Goal: Task Accomplishment & Management: Manage account settings

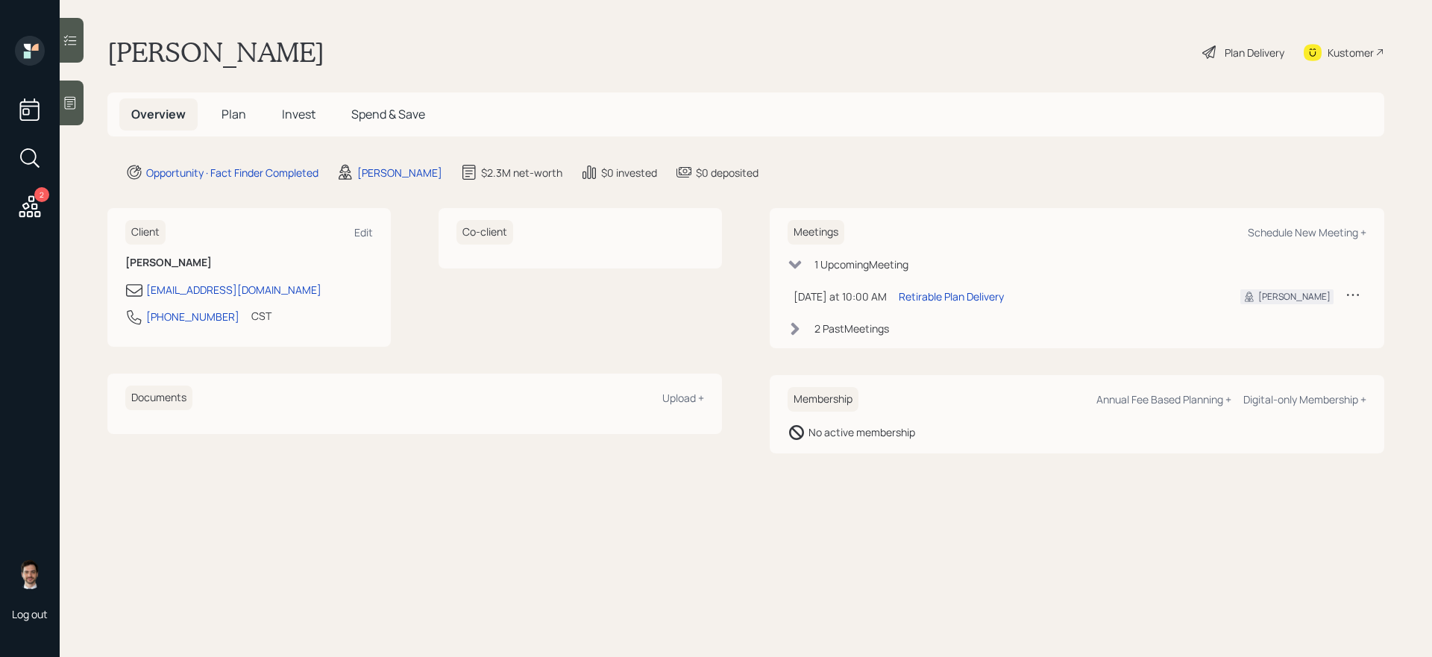
click at [230, 103] on h5 "Plan" at bounding box center [234, 114] width 48 height 32
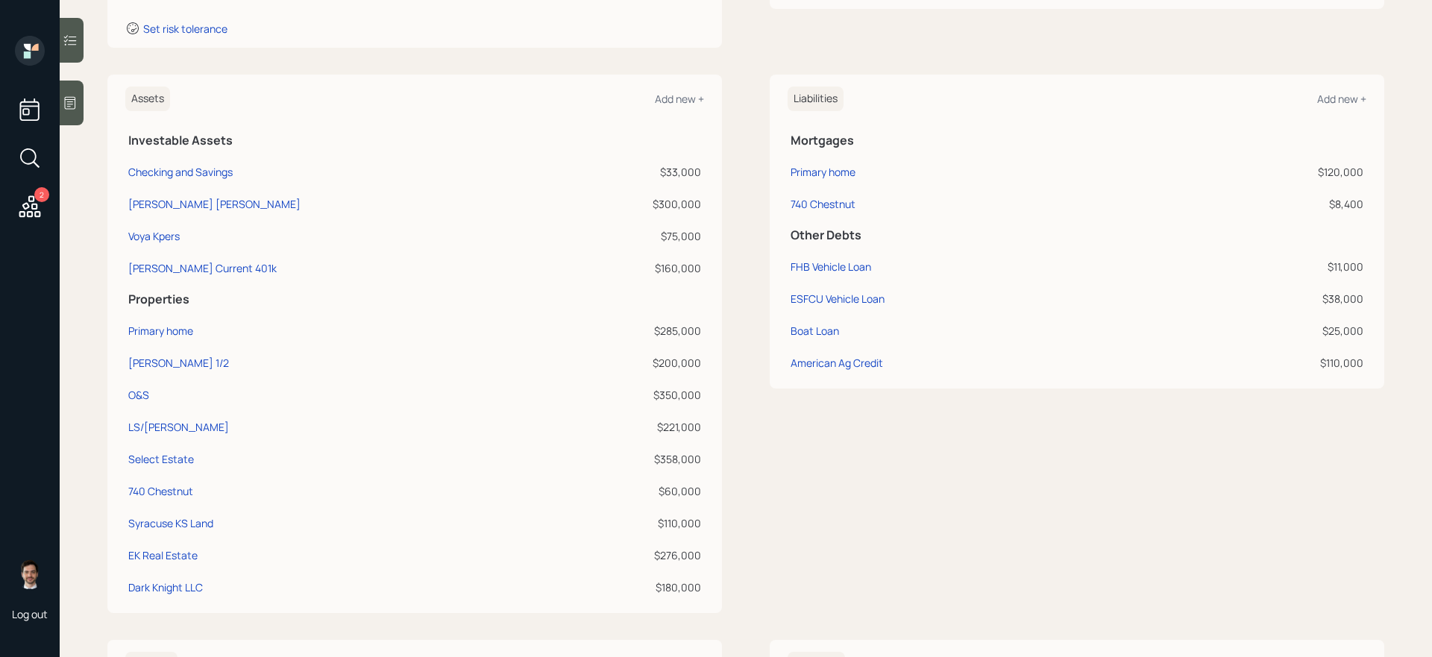
scroll to position [263, 0]
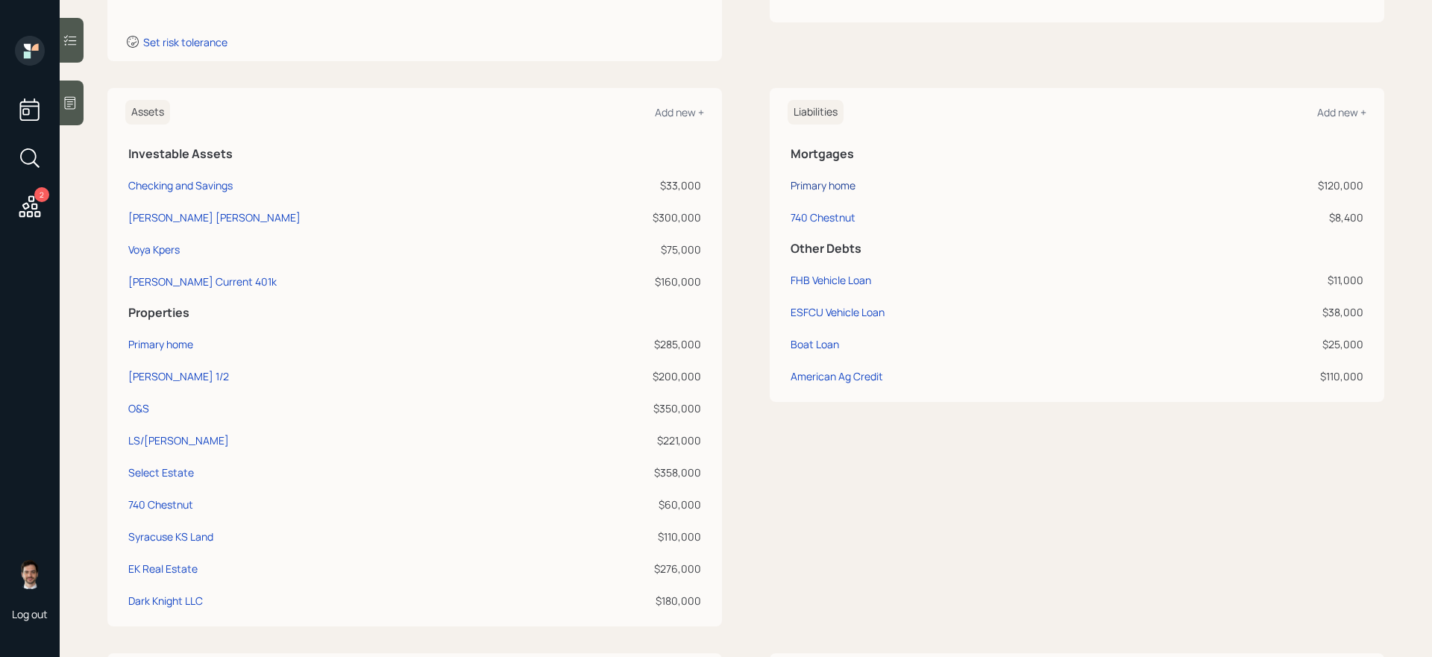
click at [839, 185] on div "Primary home" at bounding box center [823, 186] width 65 height 16
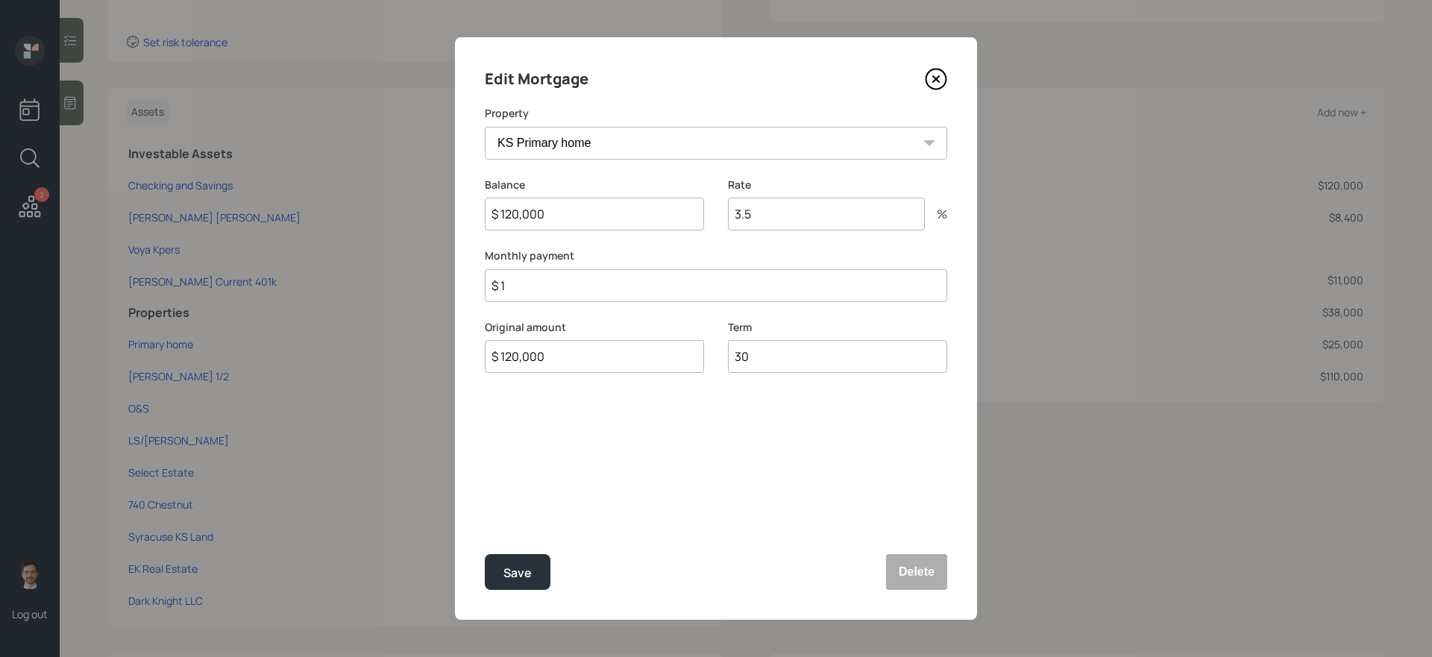
click at [806, 225] on input "3.5" at bounding box center [826, 214] width 197 height 33
type input "3"
click at [485, 554] on button "Save" at bounding box center [518, 572] width 66 height 36
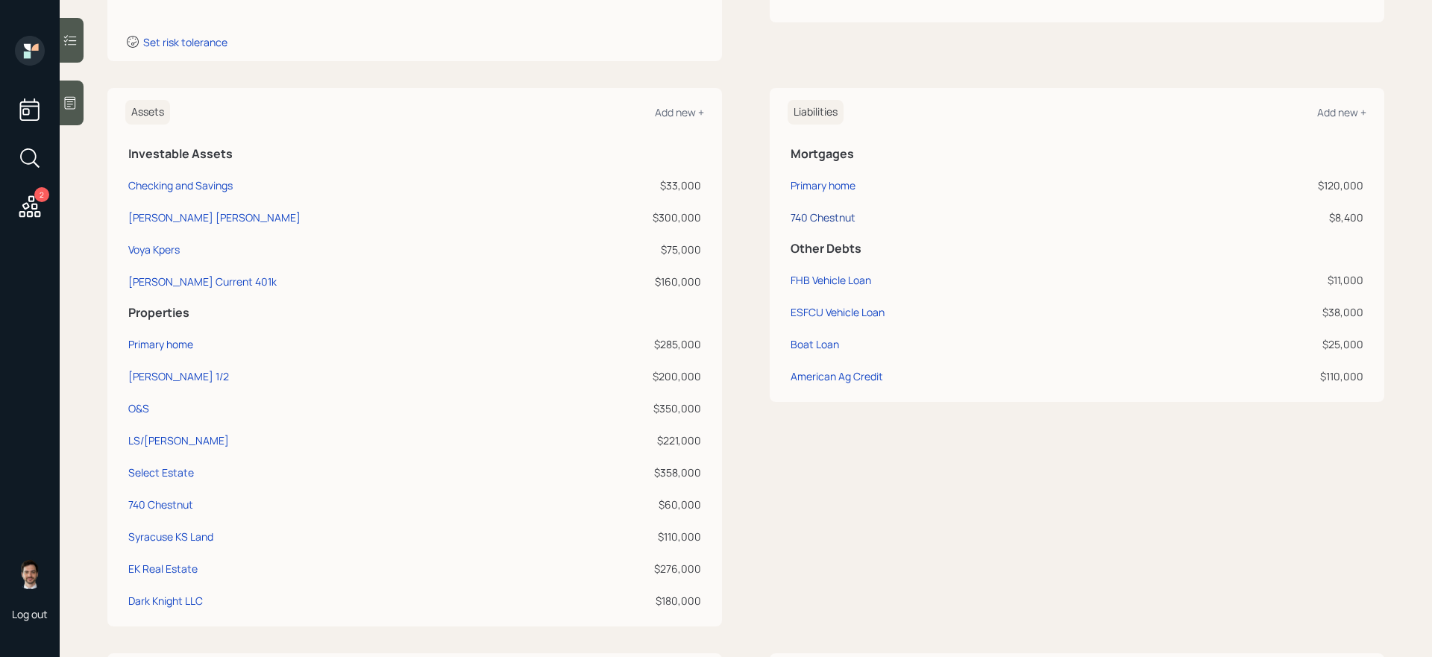
click at [842, 219] on div "740 Chestnut" at bounding box center [823, 218] width 65 height 16
select select "84047fef-9242-45b5-8008-272549f74f58"
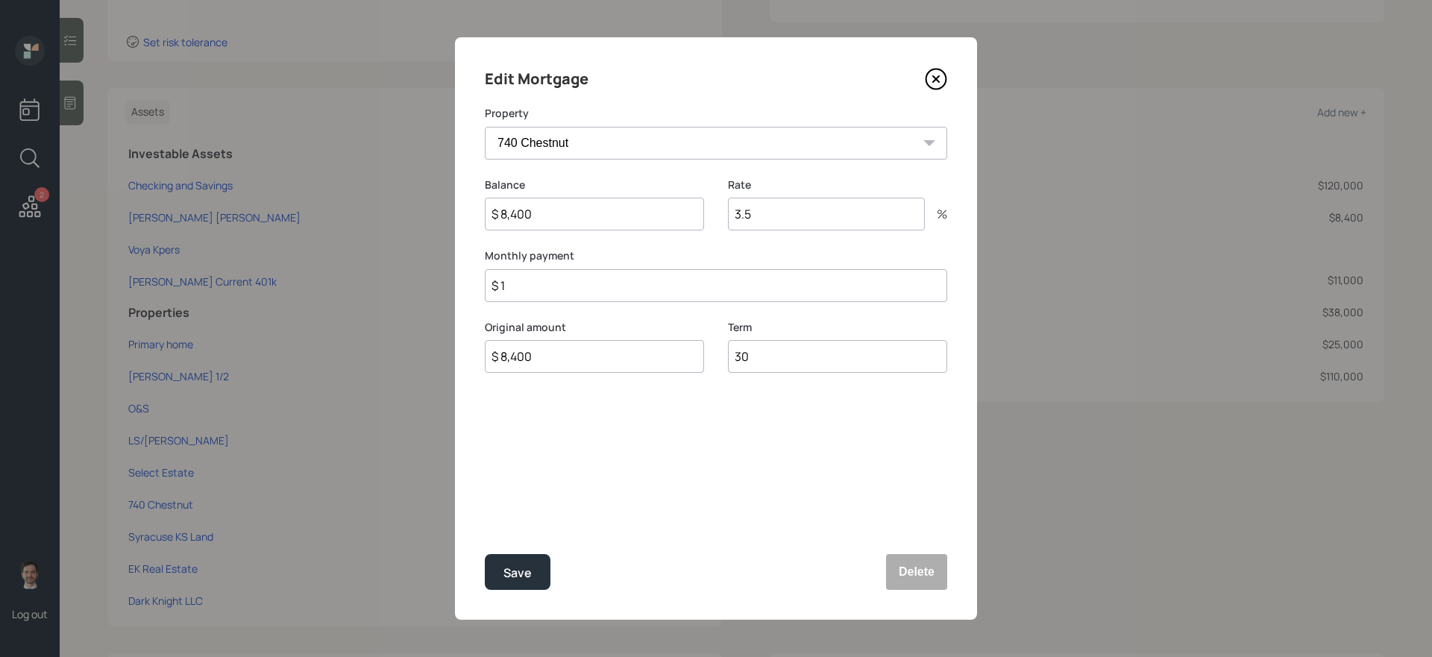
click at [754, 216] on input "3.5" at bounding box center [826, 214] width 197 height 33
type input "3"
type input "5"
click at [485, 554] on button "Save" at bounding box center [518, 572] width 66 height 36
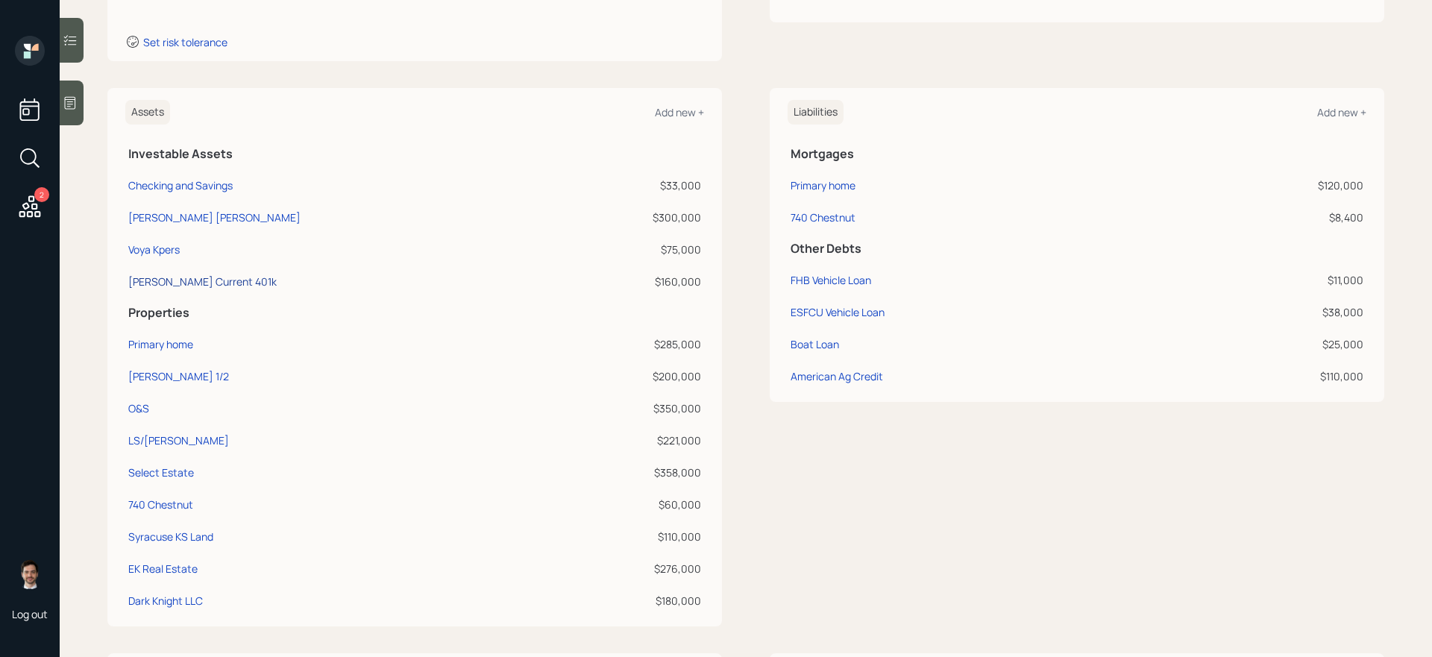
click at [205, 284] on div "Edward Jones Current 401k" at bounding box center [202, 282] width 148 height 16
select select "company_sponsored"
select select "balanced"
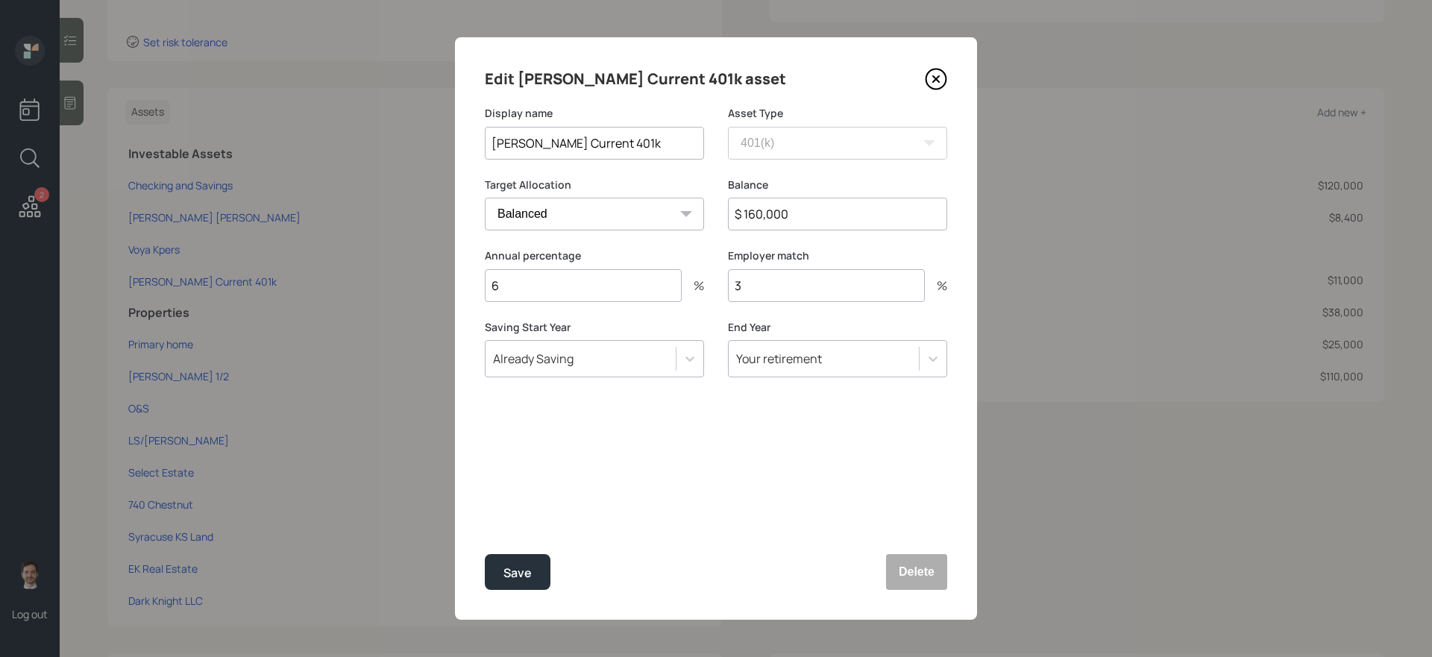
drag, startPoint x: 571, startPoint y: 142, endPoint x: 331, endPoint y: 137, distance: 239.5
click at [331, 137] on div "Edit Edward Jones Current 401k asset Display name Edward Jones Current 401k Ass…" at bounding box center [716, 328] width 1432 height 657
type input "[PERSON_NAME] [PERSON_NAME] Current 401k"
click at [485, 554] on button "Save" at bounding box center [518, 572] width 66 height 36
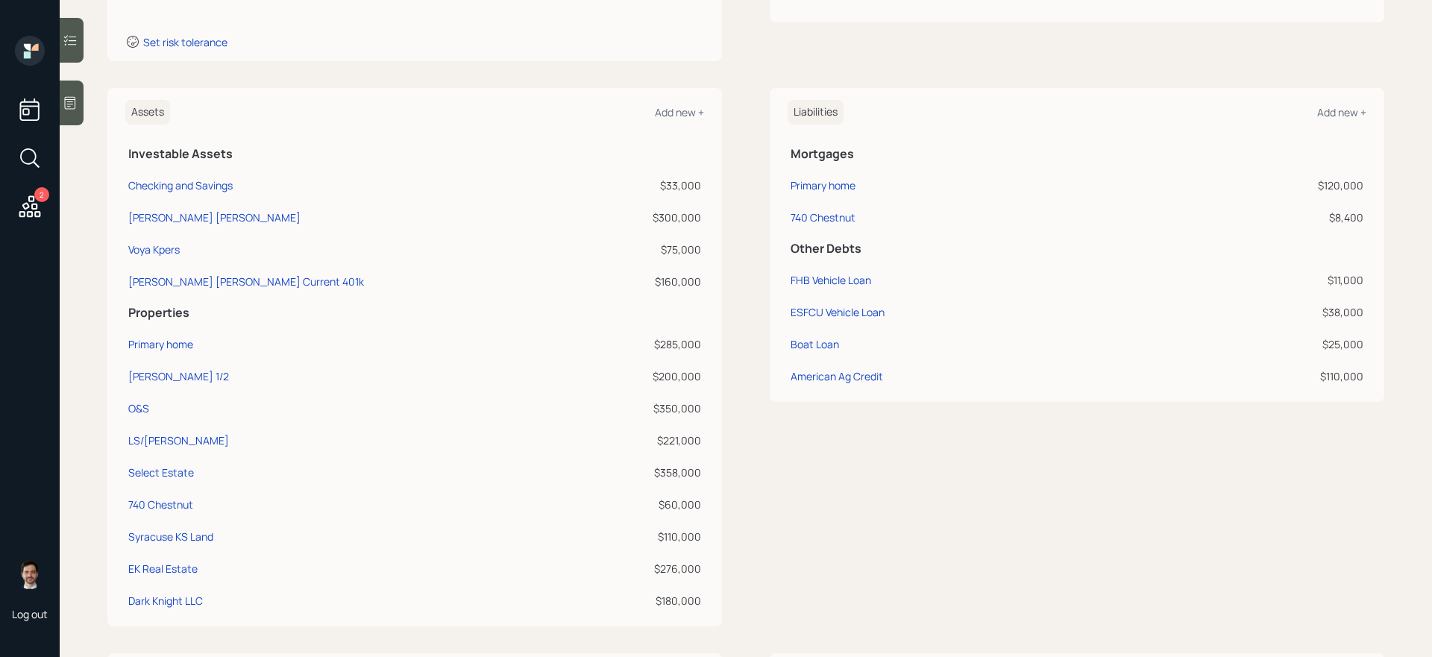
click at [762, 468] on div "Assets Add new + Investable Assets Checking and Savings $33,000 Edward Jones Ro…" at bounding box center [745, 357] width 1277 height 539
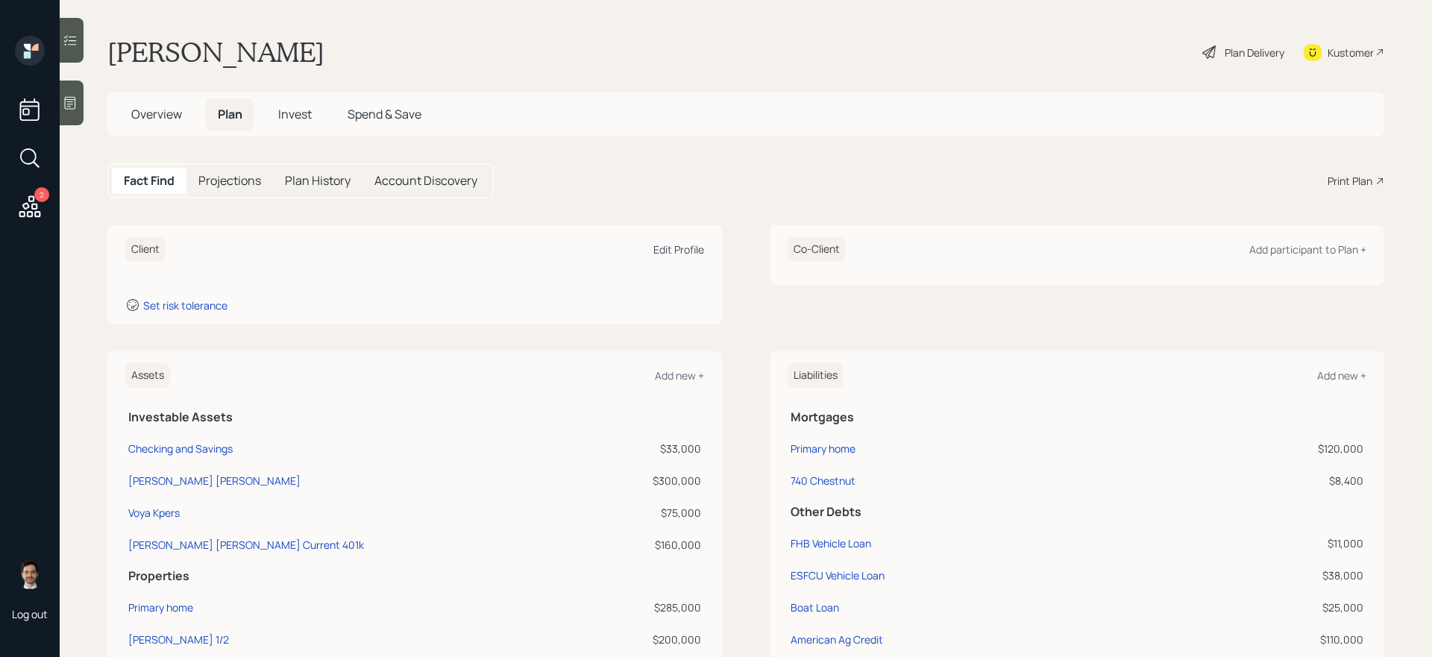
click at [676, 252] on div "Edit Profile" at bounding box center [679, 249] width 51 height 14
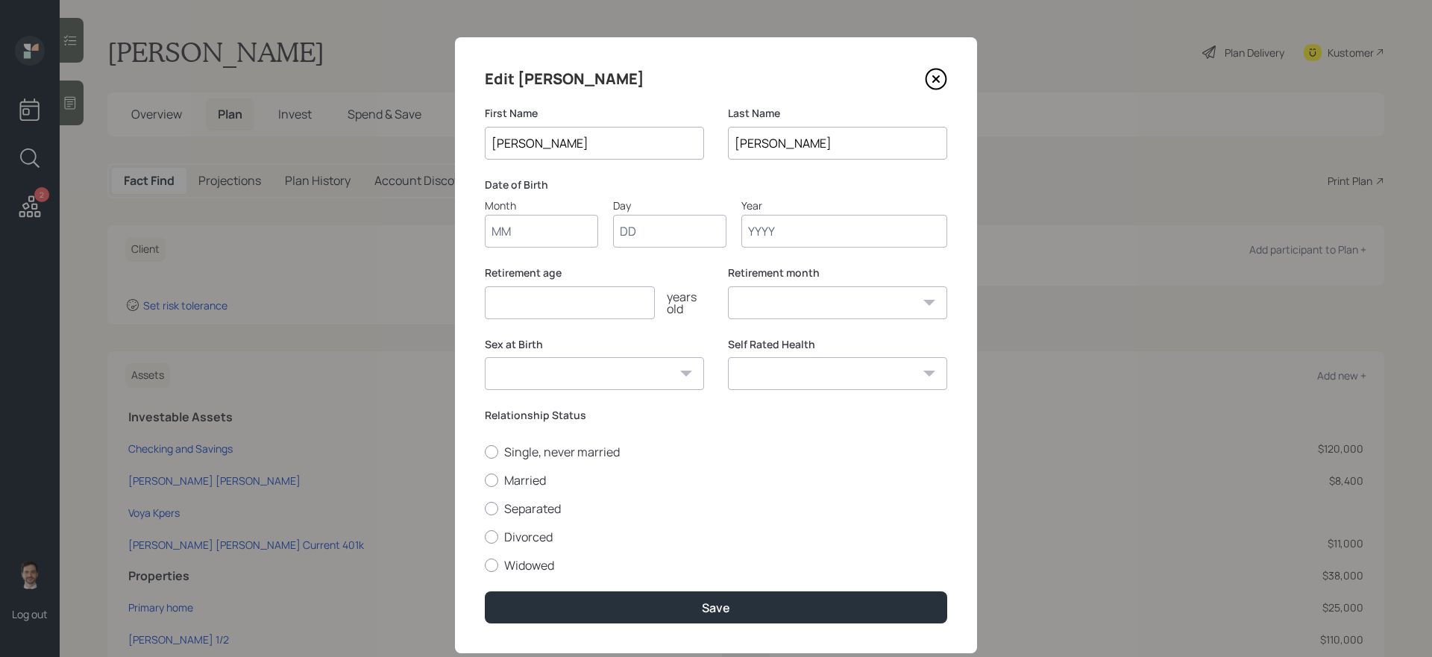
click at [547, 222] on input "Month" at bounding box center [541, 231] width 113 height 33
type input "04"
type input "12"
type input "1975"
select select "4"
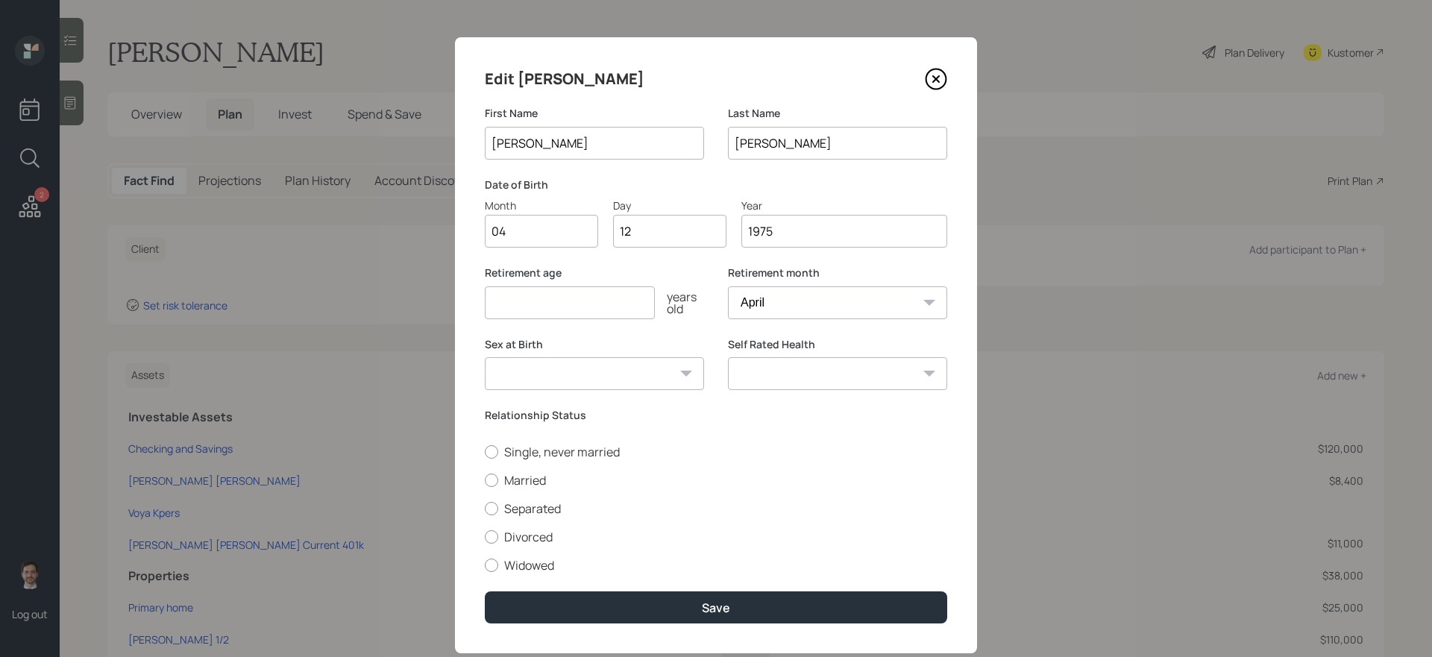
type input "1975"
click at [559, 298] on input "number" at bounding box center [570, 302] width 170 height 33
type input "55"
click at [544, 476] on label "Married" at bounding box center [716, 480] width 463 height 16
click at [485, 480] on input "Married" at bounding box center [484, 480] width 1 height 1
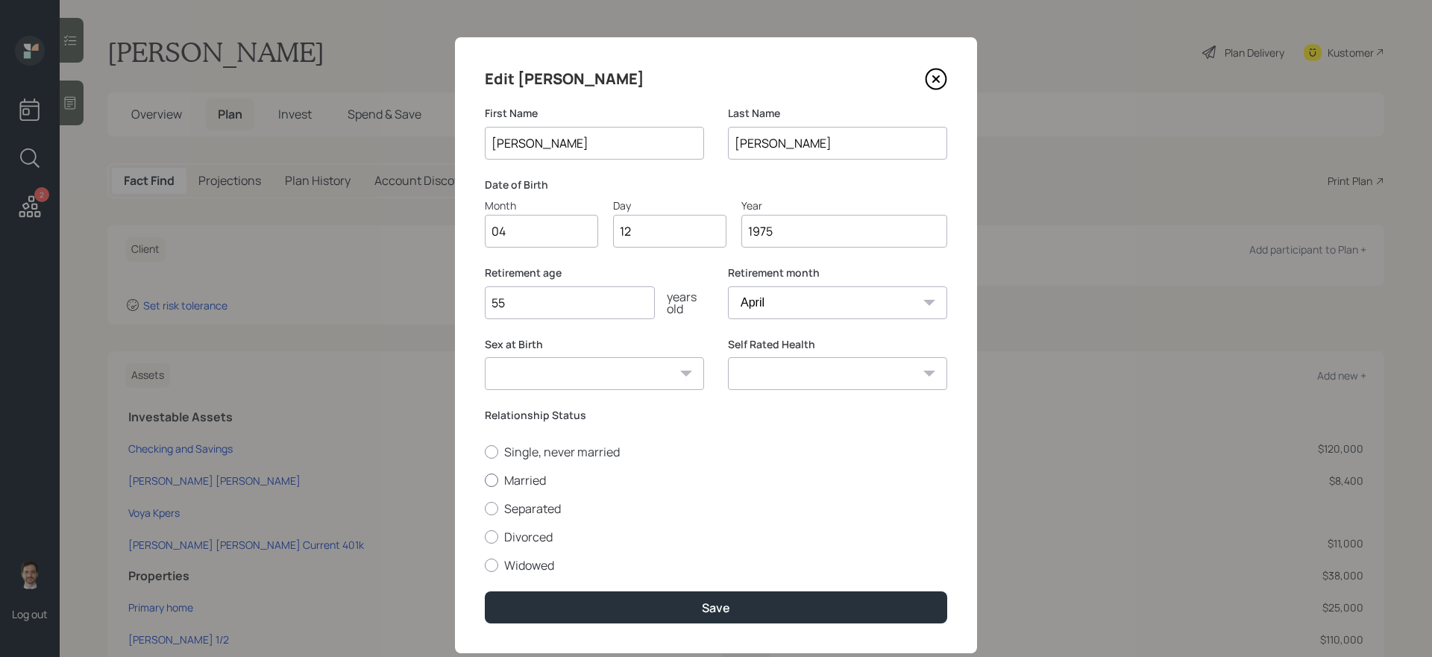
radio input "true"
click at [652, 361] on select "Male Female Other / Prefer not to say" at bounding box center [594, 373] width 219 height 33
select select "male"
click at [485, 357] on select "Male Female Other / Prefer not to say" at bounding box center [594, 373] width 219 height 33
click at [772, 384] on select "Excellent Very Good Good Fair Poor" at bounding box center [837, 373] width 219 height 33
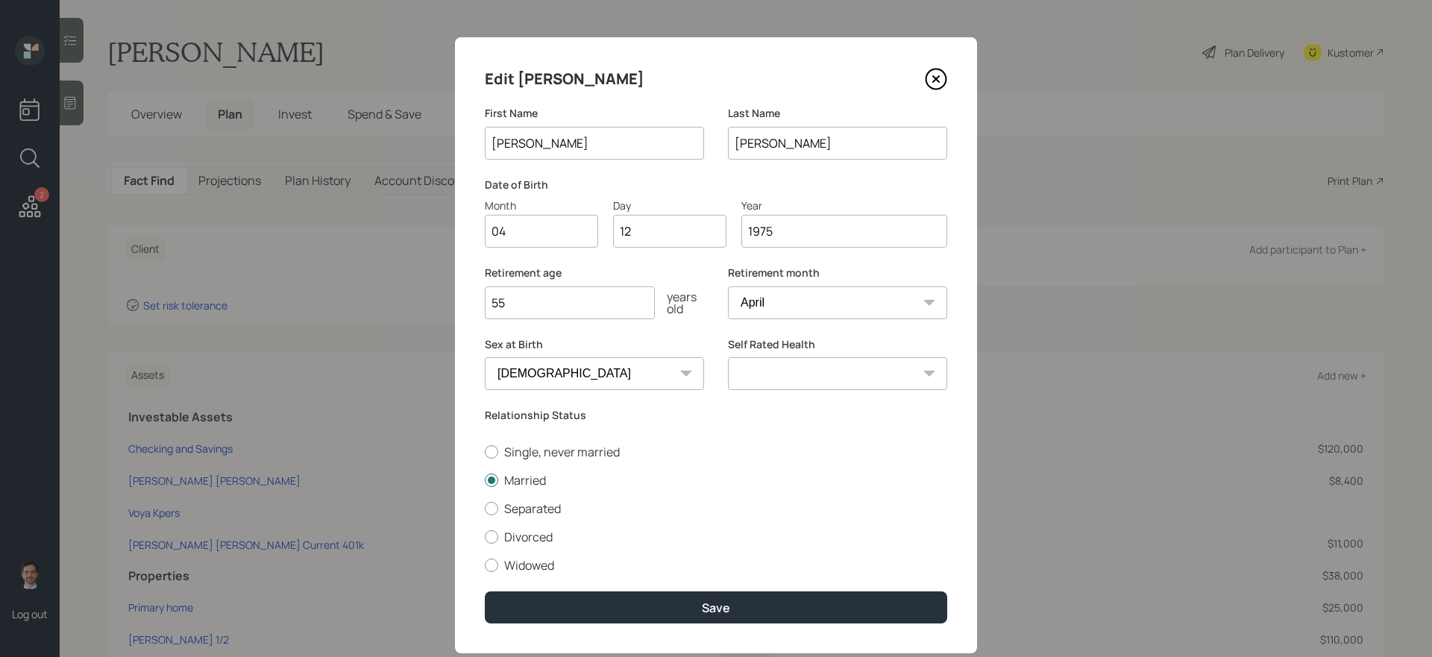
select select "very_good"
click at [728, 357] on select "Excellent Very Good Good Fair Poor" at bounding box center [837, 373] width 219 height 33
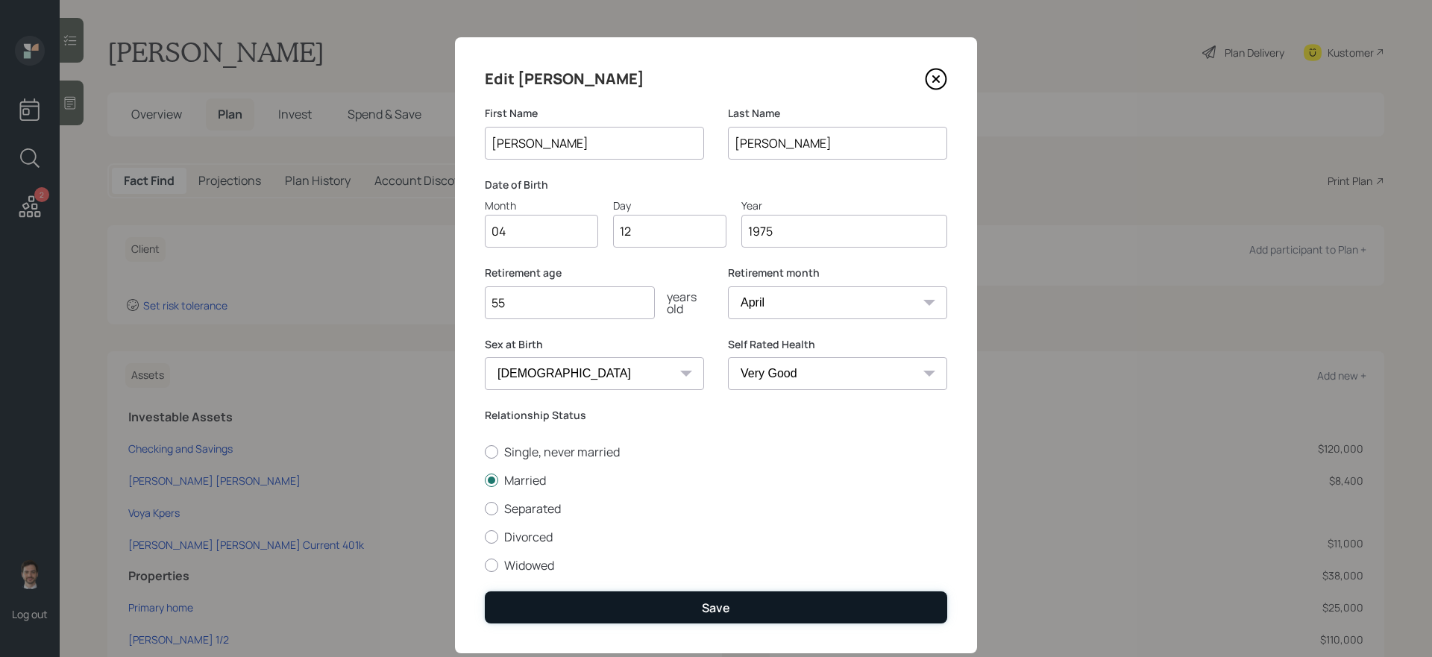
click at [754, 554] on button "Save" at bounding box center [716, 608] width 463 height 32
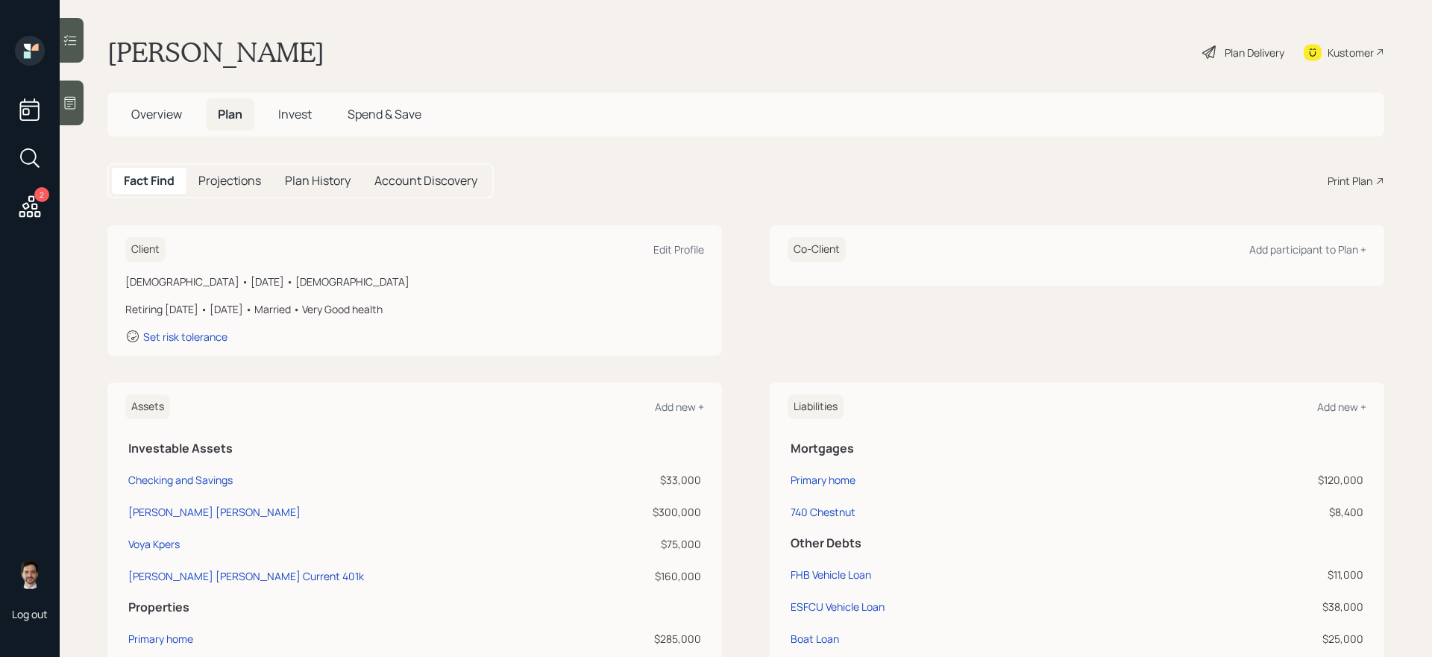
click at [1096, 52] on div "Plan Delivery" at bounding box center [1243, 52] width 85 height 33
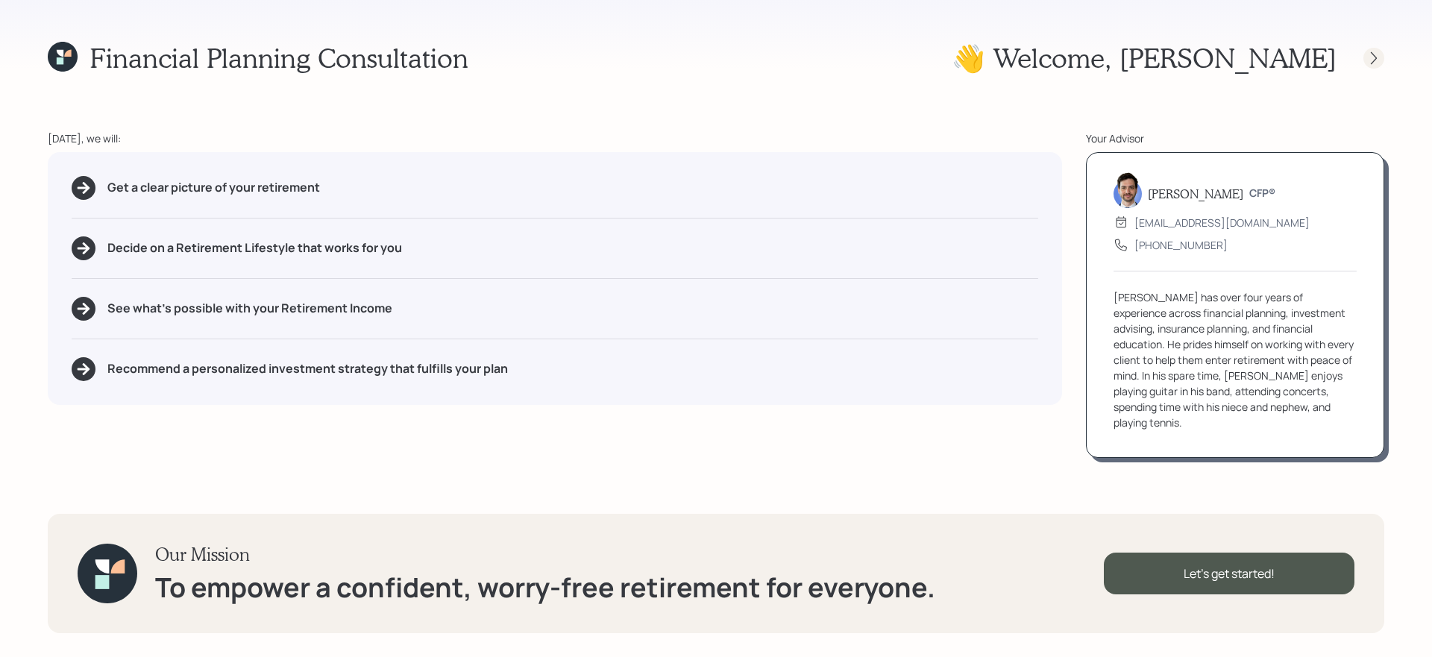
click at [1096, 63] on icon at bounding box center [1374, 58] width 15 height 15
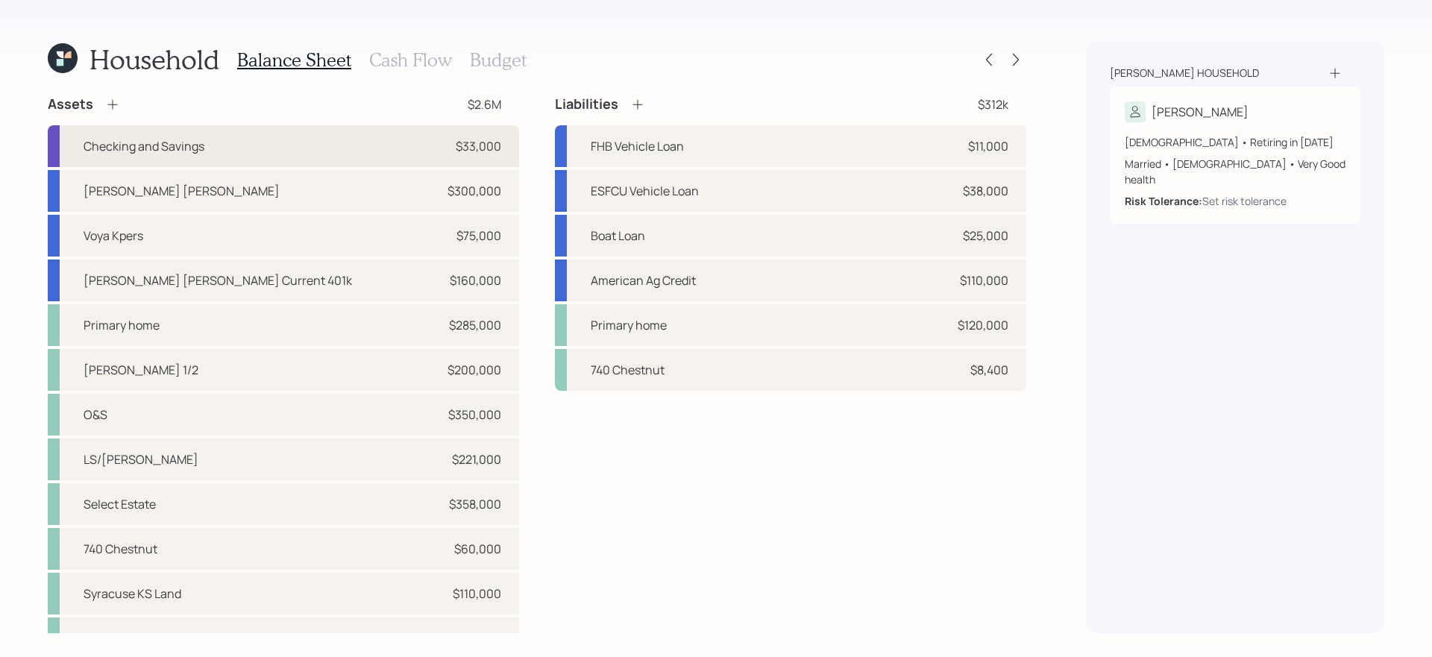
click at [367, 153] on div "Checking and Savings $33,000" at bounding box center [284, 146] width 472 height 42
select select "emergency_fund"
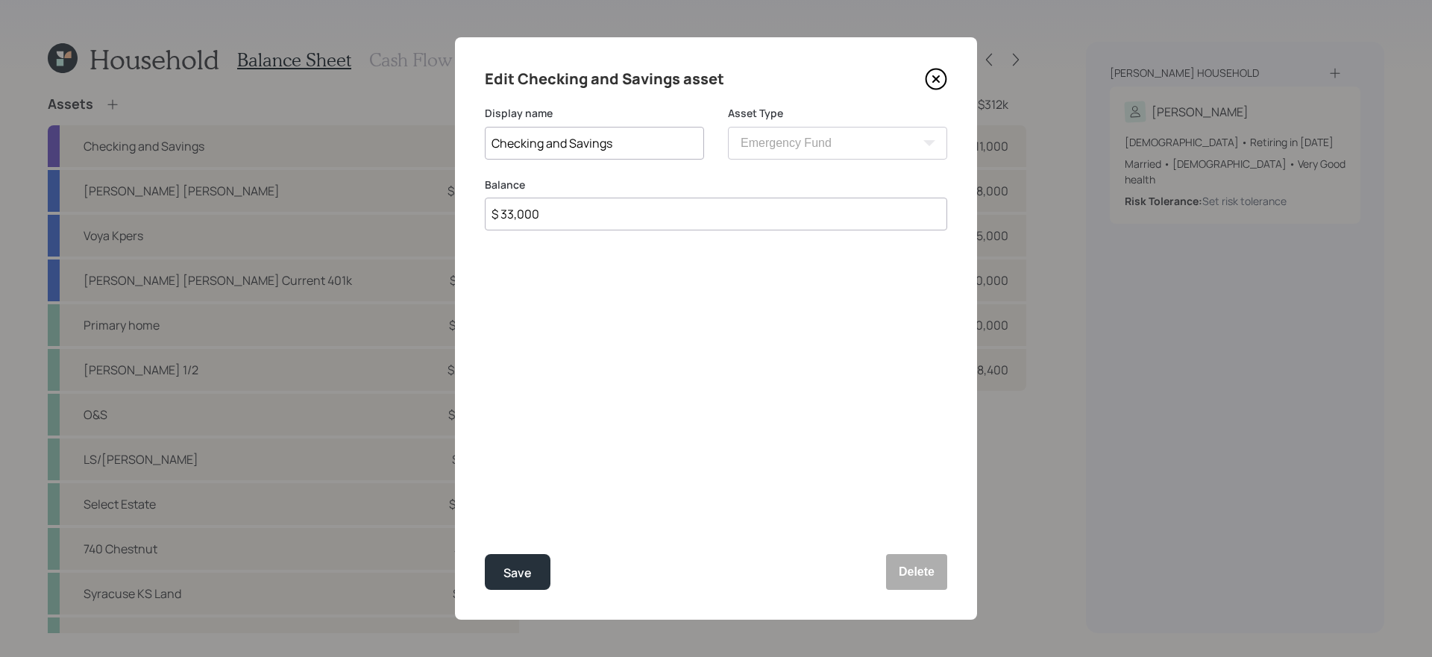
click at [771, 222] on input "$ 33,000" at bounding box center [716, 214] width 463 height 33
type input "$ 40,000"
click at [485, 554] on button "Save" at bounding box center [518, 572] width 66 height 36
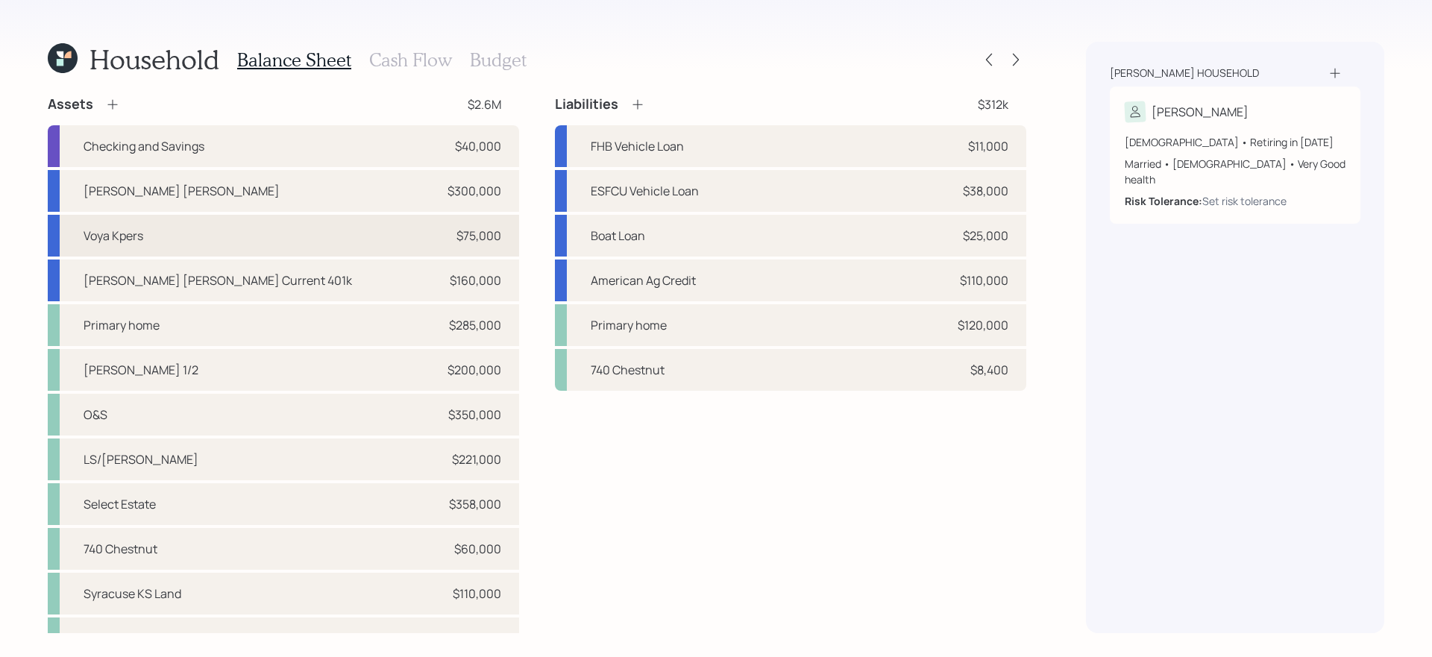
click at [383, 227] on div "Voya Kpers $75,000" at bounding box center [284, 236] width 472 height 42
select select "ira"
select select "balanced"
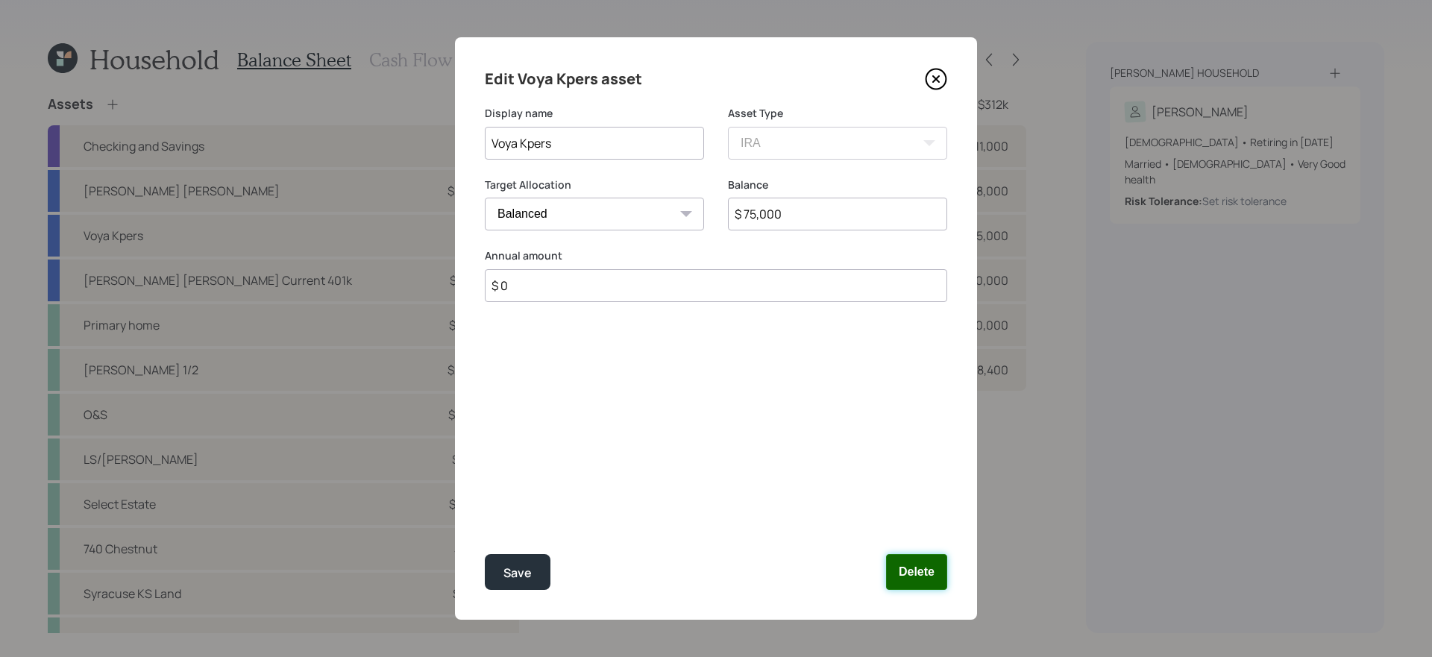
click at [921, 554] on button "Delete" at bounding box center [916, 572] width 61 height 36
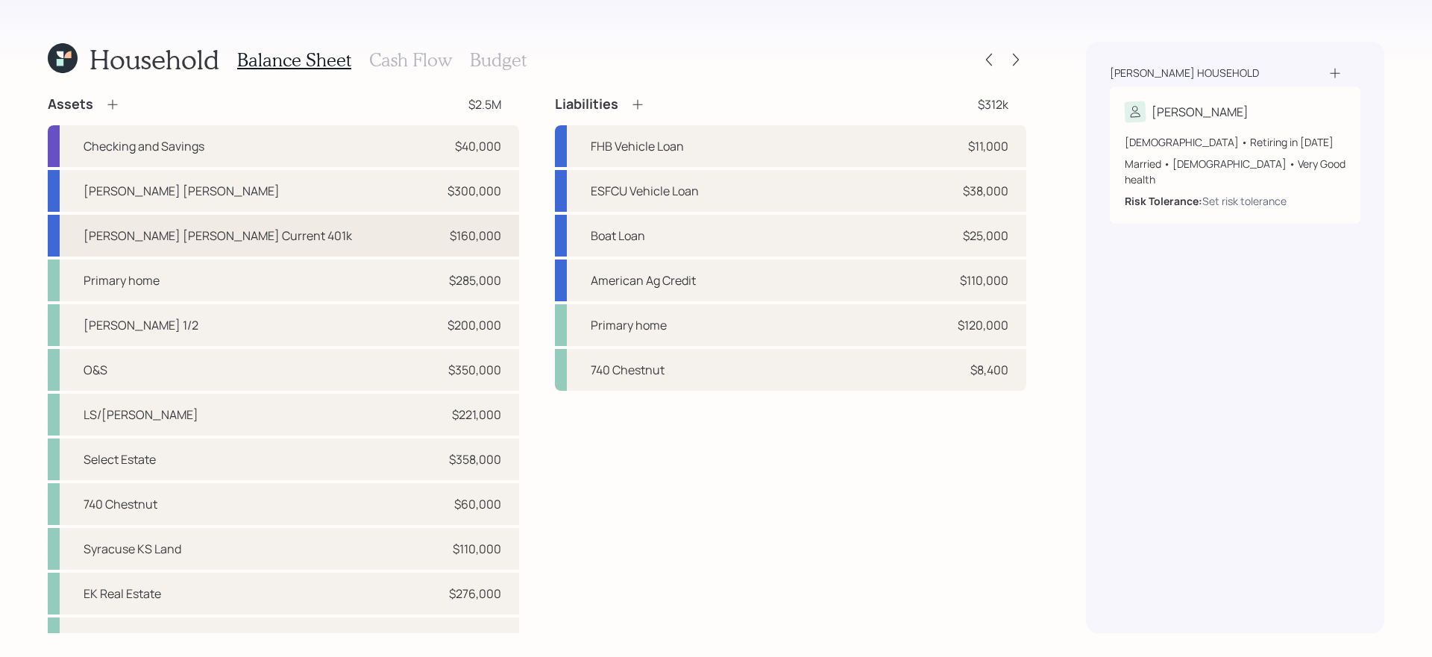
click at [463, 241] on div "$160,000" at bounding box center [475, 236] width 51 height 18
select select "company_sponsored"
select select "balanced"
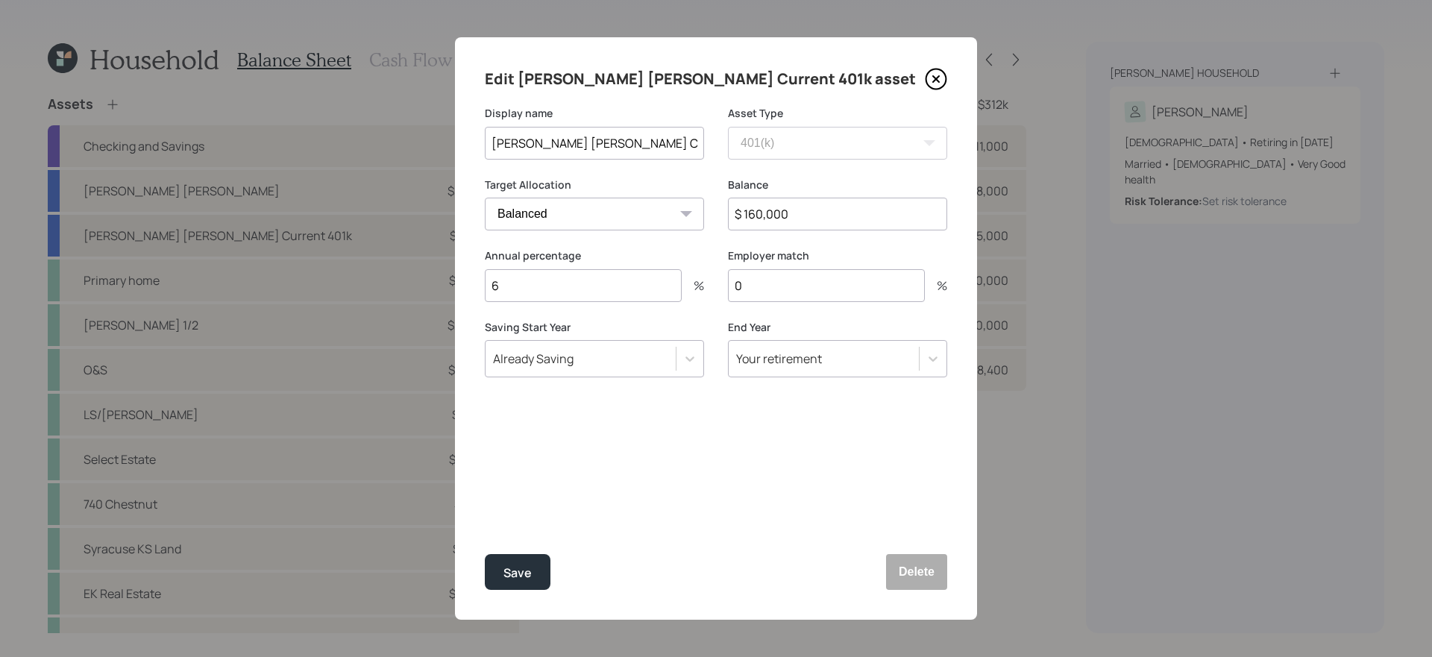
type input "0"
type input "57"
click at [519, 554] on div "Save" at bounding box center [518, 573] width 28 height 20
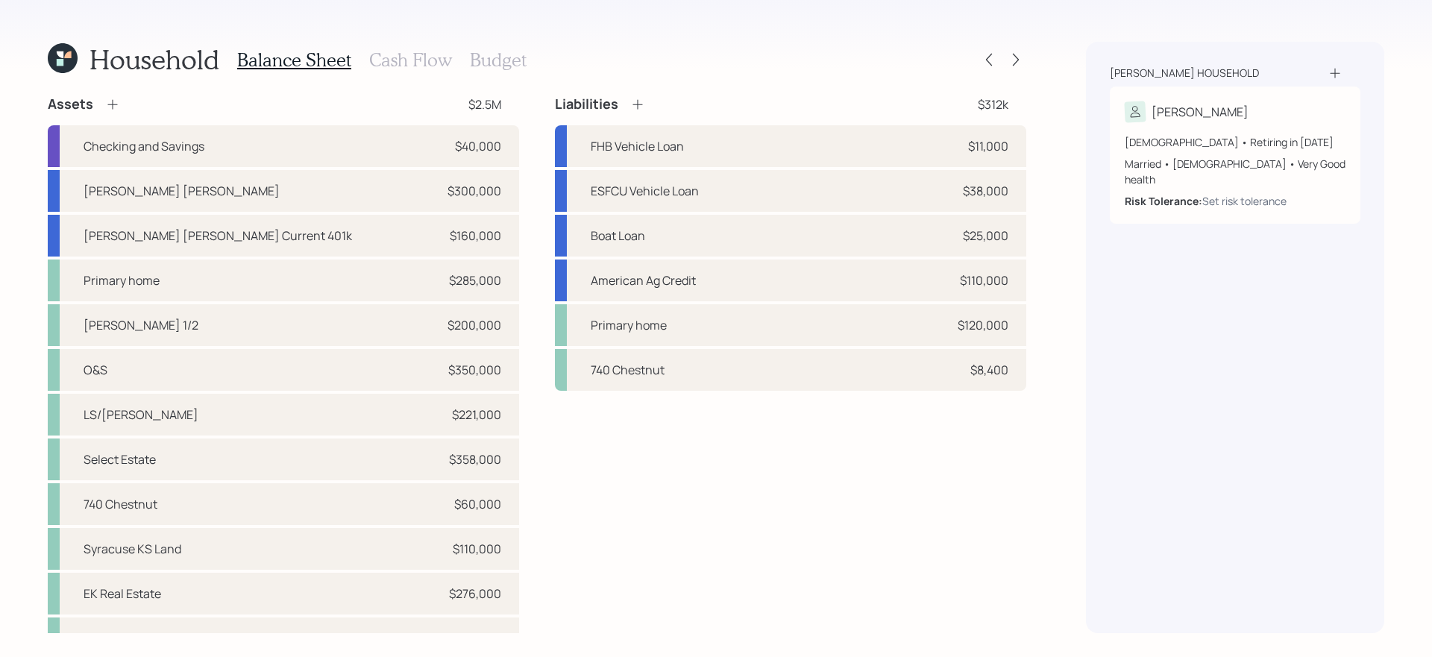
click at [111, 104] on icon at bounding box center [112, 104] width 15 height 15
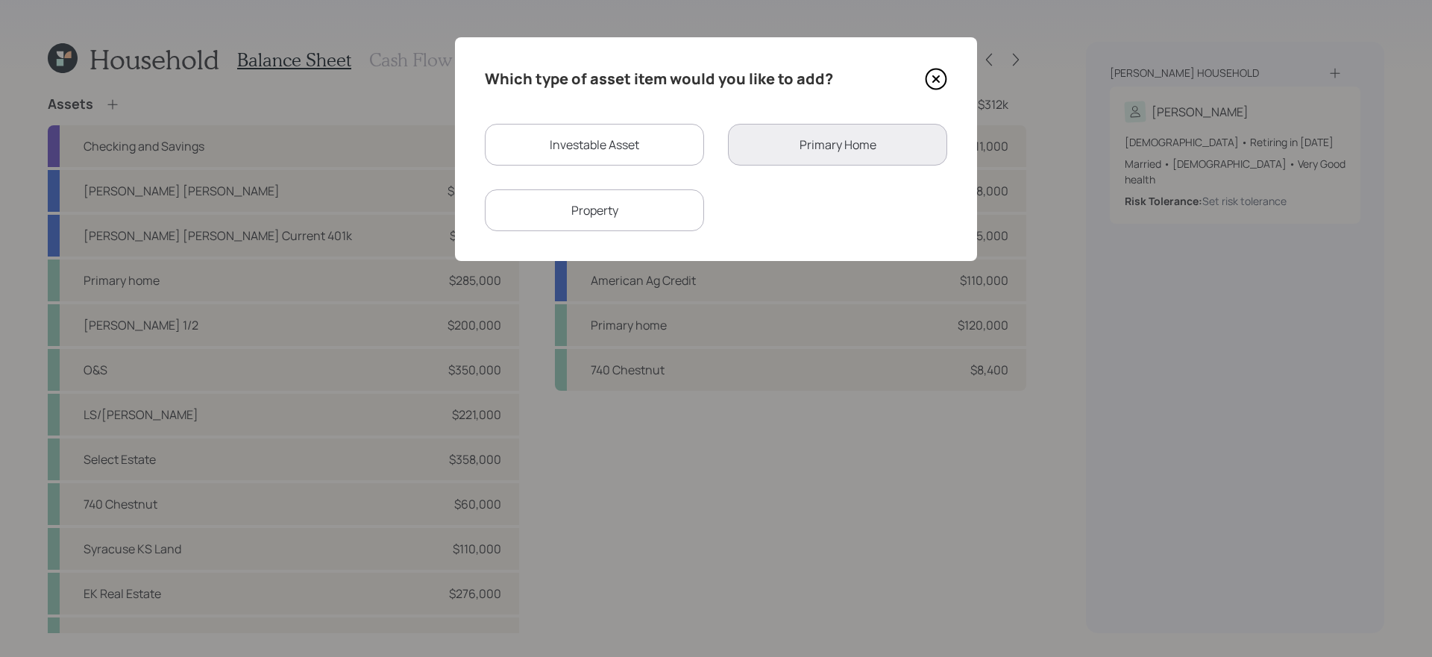
click at [599, 148] on div "Investable Asset" at bounding box center [594, 145] width 219 height 42
select select "taxable"
select select "balanced"
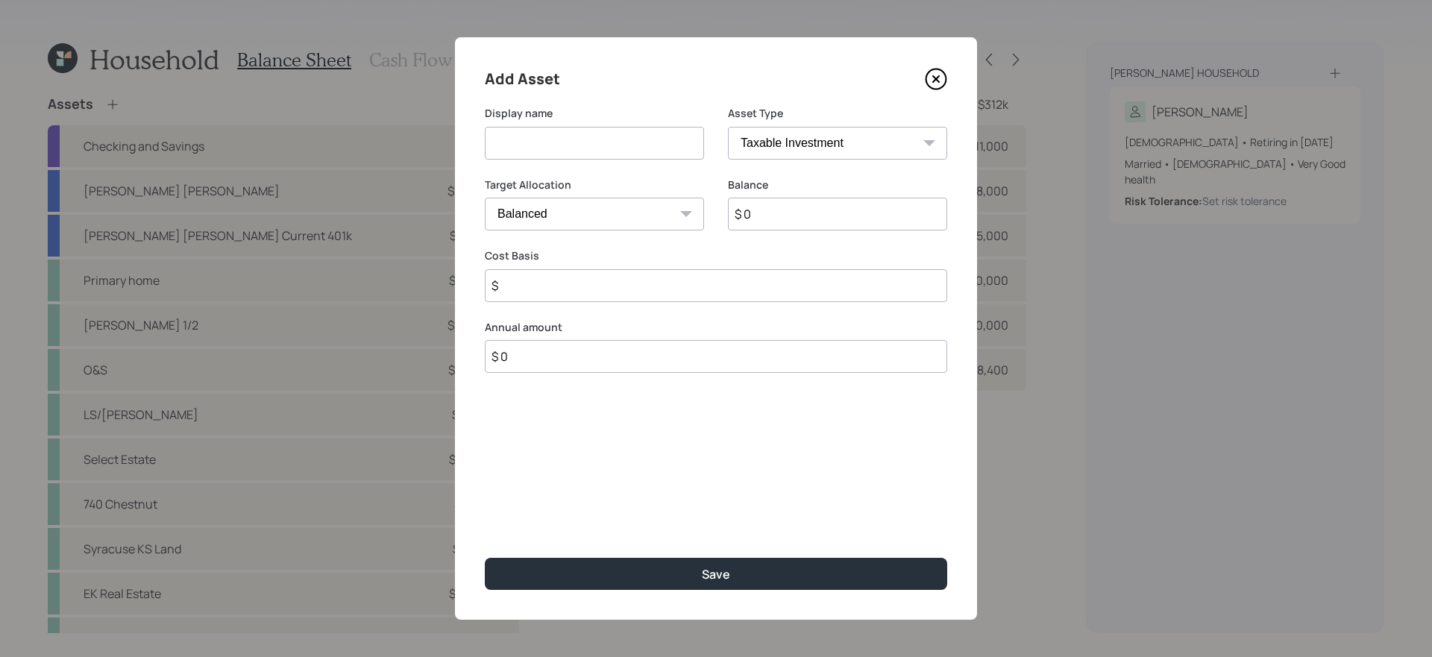
click at [599, 148] on input at bounding box center [594, 143] width 219 height 33
type input "p"
type input "P/E AI"
type input "$ 25,000"
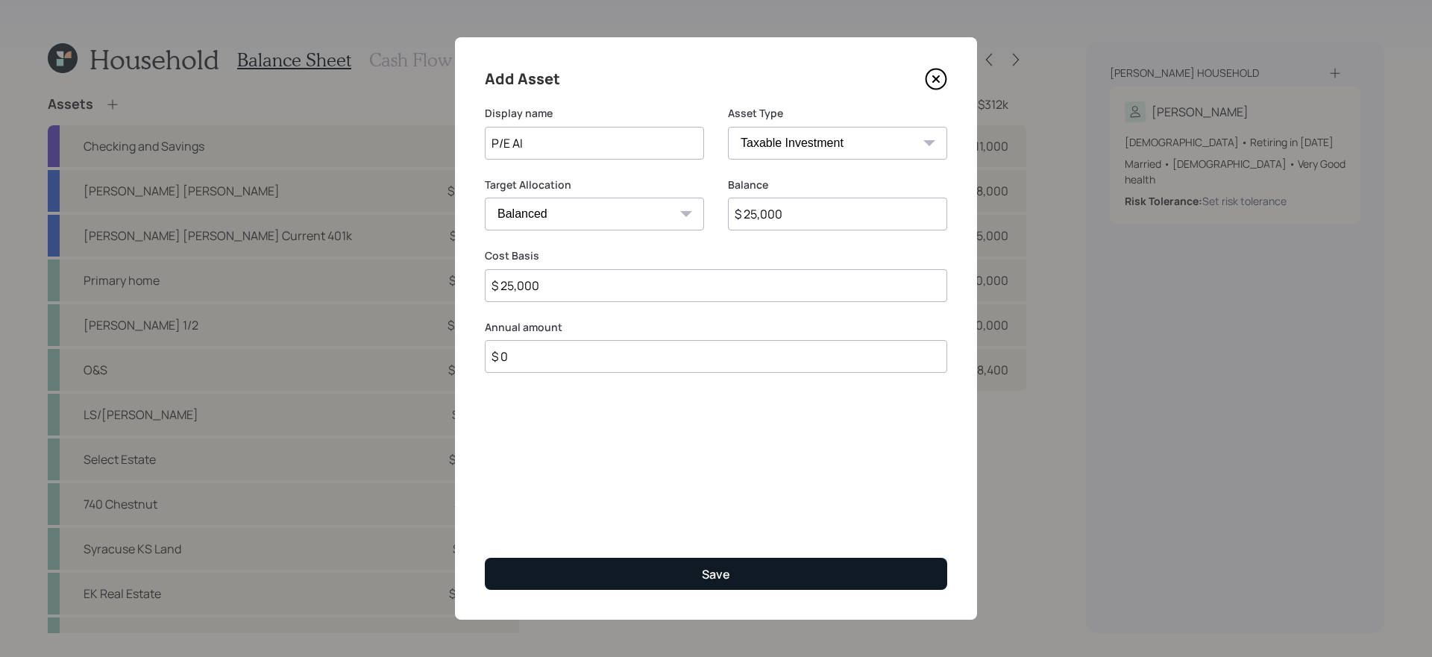
type input "$ 25,000"
click at [747, 554] on button "Save" at bounding box center [716, 574] width 463 height 32
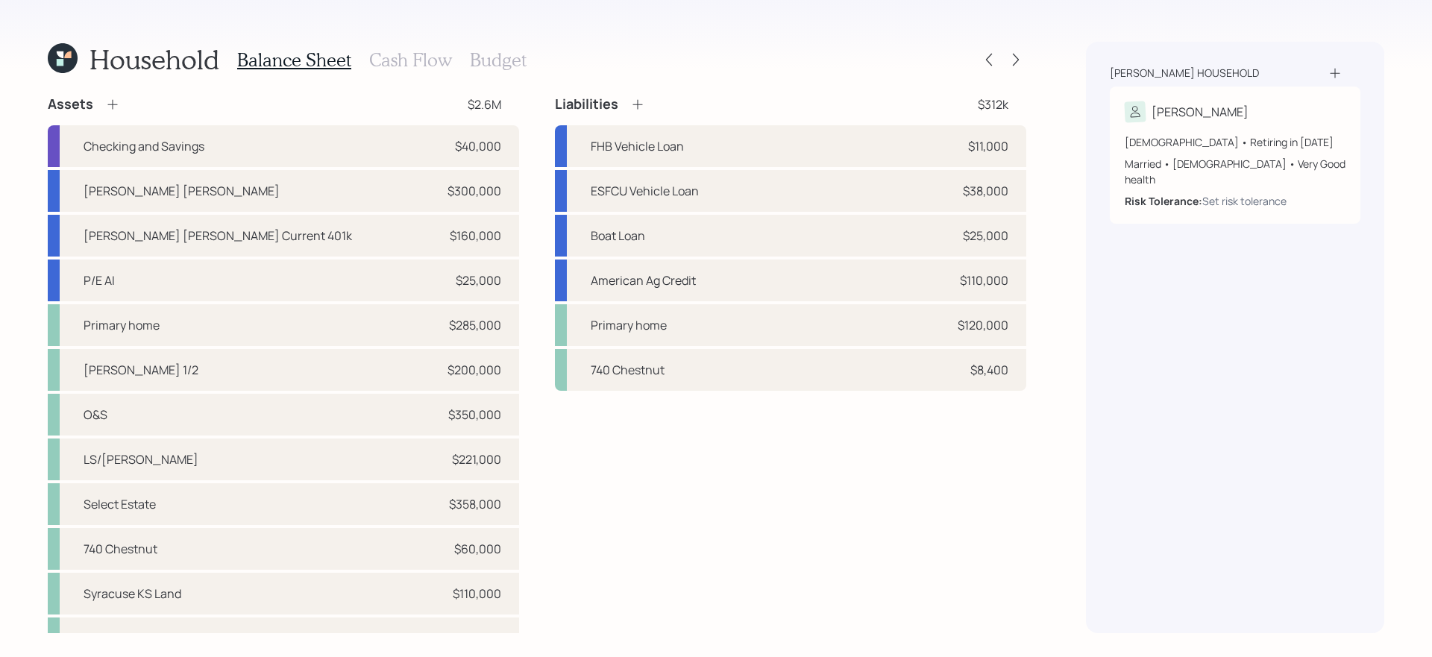
click at [111, 103] on icon at bounding box center [112, 104] width 15 height 15
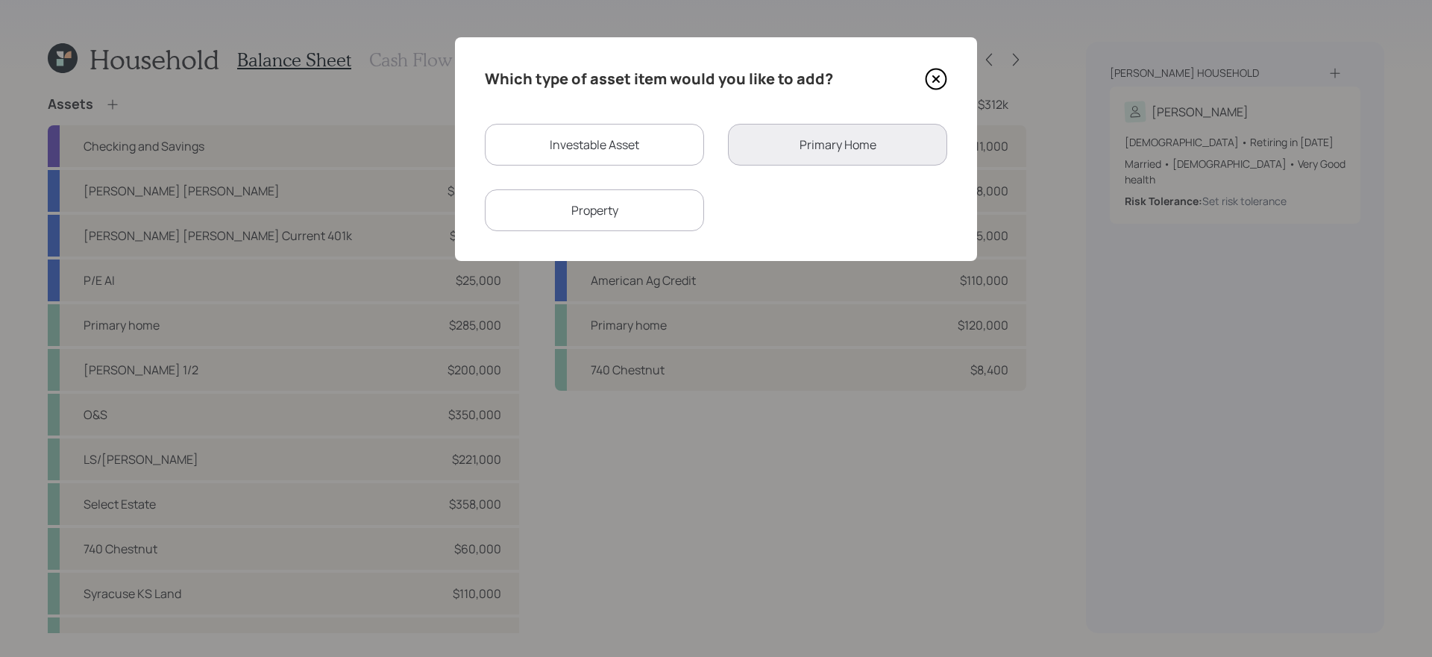
click at [649, 157] on div "Investable Asset" at bounding box center [594, 145] width 219 height 42
select select "taxable"
select select "balanced"
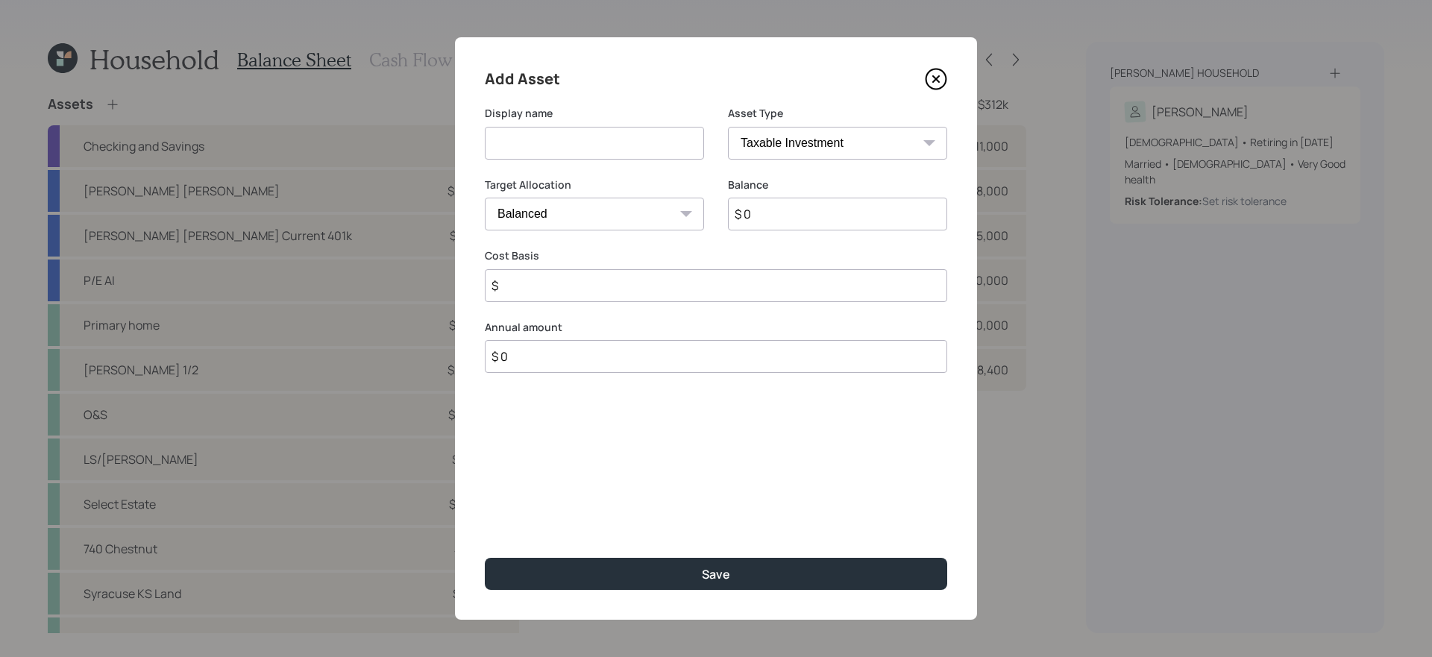
click at [742, 220] on input "$ 0" at bounding box center [837, 214] width 219 height 33
type input "$ 25,000"
type input "Trade Station Play Account"
type input "$ 20,000"
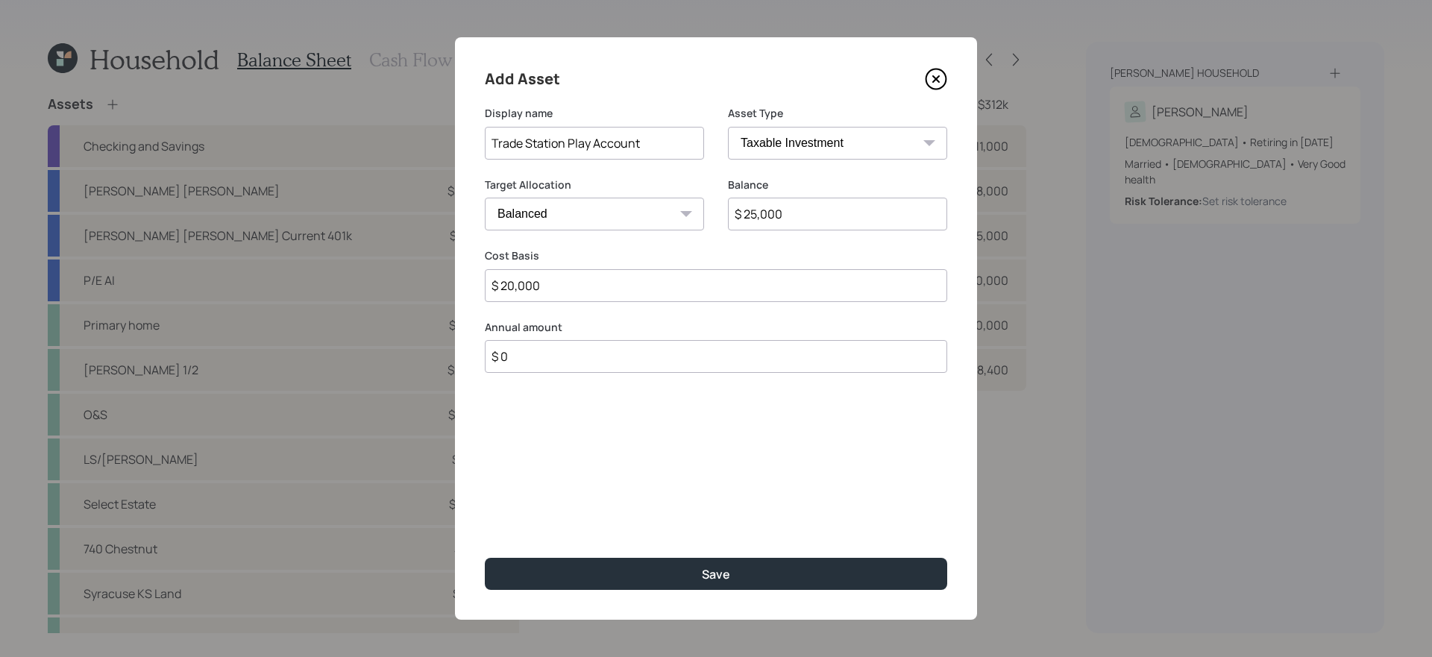
click at [485, 554] on button "Save" at bounding box center [716, 574] width 463 height 32
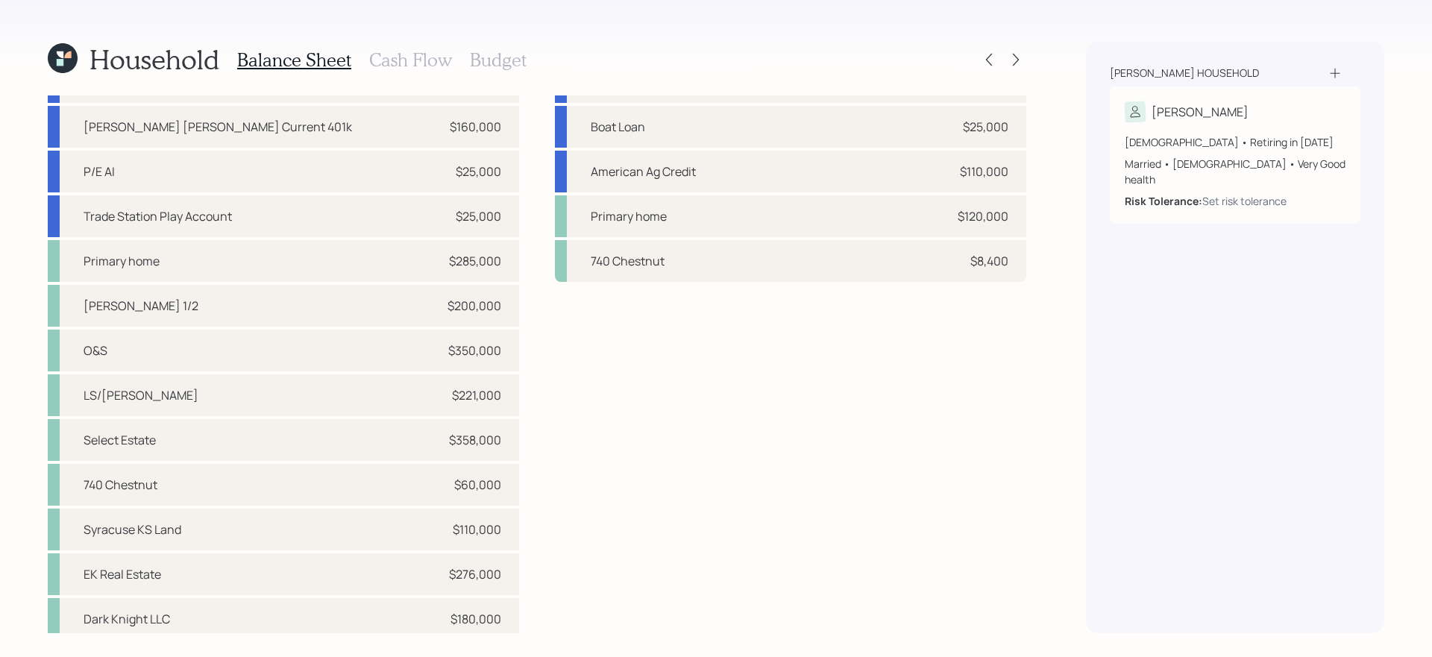
scroll to position [116, 0]
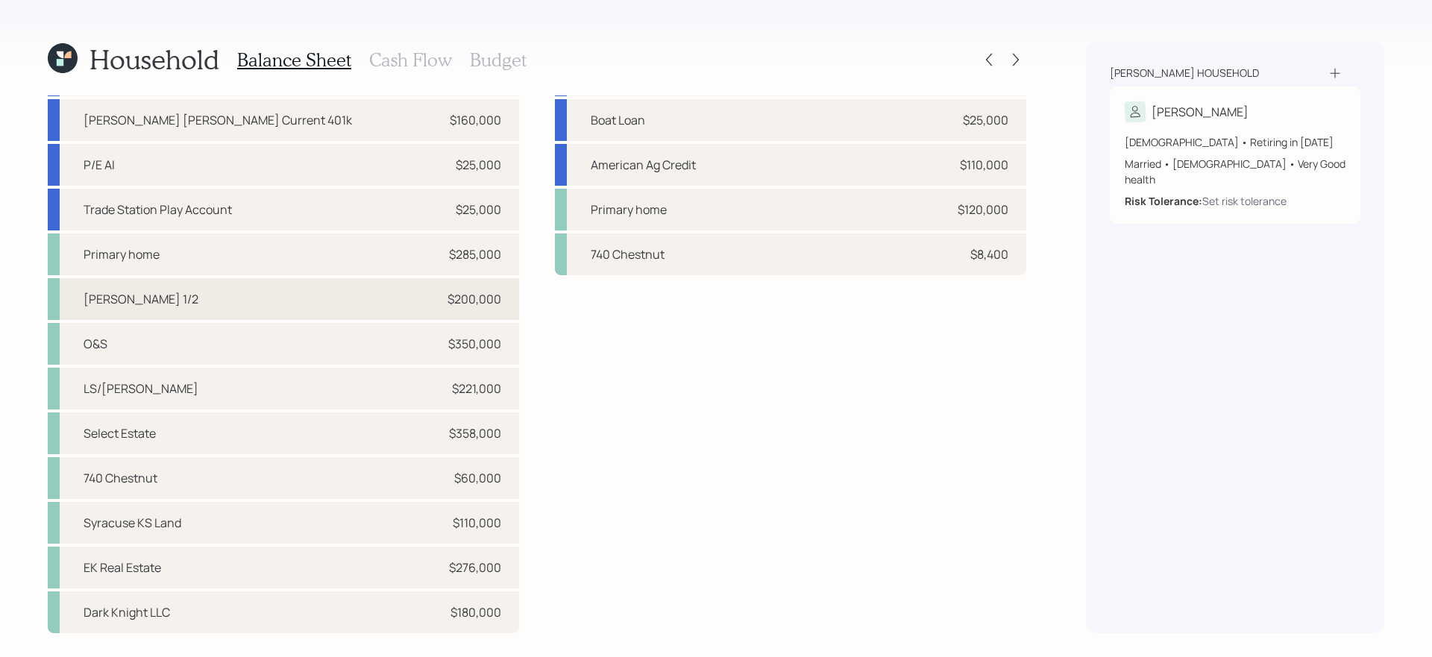
click at [369, 295] on div "Pratt 1/2 $200,000" at bounding box center [284, 299] width 472 height 42
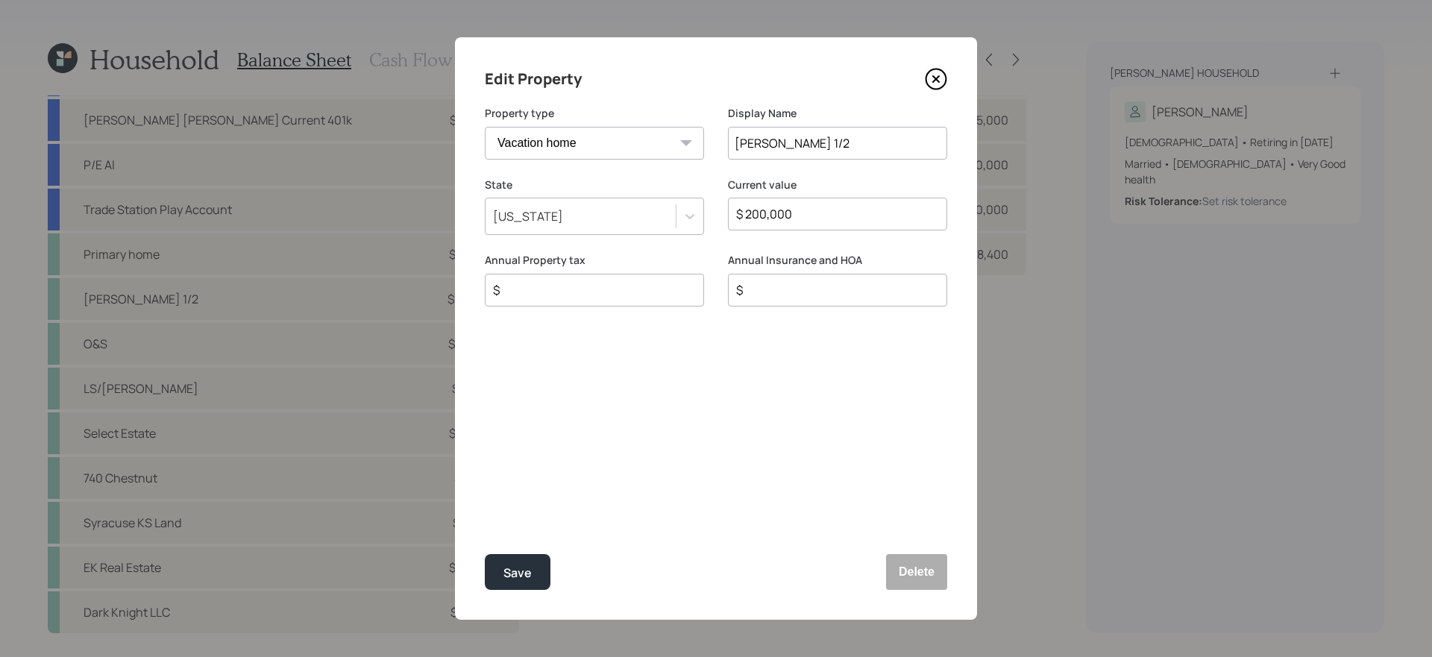
click at [933, 84] on icon at bounding box center [936, 79] width 22 height 22
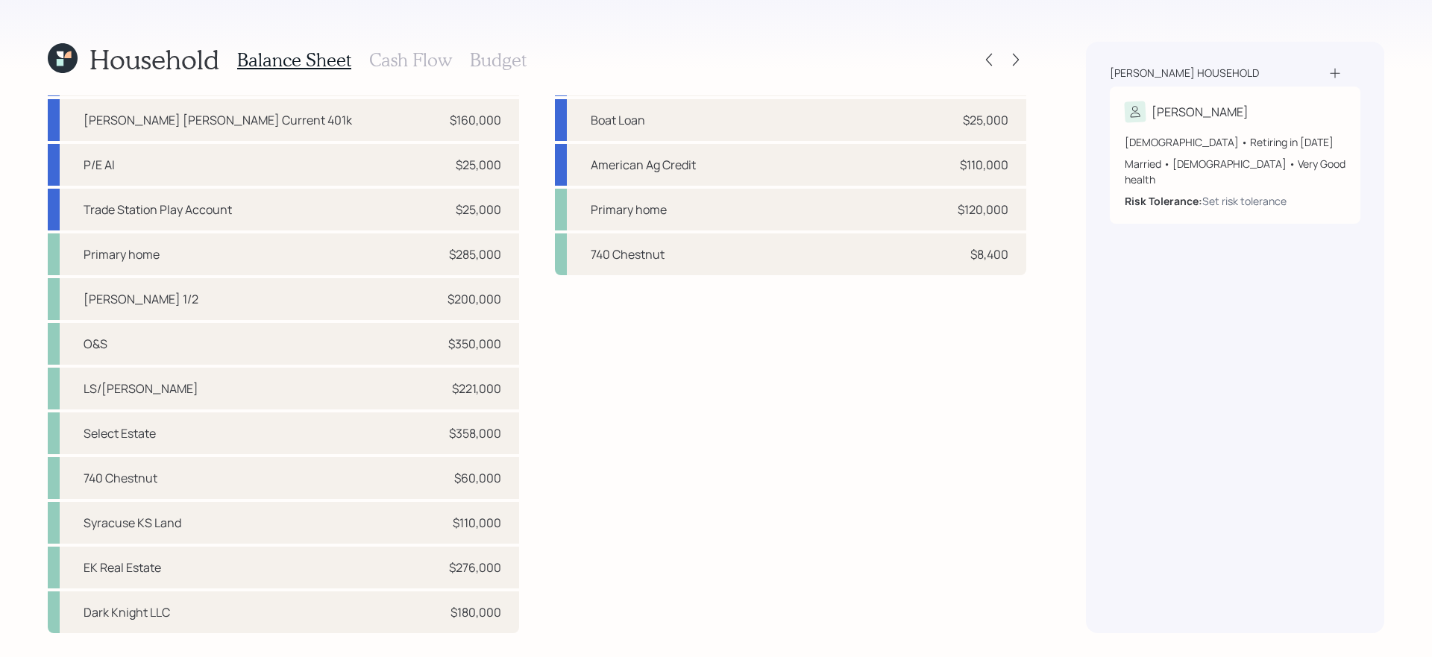
click at [680, 438] on div "Liabilities $312k FHB Vehicle Loan $11,000 ESFCU Vehicle Loan $38,000 Boat Loan…" at bounding box center [791, 307] width 472 height 654
click at [325, 261] on div "Primary home $285,000" at bounding box center [284, 255] width 472 height 42
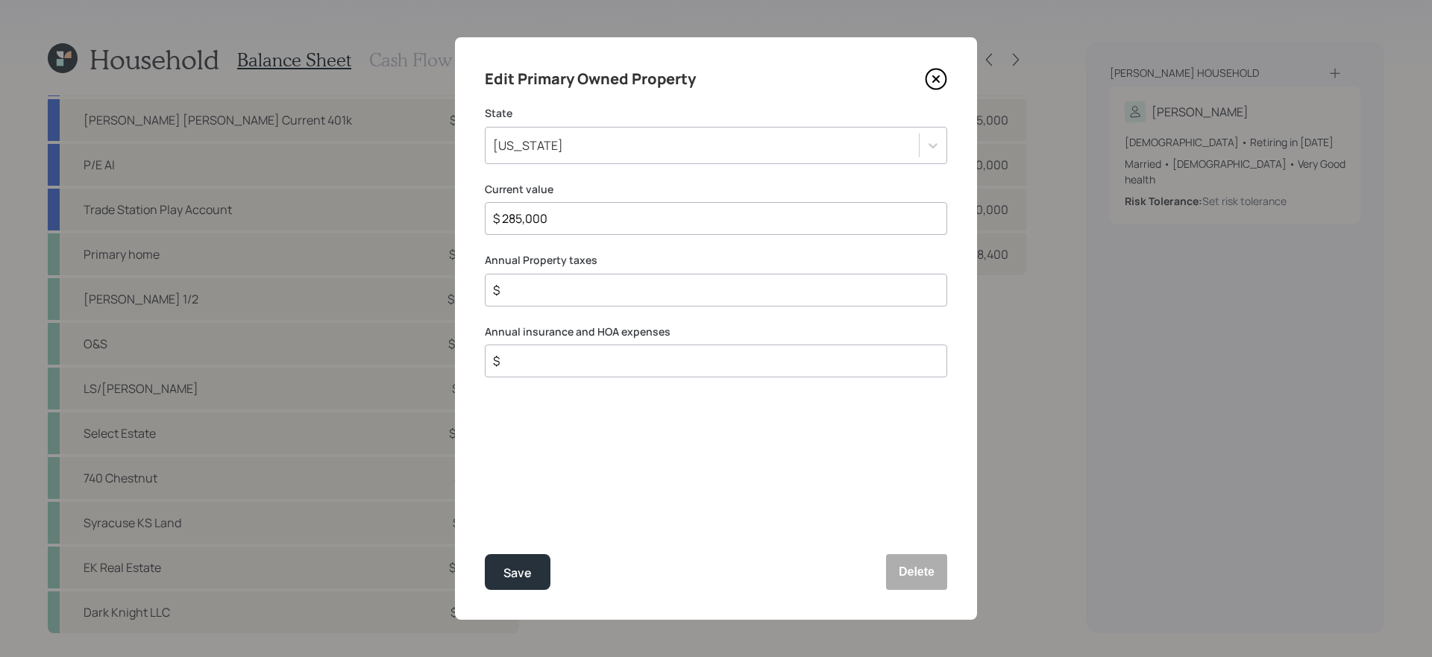
click at [736, 293] on input "$" at bounding box center [710, 290] width 437 height 18
click at [937, 74] on icon at bounding box center [936, 79] width 22 height 22
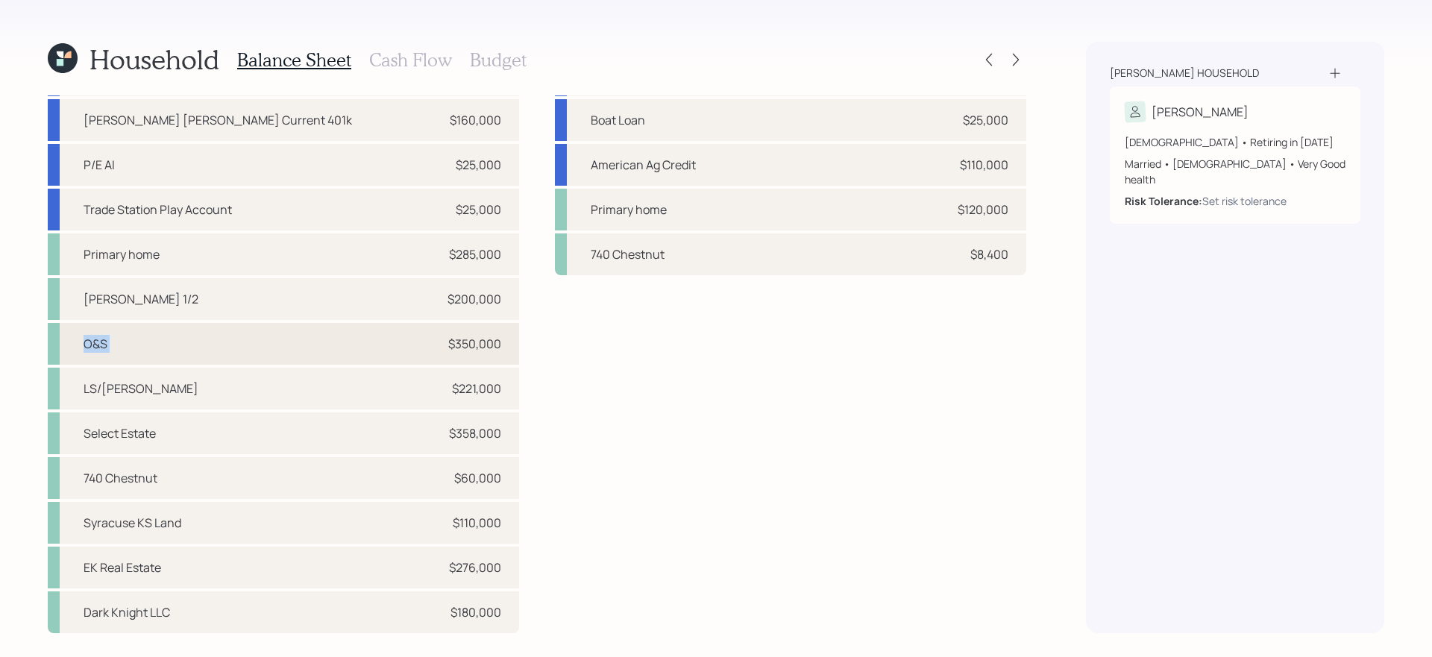
drag, startPoint x: 339, startPoint y: 319, endPoint x: 306, endPoint y: 339, distance: 39.2
click at [306, 339] on div "Checking and Savings $40,000 Edward Jones Roth IRA $300,000 John Hancock Curren…" at bounding box center [284, 322] width 472 height 624
click at [306, 339] on div "O&S $350,000" at bounding box center [284, 344] width 472 height 42
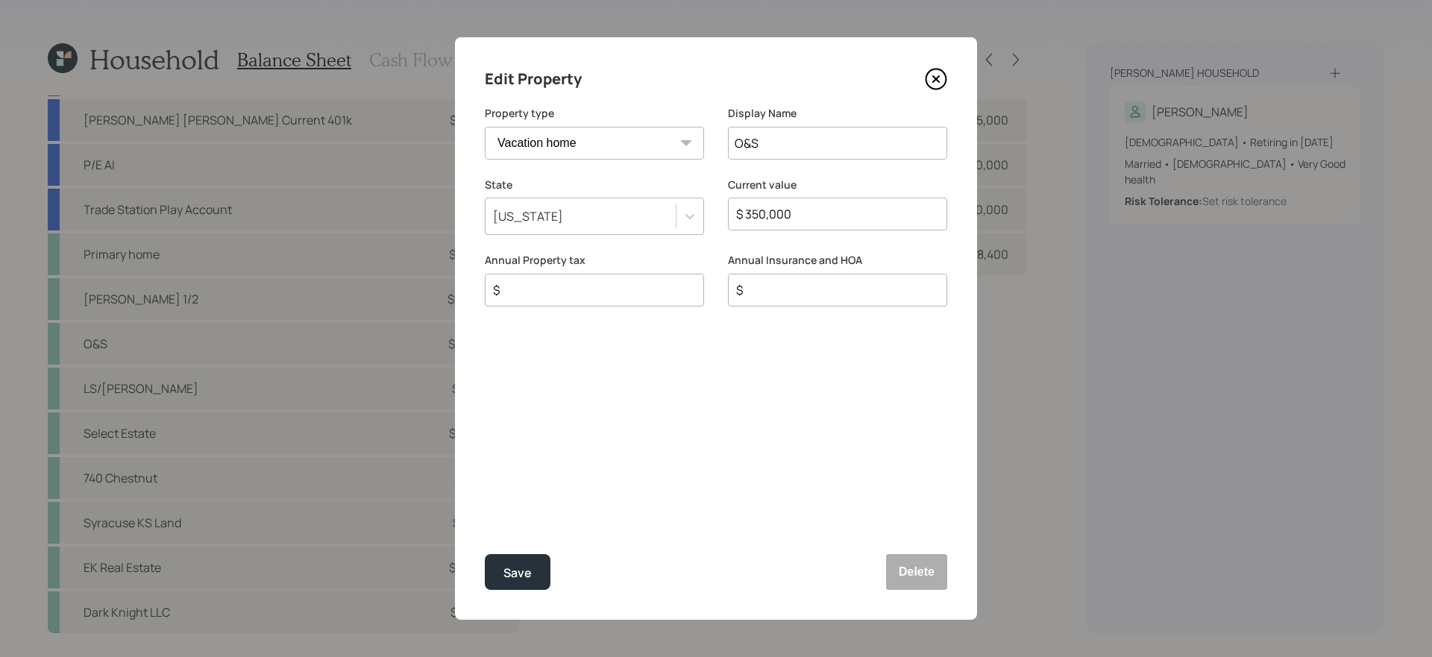
click at [604, 127] on select "Vacation home Rental home" at bounding box center [594, 143] width 219 height 33
select select "rental_property"
click at [485, 127] on select "Vacation home Rental home" at bounding box center [594, 143] width 219 height 33
click at [614, 363] on input "$" at bounding box center [710, 361] width 437 height 18
type input "$ 5,000"
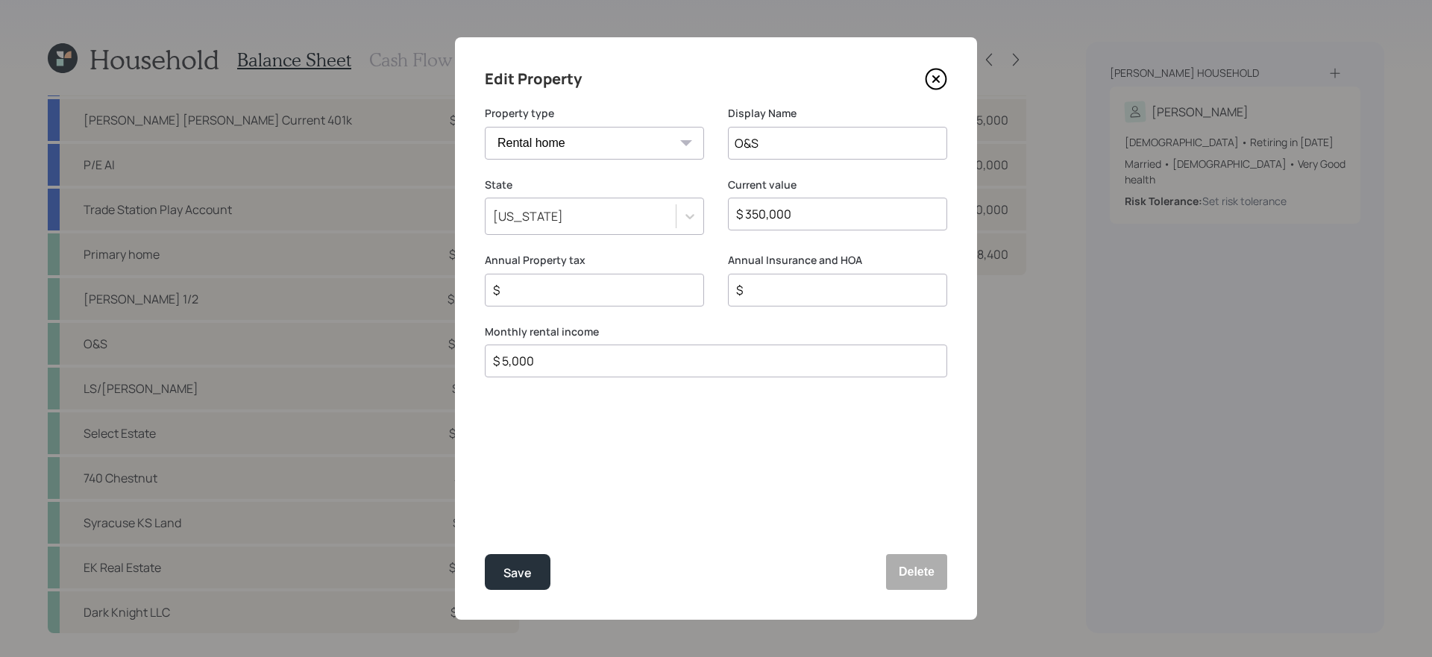
click at [485, 554] on button "Save" at bounding box center [518, 572] width 66 height 36
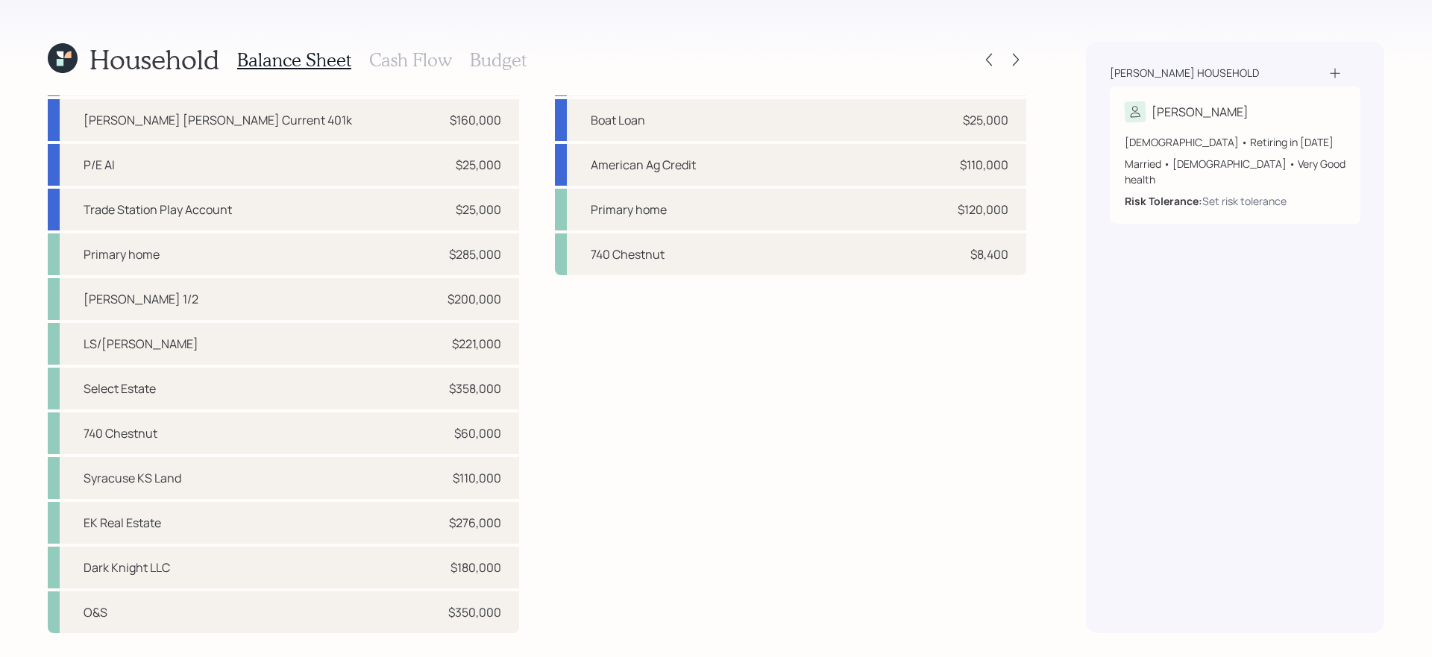
click at [264, 554] on div "Household Balance Sheet Cash Flow Budget Assets $2.6M Checking and Savings $40,…" at bounding box center [716, 328] width 1432 height 657
click at [263, 554] on div "O&S $350,000" at bounding box center [284, 613] width 472 height 42
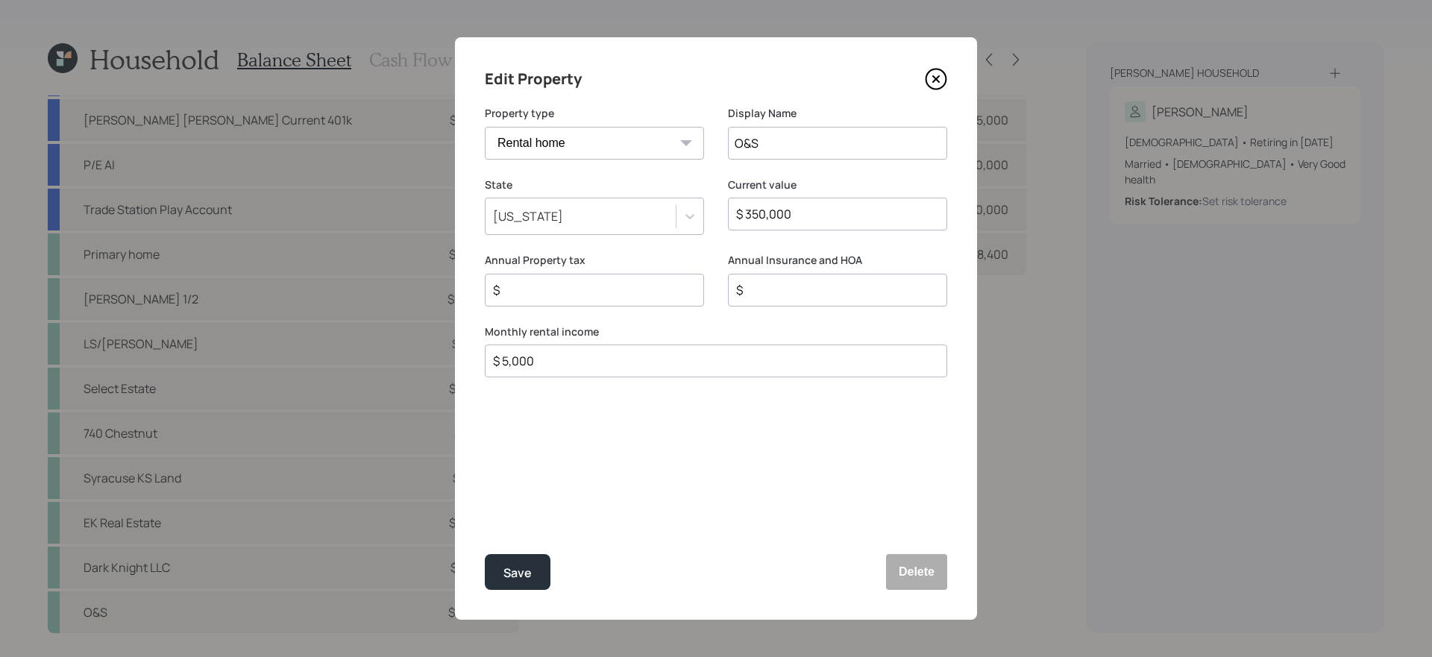
click at [585, 134] on select "Vacation home Rental home" at bounding box center [594, 143] width 219 height 33
select select "vacation_property"
click at [485, 127] on select "Vacation home Rental home" at bounding box center [594, 143] width 219 height 33
click at [510, 554] on button "Save" at bounding box center [518, 572] width 66 height 36
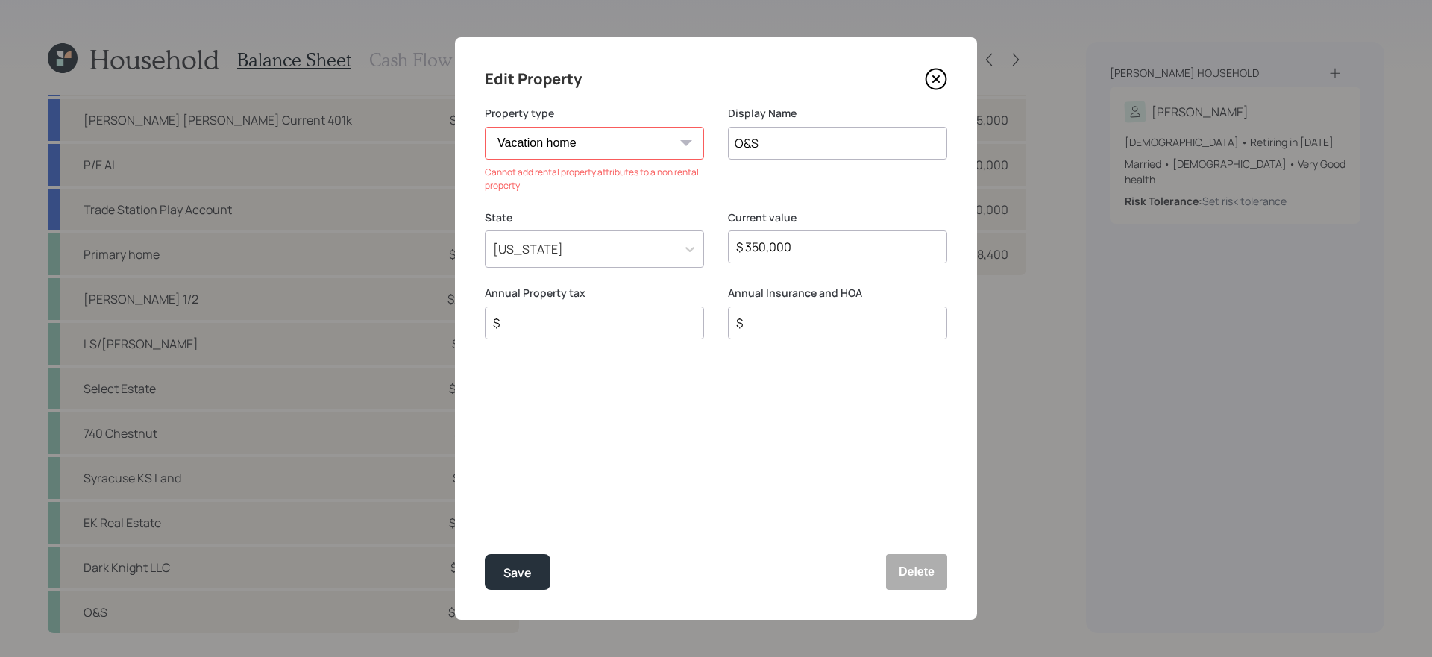
click at [943, 84] on icon at bounding box center [936, 79] width 22 height 22
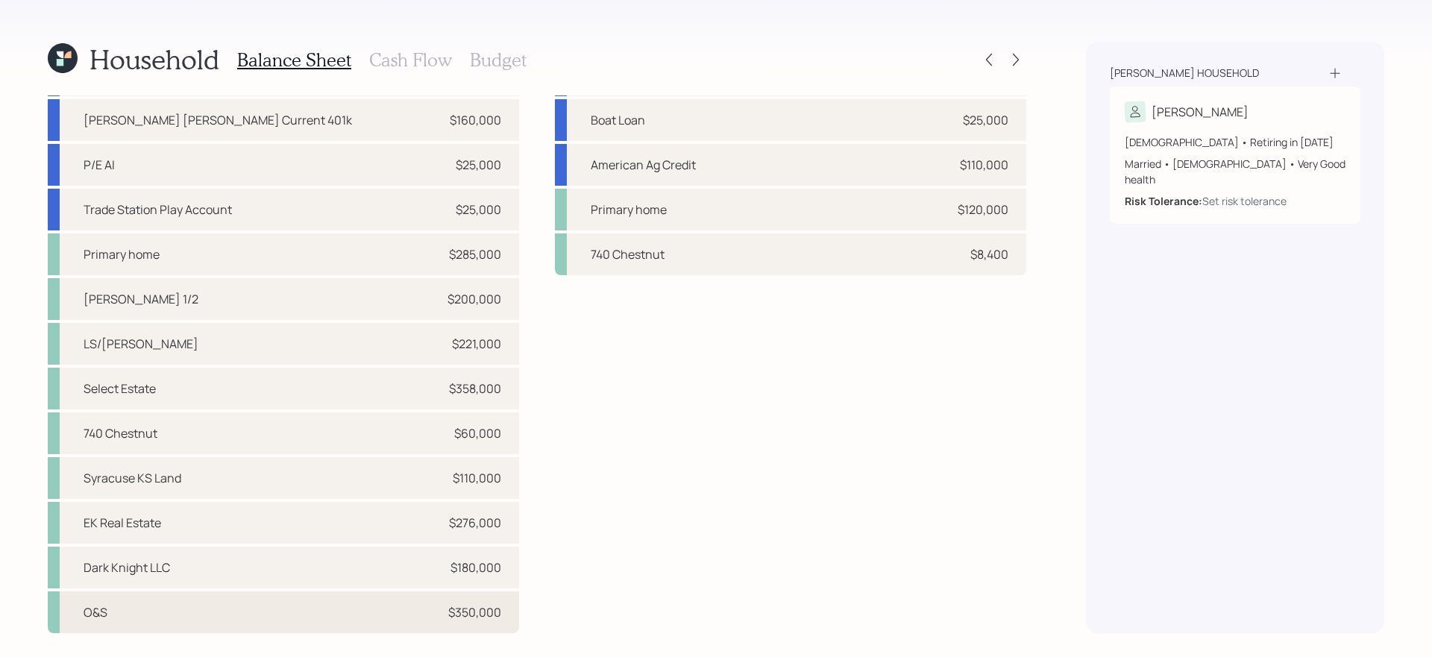
click at [316, 554] on div "O&S $350,000" at bounding box center [284, 613] width 472 height 42
select select "rental_property"
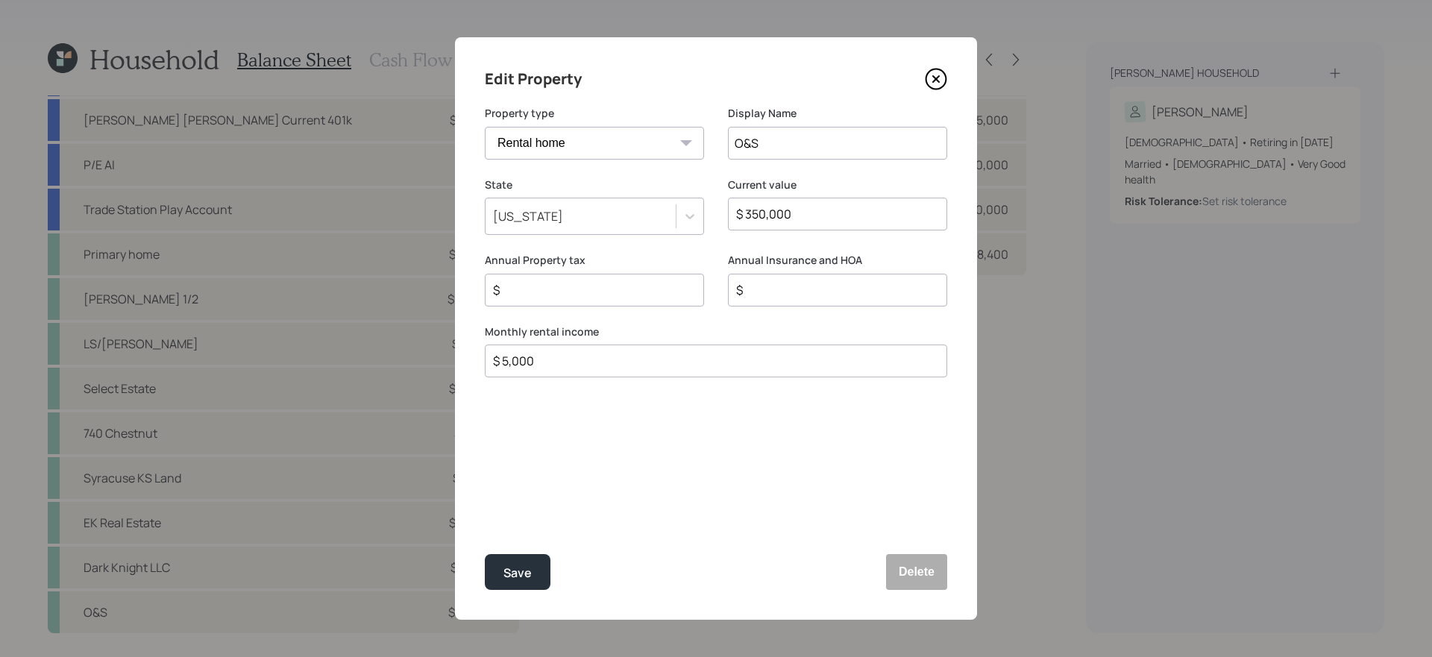
click at [591, 366] on input "$ 5,000" at bounding box center [710, 361] width 437 height 18
type input "$ 0"
click at [485, 554] on button "Save" at bounding box center [518, 572] width 66 height 36
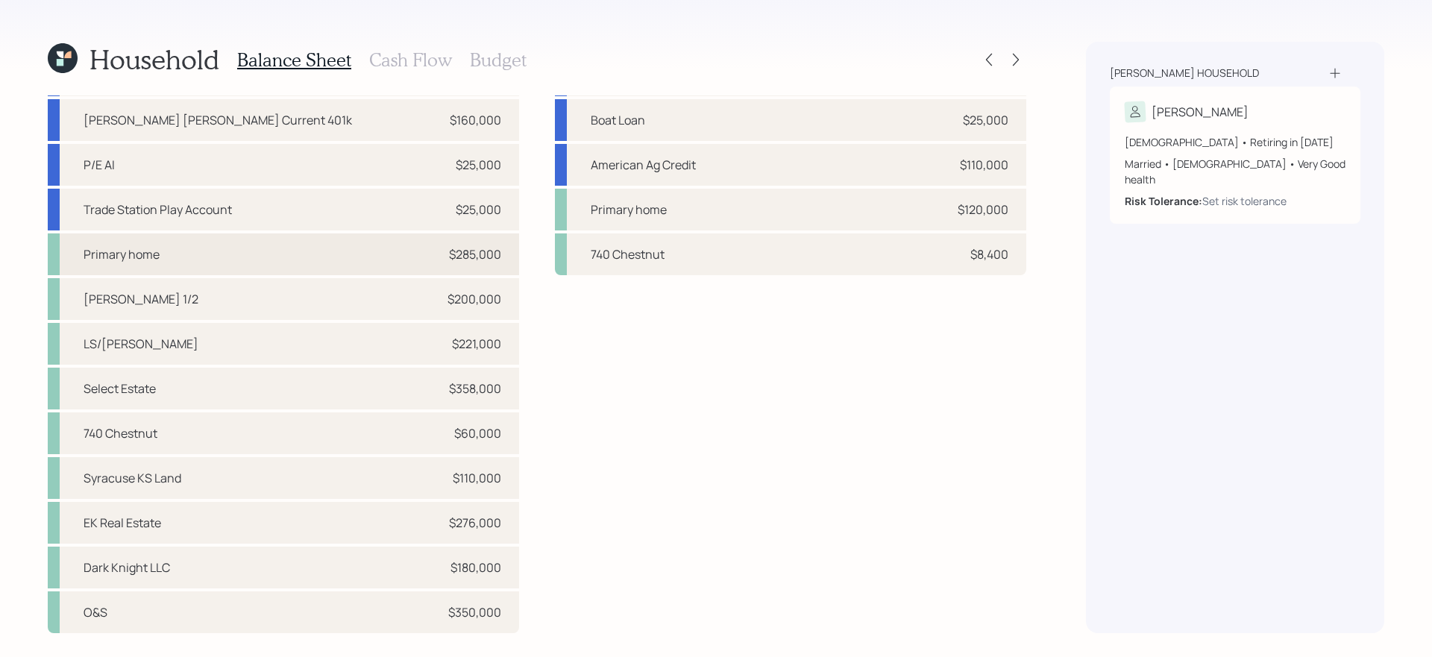
click at [189, 261] on div "Primary home $285,000" at bounding box center [284, 255] width 472 height 42
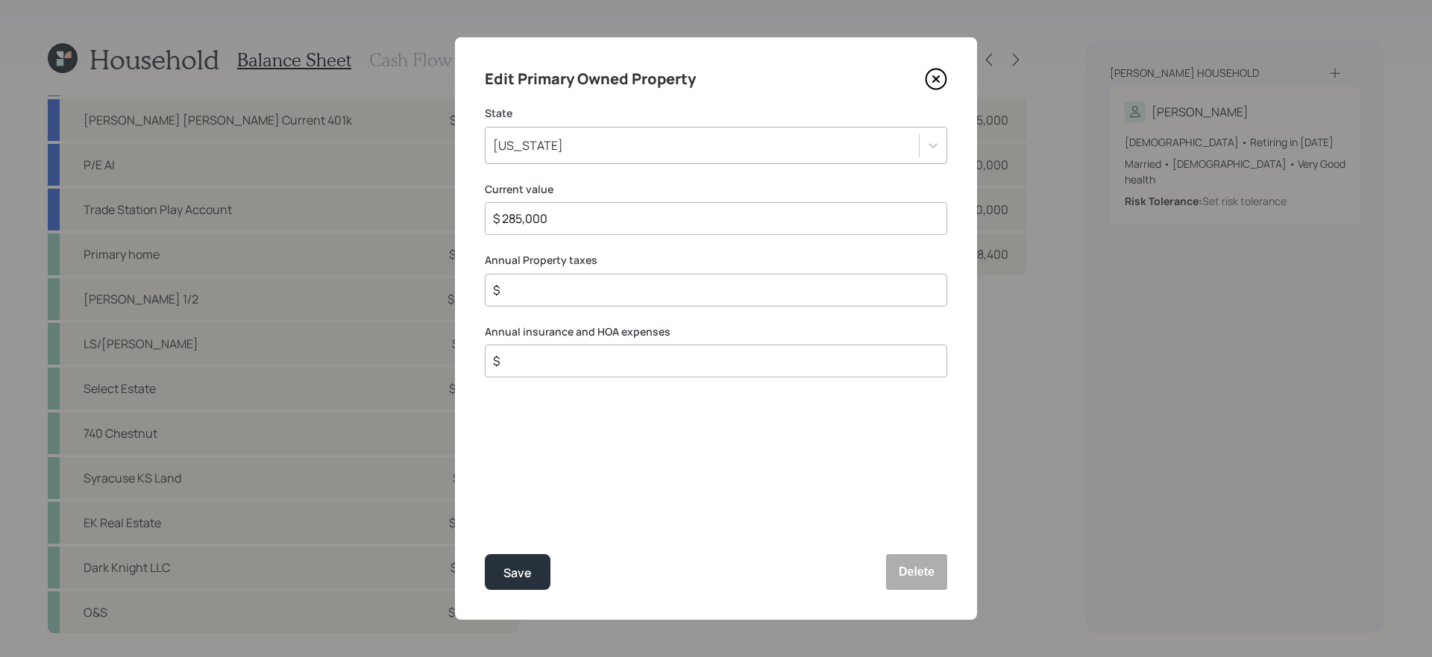
click at [726, 294] on input "$" at bounding box center [710, 290] width 437 height 18
click at [671, 363] on input "$" at bounding box center [710, 361] width 437 height 18
type input "$ 1,600"
type input "$ 3,800"
click at [485, 554] on button "Save" at bounding box center [518, 572] width 66 height 36
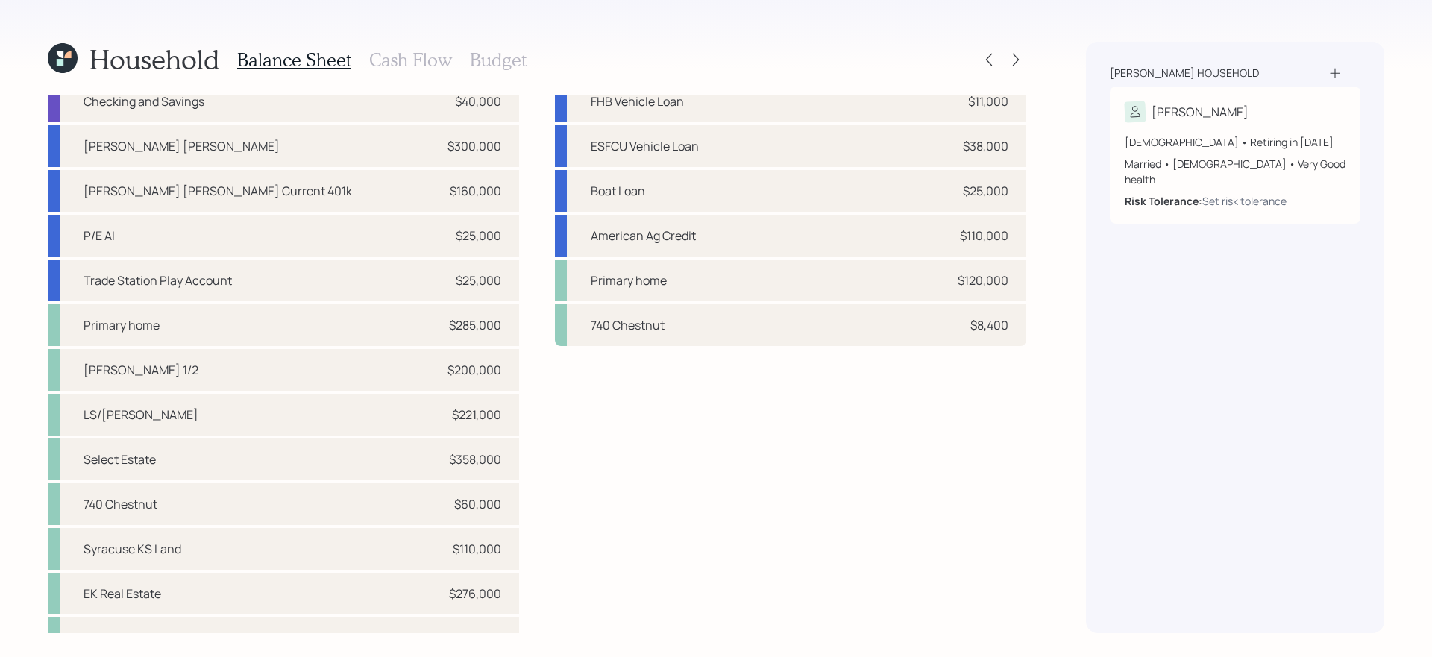
scroll to position [39, 0]
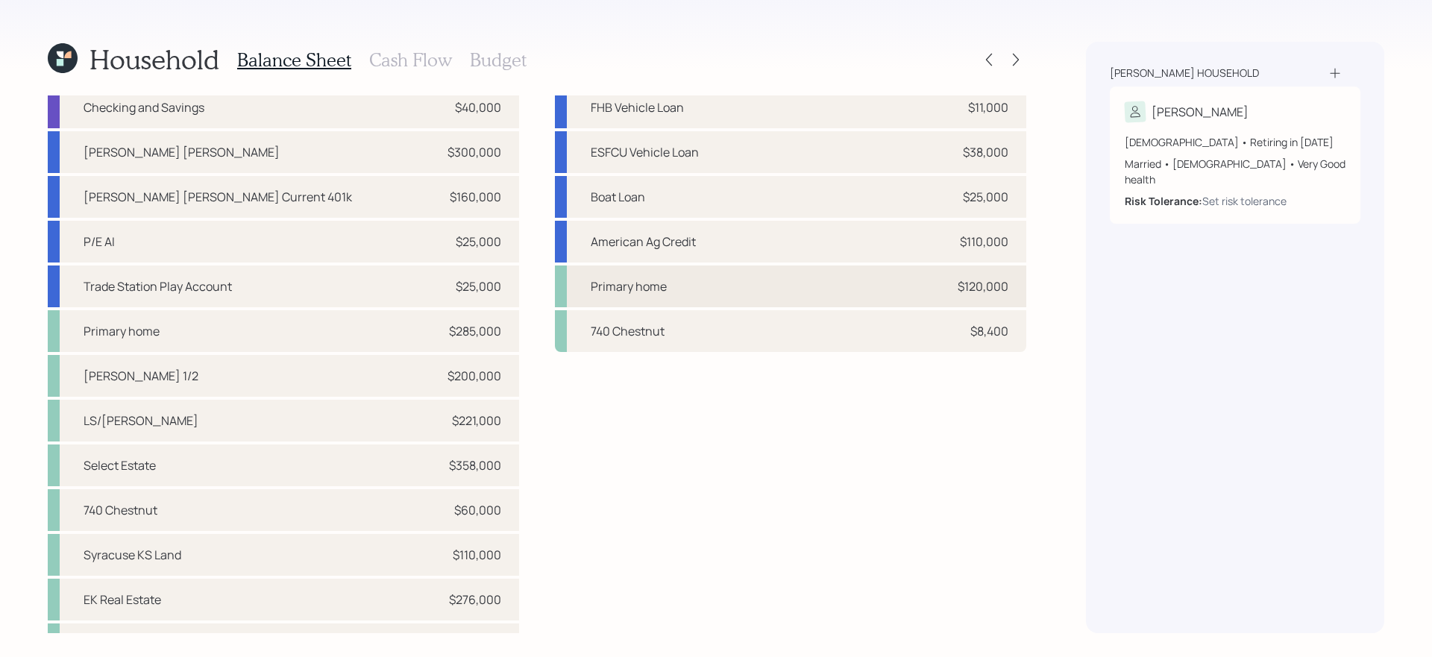
click at [790, 288] on div "Primary home $120,000" at bounding box center [791, 287] width 472 height 42
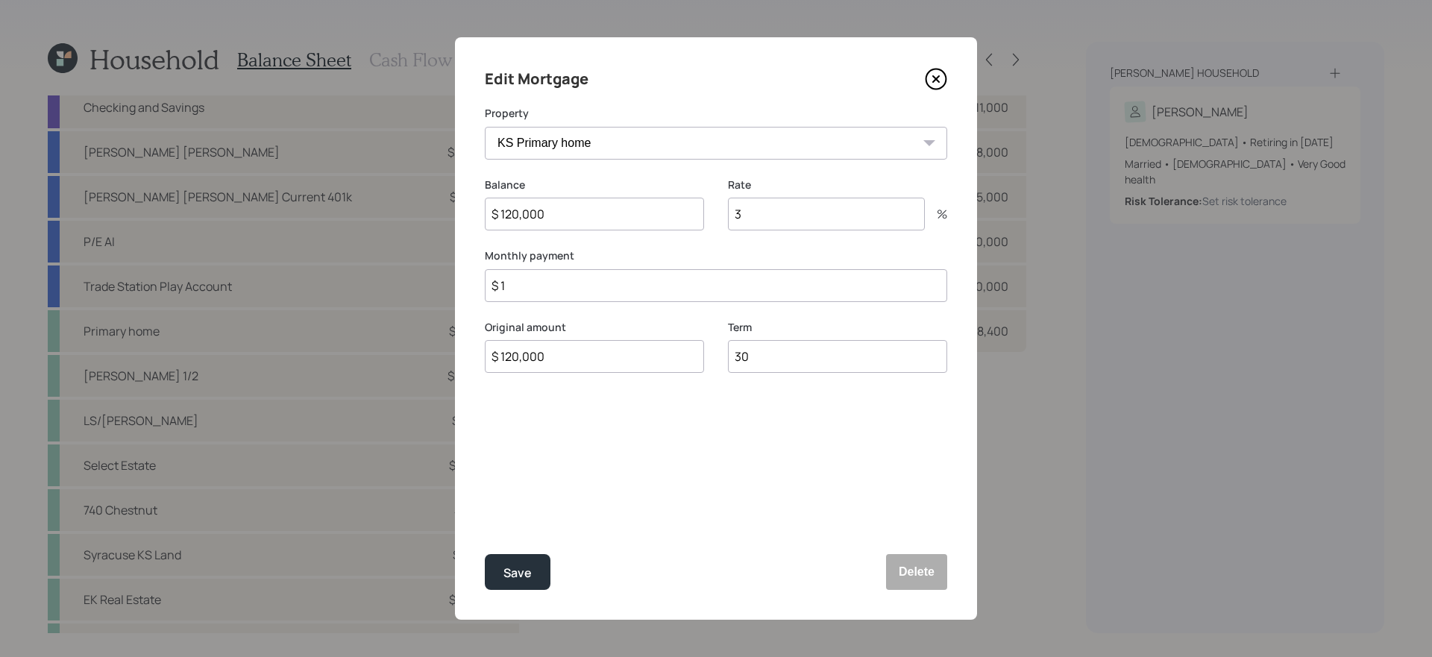
click at [787, 213] on input "3" at bounding box center [826, 214] width 197 height 33
click at [718, 275] on input "$ 1" at bounding box center [716, 285] width 463 height 33
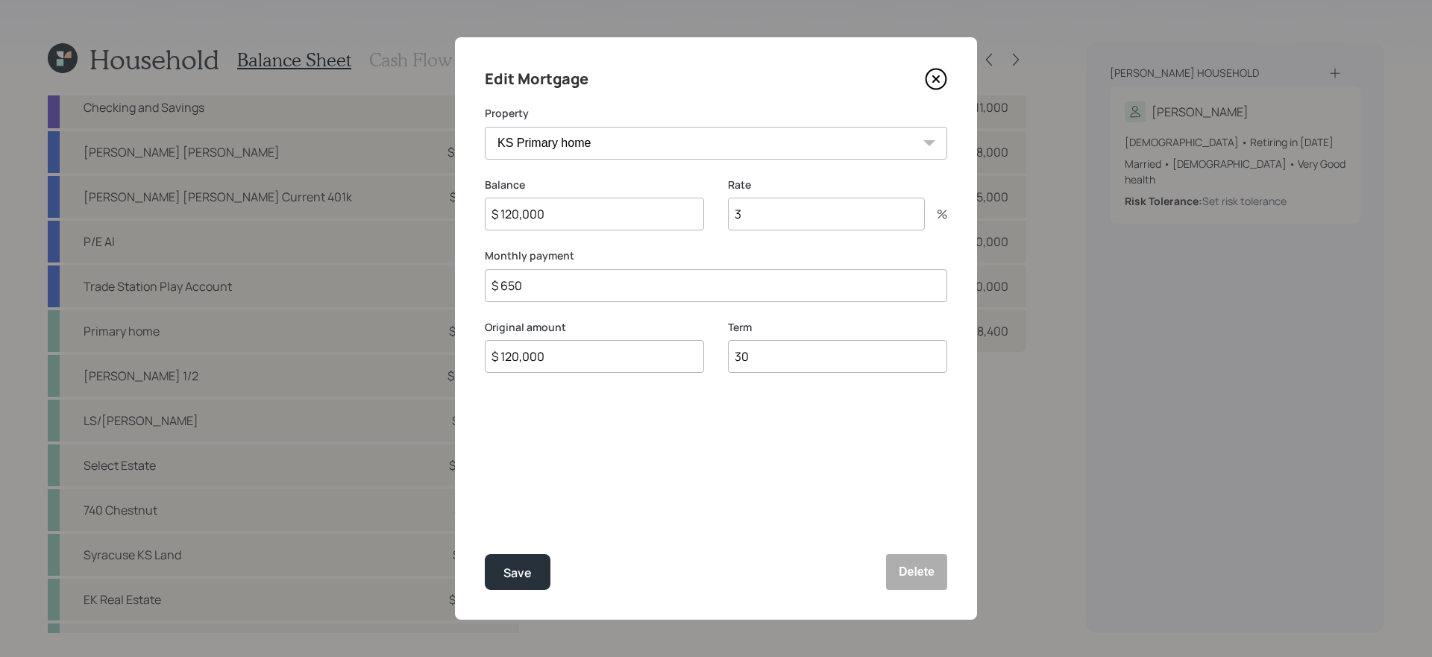
type input "$ 650"
click at [485, 554] on button "Save" at bounding box center [518, 572] width 66 height 36
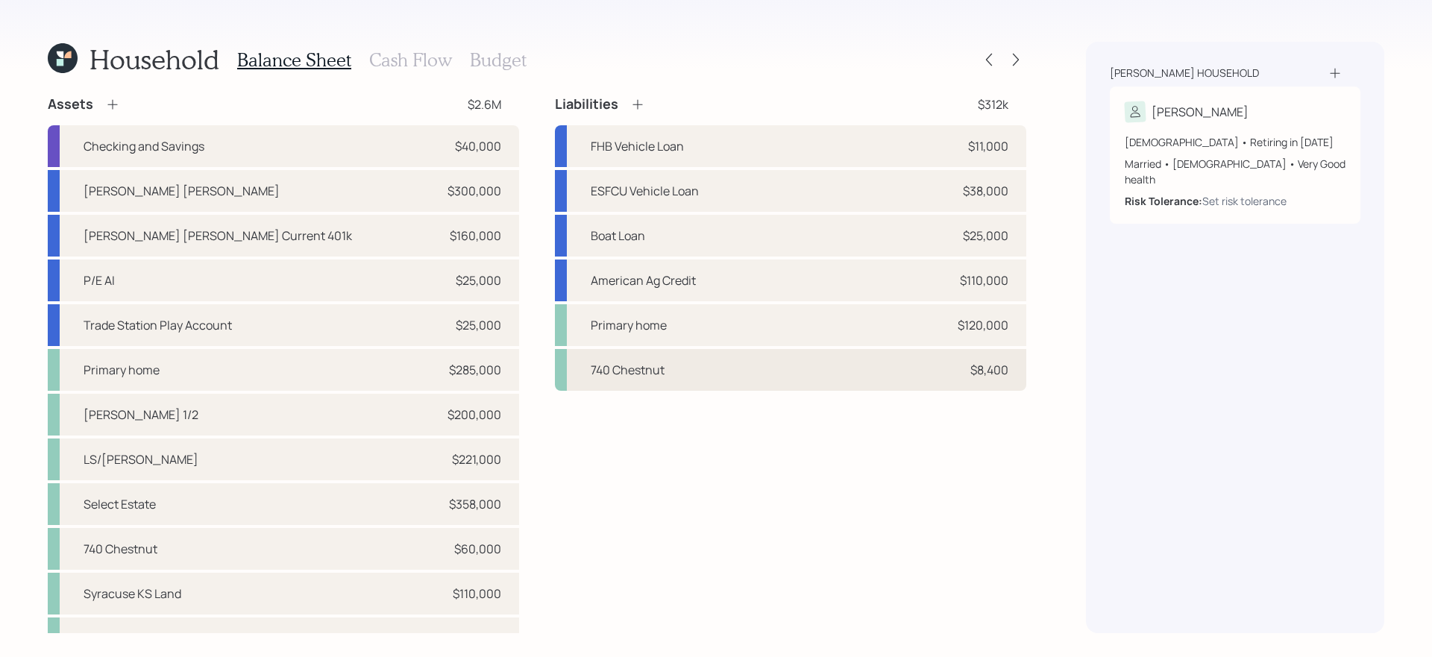
click at [680, 369] on div "740 Chestnut $8,400" at bounding box center [791, 370] width 472 height 42
select select "84047fef-9242-45b5-8008-272549f74f58"
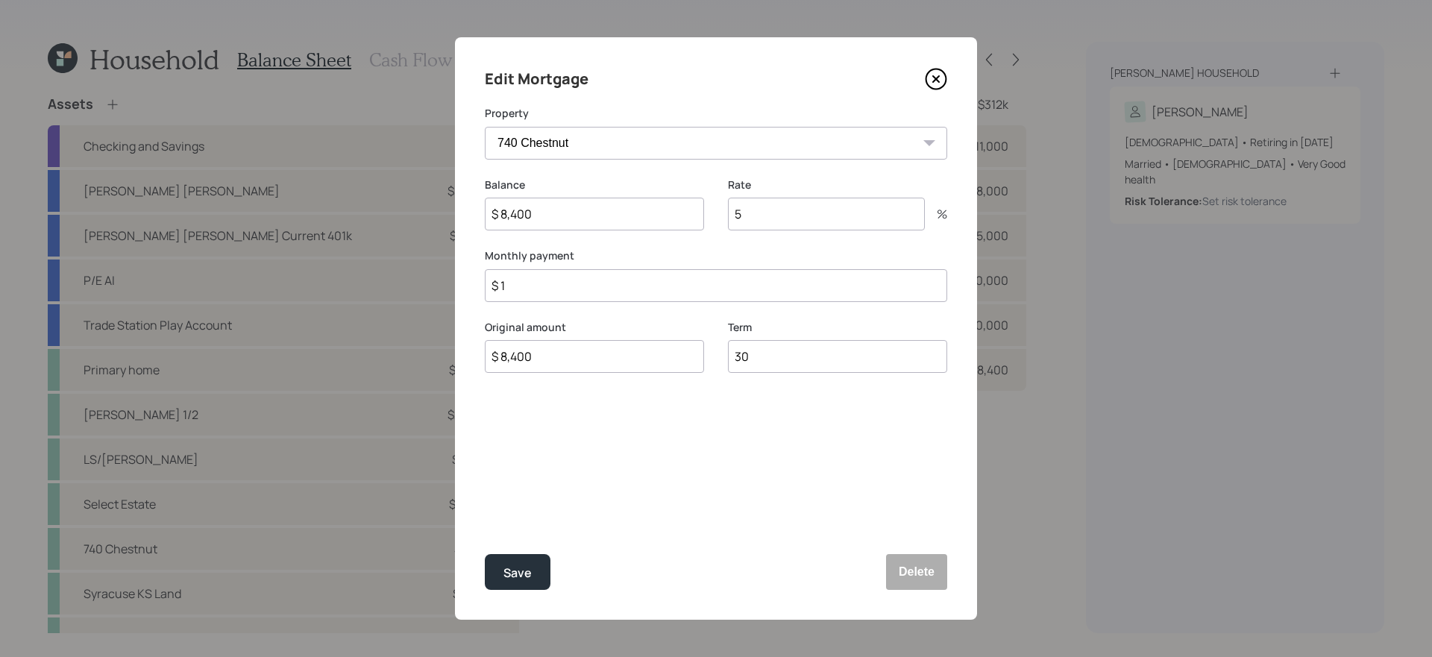
click at [945, 88] on icon at bounding box center [936, 79] width 22 height 22
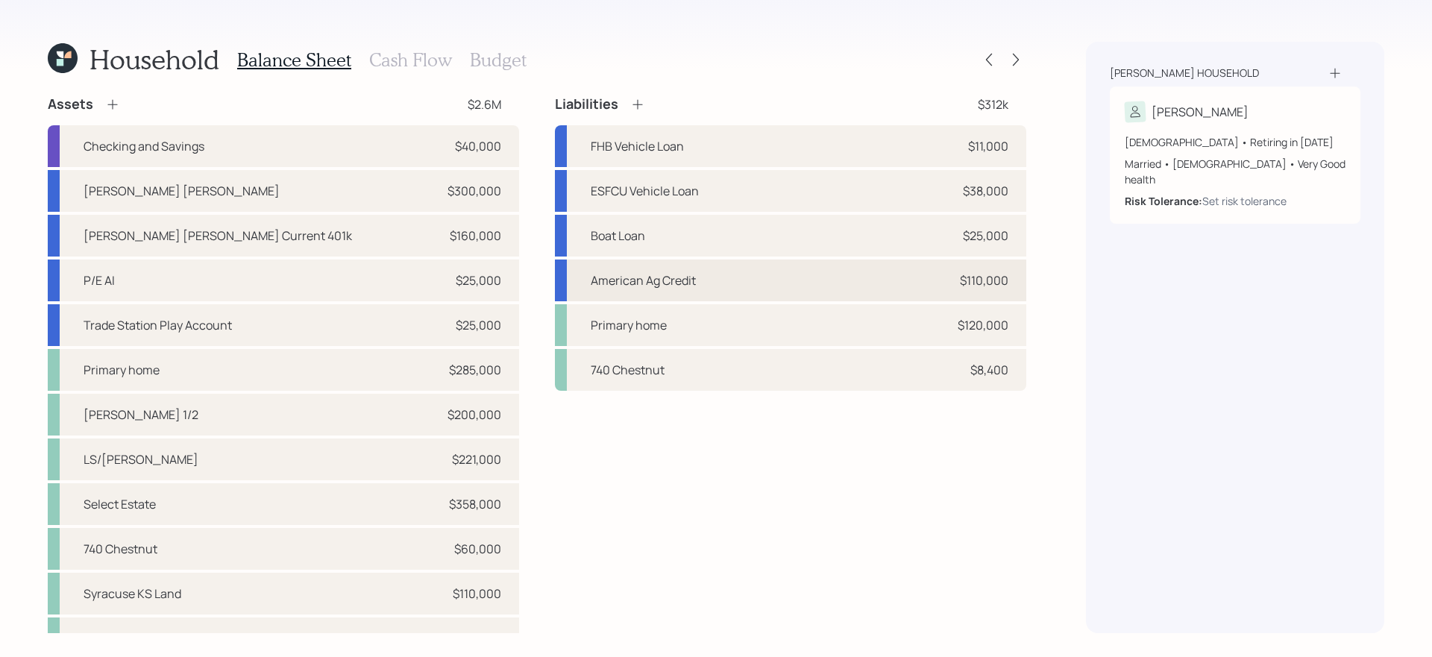
click at [791, 274] on div "American Ag Credit $110,000" at bounding box center [791, 281] width 472 height 42
select select "other"
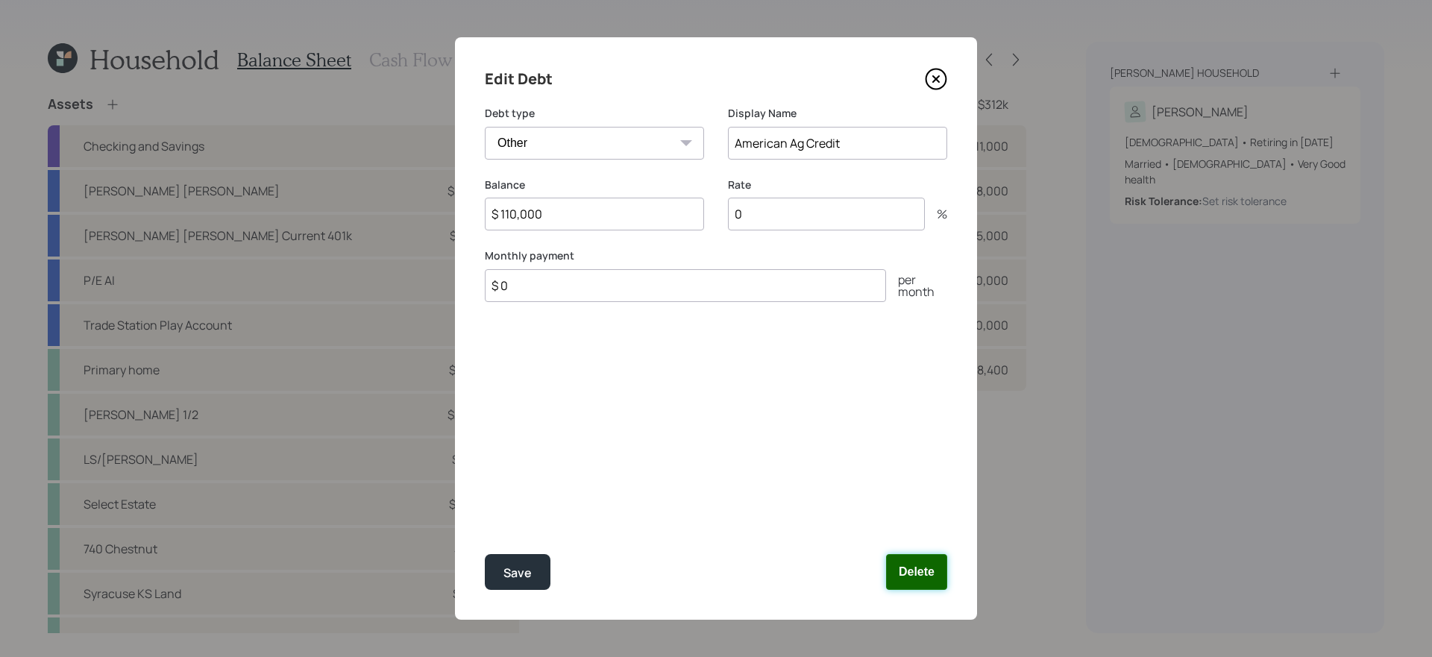
click at [918, 554] on button "Delete" at bounding box center [916, 572] width 61 height 36
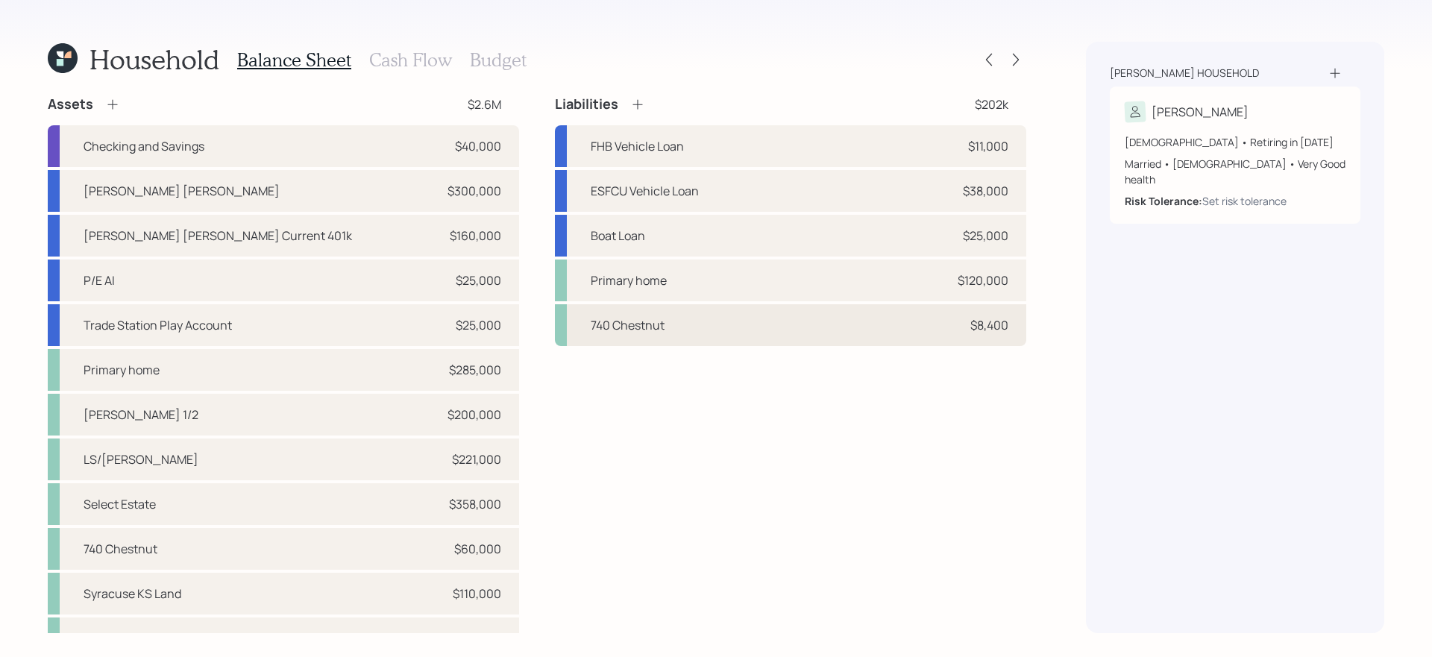
click at [751, 339] on div "740 Chestnut $8,400" at bounding box center [791, 325] width 472 height 42
select select "84047fef-9242-45b5-8008-272549f74f58"
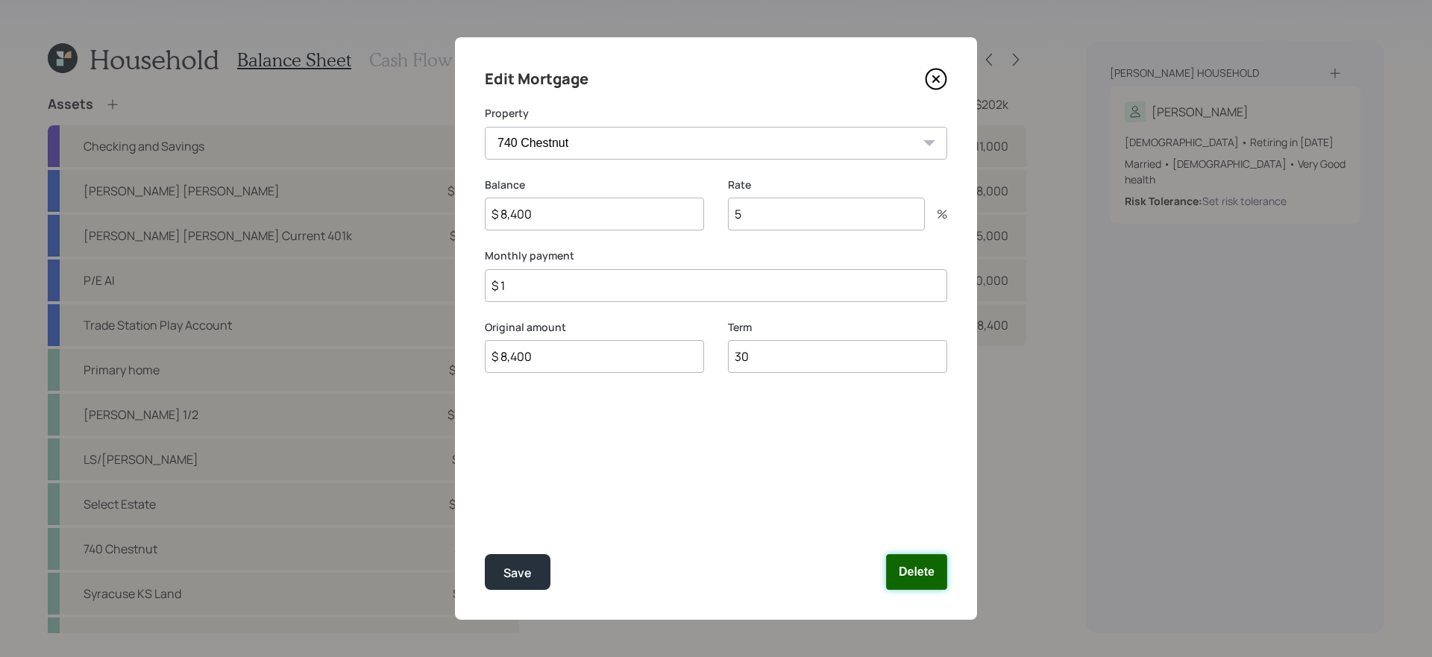
click at [921, 554] on button "Delete" at bounding box center [916, 572] width 61 height 36
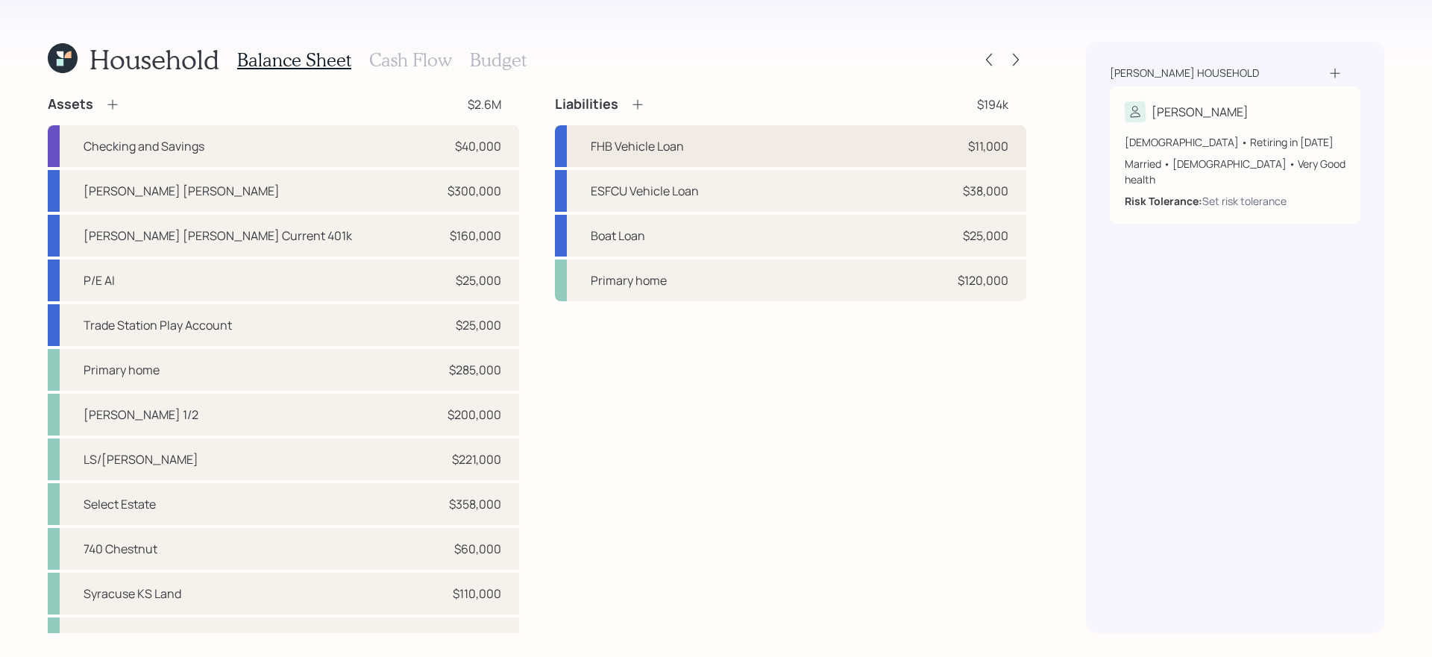
click at [730, 154] on div "FHB Vehicle Loan $11,000" at bounding box center [791, 146] width 472 height 42
select select "other"
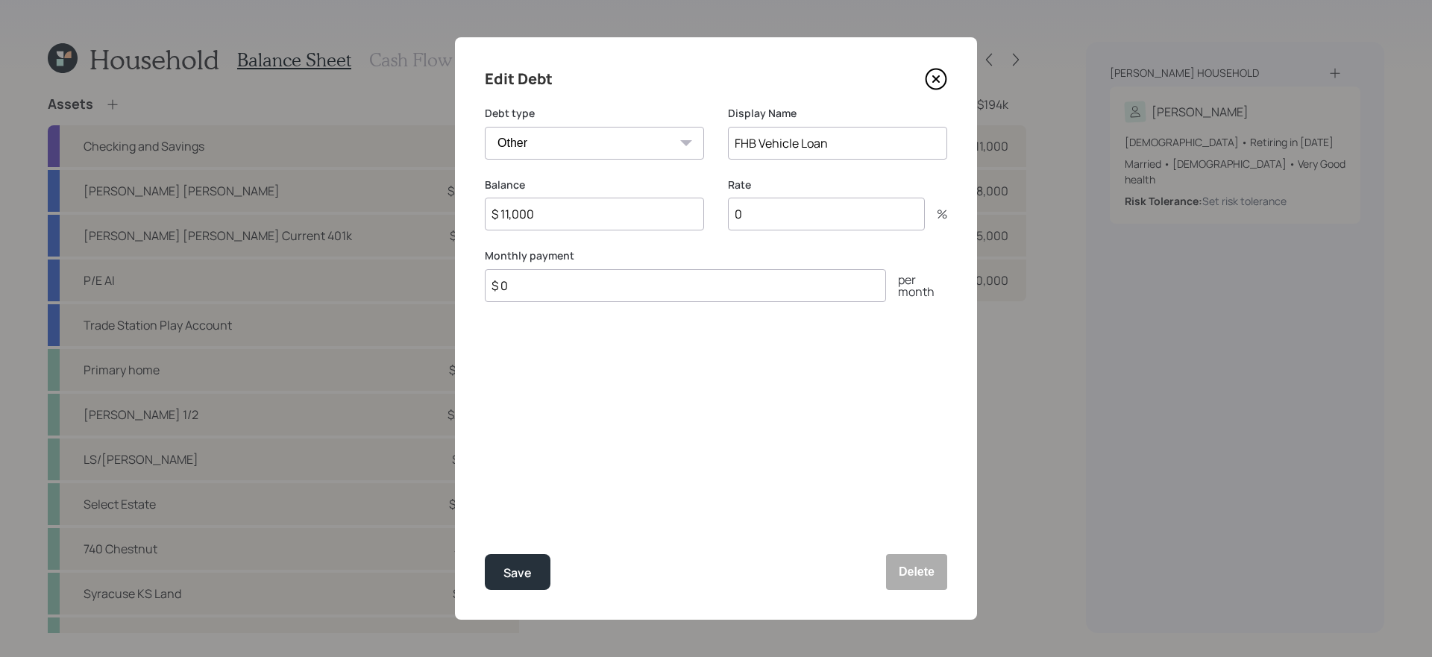
click at [934, 79] on icon at bounding box center [936, 79] width 22 height 22
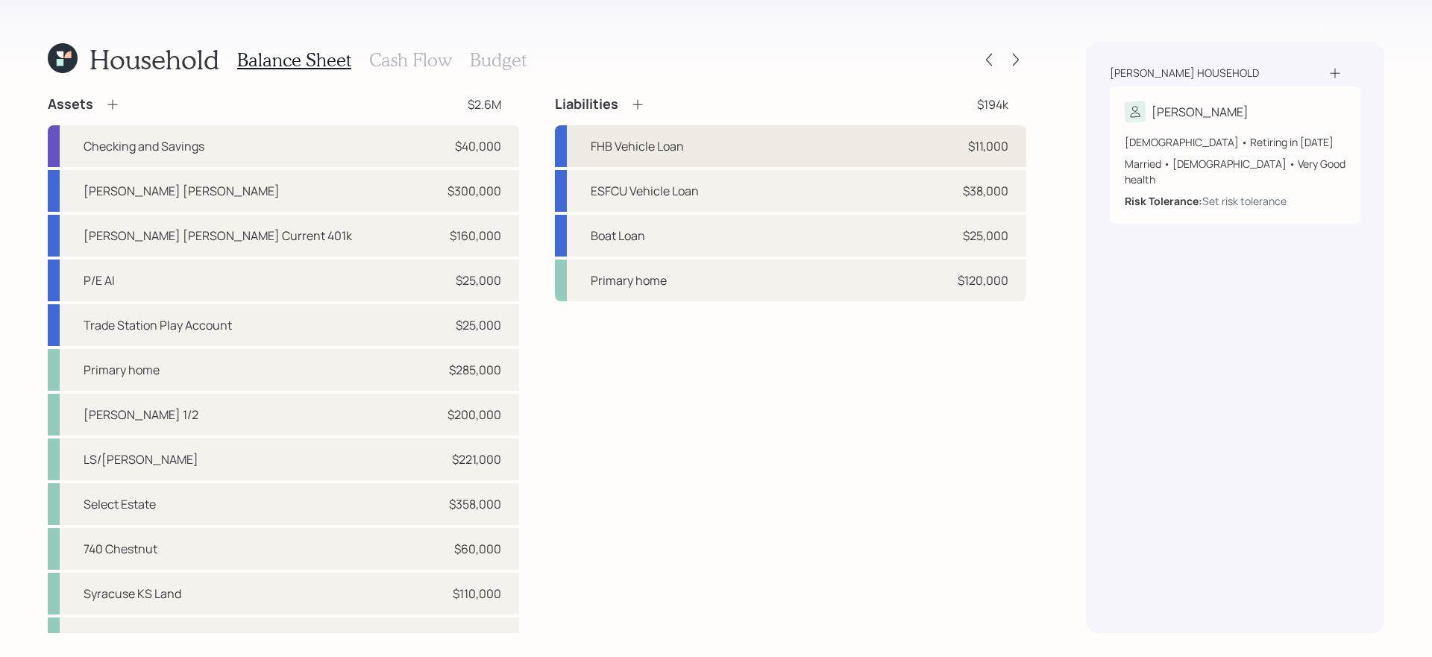
click at [862, 144] on div "FHB Vehicle Loan $11,000" at bounding box center [791, 146] width 472 height 42
select select "other"
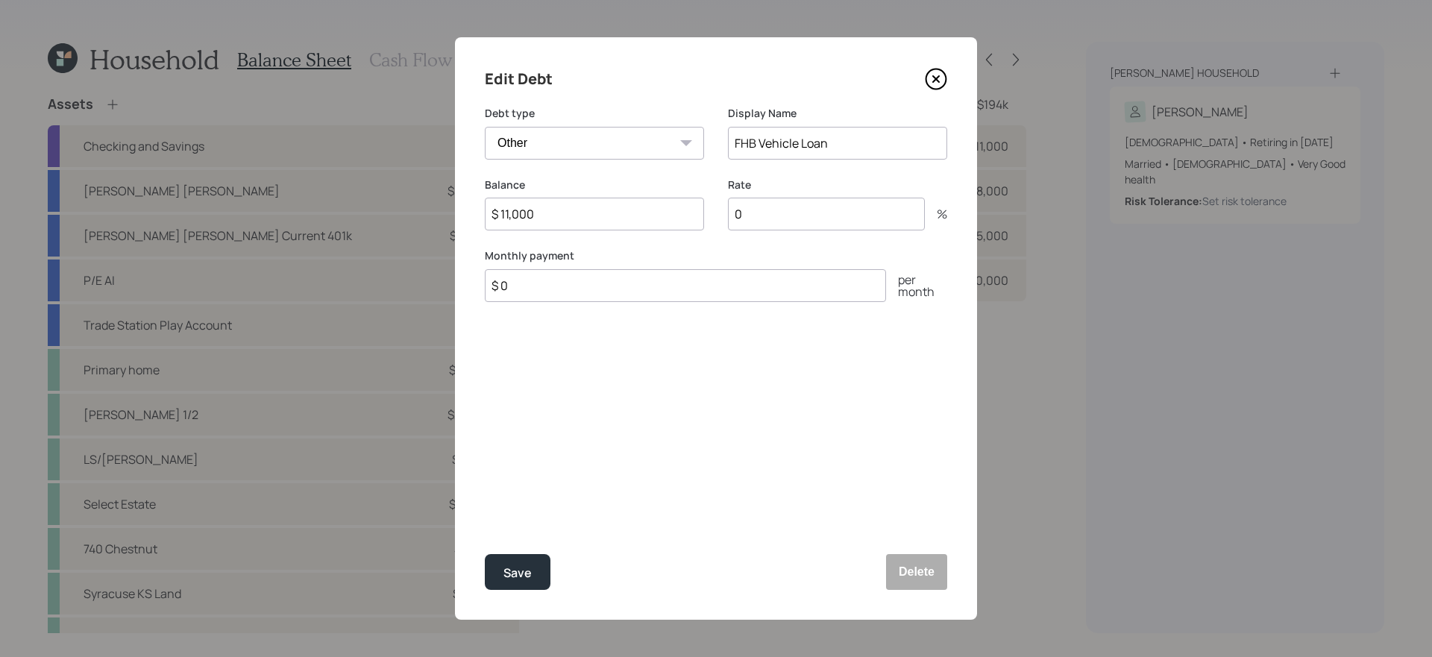
click at [839, 213] on input "0" at bounding box center [826, 214] width 197 height 33
type input "5.75"
click at [485, 554] on button "Save" at bounding box center [518, 572] width 66 height 36
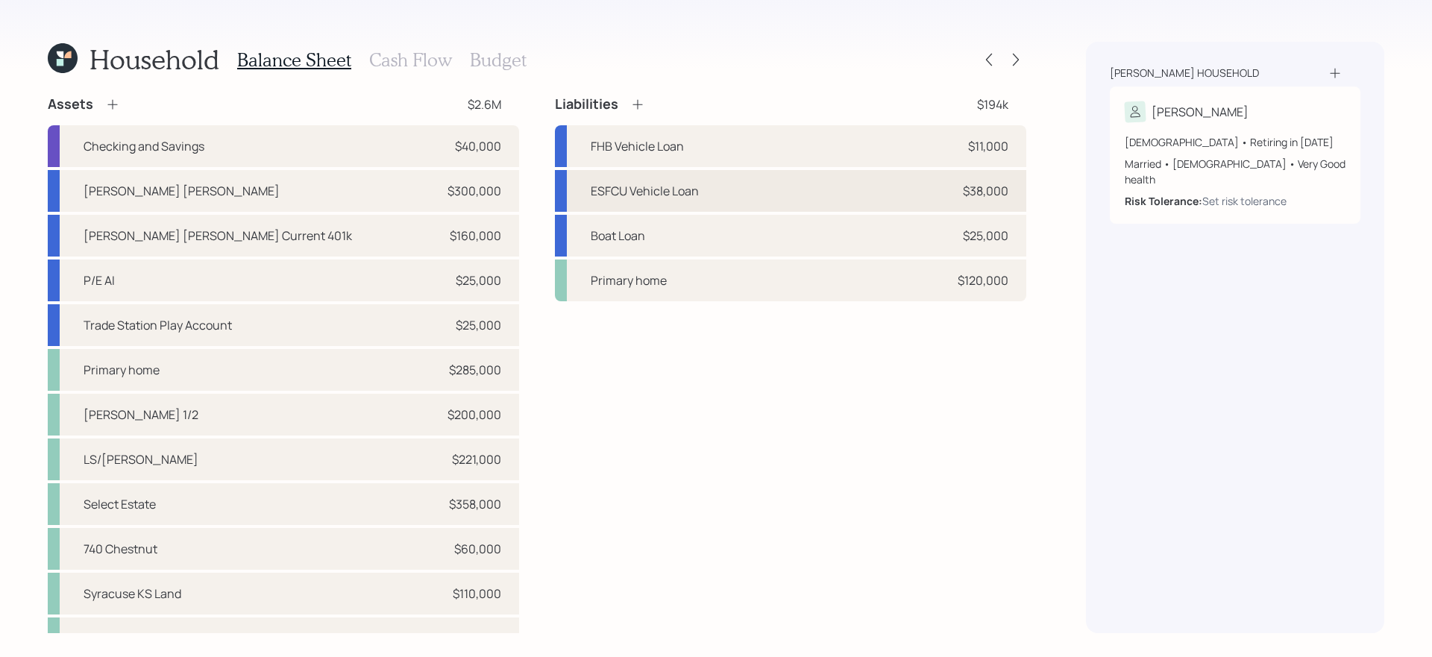
click at [777, 187] on div "ESFCU Vehicle Loan $38,000" at bounding box center [791, 191] width 472 height 42
select select "other"
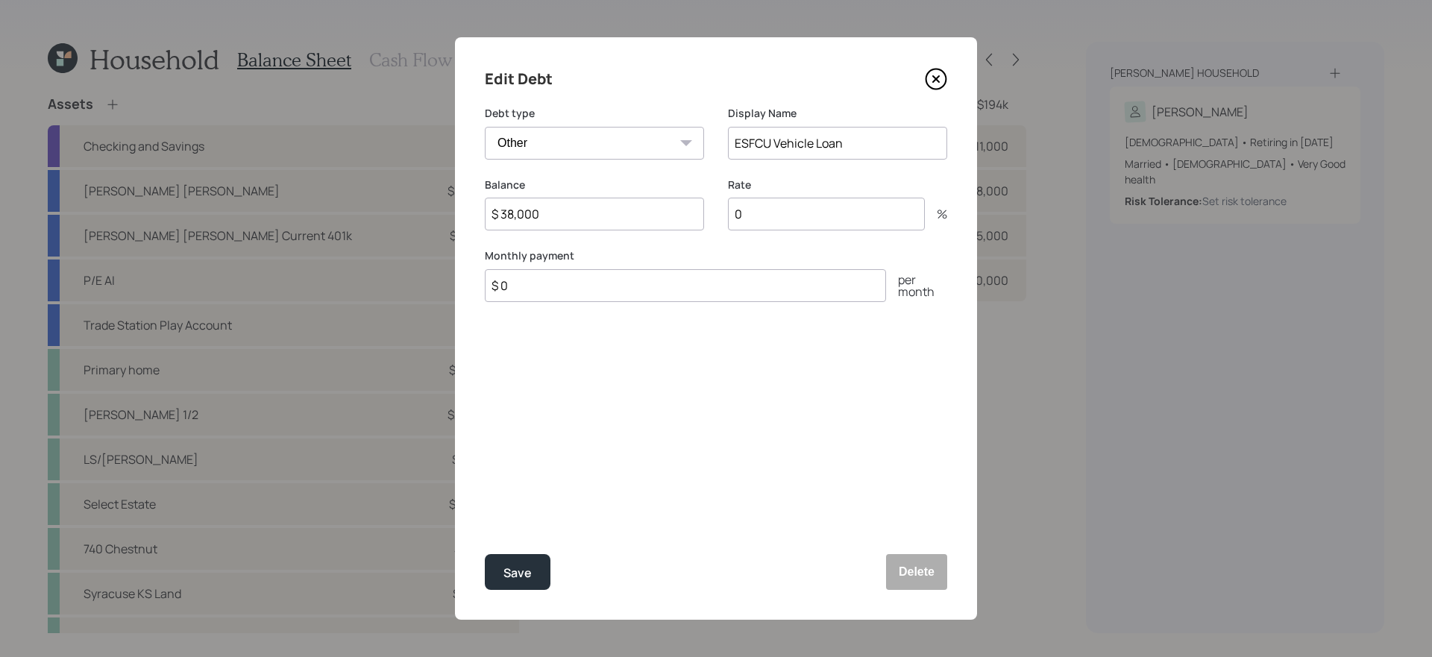
click at [627, 292] on input "$ 0" at bounding box center [685, 285] width 401 height 33
type input "$ 800"
click at [485, 554] on button "Save" at bounding box center [518, 572] width 66 height 36
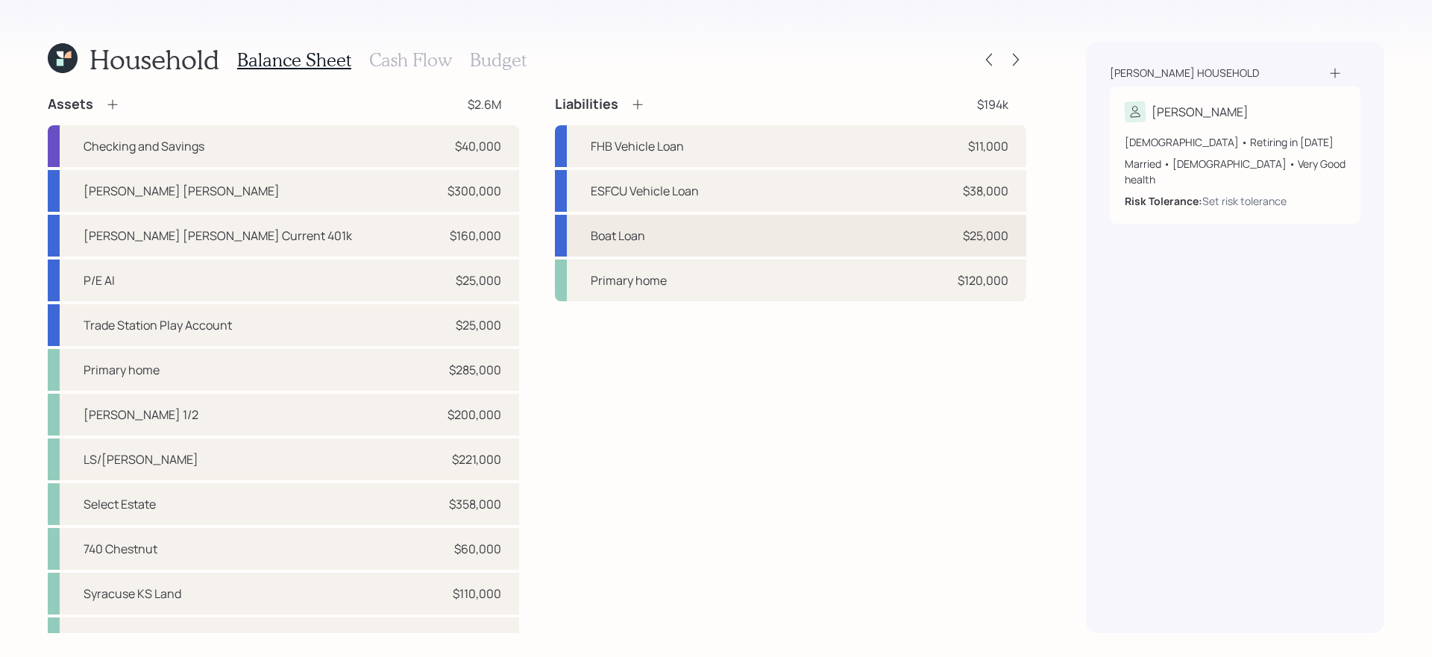
click at [615, 225] on div "Boat Loan $25,000" at bounding box center [791, 236] width 472 height 42
select select "other"
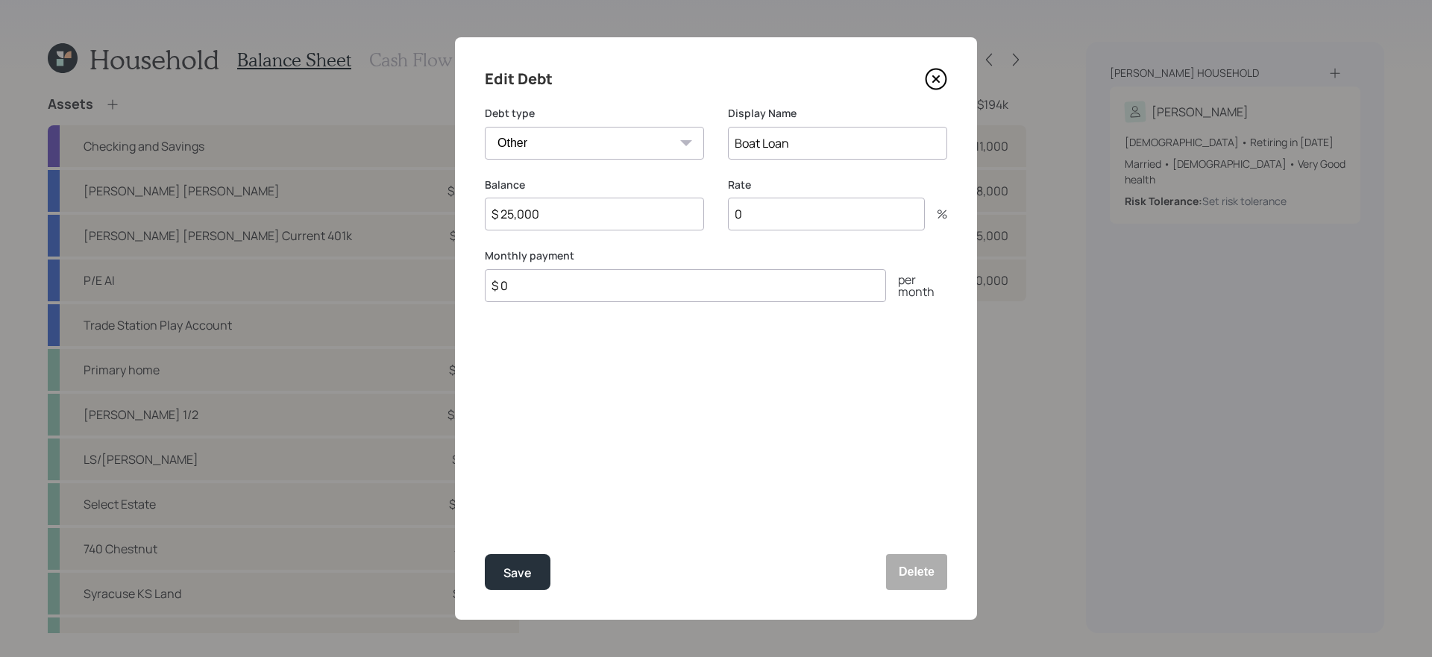
click at [654, 297] on input "$ 0" at bounding box center [685, 285] width 401 height 33
type input "$ 300"
click at [807, 213] on input "0" at bounding box center [826, 214] width 197 height 33
type input "3.2"
click at [485, 554] on button "Save" at bounding box center [518, 572] width 66 height 36
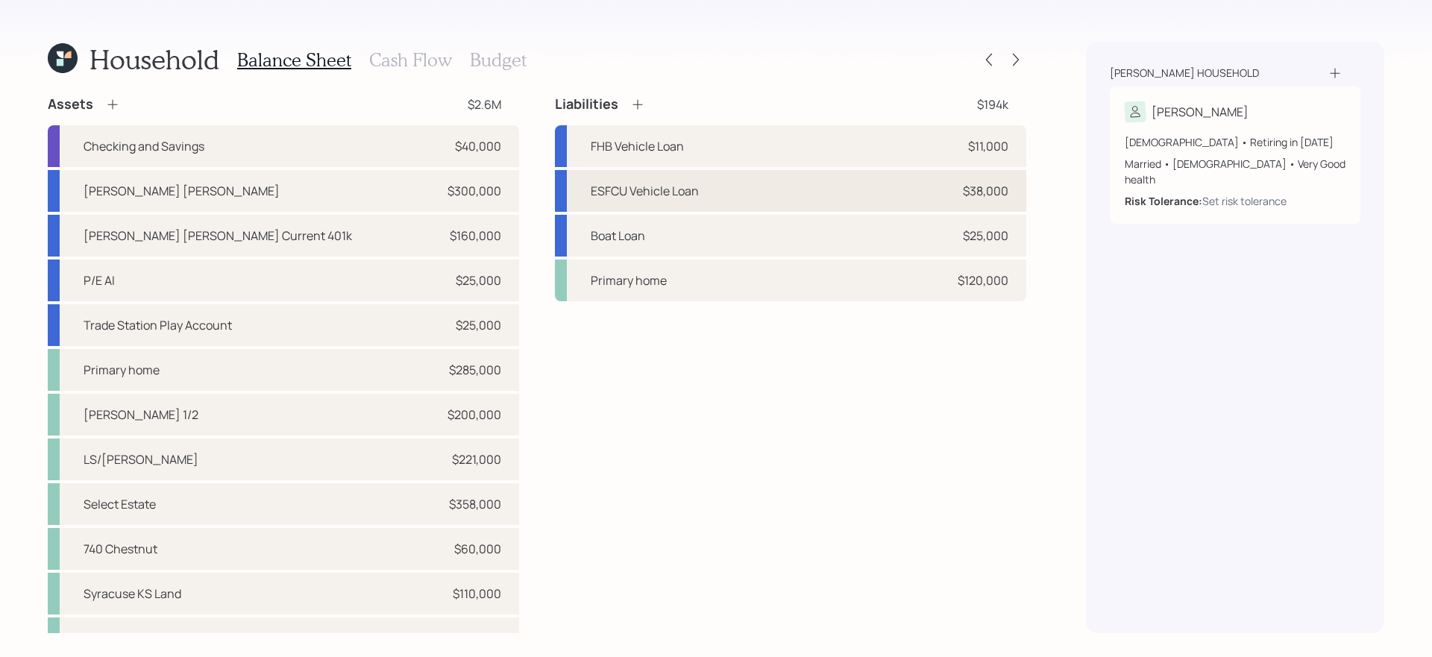
click at [743, 205] on div "ESFCU Vehicle Loan $38,000" at bounding box center [791, 191] width 472 height 42
select select "other"
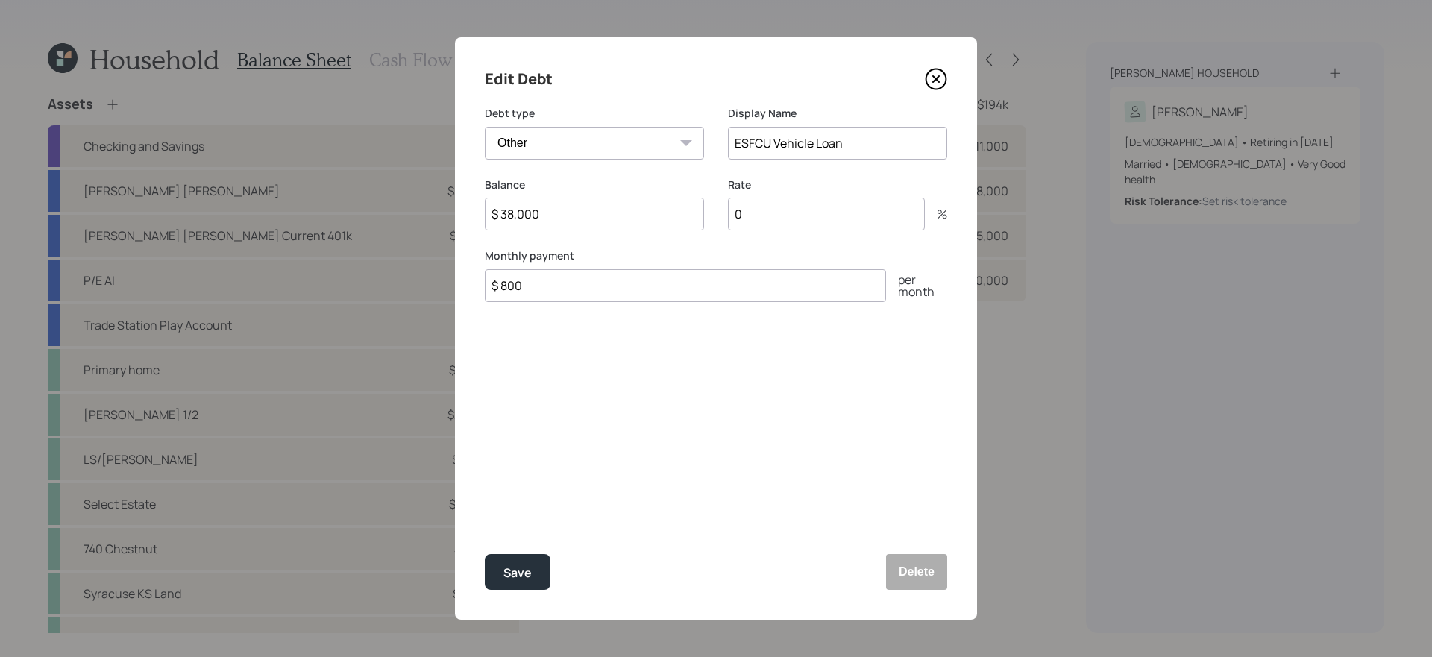
click at [828, 219] on input "0" at bounding box center [826, 214] width 197 height 33
type input "3.2"
click at [485, 554] on button "Save" at bounding box center [518, 572] width 66 height 36
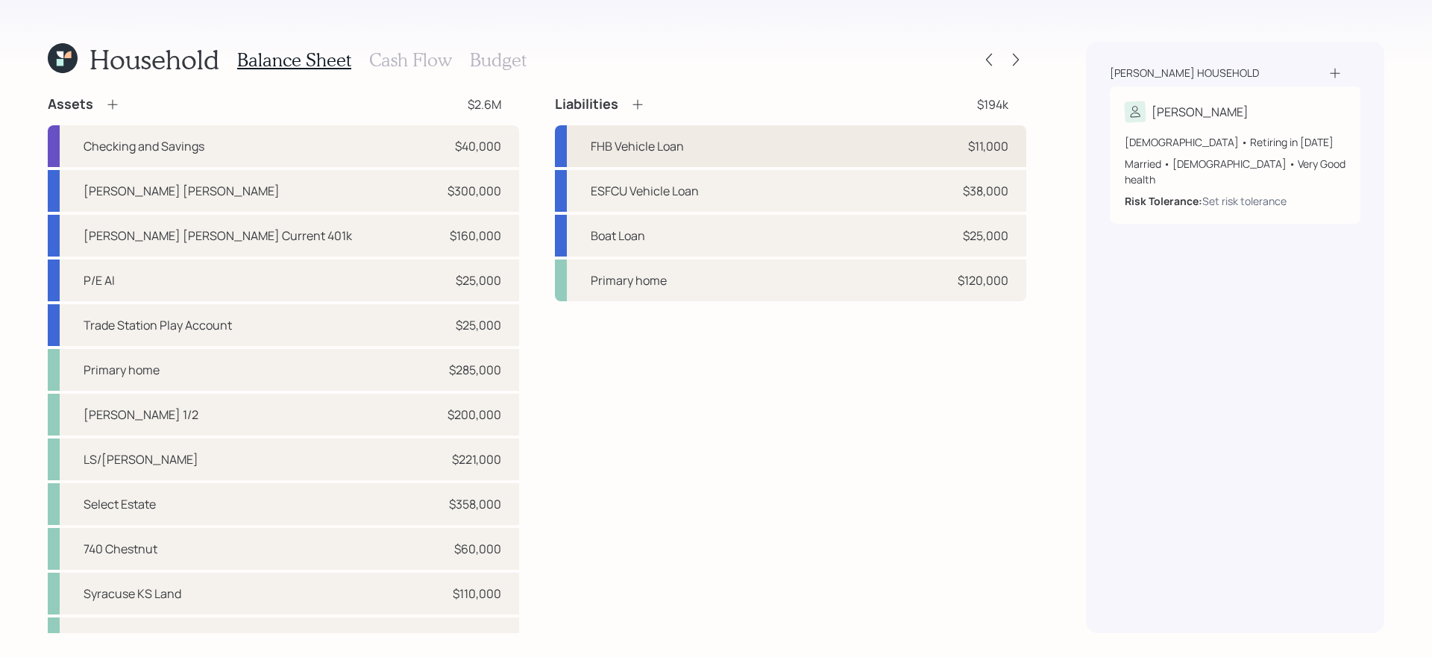
click at [771, 150] on div "FHB Vehicle Loan $11,000" at bounding box center [791, 146] width 472 height 42
select select "other"
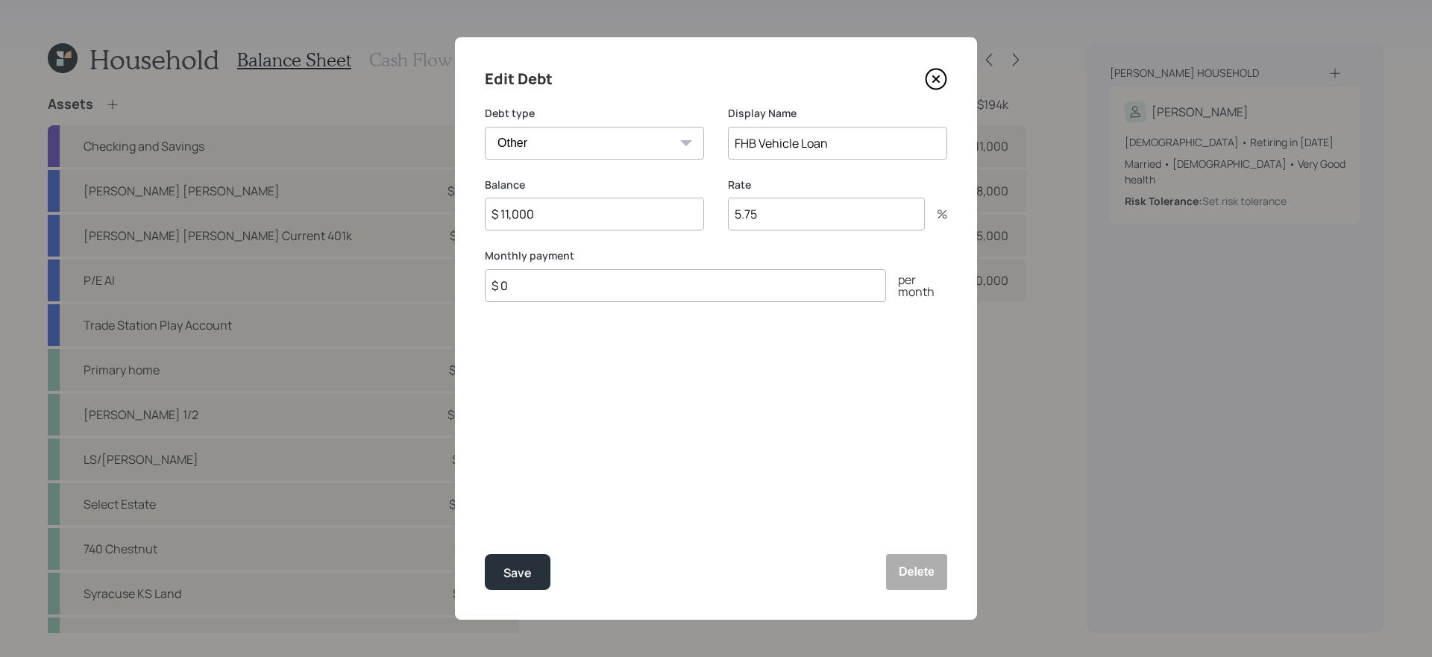
click at [715, 299] on input "$ 0" at bounding box center [685, 285] width 401 height 33
type input "$ 300"
click at [485, 554] on button "Save" at bounding box center [518, 572] width 66 height 36
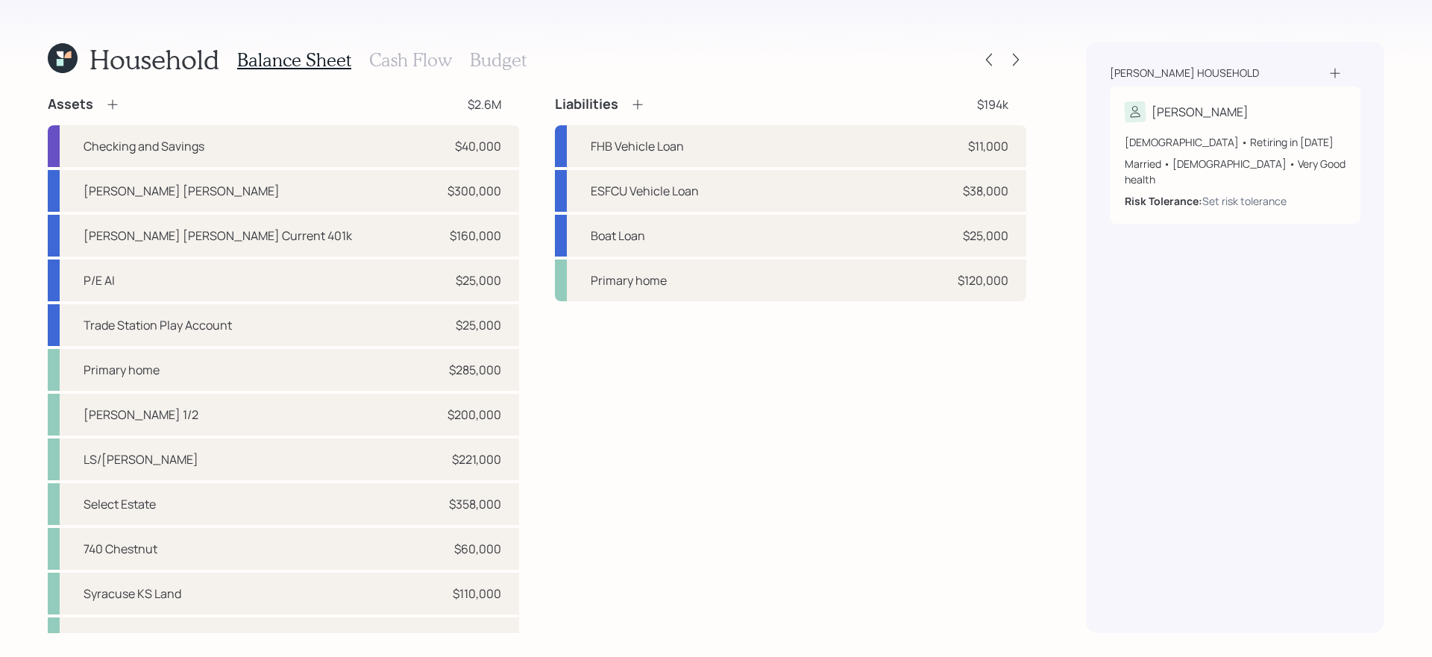
click at [394, 60] on h3 "Cash Flow" at bounding box center [410, 60] width 83 height 22
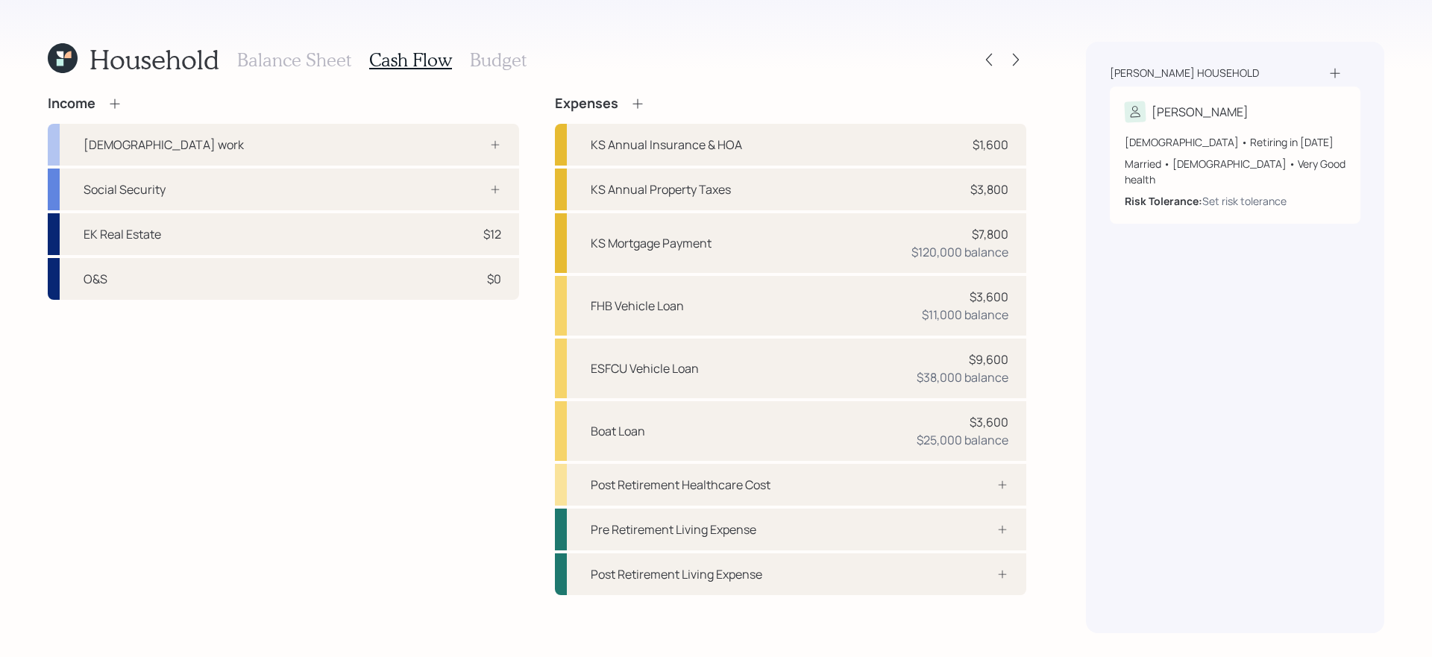
click at [367, 554] on div "Income Full-time work Social Security EK Real Estate $12 O&S $0" at bounding box center [284, 345] width 472 height 500
click at [372, 151] on div "Full-time work" at bounding box center [284, 145] width 472 height 42
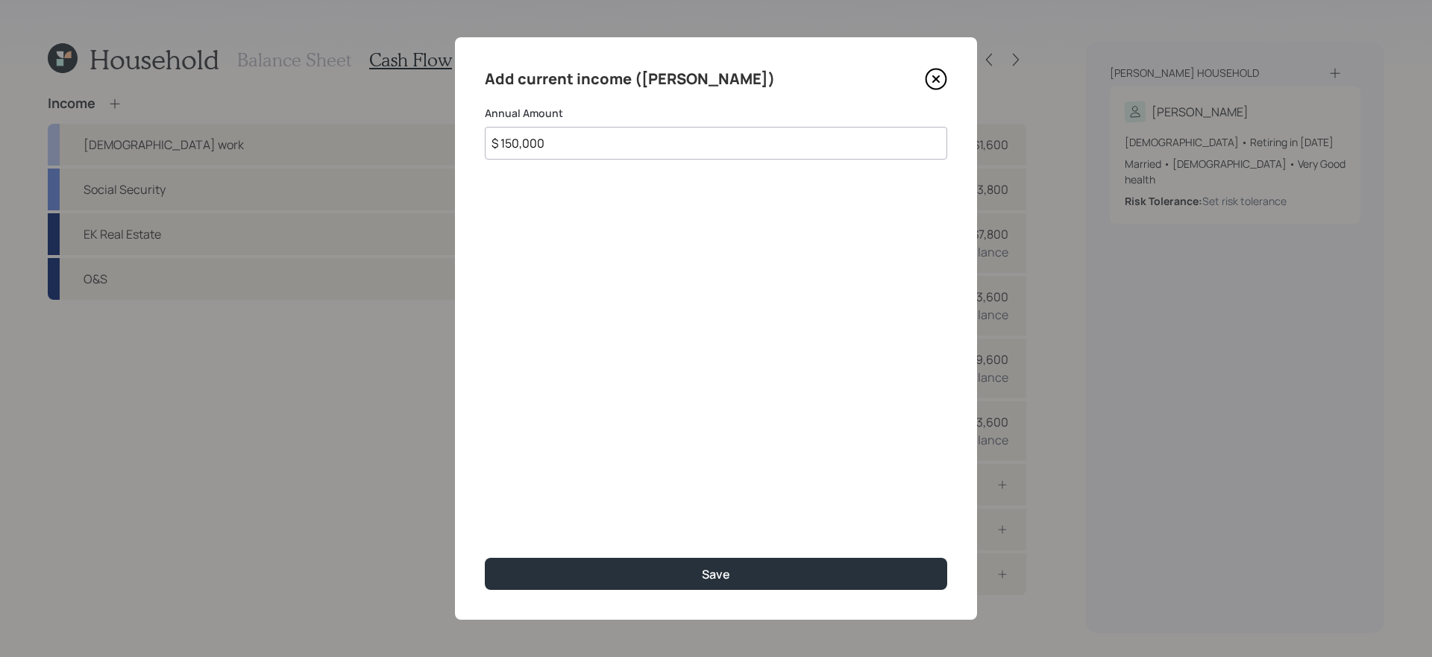
type input "$ 150,000"
click at [485, 554] on button "Save" at bounding box center [716, 574] width 463 height 32
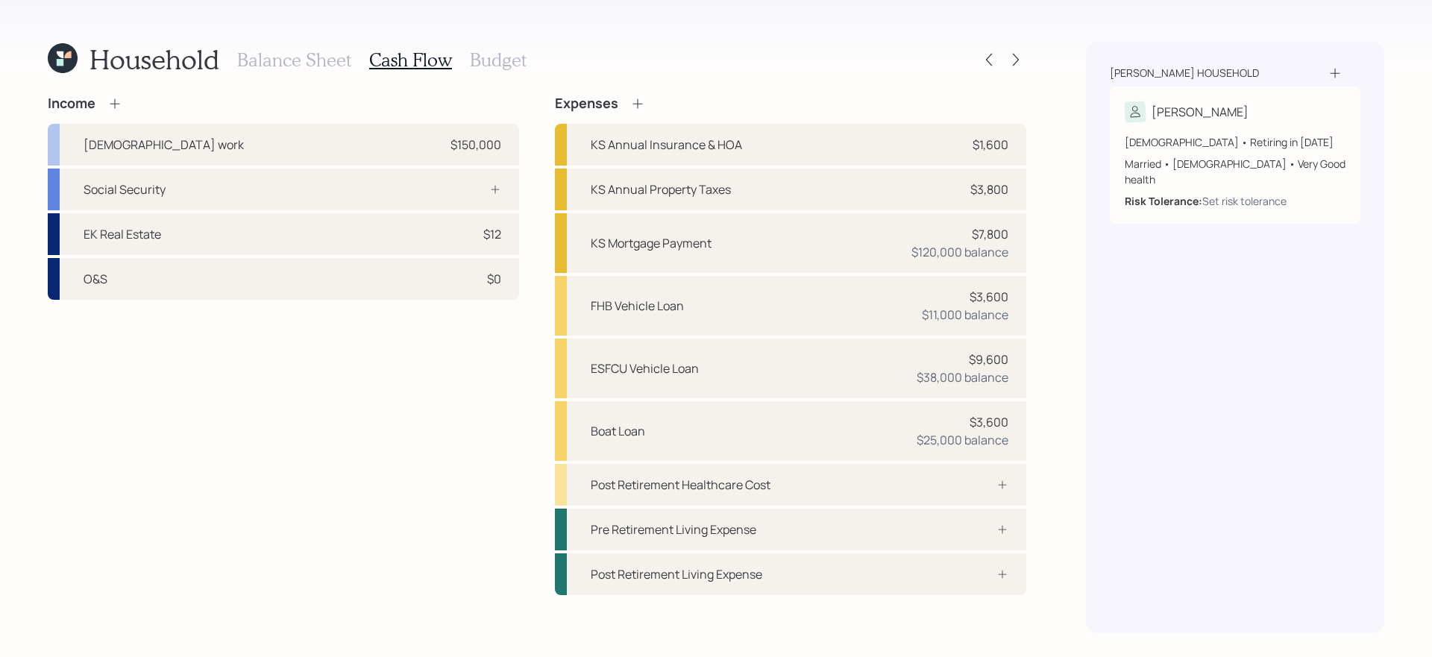
click at [407, 453] on div "Income Full-time work $150,000 Social Security EK Real Estate $12 O&S $0" at bounding box center [284, 345] width 472 height 500
click at [448, 177] on div "Social Security" at bounding box center [284, 190] width 472 height 42
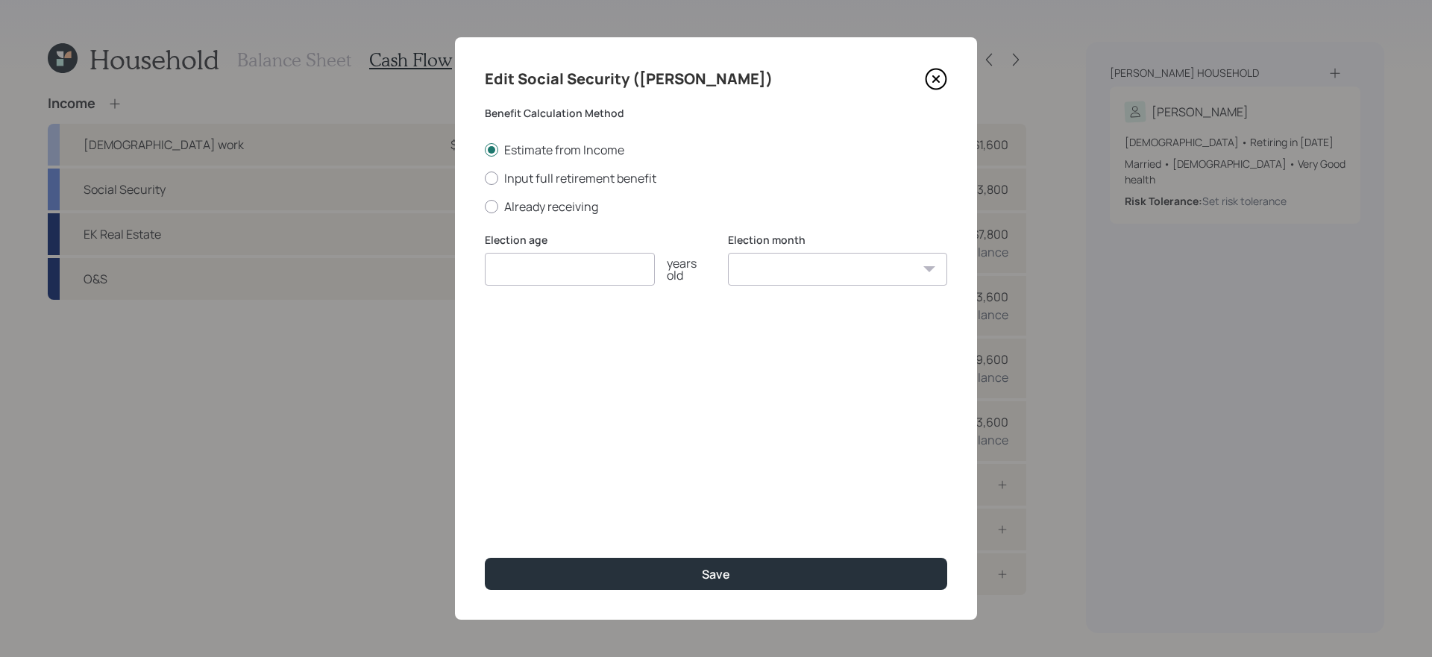
click at [557, 273] on input "number" at bounding box center [570, 269] width 170 height 33
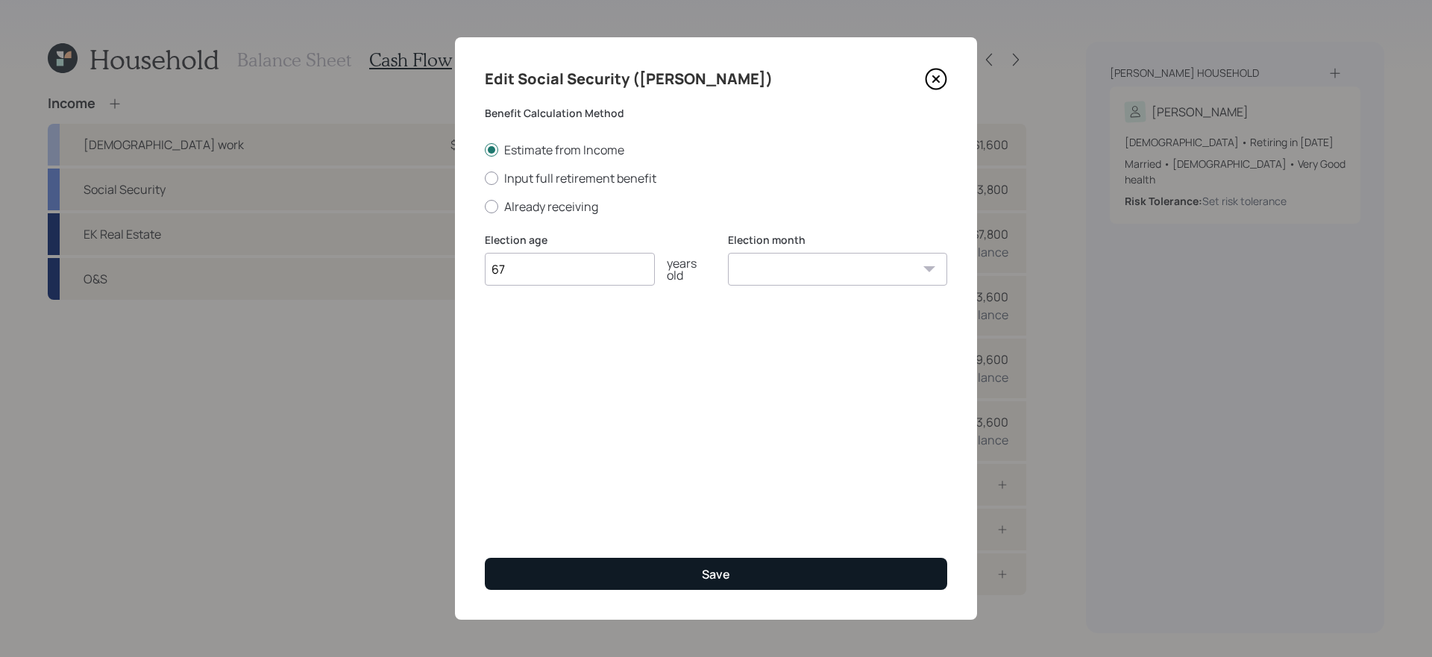
type input "67"
click at [685, 554] on button "Save" at bounding box center [716, 574] width 463 height 32
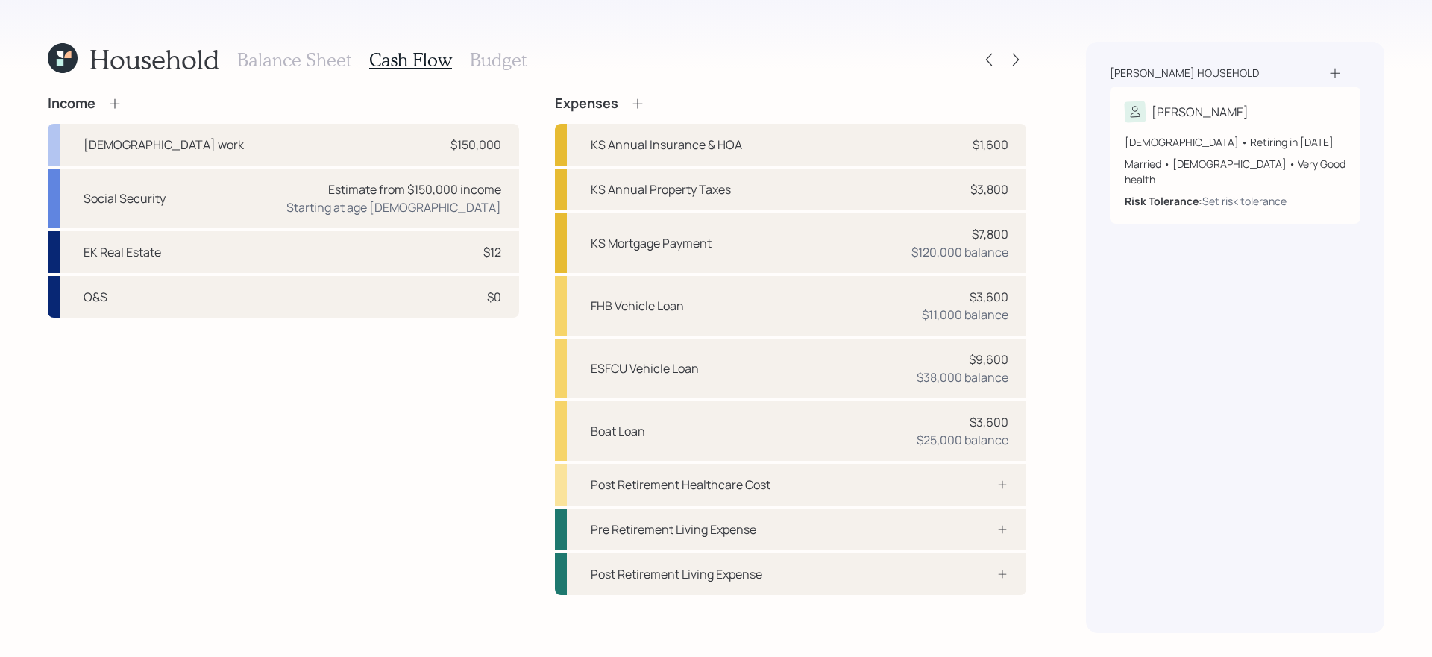
click at [427, 433] on div "Income Full-time work $150,000 Social Security Estimate from $150,000 income St…" at bounding box center [284, 345] width 472 height 500
click at [407, 523] on div "Income Full-time work $150,000 Social Security Estimate from $150,000 income St…" at bounding box center [284, 345] width 472 height 500
click at [318, 59] on h3 "Balance Sheet" at bounding box center [294, 60] width 114 height 22
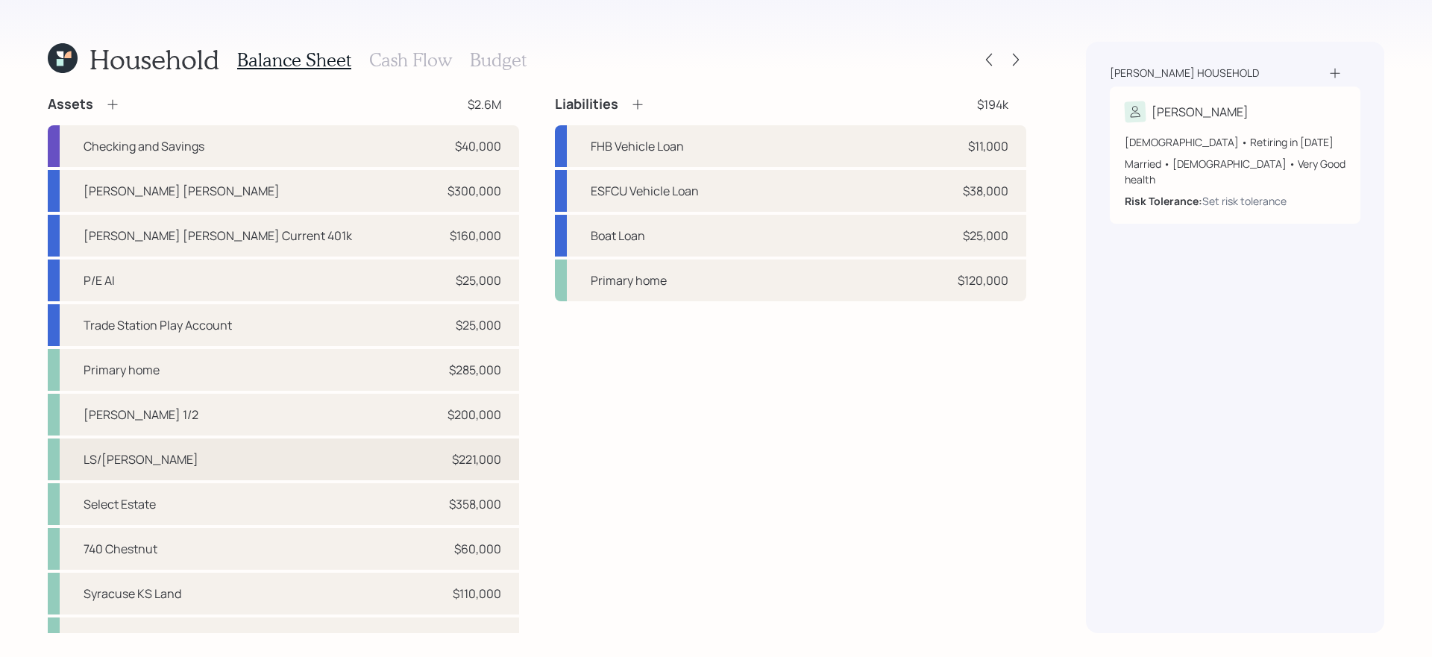
scroll to position [116, 0]
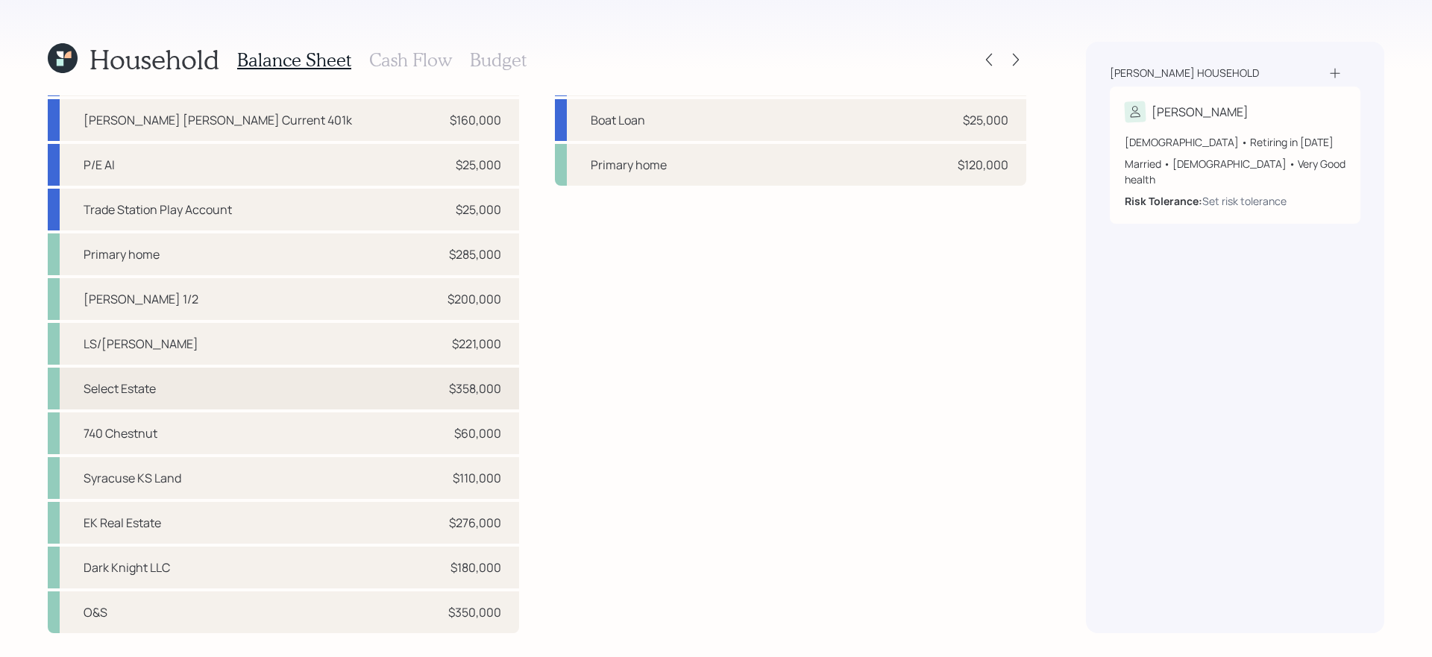
click at [338, 389] on div "Select Estate $358,000" at bounding box center [284, 389] width 472 height 42
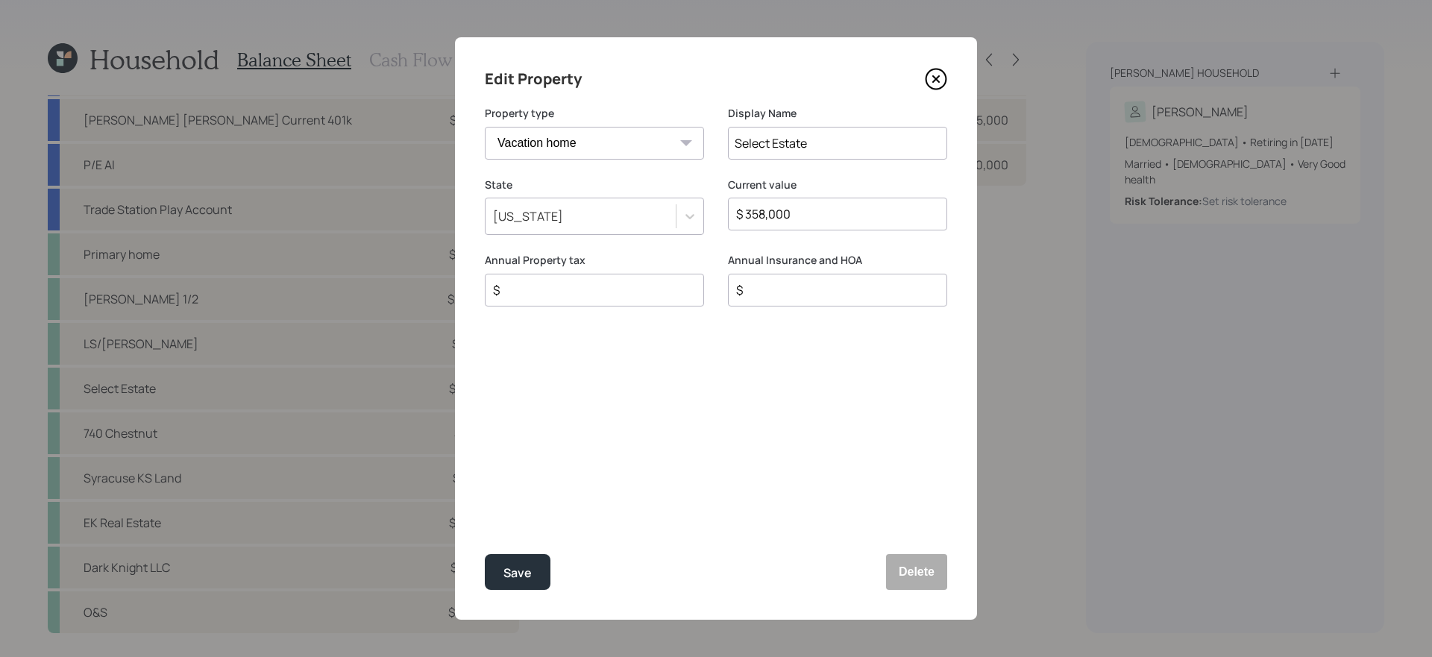
click at [551, 139] on select "Vacation home Rental home" at bounding box center [594, 143] width 219 height 33
click at [937, 89] on icon at bounding box center [937, 79] width 20 height 20
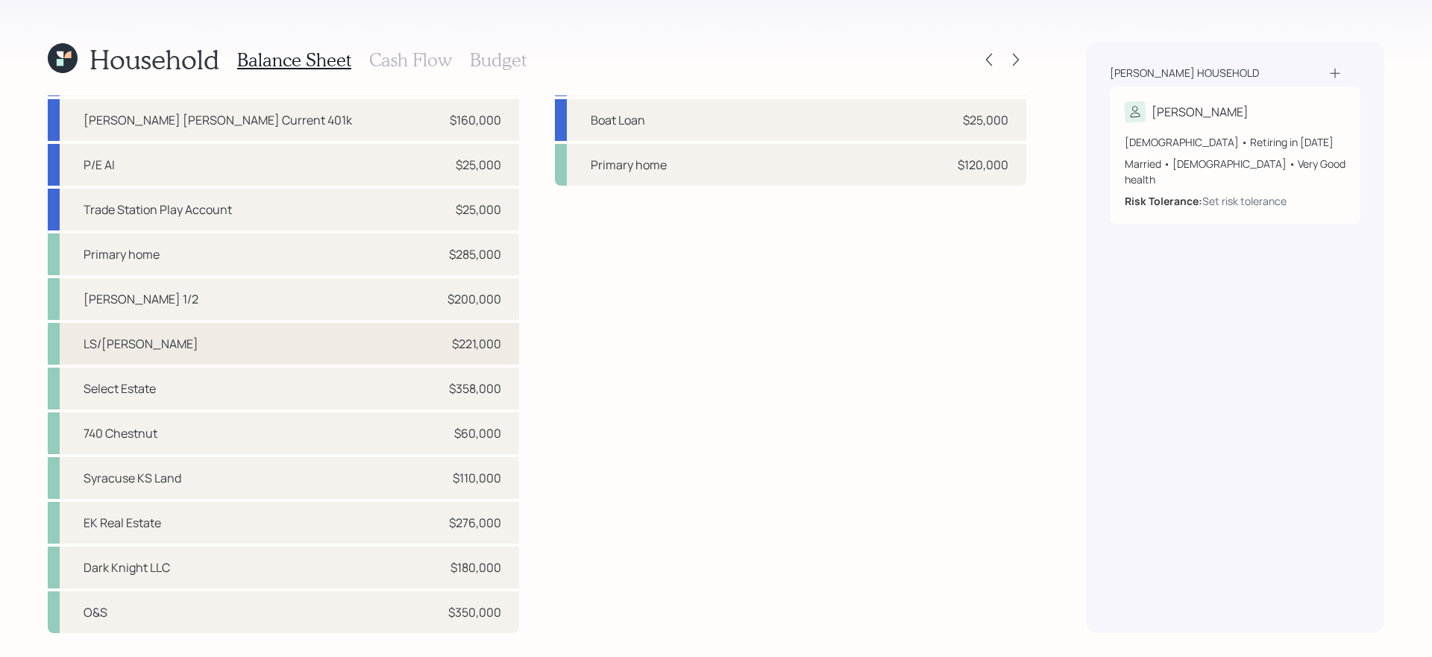
click at [427, 357] on div "LS/Cristwell $221,000" at bounding box center [284, 344] width 472 height 42
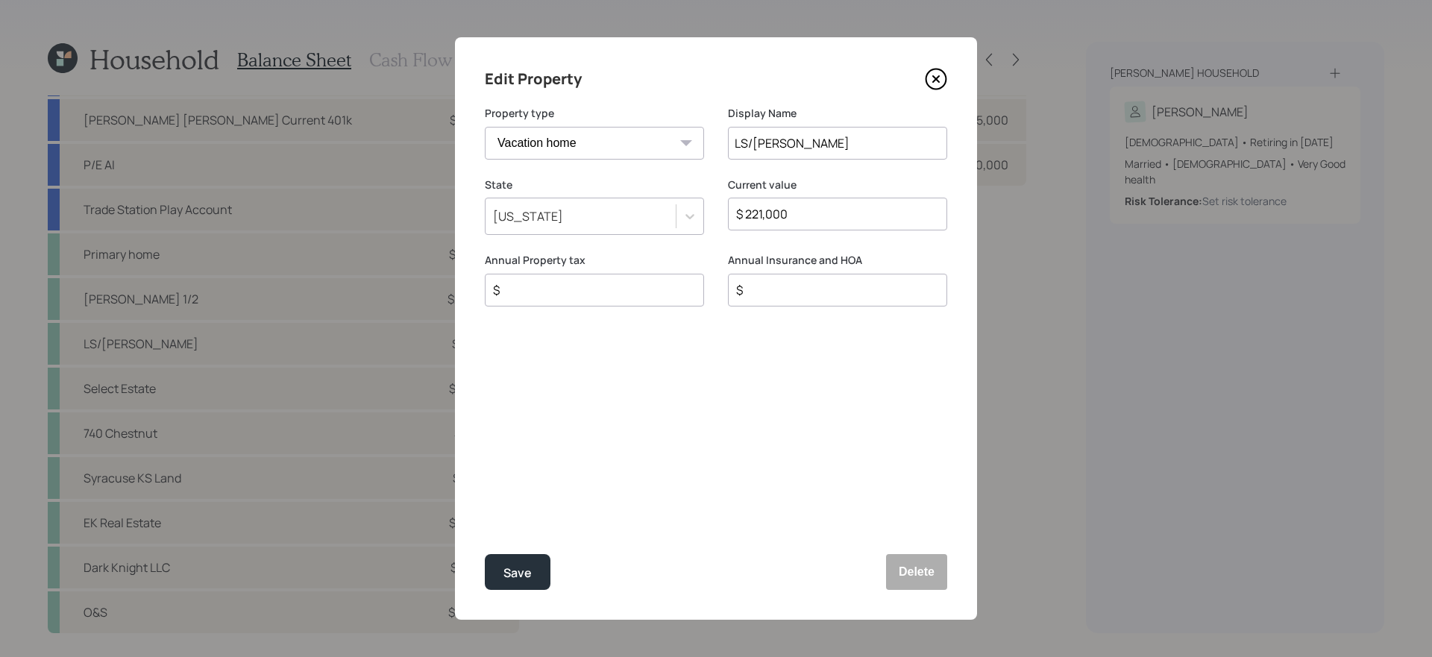
click at [599, 157] on select "Vacation home Rental home" at bounding box center [594, 143] width 219 height 33
select select "rental_property"
click at [485, 127] on select "Vacation home Rental home" at bounding box center [594, 143] width 219 height 33
click at [660, 359] on input "$" at bounding box center [710, 361] width 437 height 18
type input "$ 1,667"
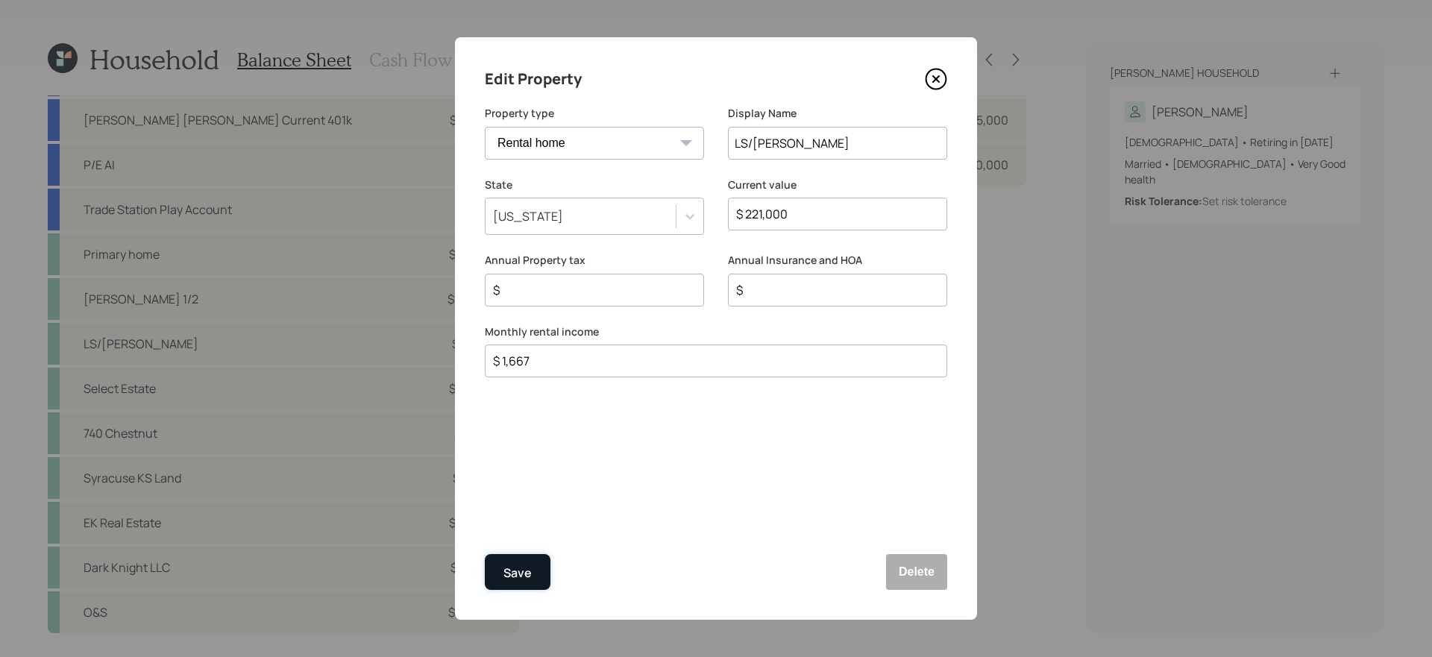
click at [538, 554] on button "Save" at bounding box center [518, 572] width 66 height 36
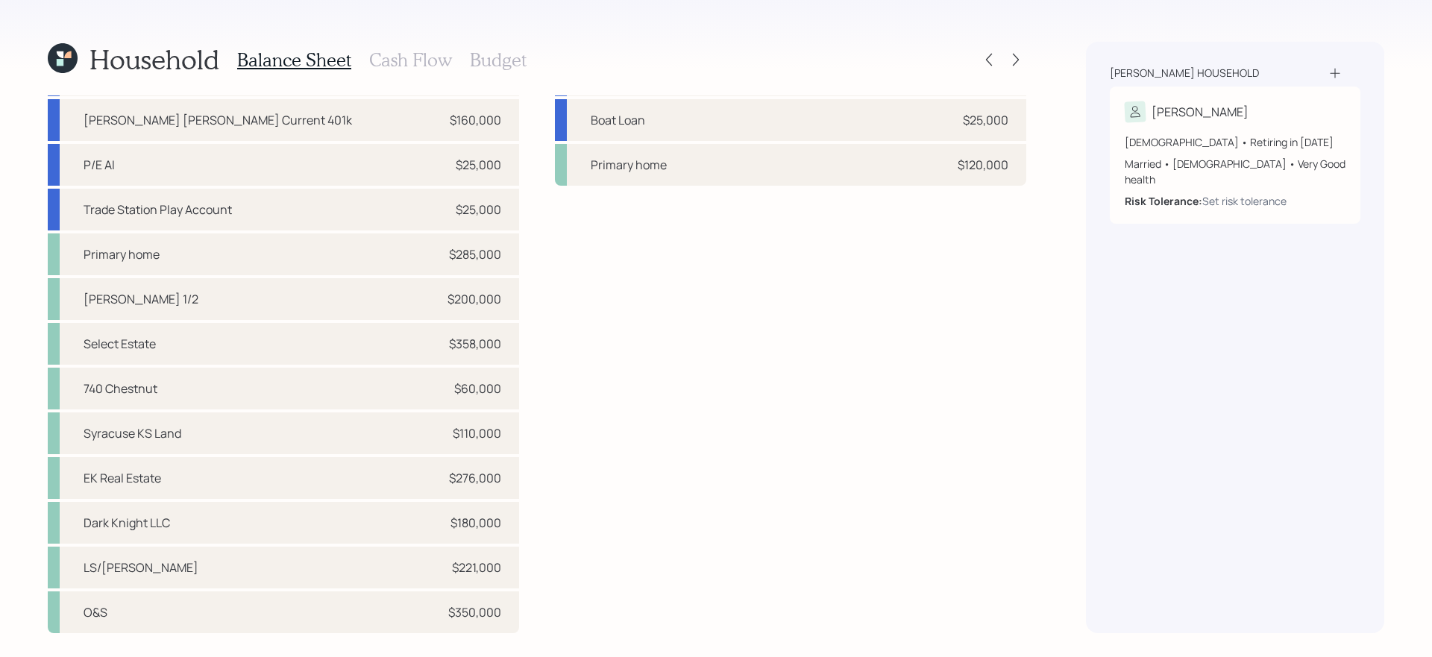
click at [430, 60] on h3 "Cash Flow" at bounding box center [410, 60] width 83 height 22
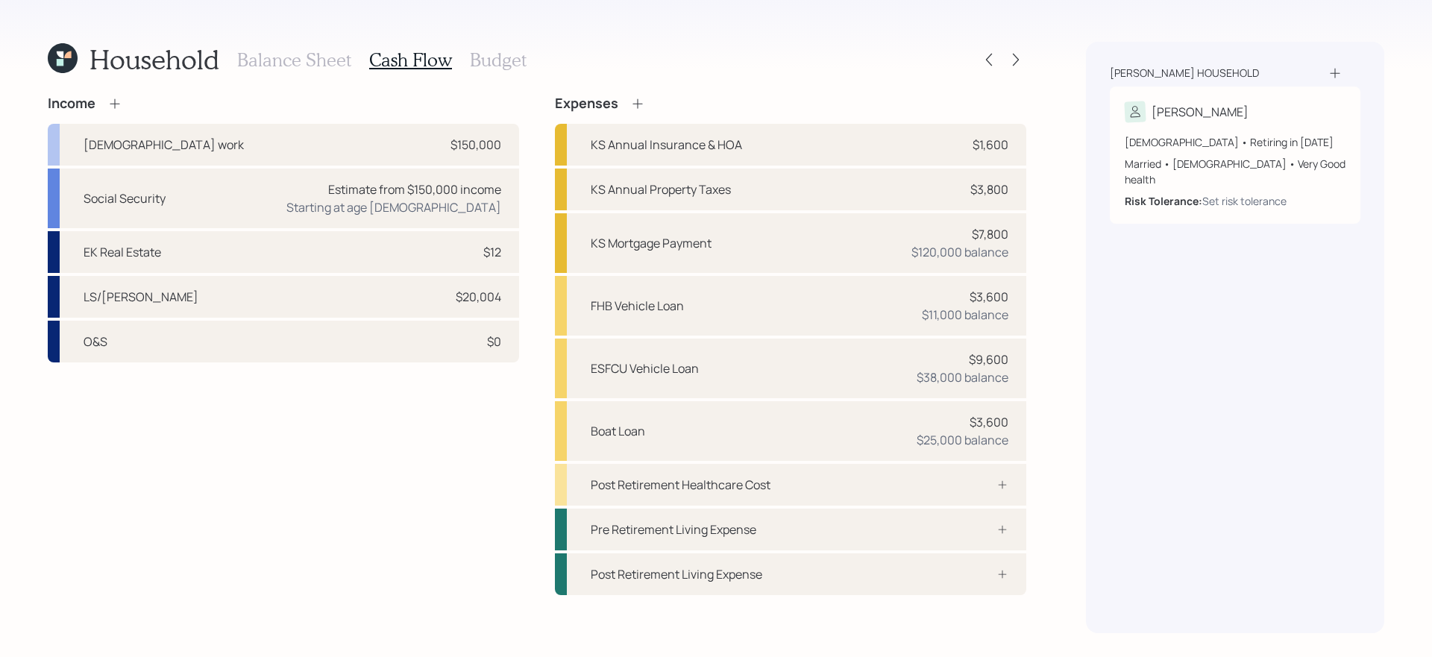
click at [375, 492] on div "Income Full-time work $150,000 Social Security Estimate from $150,000 income St…" at bounding box center [284, 345] width 472 height 500
click at [122, 102] on div "Income" at bounding box center [284, 103] width 472 height 16
click at [119, 102] on icon at bounding box center [114, 103] width 15 height 15
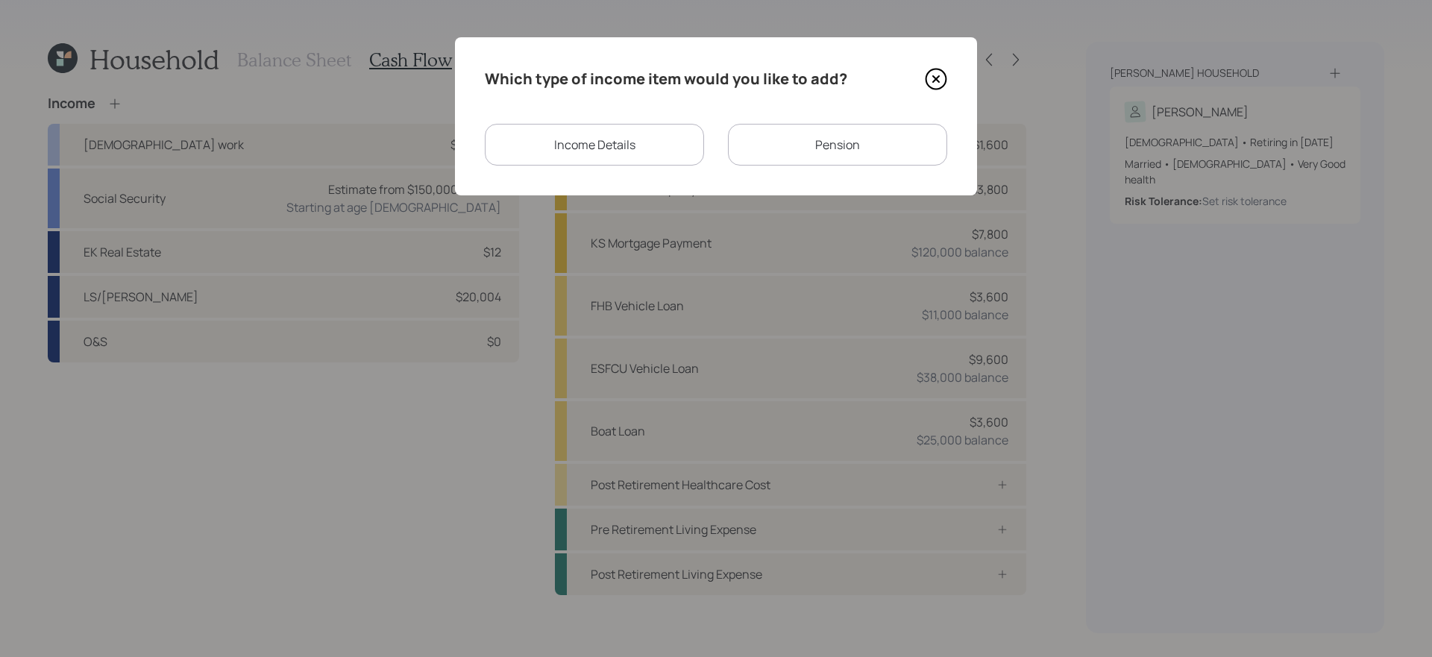
click at [571, 146] on div "Income Details" at bounding box center [594, 145] width 219 height 42
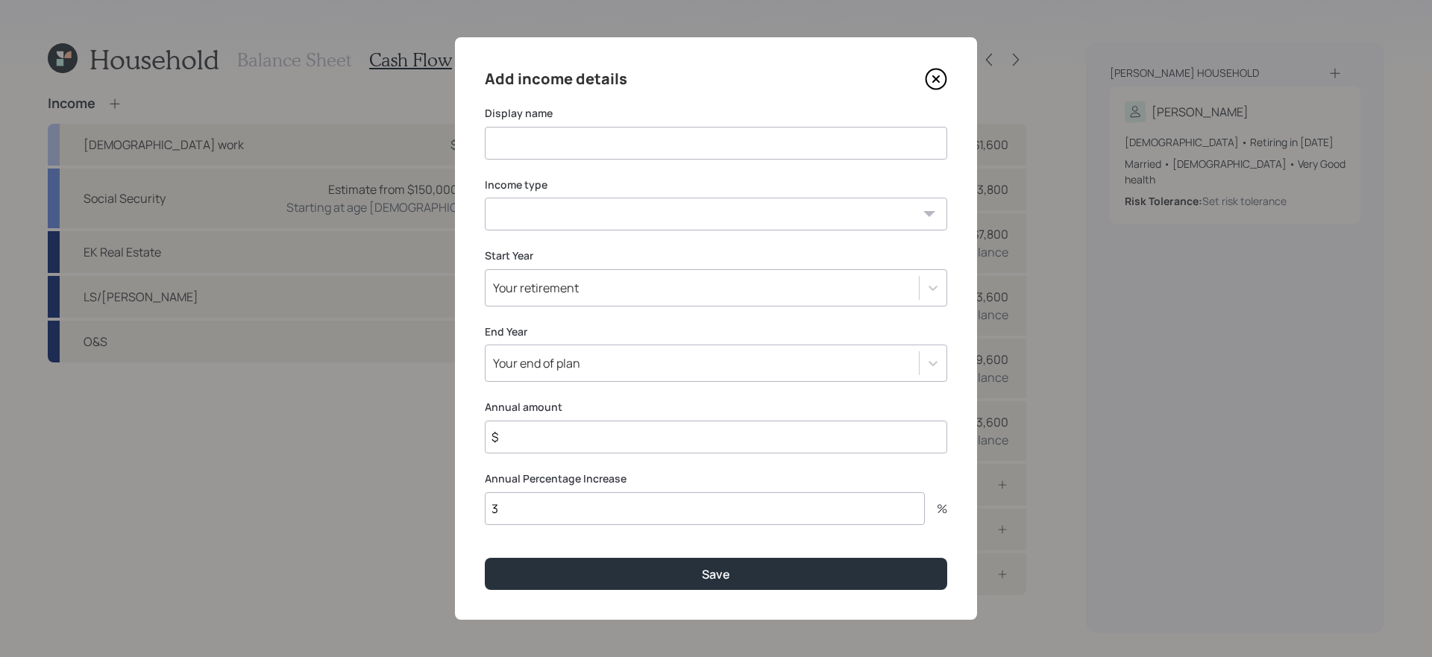
click at [574, 149] on input at bounding box center [716, 143] width 463 height 33
type input "Oil Wells/Farm Income/Cash Rent"
select select "other"
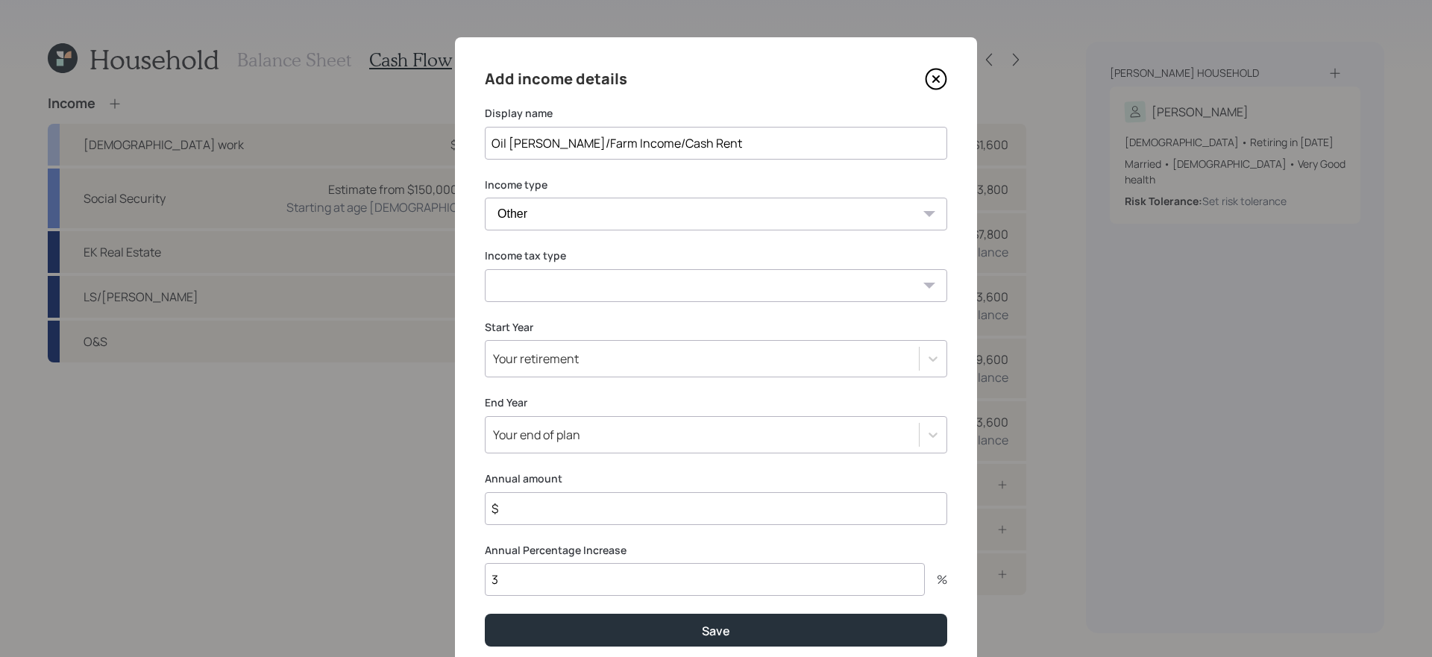
select select "earned"
click at [614, 370] on div "Your retirement" at bounding box center [702, 358] width 433 height 25
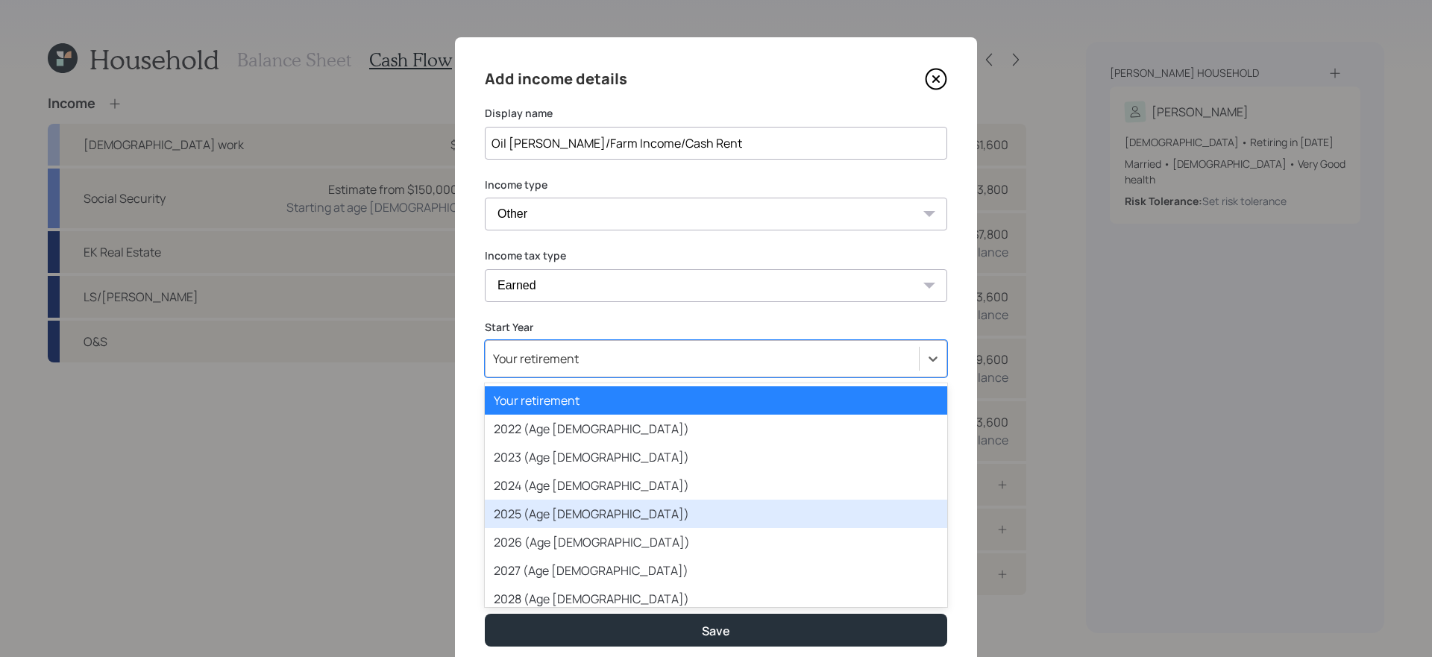
click at [557, 510] on div "2025 (Age 50)" at bounding box center [716, 514] width 463 height 28
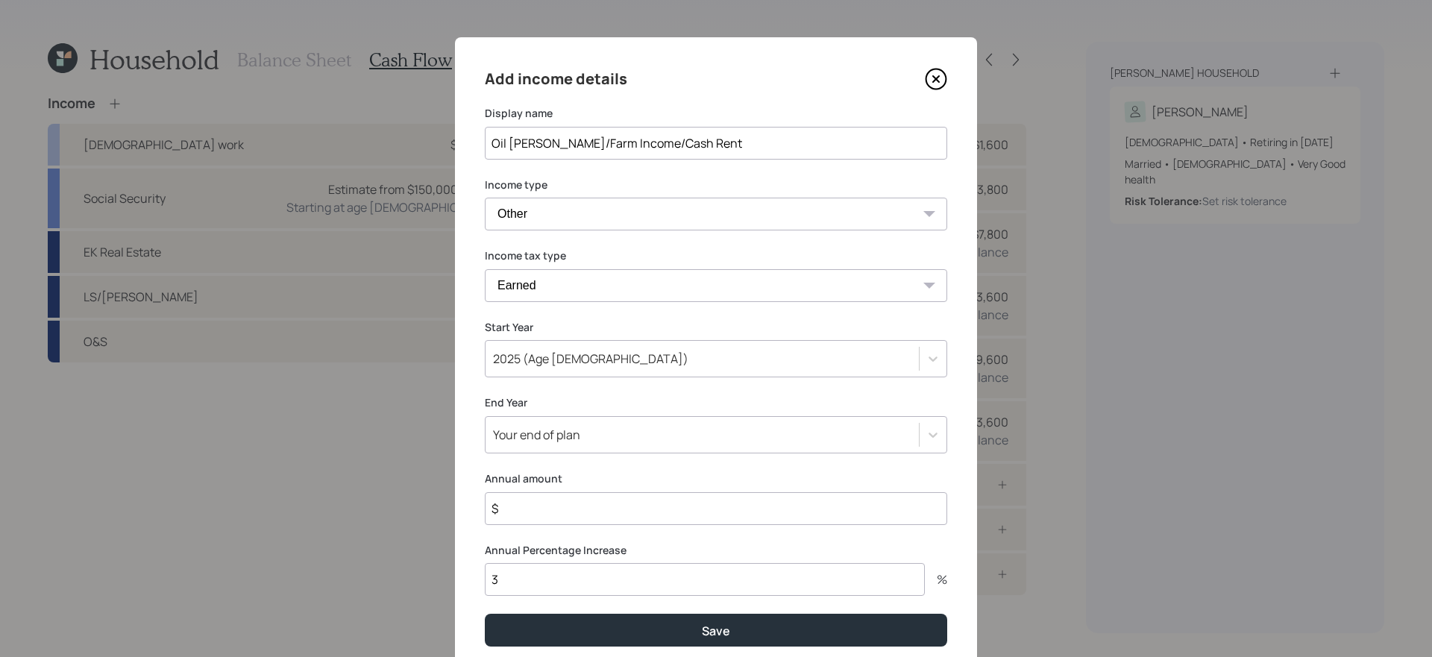
click at [594, 516] on input "$" at bounding box center [716, 508] width 463 height 33
type input "$ 15,000"
click at [485, 554] on button "Save" at bounding box center [716, 630] width 463 height 32
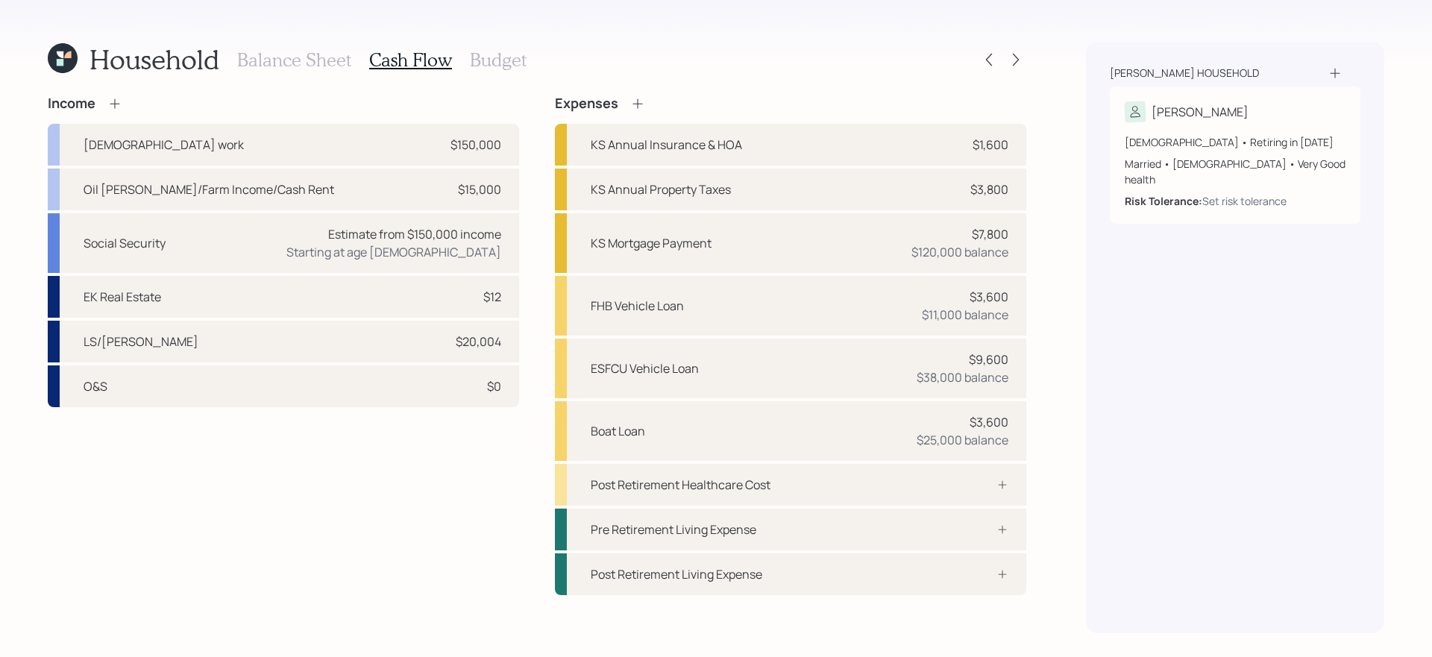
click at [442, 452] on div "Income Full-time work $150,000 Oil Wells/Farm Income/Cash Rent $15,000 Social S…" at bounding box center [284, 345] width 472 height 500
click at [122, 104] on icon at bounding box center [114, 103] width 15 height 15
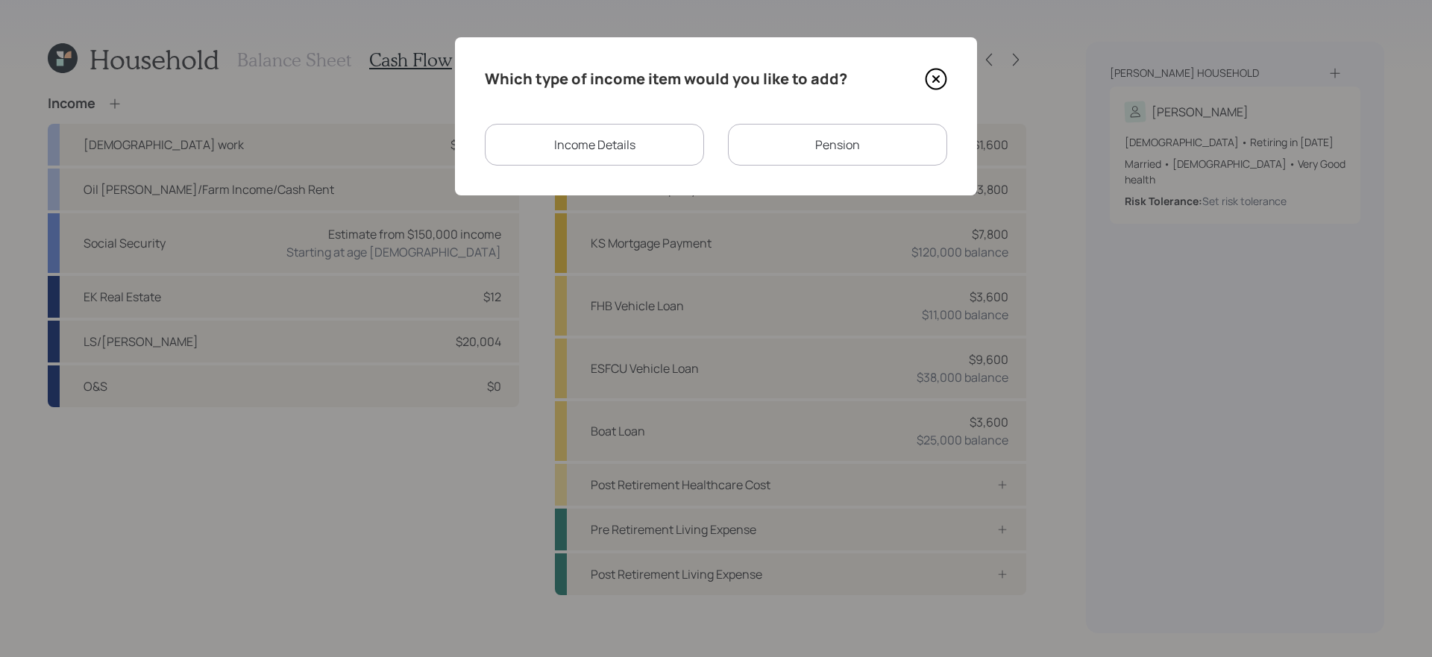
click at [630, 160] on div "Income Details" at bounding box center [594, 145] width 219 height 42
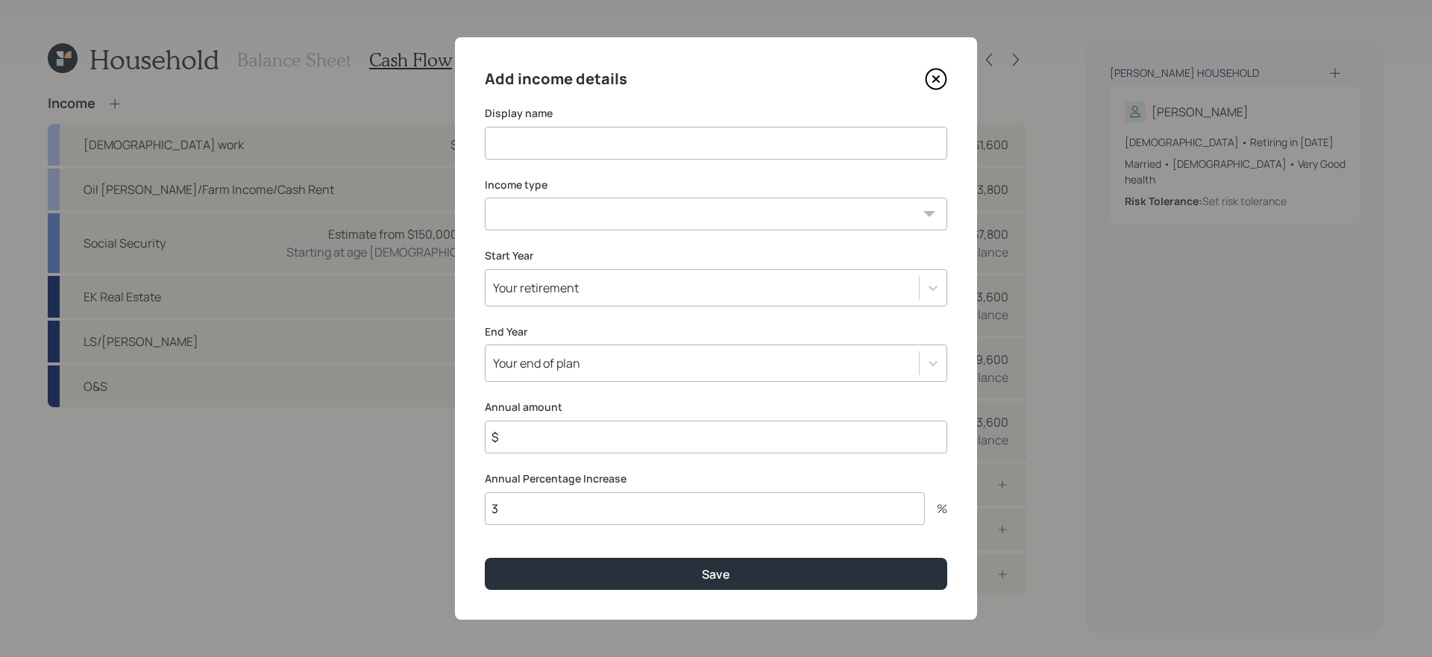
click at [630, 149] on input at bounding box center [716, 143] width 463 height 33
type input "Part Time Workj"
select select "part_time"
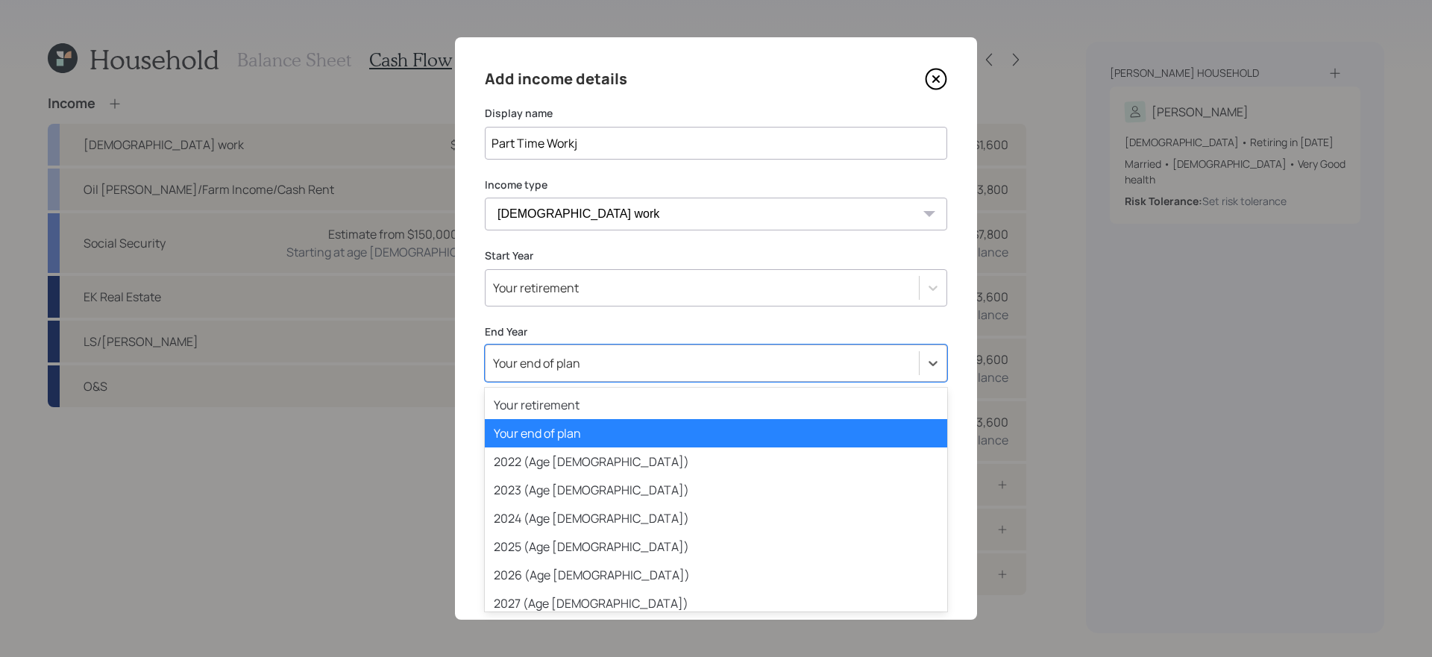
click at [627, 363] on div "Your end of plan" at bounding box center [702, 363] width 433 height 25
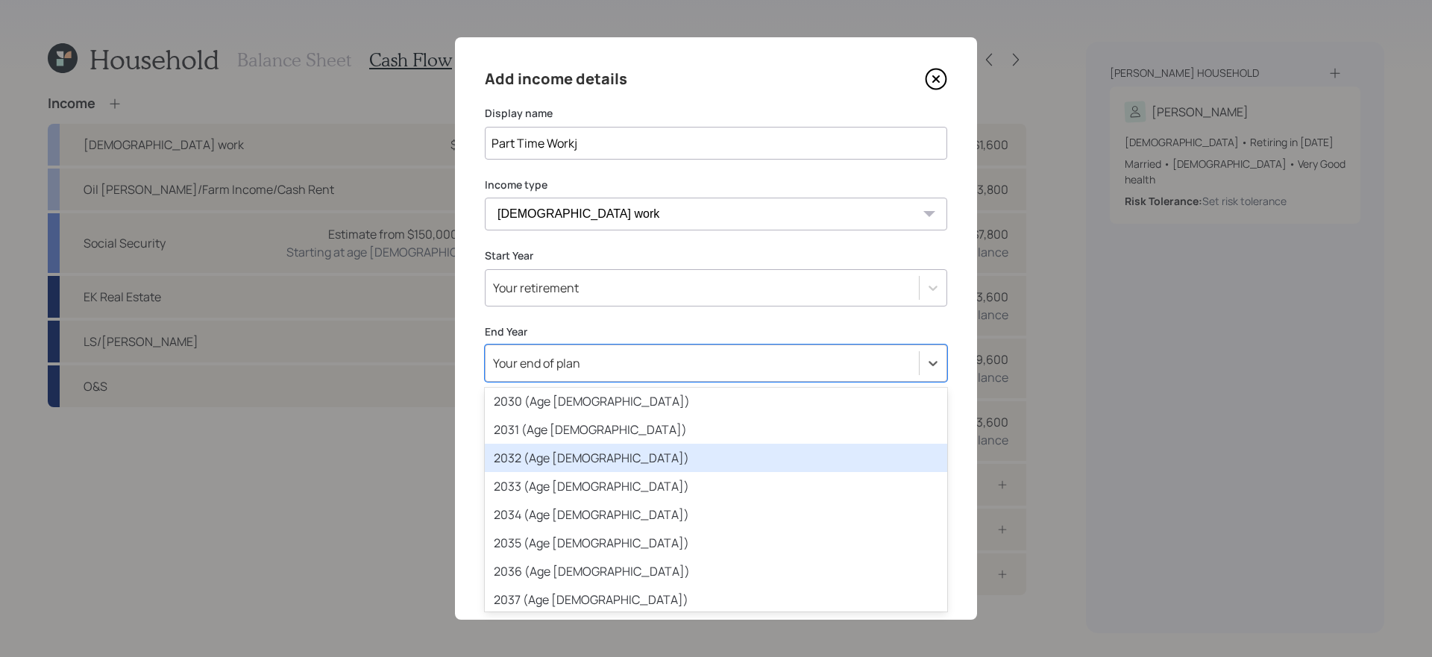
scroll to position [288, 0]
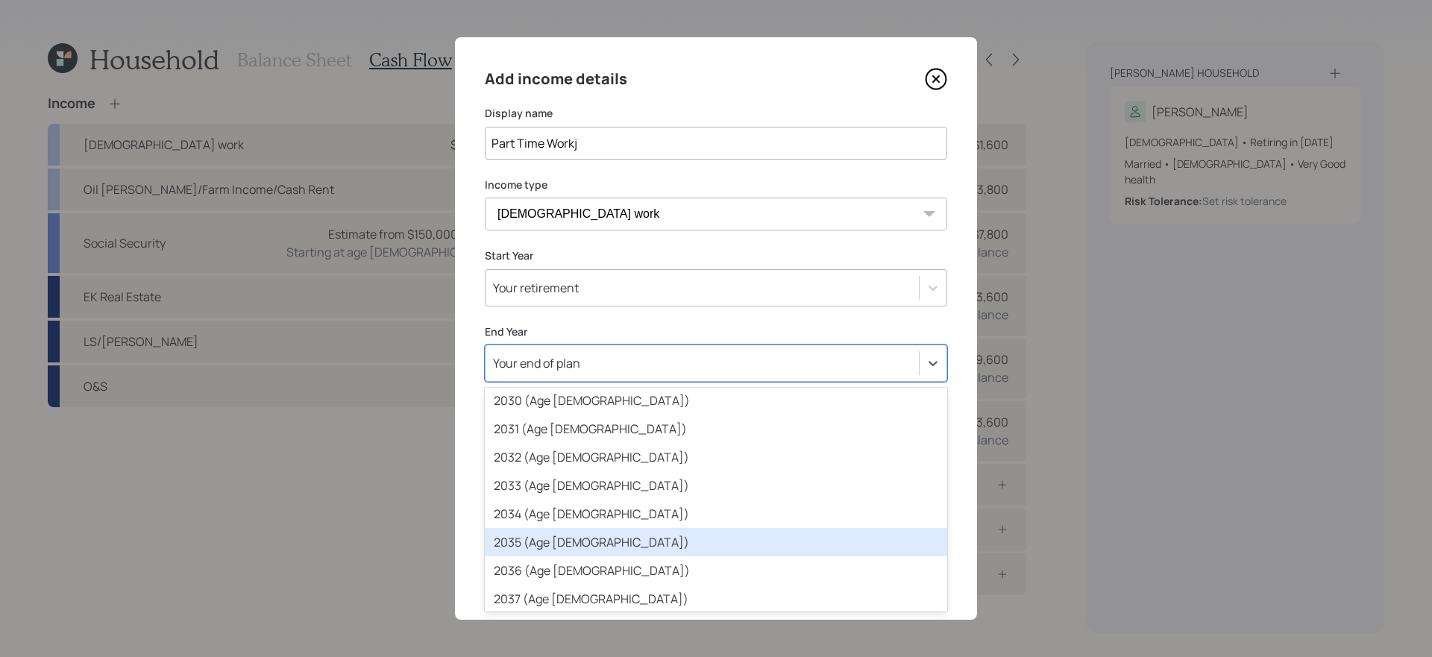
click at [640, 536] on div "2035 (Age 60)" at bounding box center [716, 542] width 463 height 28
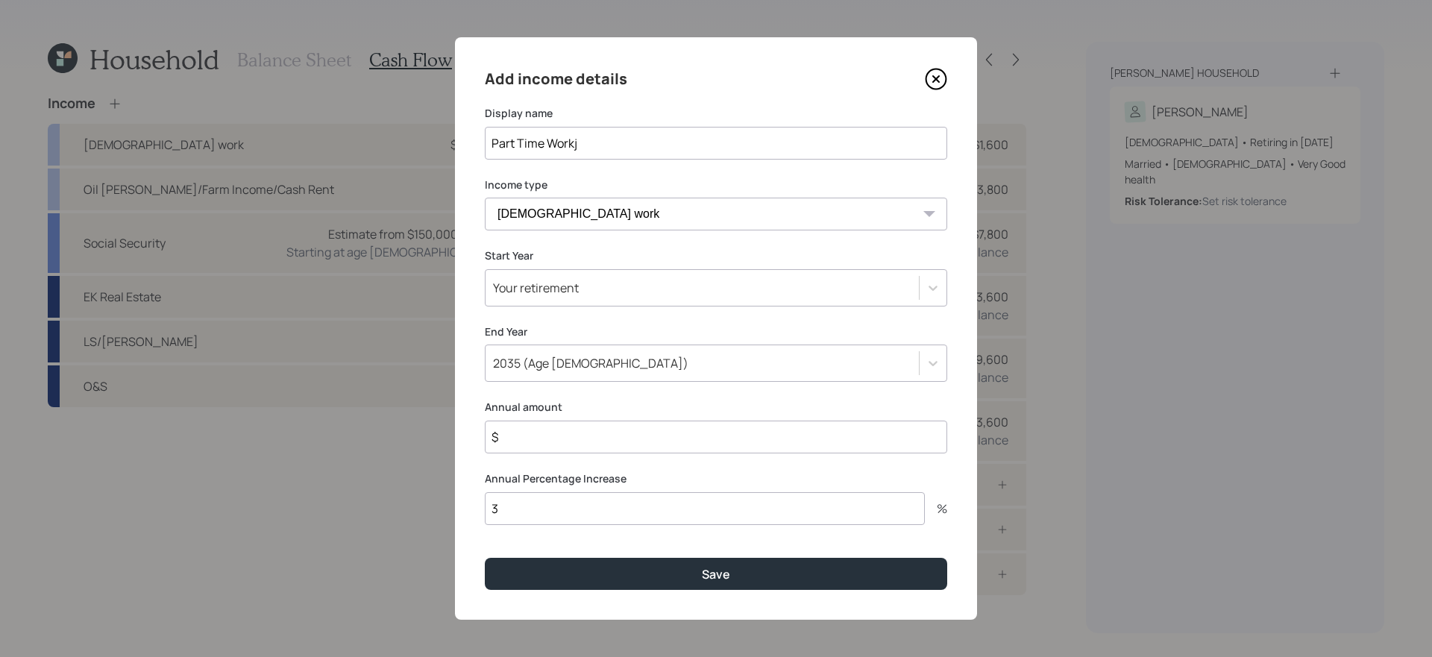
click at [617, 440] on input "$" at bounding box center [716, 437] width 463 height 33
type input "$ 75,000"
click at [485, 554] on button "Save" at bounding box center [716, 574] width 463 height 32
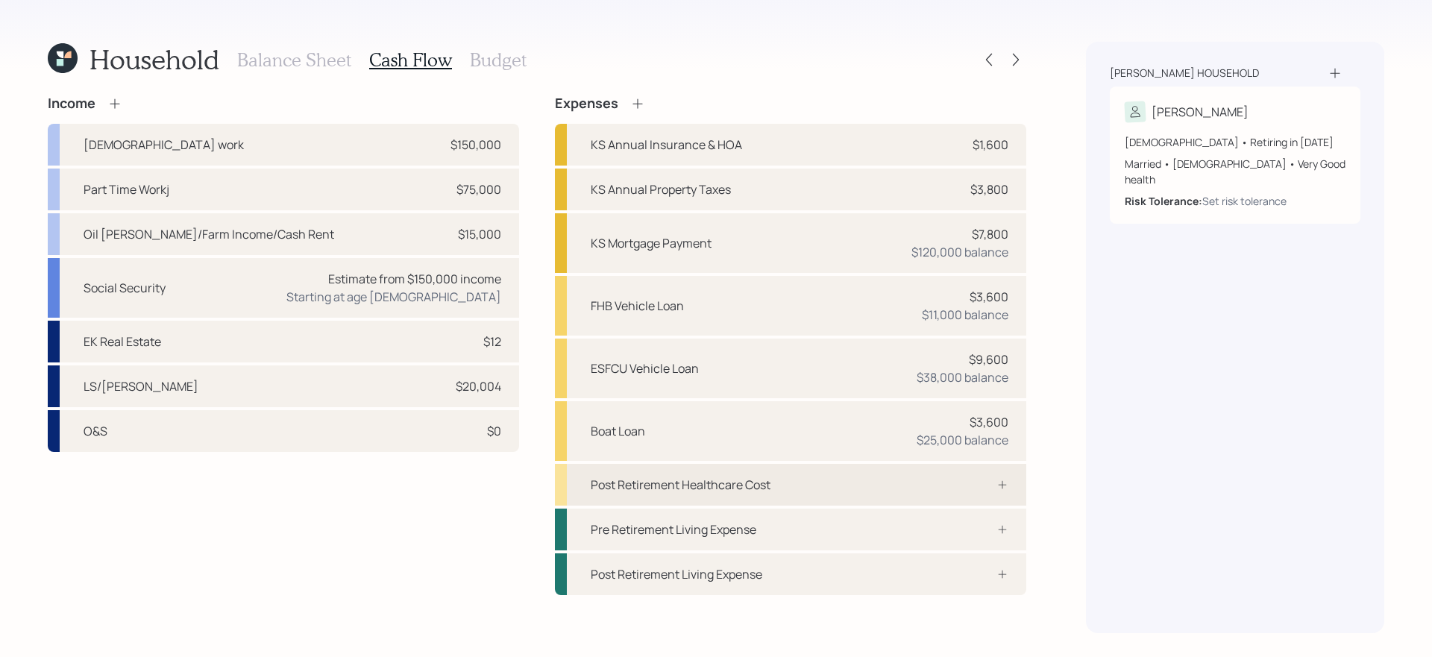
click at [863, 473] on div "Post Retirement Healthcare Cost" at bounding box center [791, 485] width 472 height 42
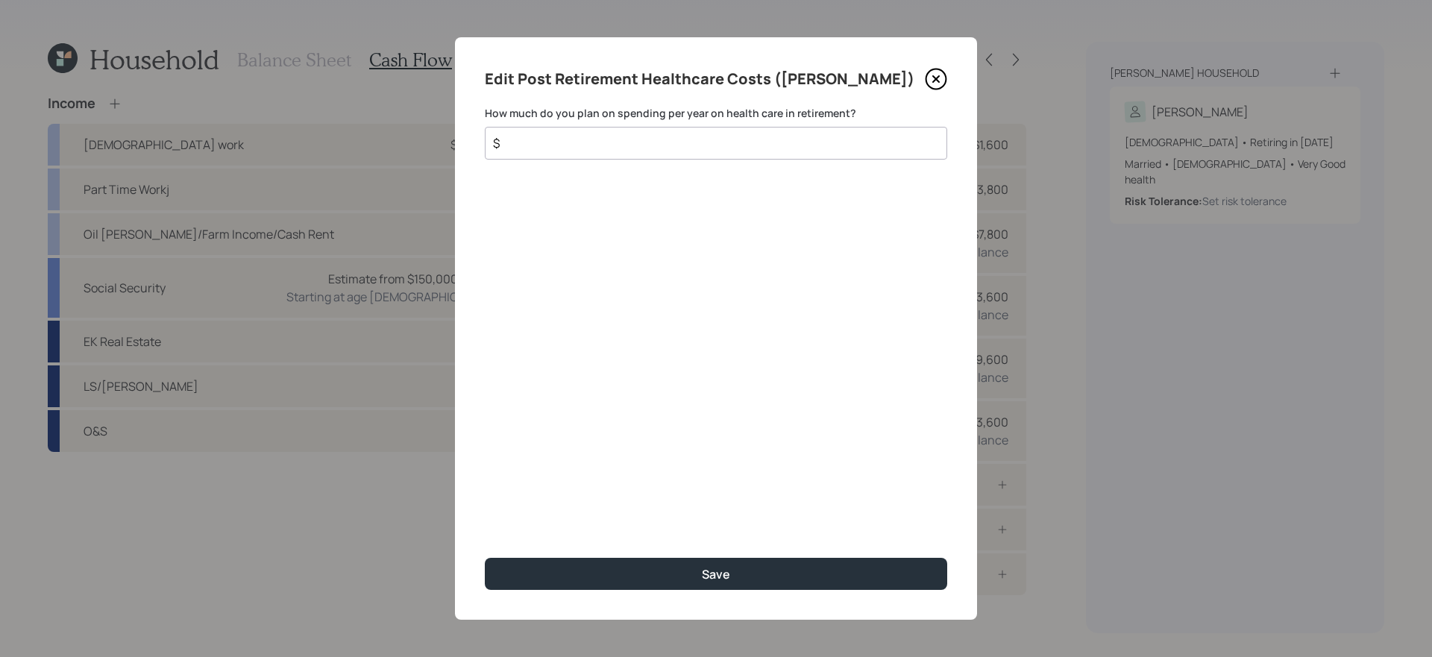
click at [742, 151] on input "$" at bounding box center [710, 143] width 437 height 18
type input "$ 5,000"
click at [485, 554] on button "Save" at bounding box center [716, 574] width 463 height 32
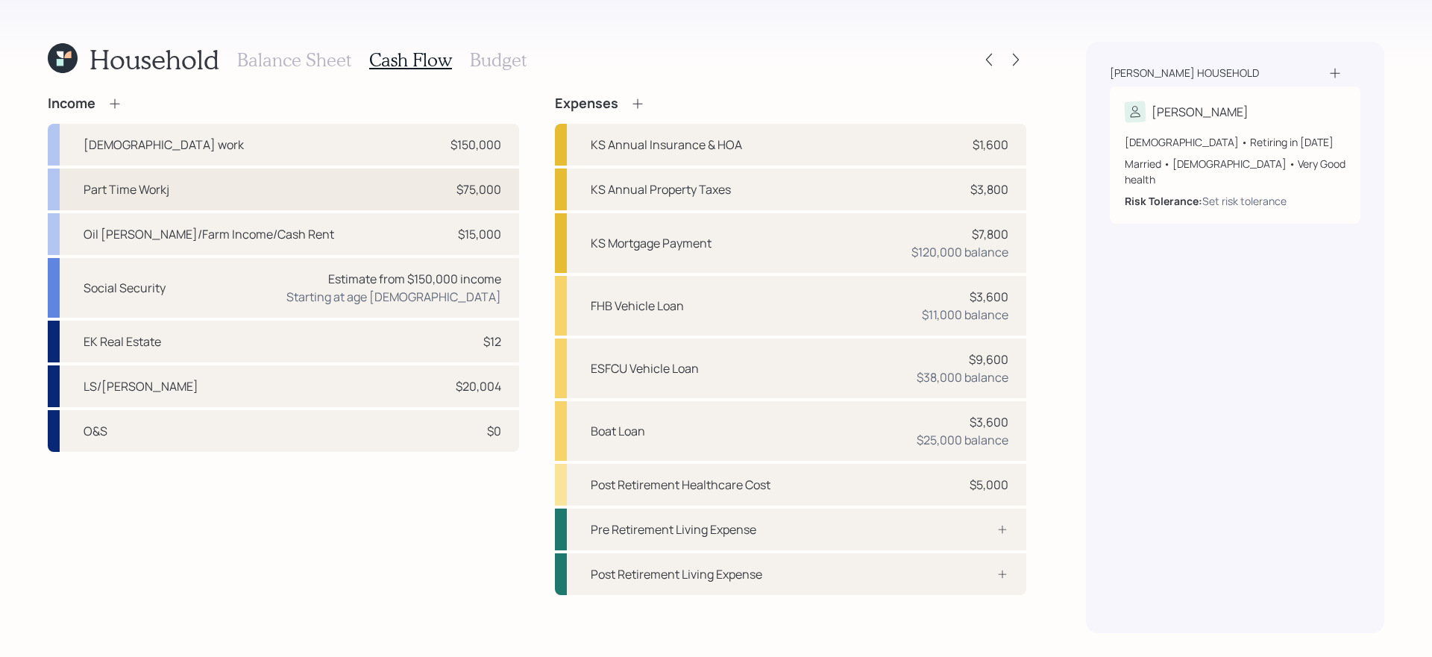
click at [248, 182] on div "Part Time Workj $75,000" at bounding box center [284, 190] width 472 height 42
select select "part_time"
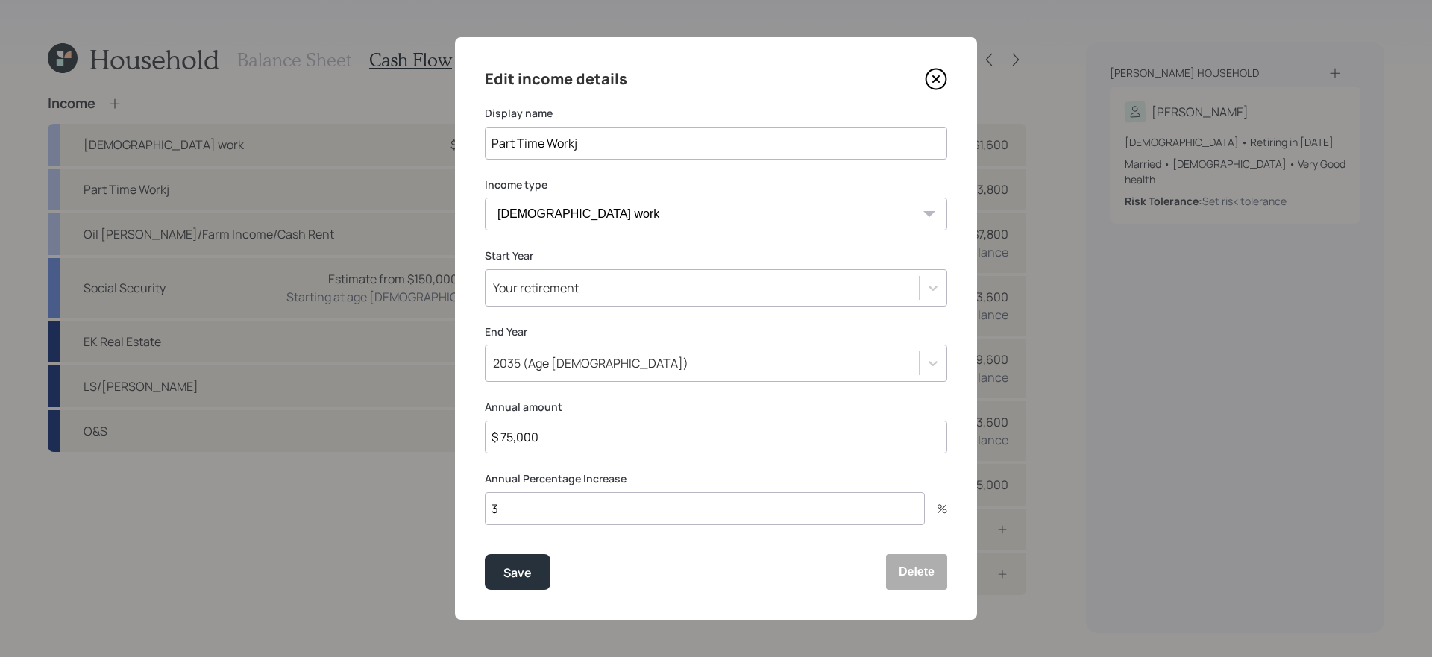
click at [610, 144] on input "Part Time Workj" at bounding box center [716, 143] width 463 height 33
type input "Part Time Work"
click at [485, 554] on button "Save" at bounding box center [518, 572] width 66 height 36
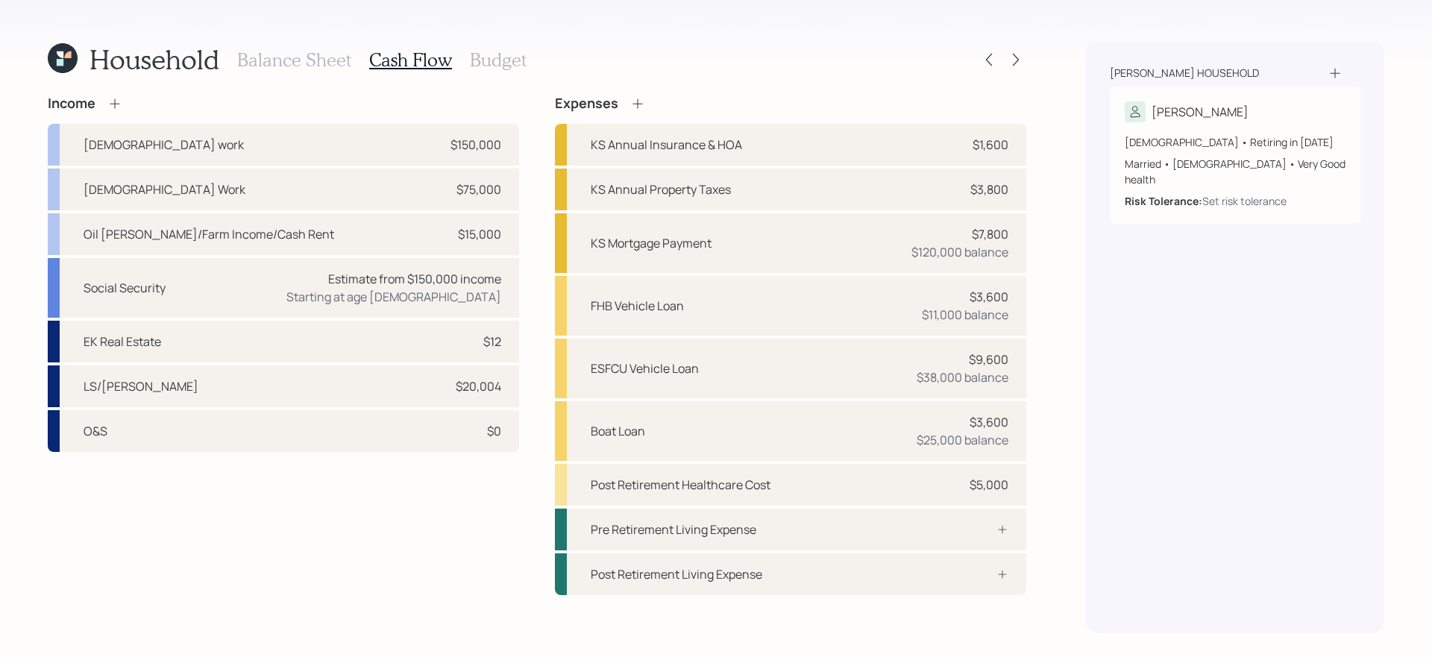
click at [503, 62] on h3 "Budget" at bounding box center [498, 60] width 57 height 22
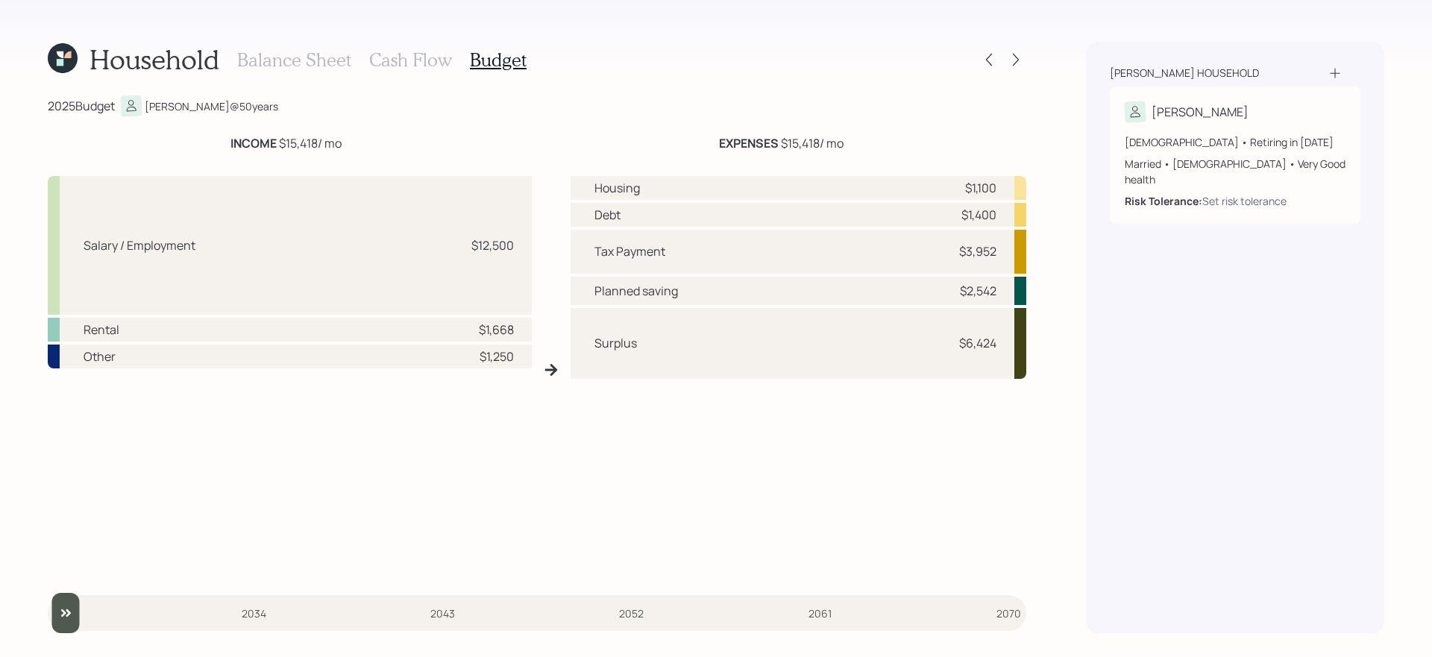
click at [1000, 354] on div "Surplus $6,424" at bounding box center [799, 343] width 456 height 71
click at [424, 61] on h3 "Cash Flow" at bounding box center [410, 60] width 83 height 22
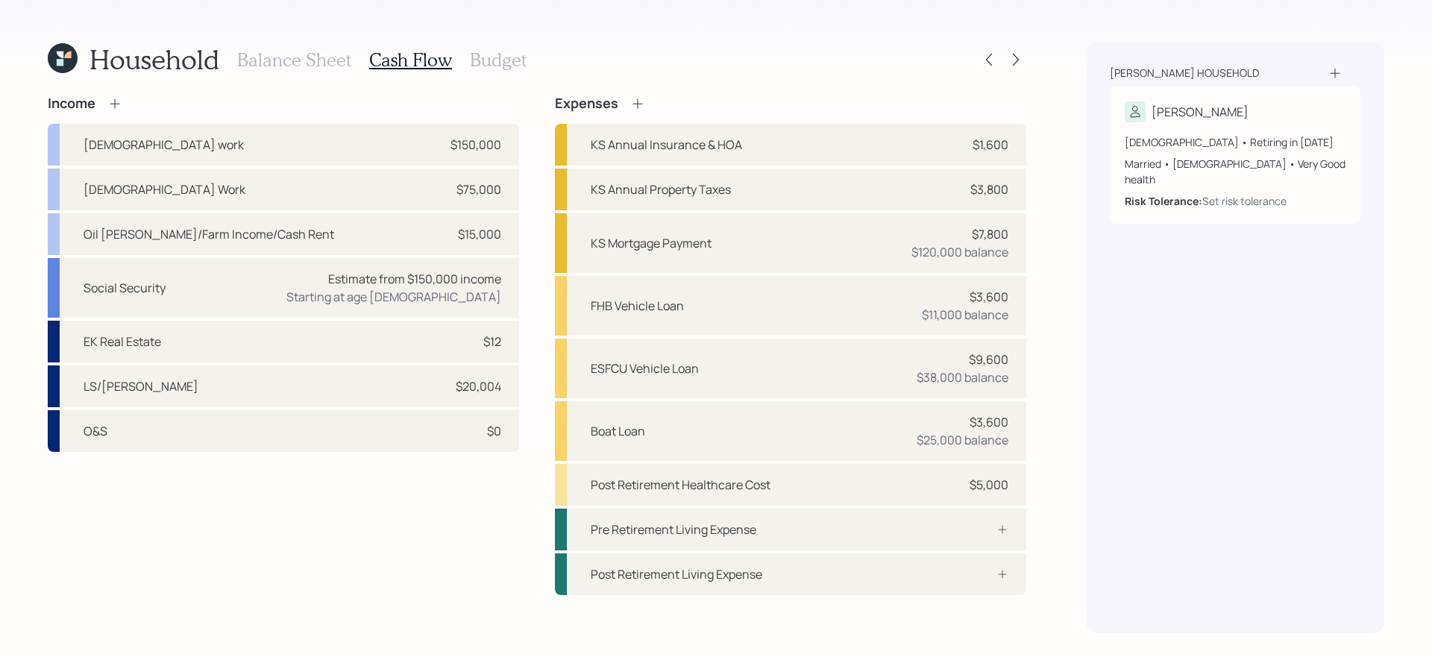
click at [490, 60] on h3 "Budget" at bounding box center [498, 60] width 57 height 22
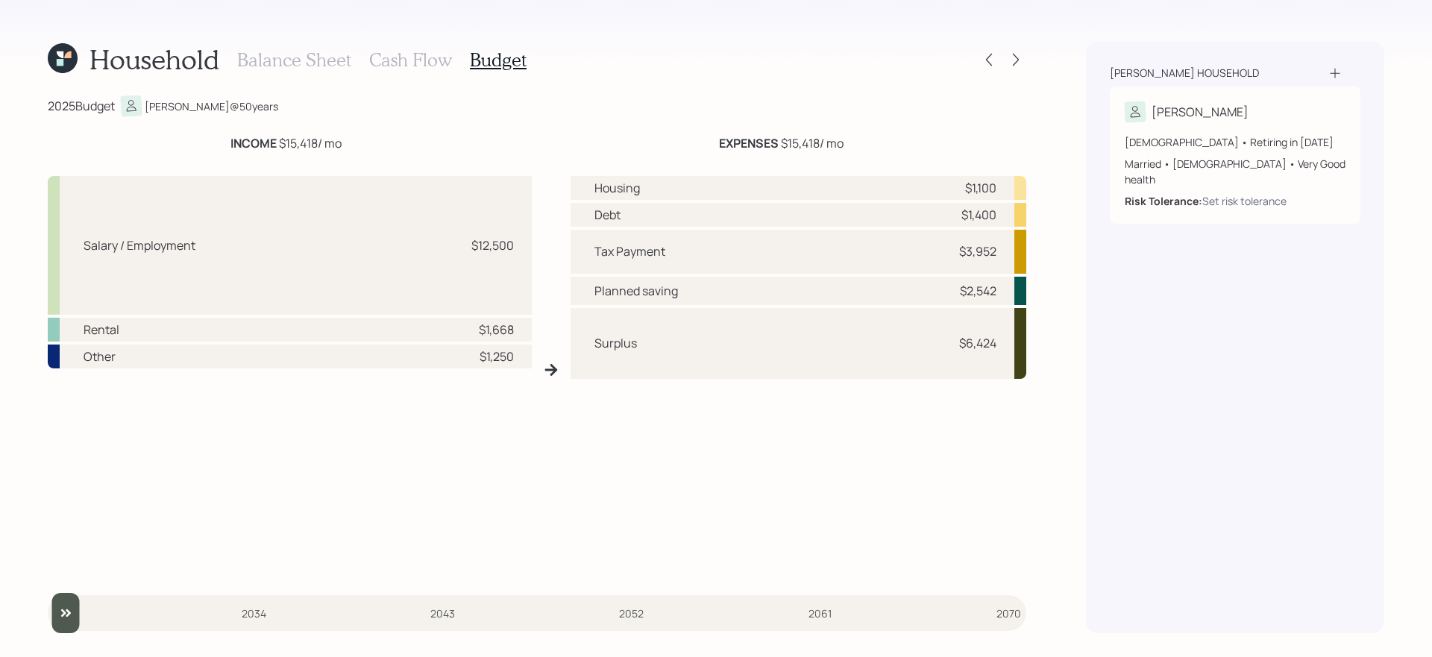
drag, startPoint x: 272, startPoint y: 142, endPoint x: 357, endPoint y: 141, distance: 84.3
click at [357, 141] on div "INCOME $15,418 / mo" at bounding box center [286, 143] width 477 height 18
click at [785, 474] on div "Housing $1,100 Debt $1,400 Tax Payment $3,952 Planned saving $2,542 Surplus $6,…" at bounding box center [799, 375] width 456 height 399
click at [421, 63] on h3 "Cash Flow" at bounding box center [410, 60] width 83 height 22
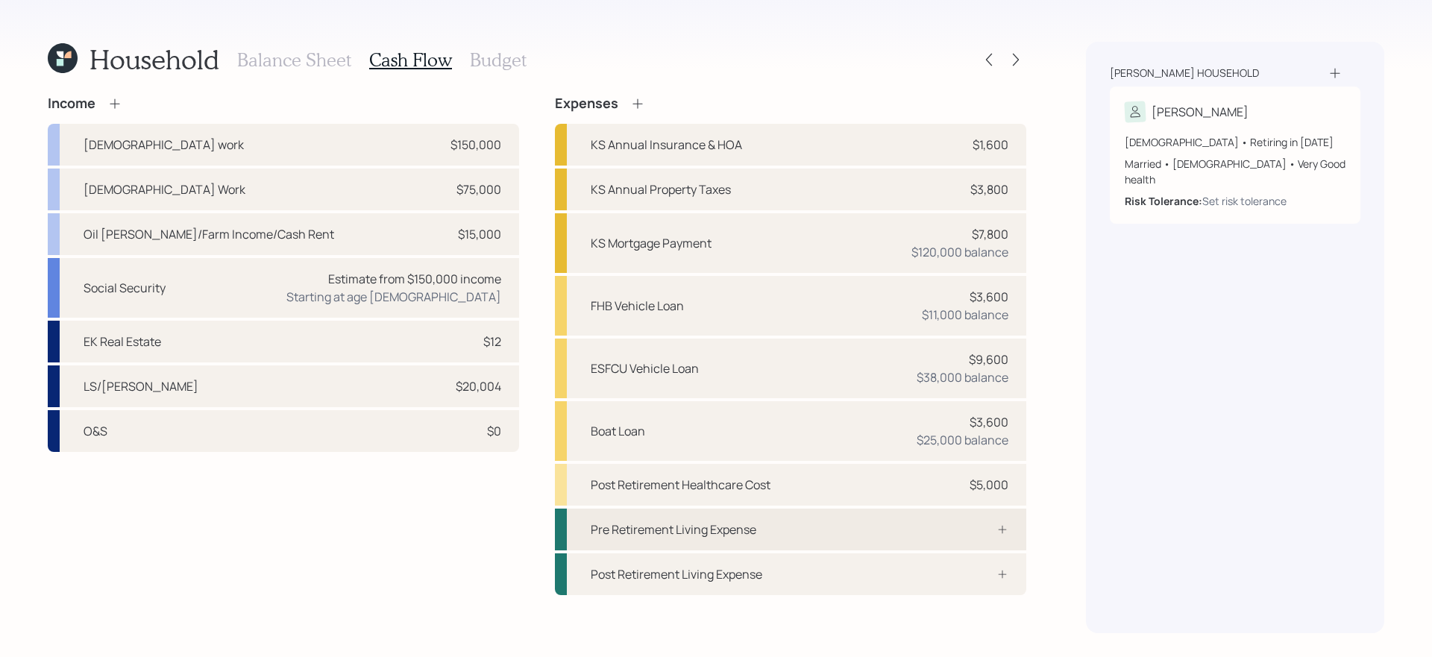
click at [789, 539] on div "Pre Retirement Living Expense" at bounding box center [791, 530] width 472 height 42
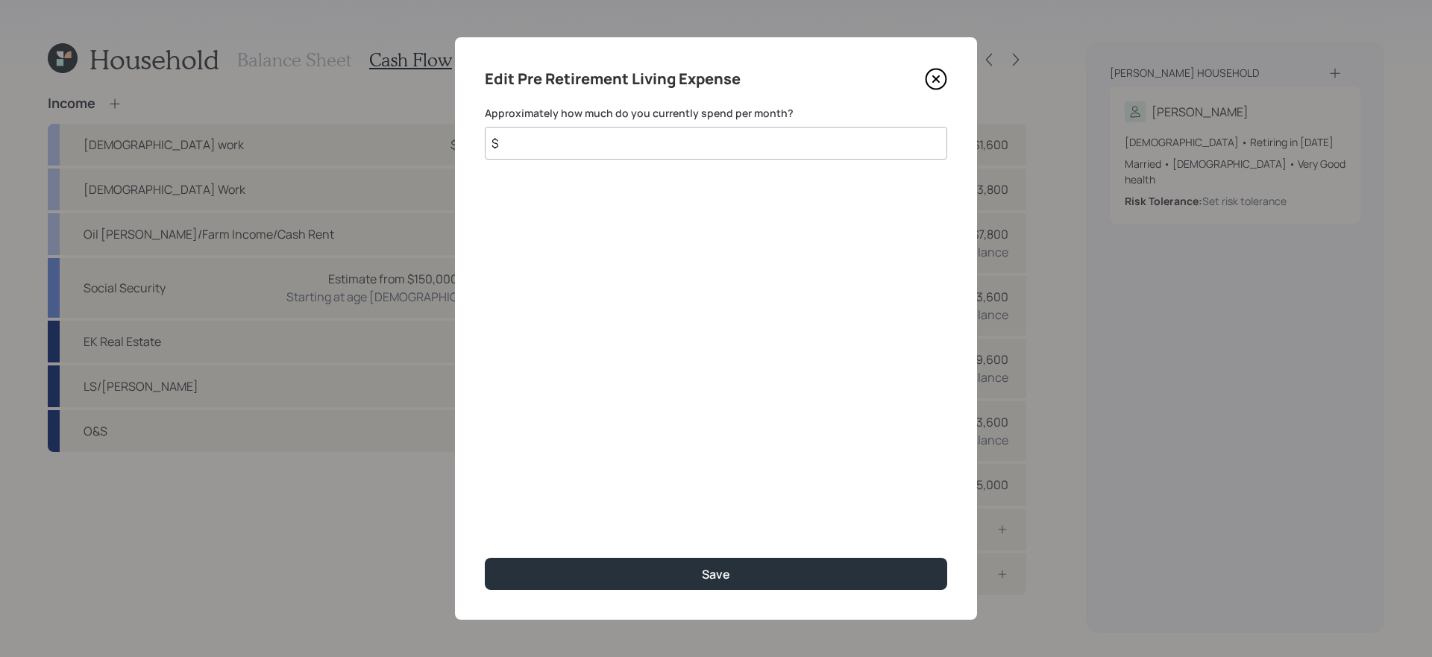
click at [767, 136] on input "$" at bounding box center [716, 143] width 463 height 33
type input "$ 6,000"
click at [485, 554] on button "Save" at bounding box center [716, 574] width 463 height 32
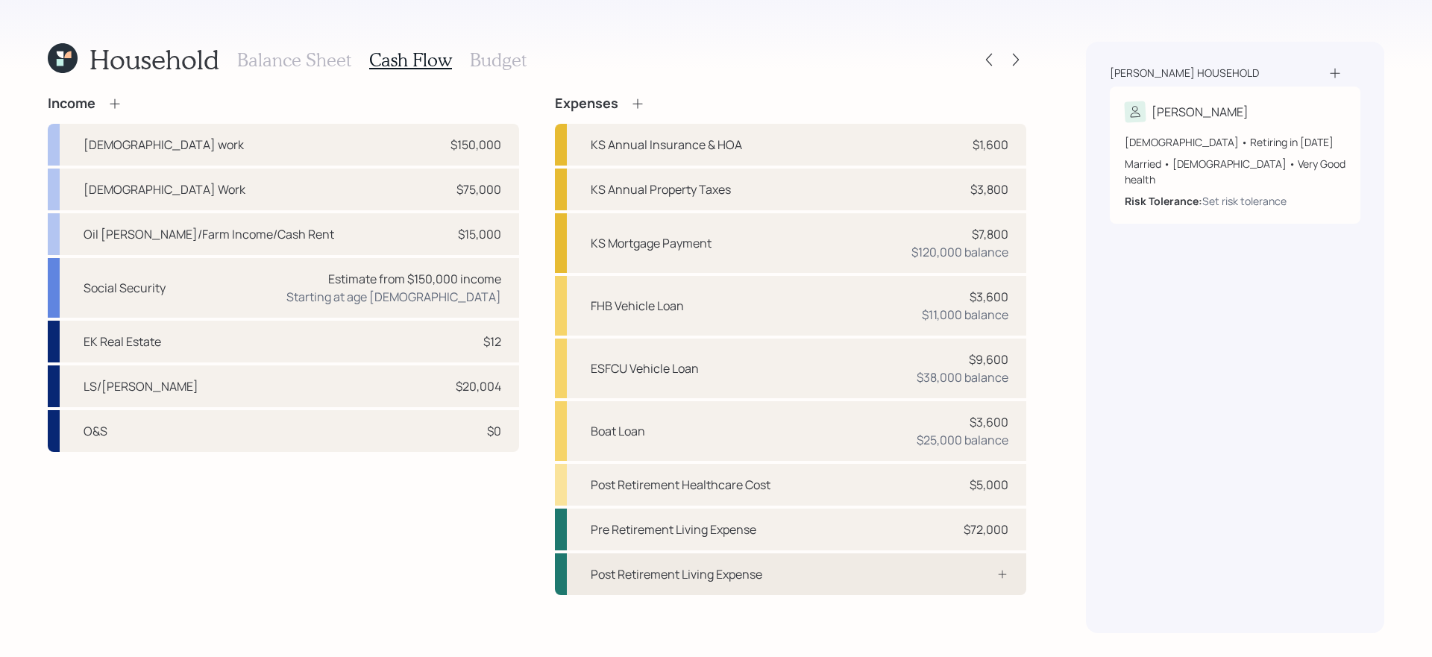
click at [793, 554] on div "Post Retirement Living Expense" at bounding box center [791, 575] width 472 height 42
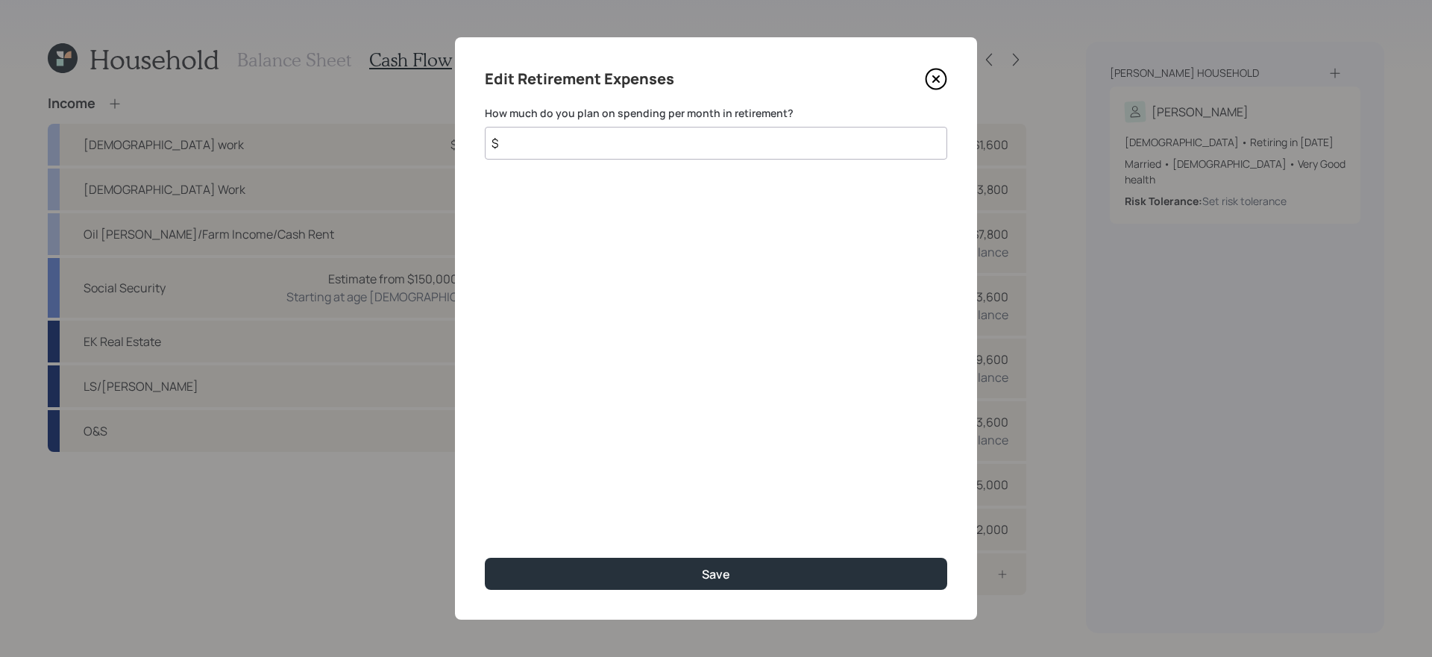
click at [648, 141] on input "$" at bounding box center [716, 143] width 463 height 33
type input "$ 6,000"
click at [485, 554] on button "Save" at bounding box center [716, 574] width 463 height 32
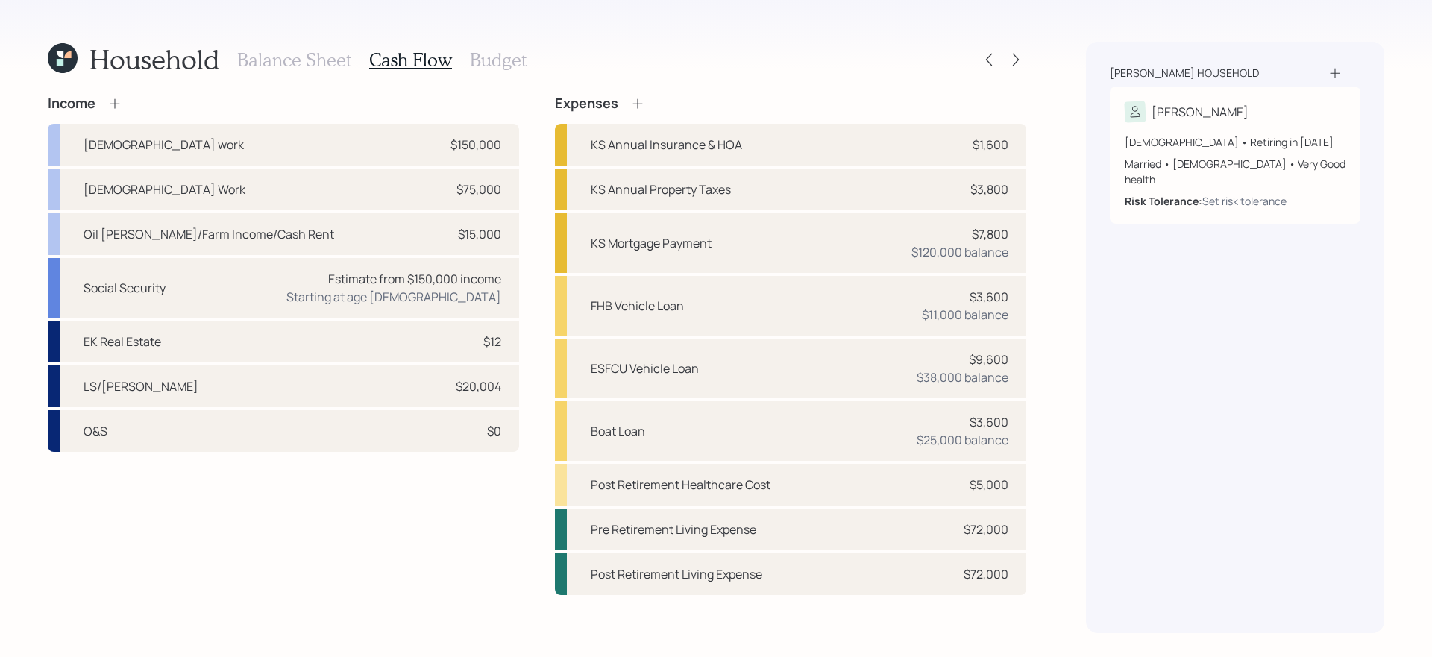
click at [489, 554] on div "Income Full-time work $150,000 Part Time Work $75,000 Oil Wells/Farm Income/Cas…" at bounding box center [284, 345] width 472 height 500
click at [633, 106] on icon at bounding box center [637, 103] width 15 height 15
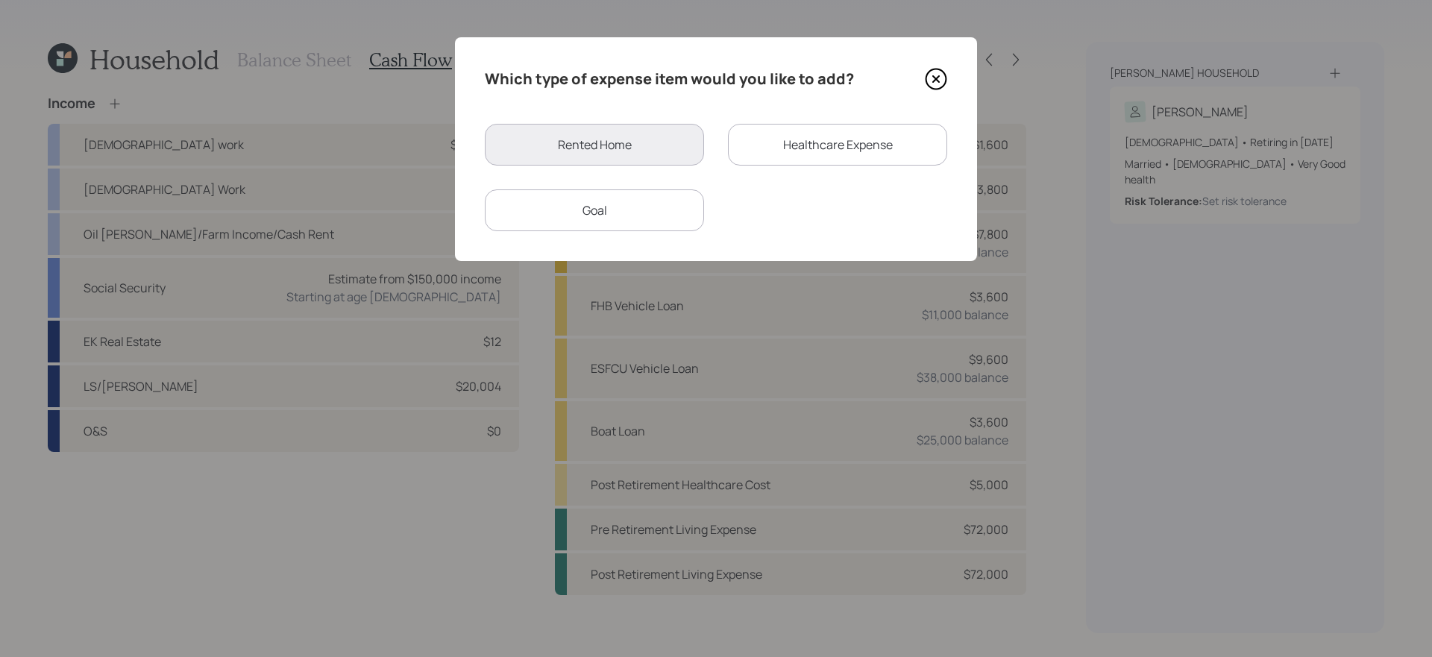
click at [620, 209] on div "Goal" at bounding box center [594, 210] width 219 height 42
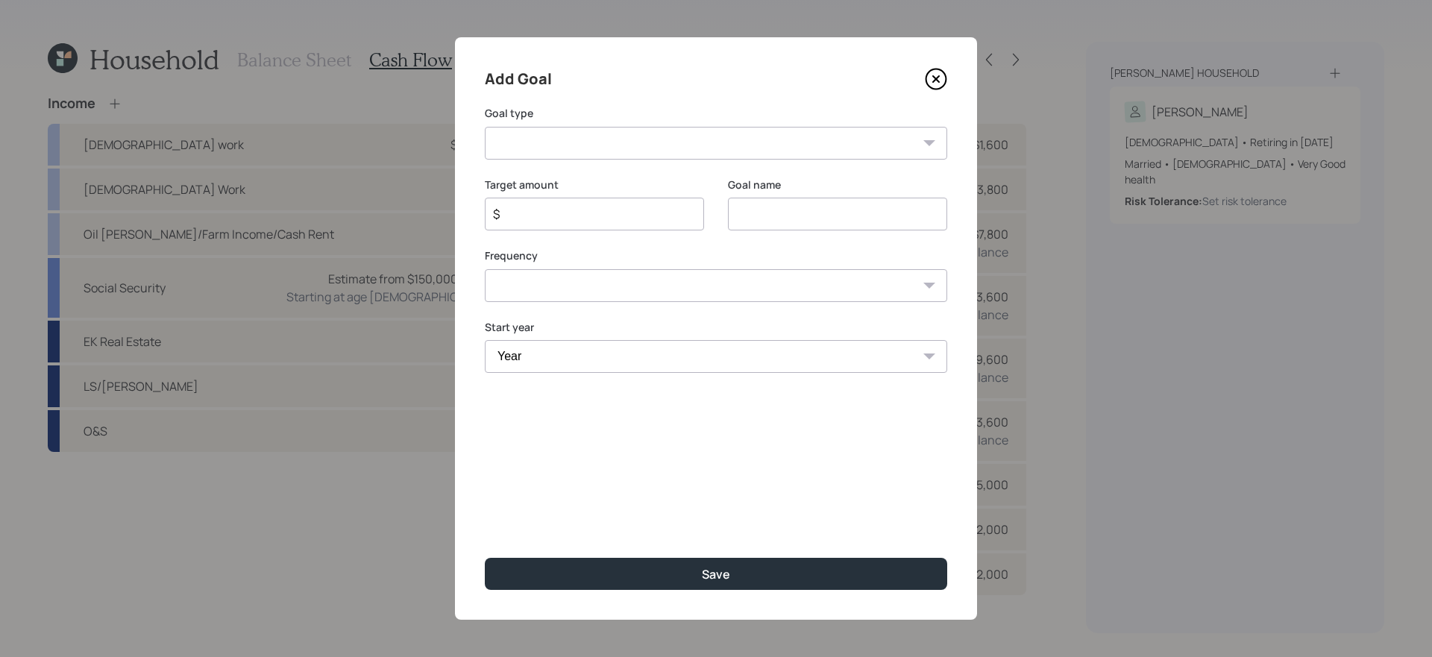
click at [683, 145] on select "Create an emergency fund Donate to charity Purchase a home Make a purchase Supp…" at bounding box center [716, 143] width 463 height 33
select select "vacation"
click at [485, 127] on select "Create an emergency fund Donate to charity Purchase a home Make a purchase Supp…" at bounding box center [716, 143] width 463 height 33
type input "Plan for travel"
click at [552, 220] on input "$" at bounding box center [589, 214] width 194 height 18
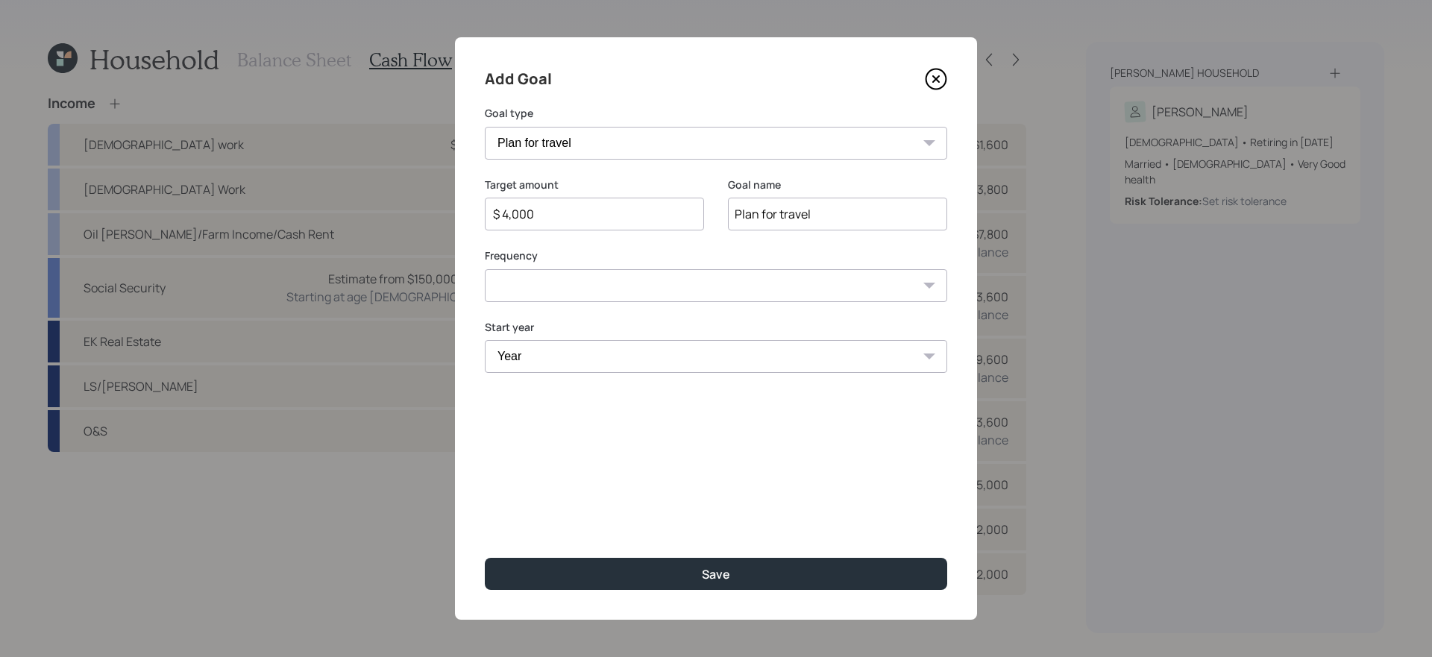
type input "$ 4,000"
click at [593, 291] on select "One time Every 1 year Every 2 years Every 3 years Every 4 years Every 5 years E…" at bounding box center [716, 285] width 463 height 33
select select "1"
click at [485, 269] on select "One time Every 1 year Every 2 years Every 3 years Every 4 years Every 5 years E…" at bounding box center [716, 285] width 463 height 33
click at [577, 357] on select "Year 2025 2026 2027 2028 2029 2030 2031 2032 2033 2034 2035 2036 2037 2038 2039…" at bounding box center [594, 356] width 219 height 33
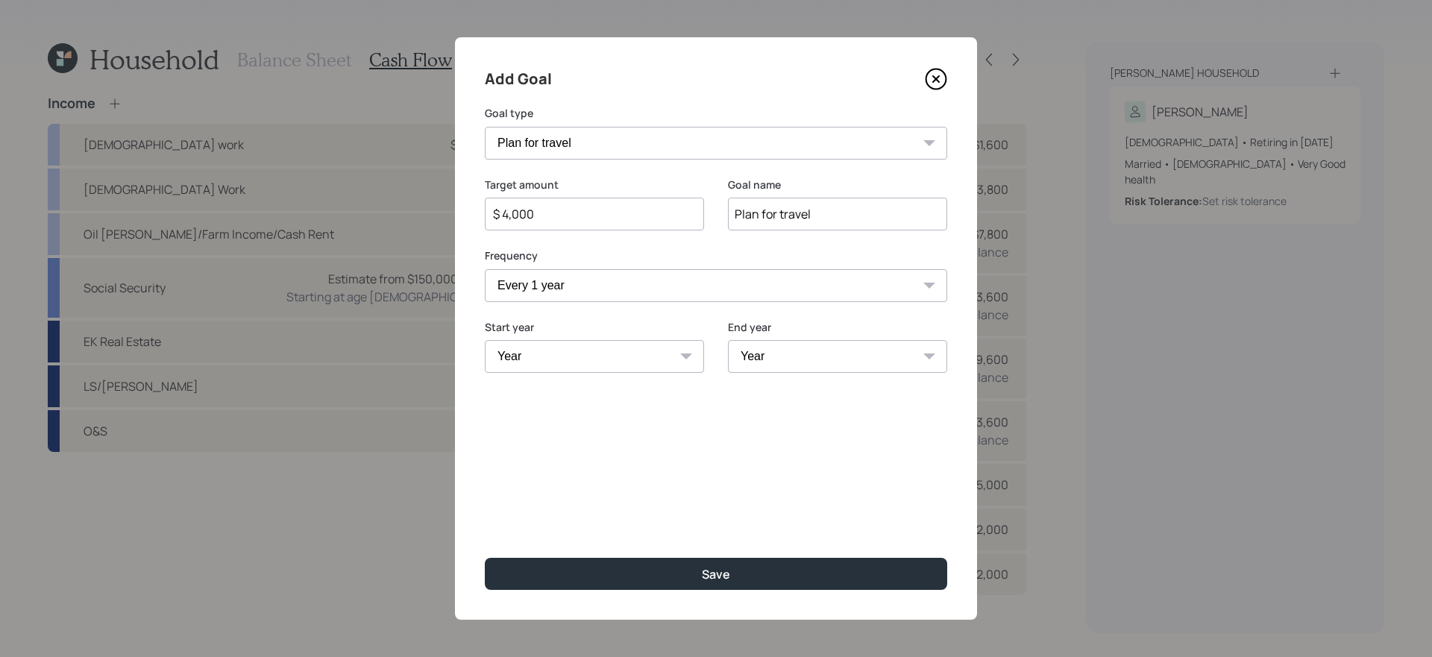
select select "2026"
click at [485, 340] on select "Year 2025 2026 2027 2028 2029 2030 2031 2032 2033 2034 2035 2036 2037 2038 2039…" at bounding box center [594, 356] width 219 height 33
click at [841, 363] on select "Year 2026 2027 2028 2029 2030 2031 2032 2033 2034 2035 2036 2037 2038 2039 2040…" at bounding box center [837, 356] width 219 height 33
select select "2045"
click at [728, 340] on select "Year 2026 2027 2028 2029 2030 2031 2032 2033 2034 2035 2036 2037 2038 2039 2040…" at bounding box center [837, 356] width 219 height 33
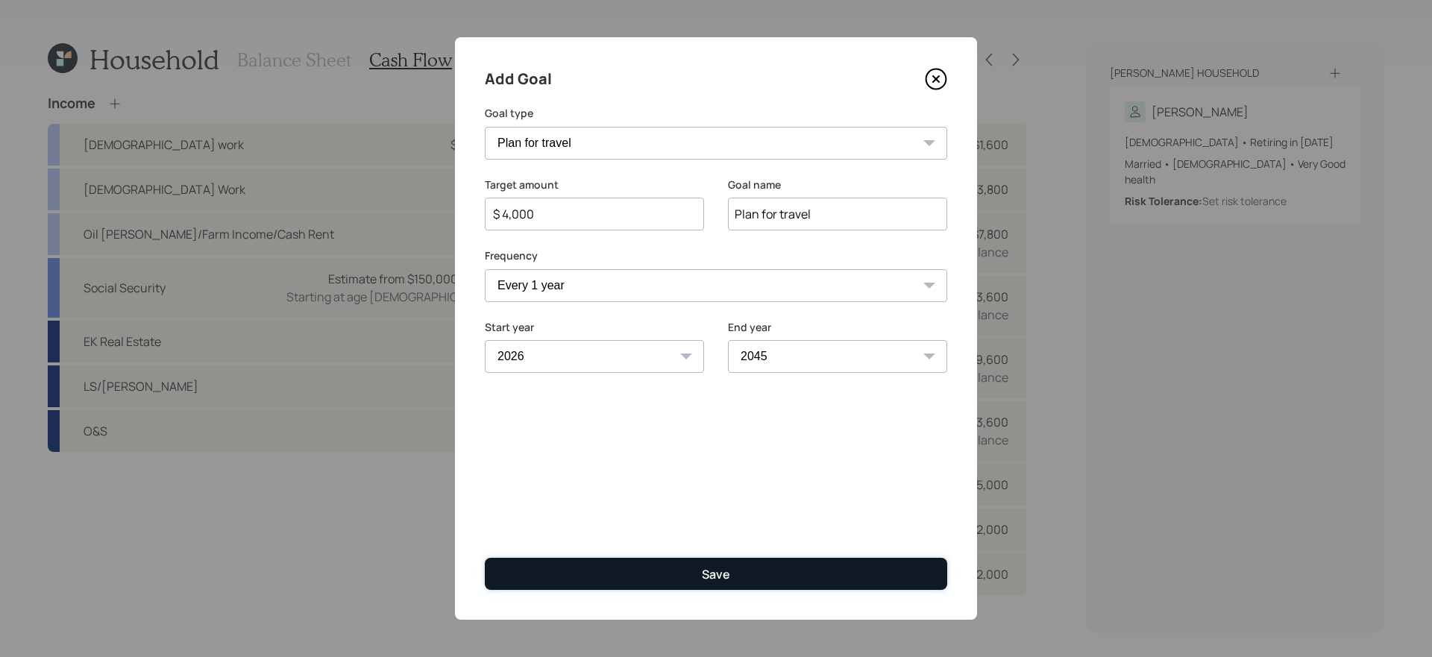
click at [711, 554] on div "Save" at bounding box center [716, 574] width 28 height 16
type input "$"
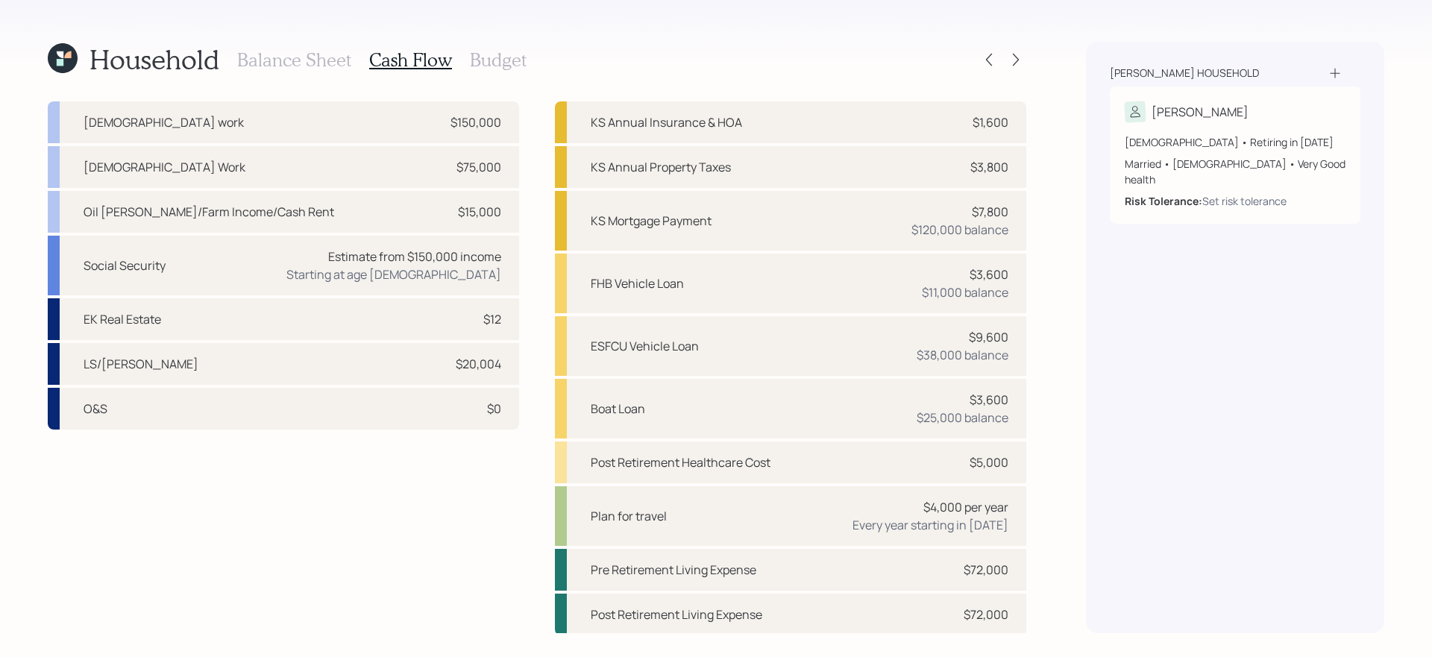
scroll to position [24, 0]
click at [1017, 55] on icon at bounding box center [1016, 59] width 15 height 15
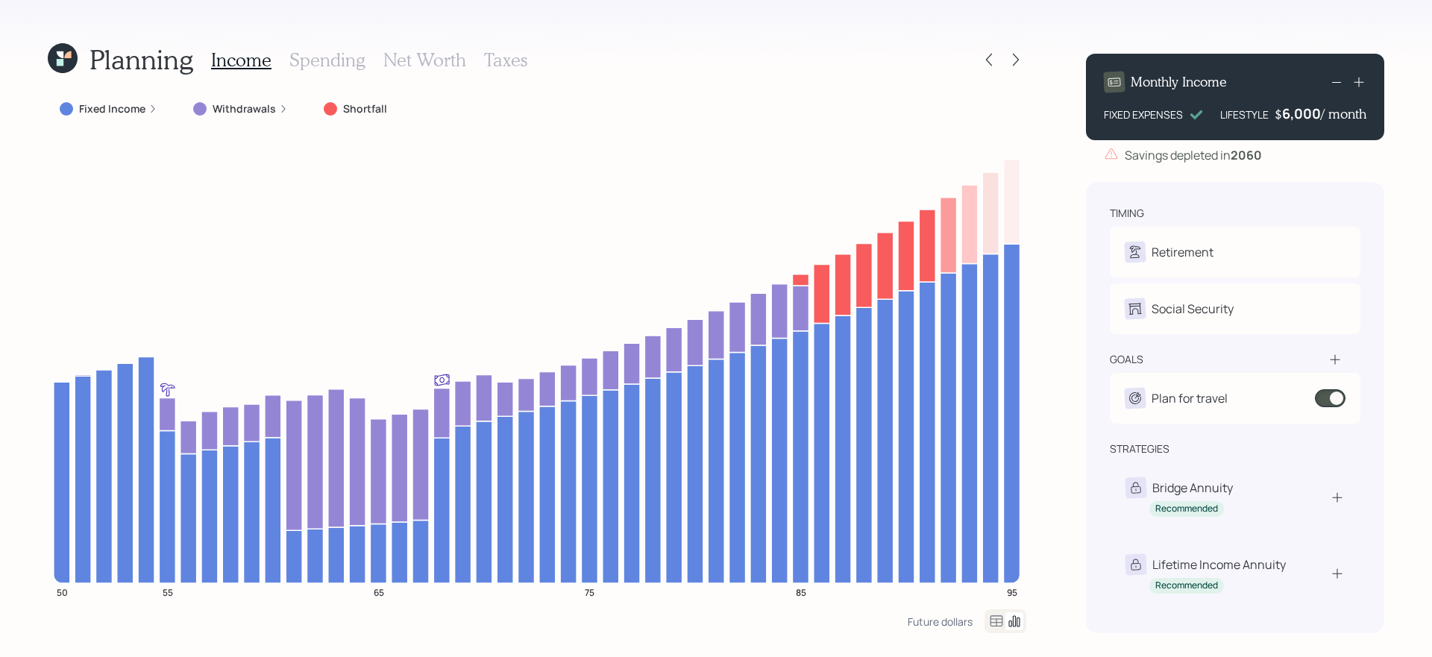
click at [234, 107] on label "Withdrawals" at bounding box center [244, 108] width 63 height 15
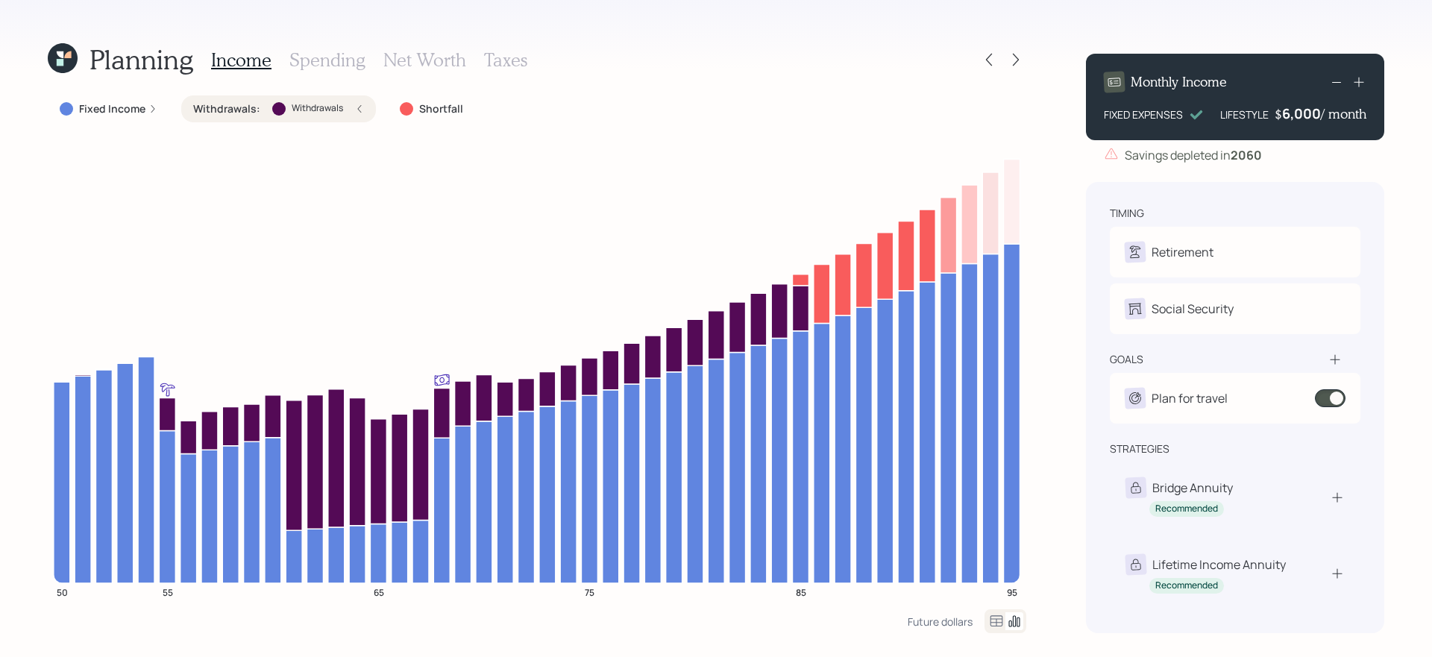
click at [250, 105] on label "Withdrawals :" at bounding box center [226, 108] width 67 height 15
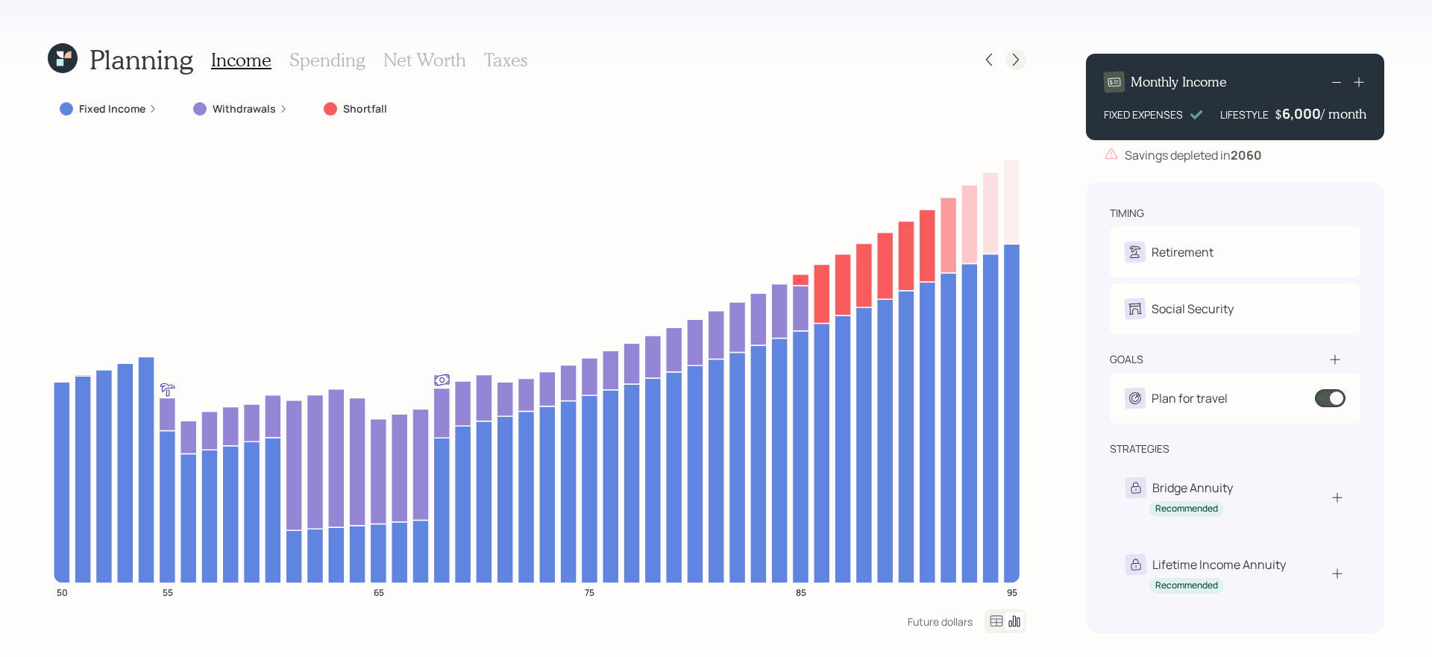
click at [1017, 58] on icon at bounding box center [1016, 59] width 15 height 15
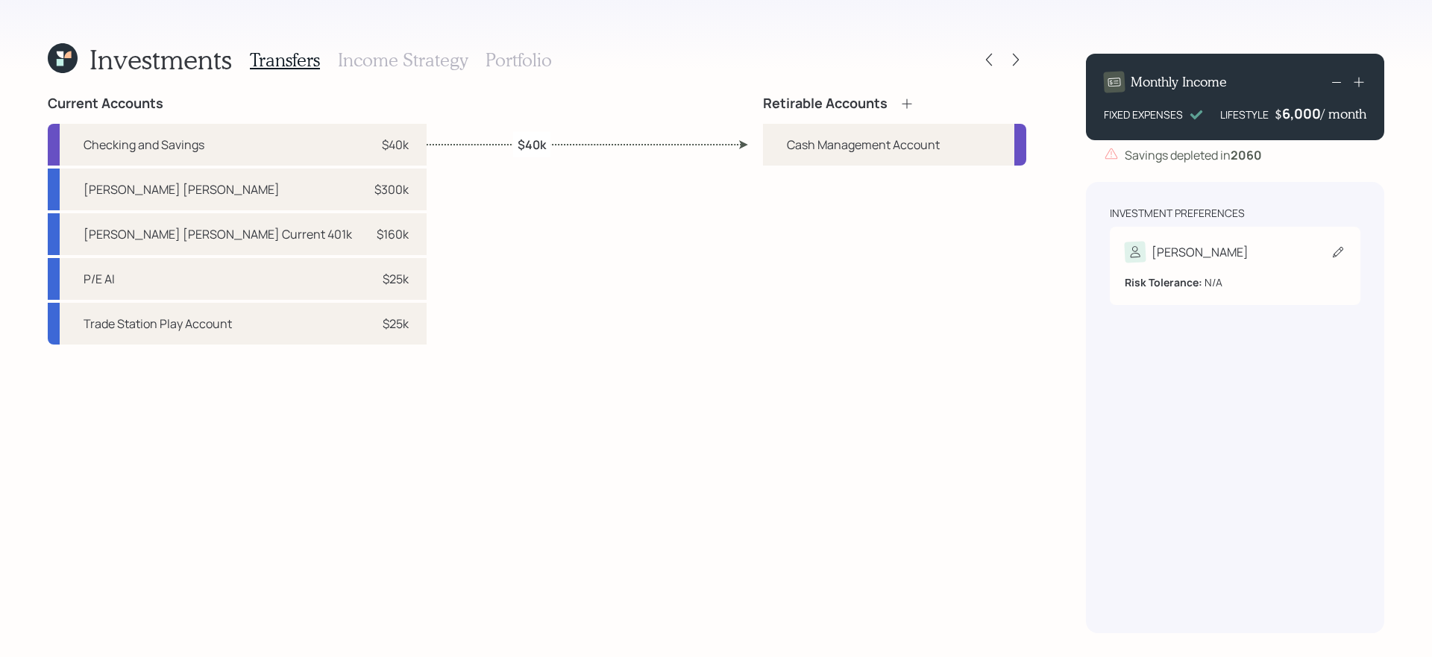
click at [1096, 257] on div "[PERSON_NAME]" at bounding box center [1235, 252] width 221 height 21
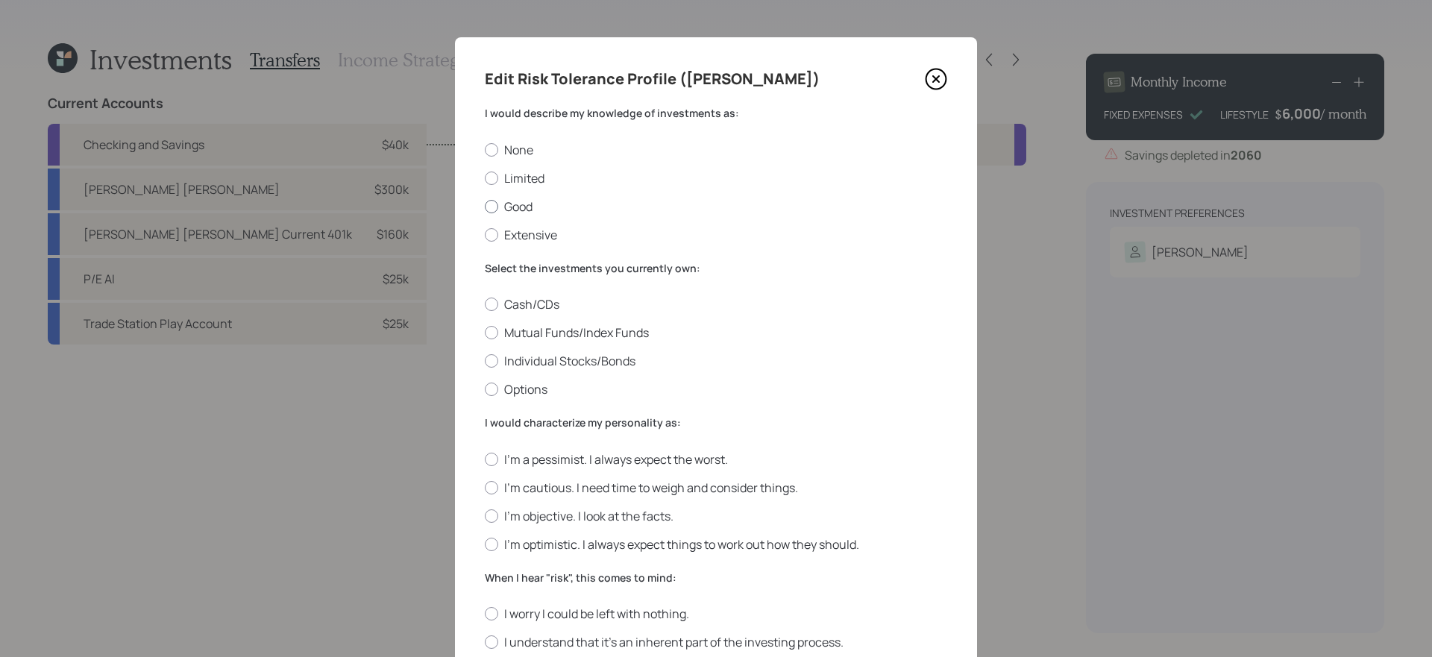
click at [527, 204] on label "Good" at bounding box center [716, 206] width 463 height 16
click at [485, 206] on input "Good" at bounding box center [484, 206] width 1 height 1
radio input "true"
click at [516, 329] on label "Mutual Funds/Index Funds" at bounding box center [716, 333] width 463 height 16
click at [485, 333] on input "Mutual Funds/Index Funds" at bounding box center [484, 333] width 1 height 1
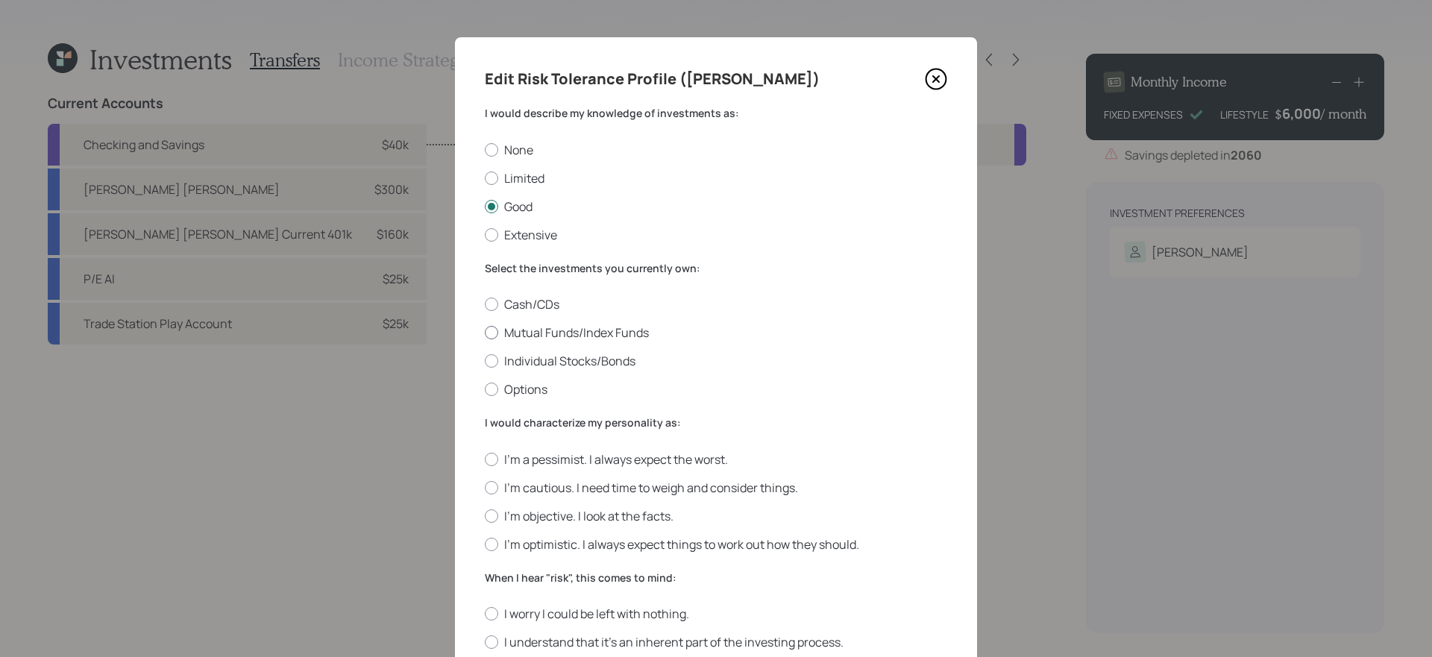
radio input "true"
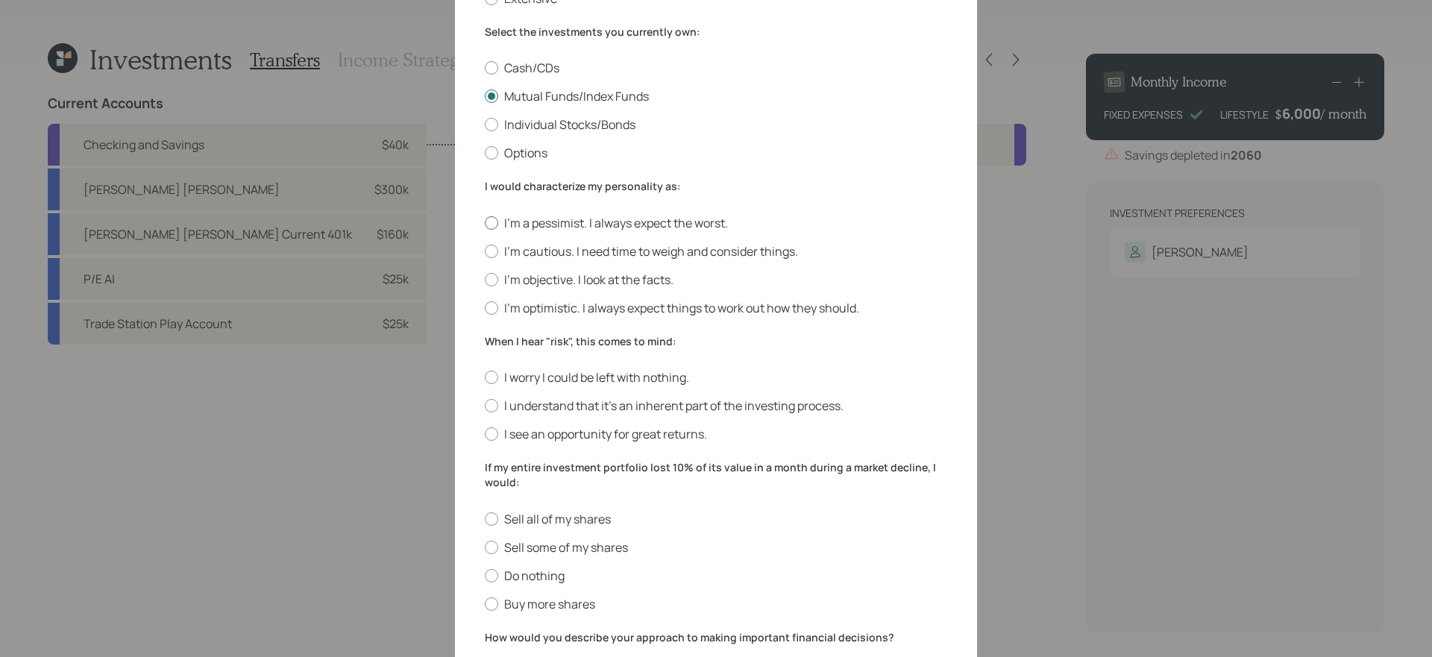
scroll to position [206, 0]
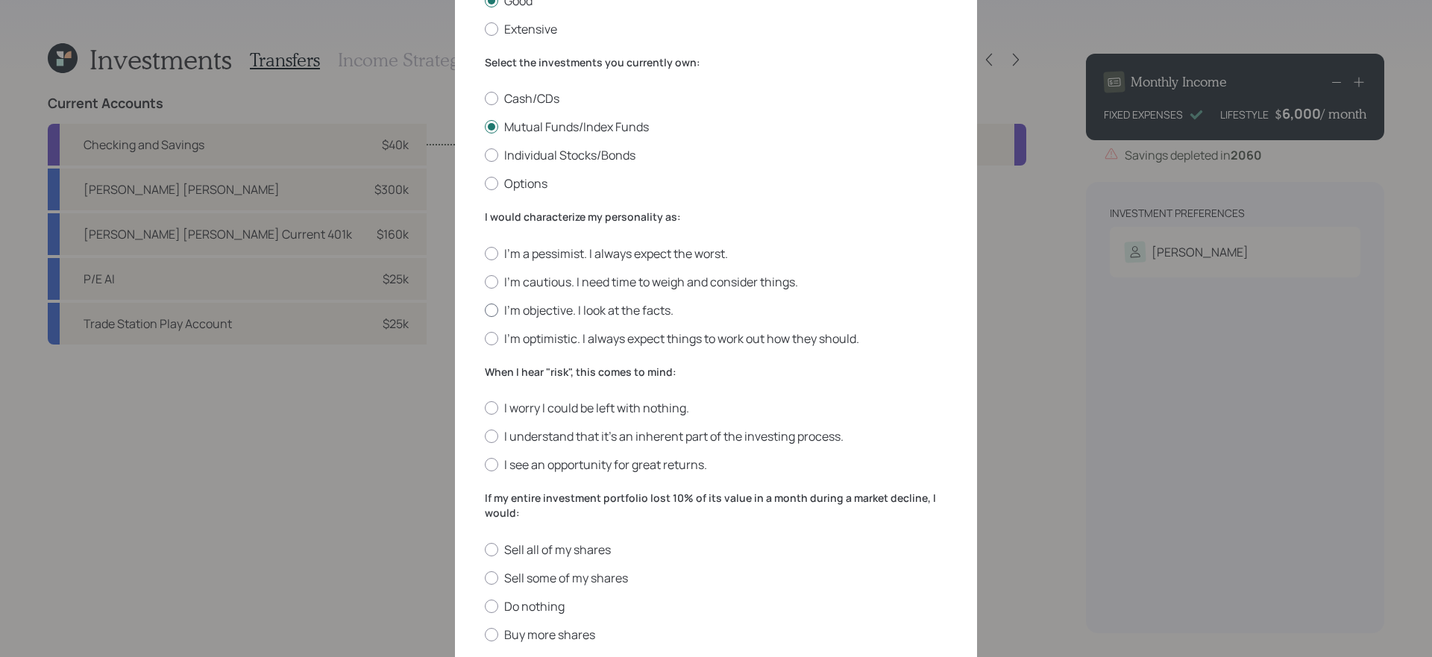
click at [544, 307] on label "I'm objective. I look at the facts." at bounding box center [716, 310] width 463 height 16
click at [485, 310] on input "I'm objective. I look at the facts." at bounding box center [484, 310] width 1 height 1
radio input "true"
click at [777, 441] on label "I understand that it’s an inherent part of the investing process." at bounding box center [716, 436] width 463 height 16
click at [485, 437] on input "I understand that it’s an inherent part of the investing process." at bounding box center [484, 436] width 1 height 1
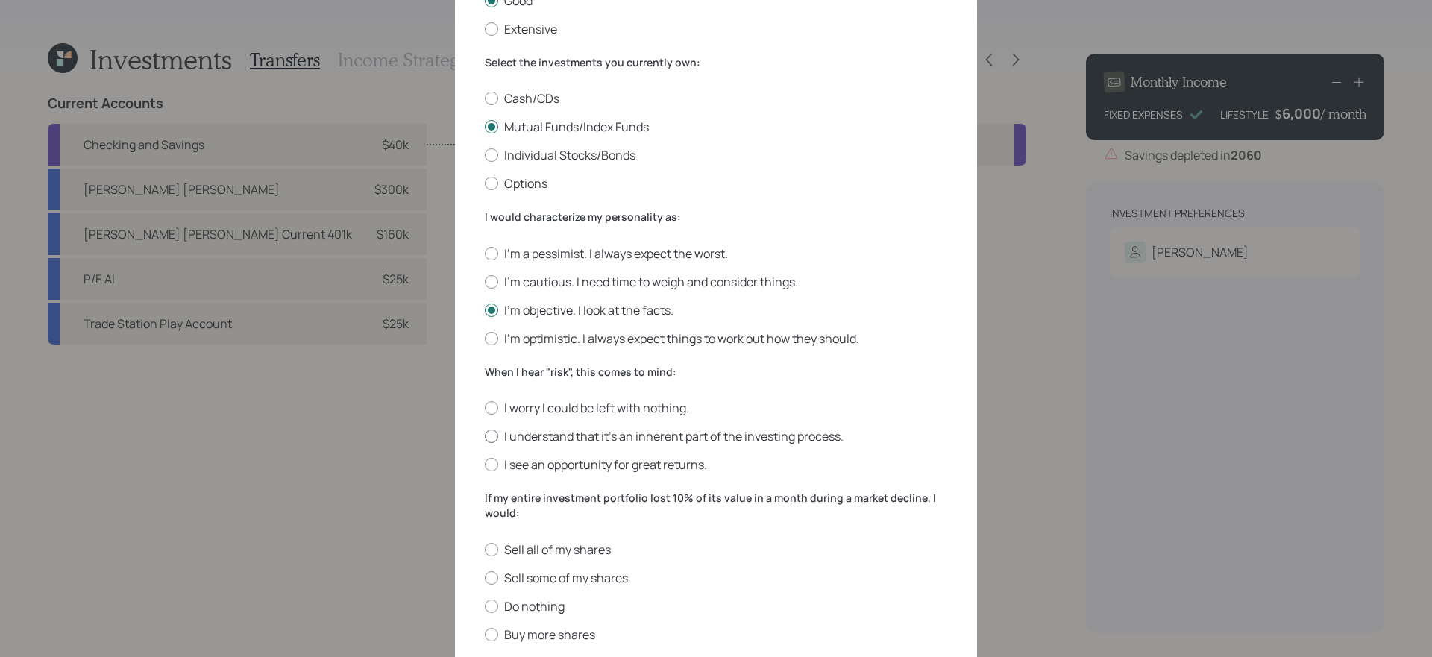
radio input "true"
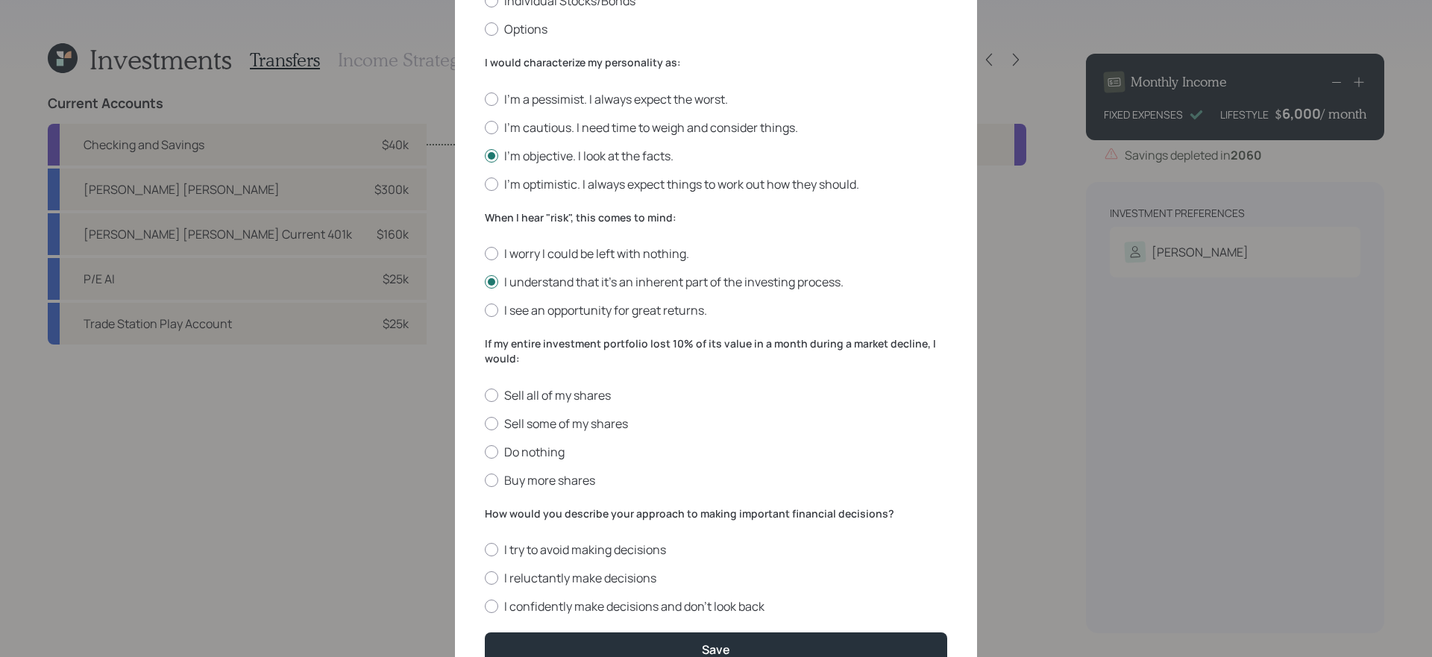
scroll to position [363, 0]
click at [539, 444] on label "Do nothing" at bounding box center [716, 450] width 463 height 16
click at [485, 449] on input "Do nothing" at bounding box center [484, 449] width 1 height 1
radio input "true"
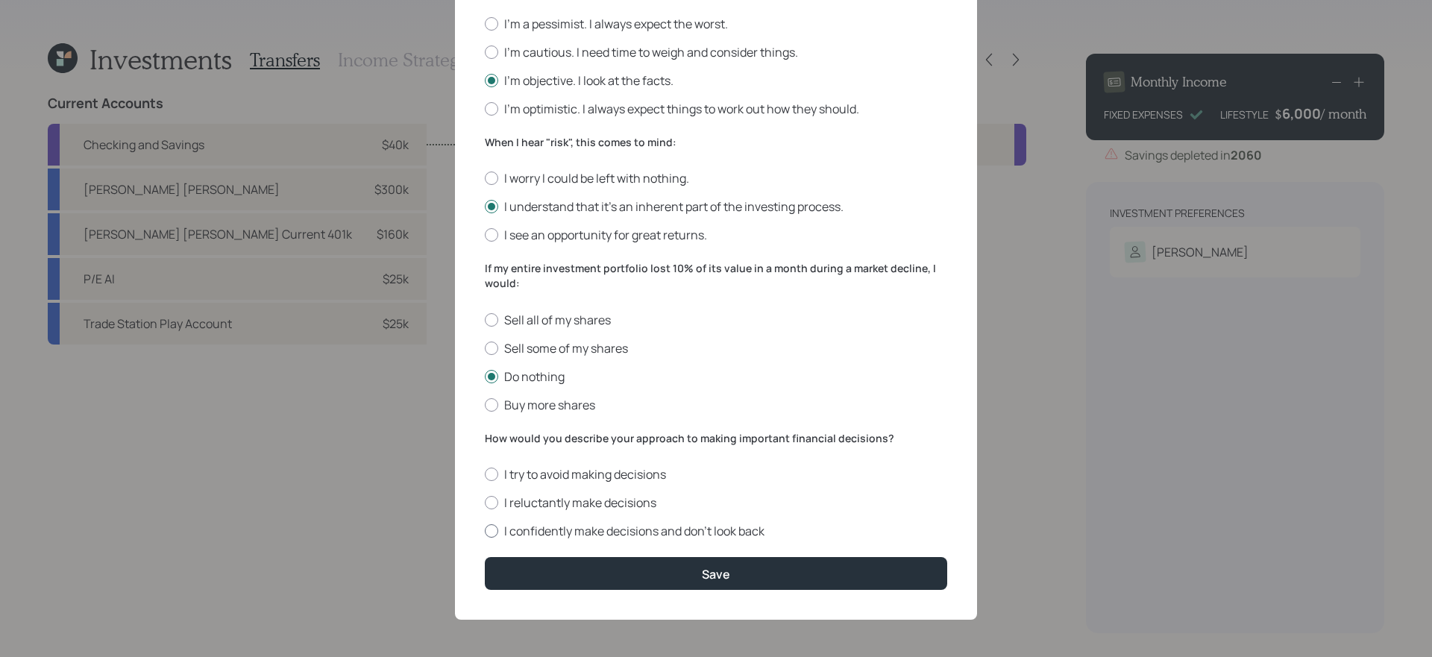
click at [702, 526] on label "I confidently make decisions and don’t look back" at bounding box center [716, 531] width 463 height 16
click at [485, 531] on input "I confidently make decisions and don’t look back" at bounding box center [484, 531] width 1 height 1
radio input "true"
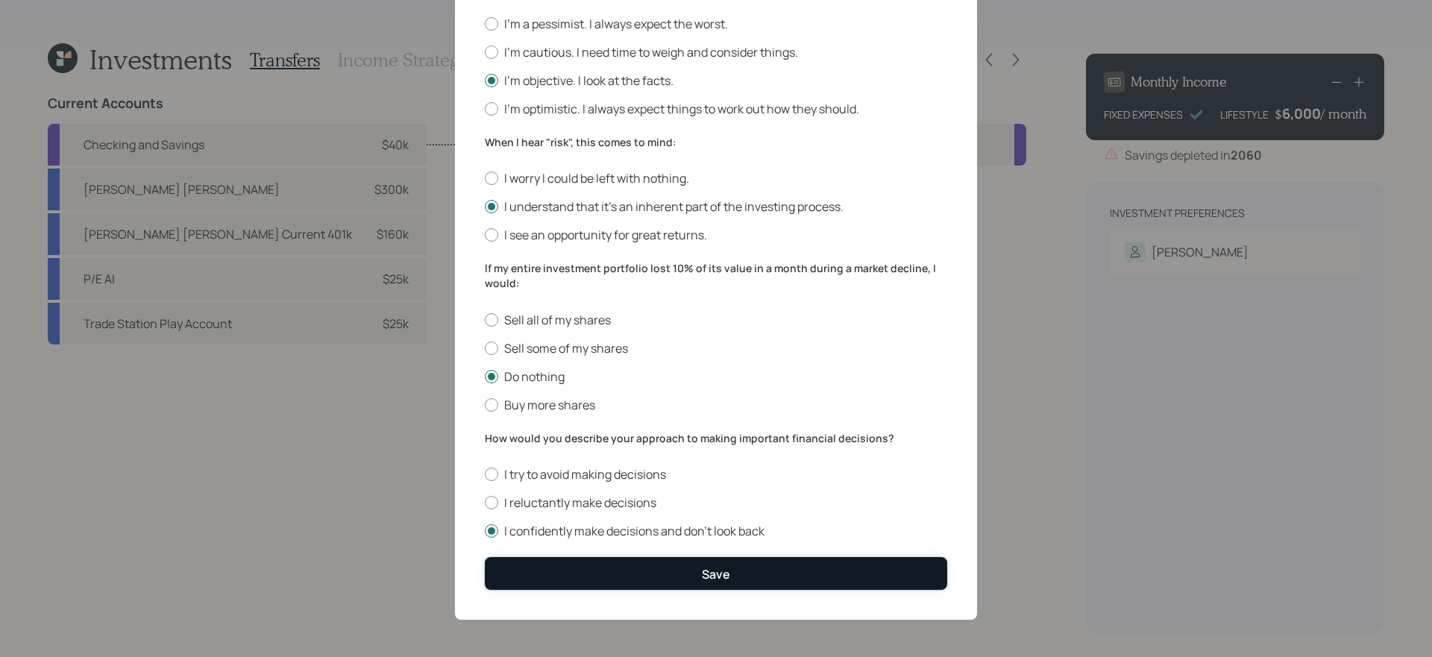
click at [706, 554] on div "Save" at bounding box center [716, 574] width 28 height 16
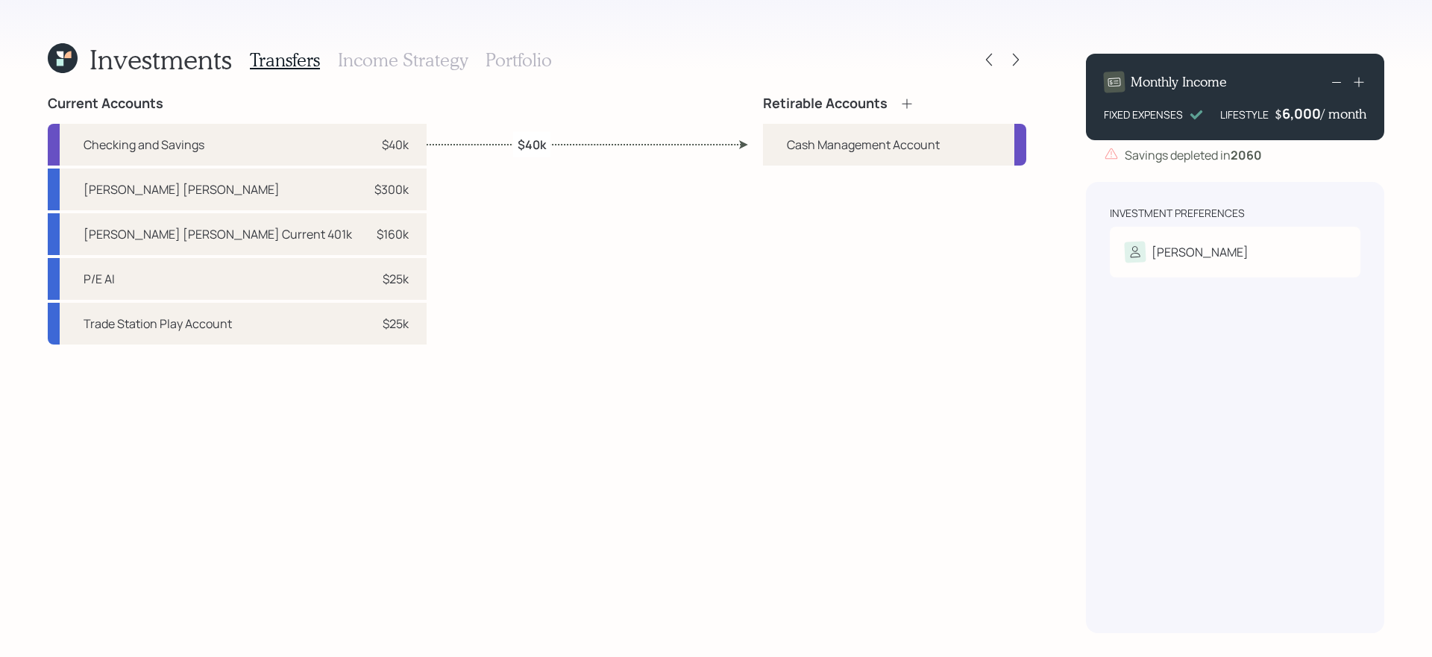
click at [896, 104] on div "Retirable Accounts" at bounding box center [838, 103] width 151 height 16
click at [906, 104] on icon at bounding box center [907, 103] width 10 height 10
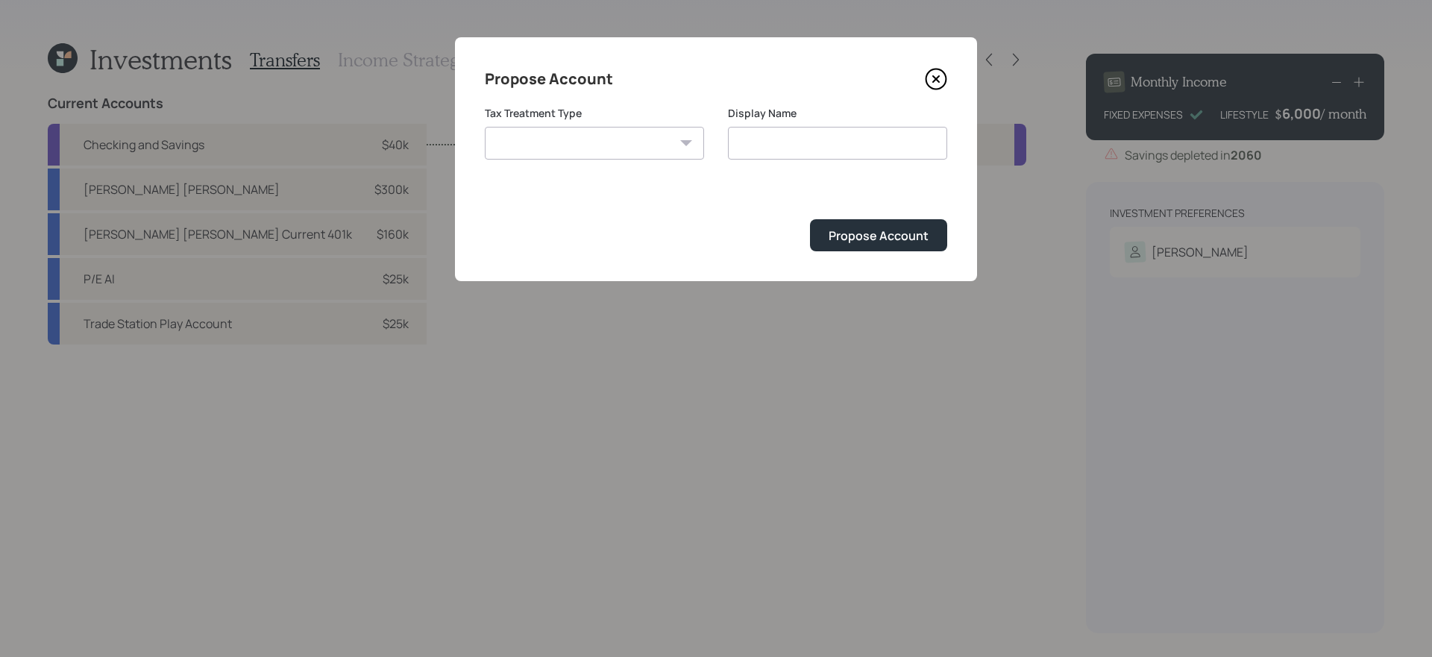
click at [634, 140] on select "Roth Taxable Traditional" at bounding box center [594, 143] width 219 height 33
select select "roth"
click at [485, 127] on select "Roth Taxable Traditional" at bounding box center [594, 143] width 219 height 33
type input "[PERSON_NAME]"
click at [851, 222] on button "Propose Account" at bounding box center [878, 235] width 137 height 32
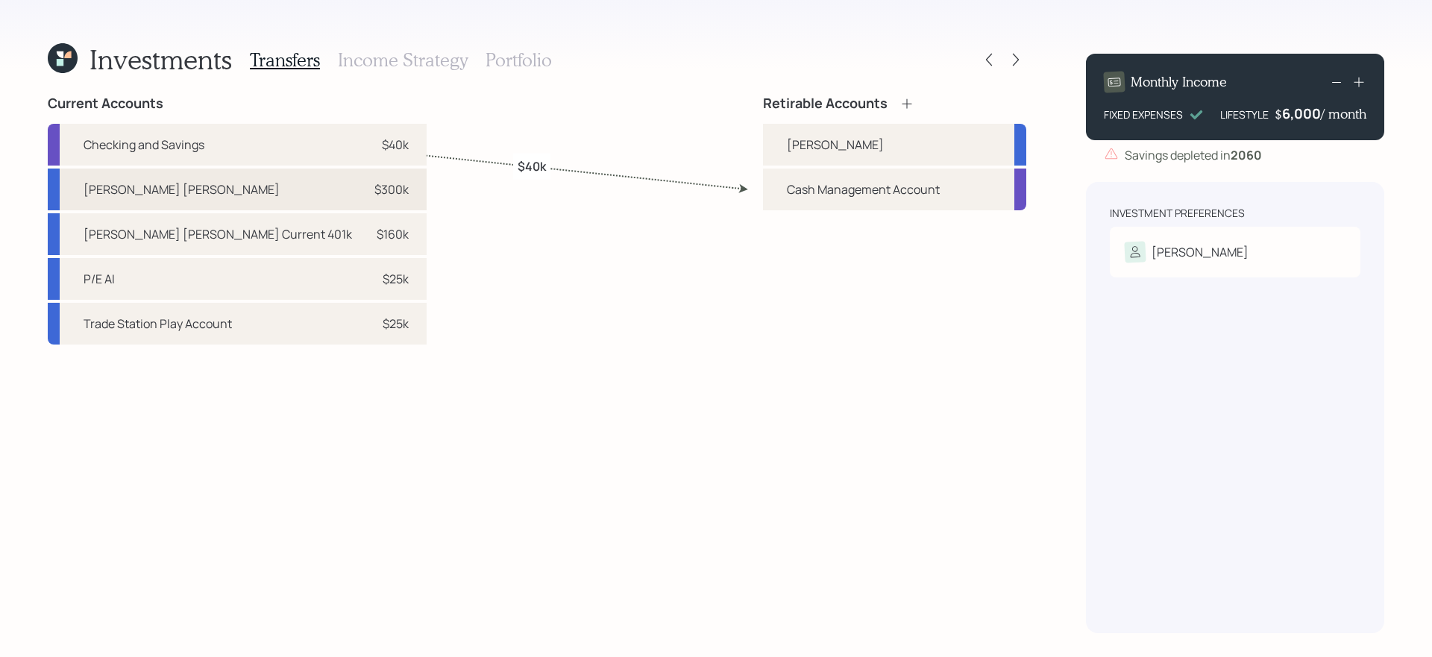
click at [254, 202] on div "Edward Jones Roth IRA $300k" at bounding box center [237, 190] width 379 height 42
click at [842, 142] on div "[PERSON_NAME]" at bounding box center [894, 145] width 263 height 42
select select "7203bfe7-4f67-4453-b65d-820e0fb02275"
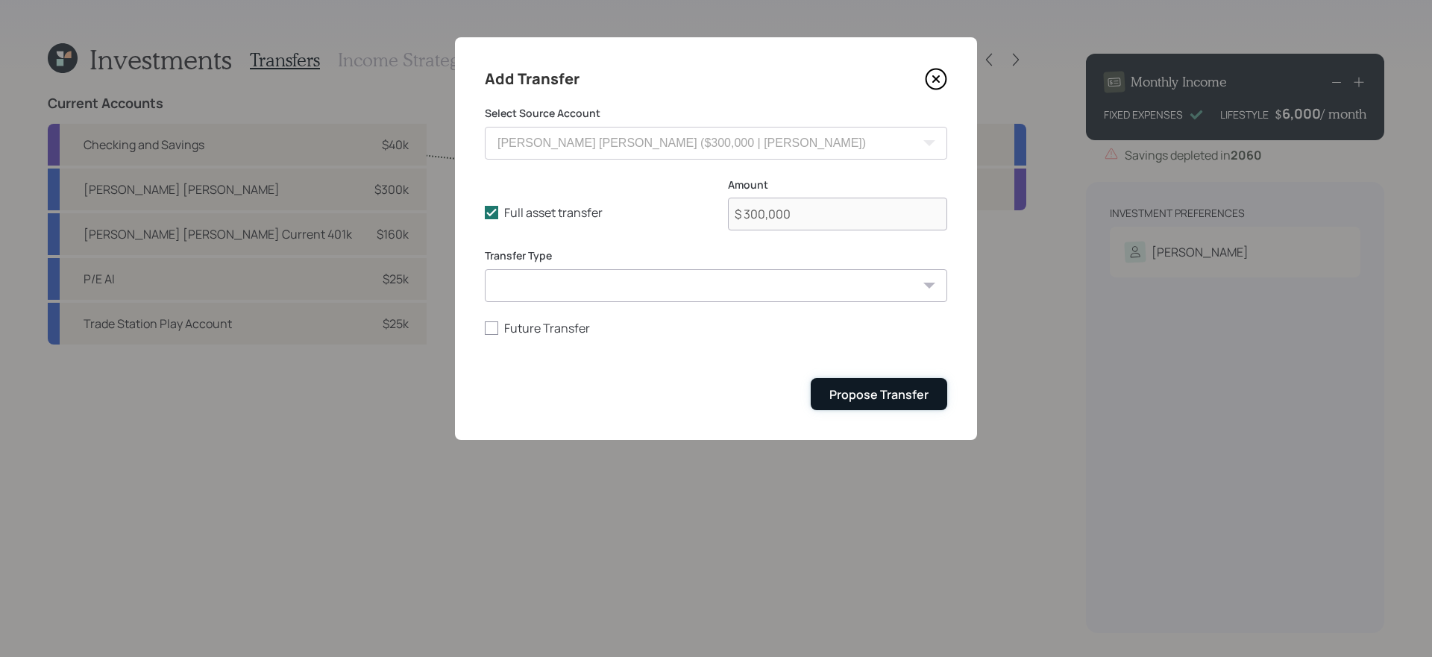
click at [852, 402] on div "Propose Transfer" at bounding box center [879, 394] width 99 height 16
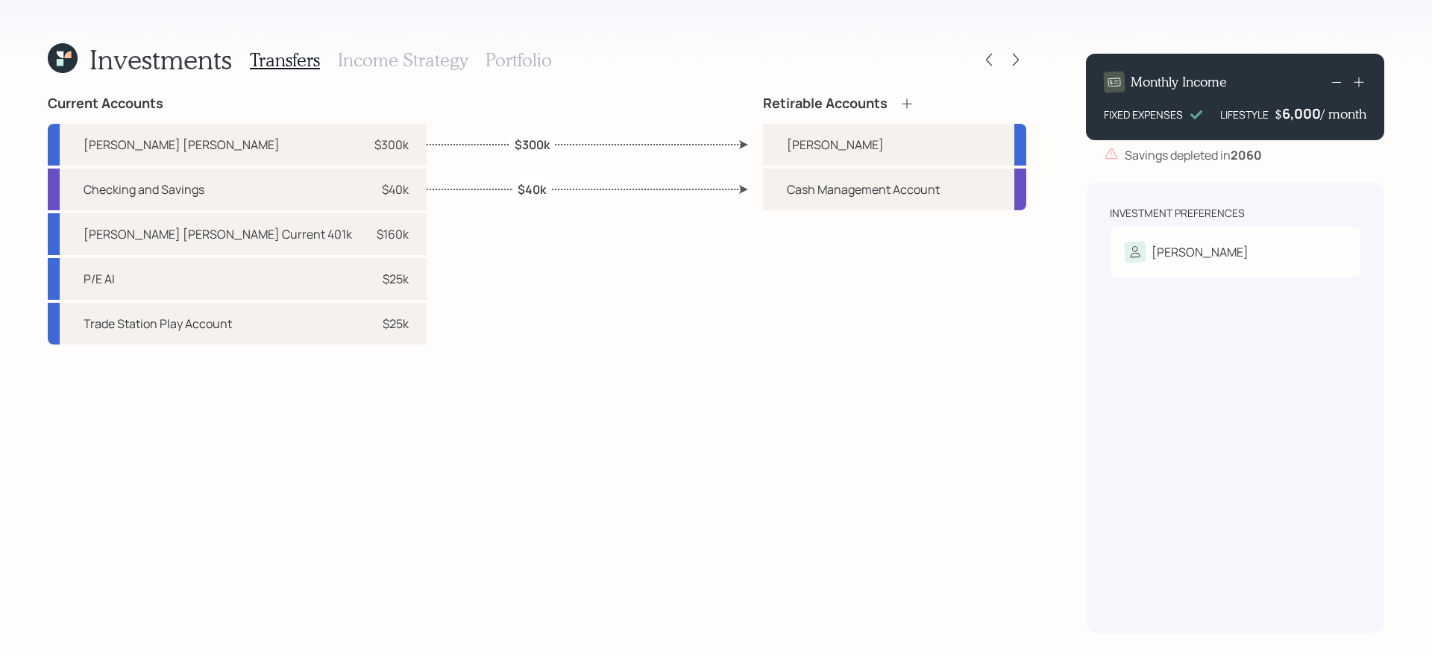
click at [655, 383] on div "Current Accounts Edward Jones Roth IRA $300k Checking and Savings $40k John Han…" at bounding box center [537, 364] width 979 height 538
click at [506, 58] on h3 "Portfolio" at bounding box center [519, 60] width 66 height 22
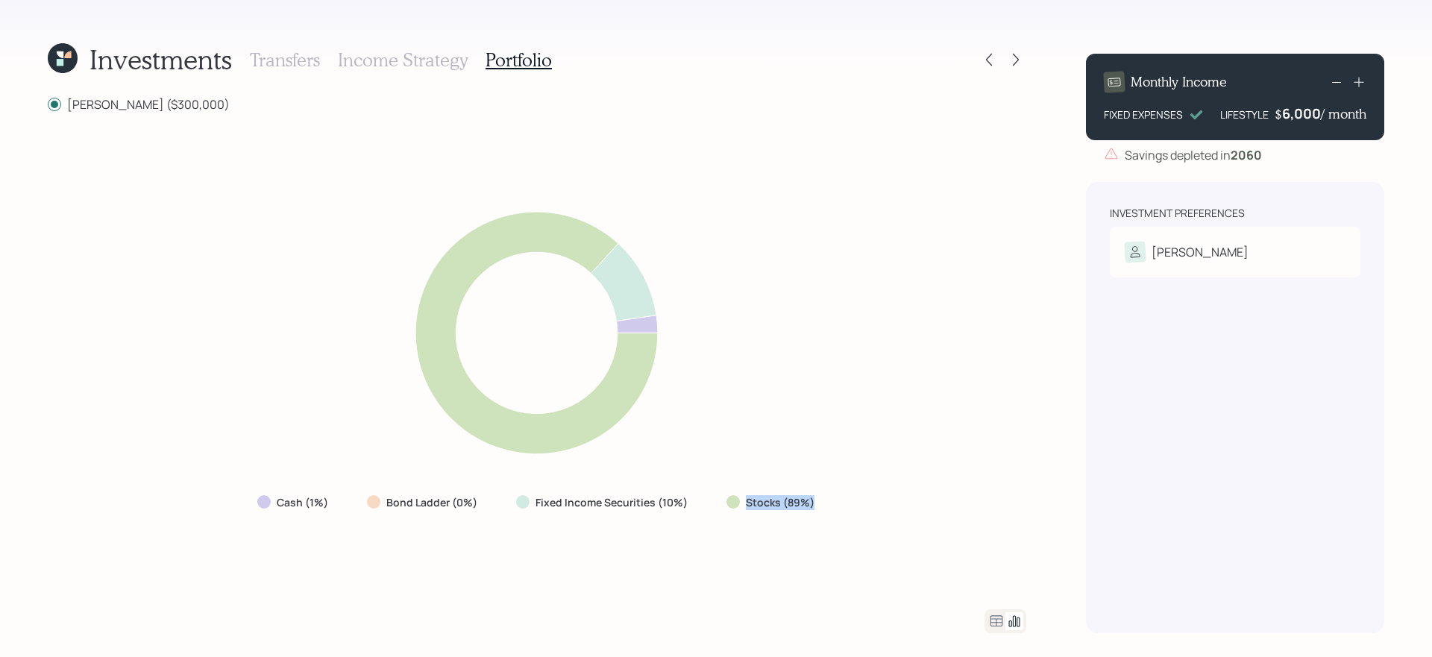
drag, startPoint x: 724, startPoint y: 504, endPoint x: 848, endPoint y: 510, distance: 124.0
click at [848, 510] on div "Cash (1%) Bond Ladder (0%) Fixed Income Securities (10%) Stocks (89%)" at bounding box center [537, 361] width 979 height 461
click at [687, 554] on div "Cash (1%) Bond Ladder (0%) Fixed Income Securities (10%) Stocks (89%)" at bounding box center [537, 361] width 979 height 461
drag, startPoint x: 690, startPoint y: 510, endPoint x: 517, endPoint y: 500, distance: 173.4
click at [517, 500] on div "Fixed Income Securities (10%)" at bounding box center [603, 502] width 198 height 27
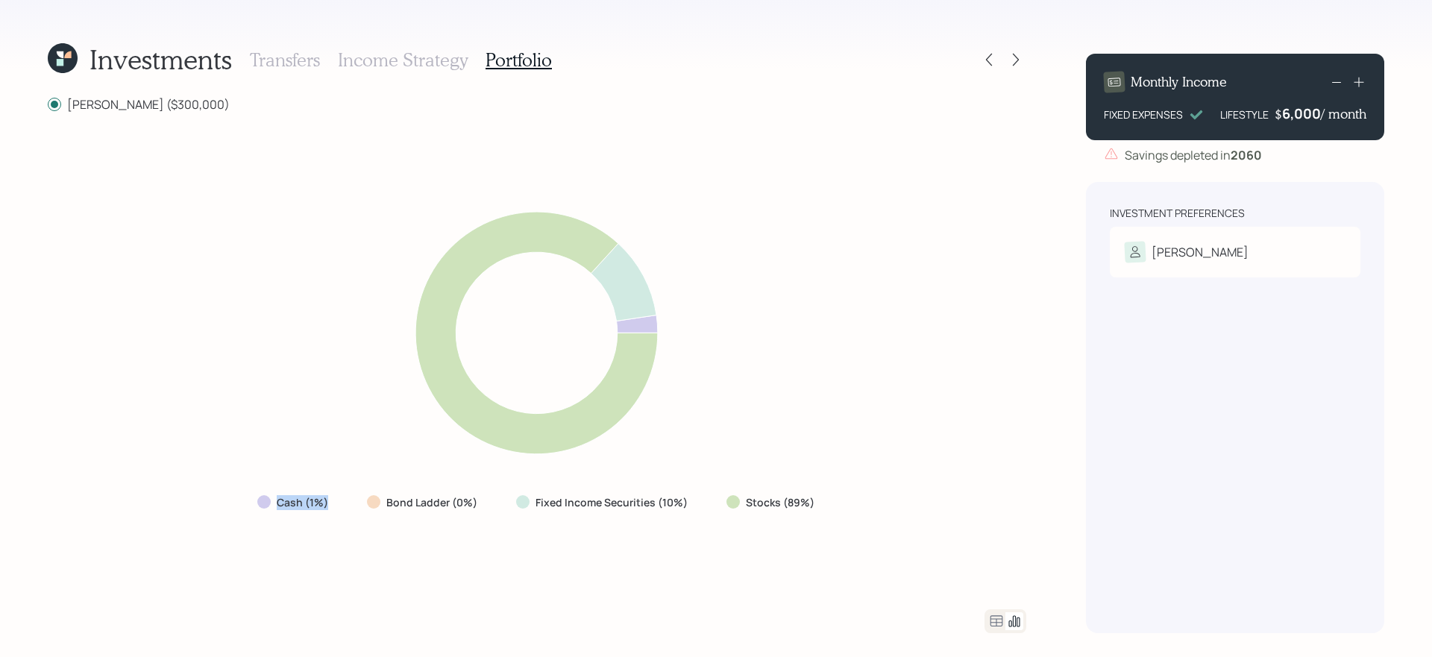
drag, startPoint x: 351, startPoint y: 496, endPoint x: 231, endPoint y: 496, distance: 120.1
click at [231, 496] on div "Cash (1%) Bond Ladder (0%) Fixed Income Securities (10%) Stocks (89%)" at bounding box center [537, 361] width 979 height 461
click at [237, 501] on div "Cash (1%) Bond Ladder (0%) Fixed Income Securities (10%) Stocks (89%)" at bounding box center [537, 361] width 979 height 461
drag, startPoint x: 366, startPoint y: 500, endPoint x: 480, endPoint y: 502, distance: 114.9
click at [480, 502] on div "Bond Ladder (0%)" at bounding box center [423, 502] width 137 height 27
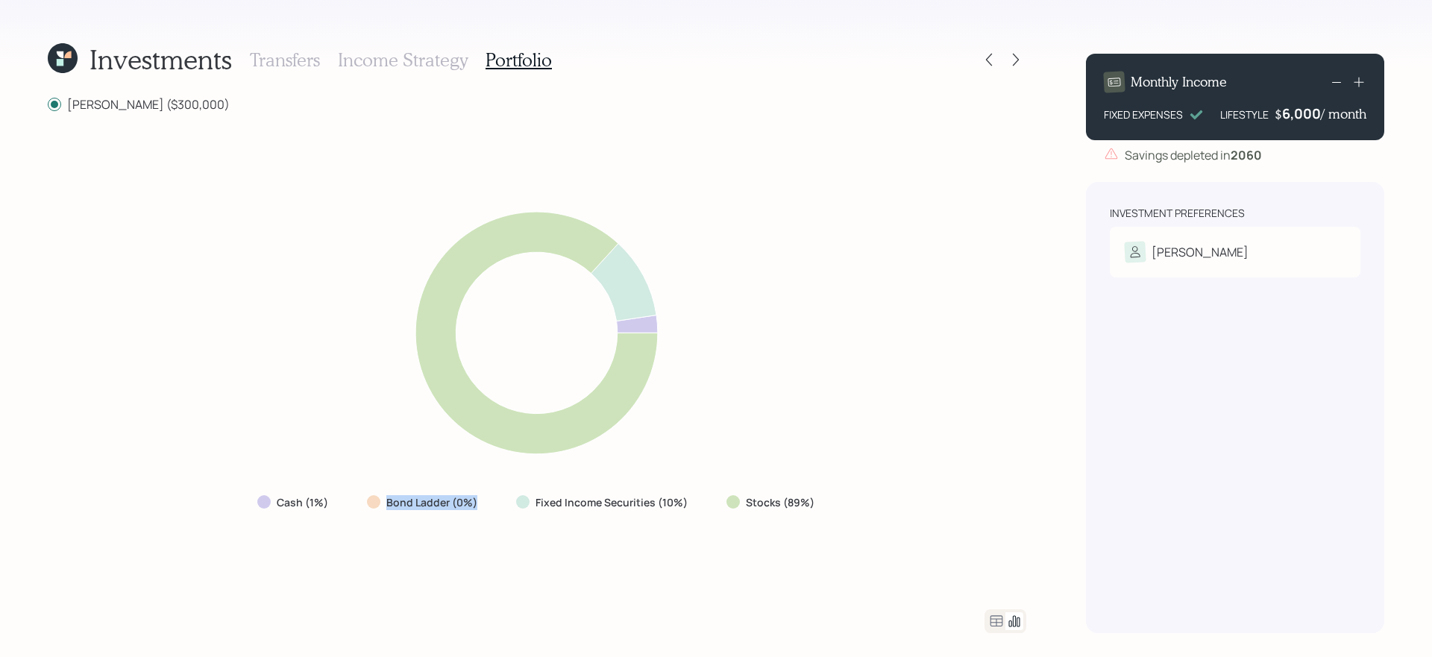
click at [464, 552] on div "Cash (1%) Bond Ladder (0%) Fixed Income Securities (10%) Stocks (89%)" at bounding box center [537, 361] width 979 height 461
drag, startPoint x: 360, startPoint y: 501, endPoint x: 480, endPoint y: 505, distance: 119.4
click at [480, 505] on div "Bond Ladder (0%)" at bounding box center [423, 502] width 137 height 27
click at [480, 519] on div "Cash (1%) Bond Ladder (0%) Fixed Income Securities (10%) Stocks (89%)" at bounding box center [537, 361] width 979 height 461
drag, startPoint x: 856, startPoint y: 530, endPoint x: 26, endPoint y: 538, distance: 830.4
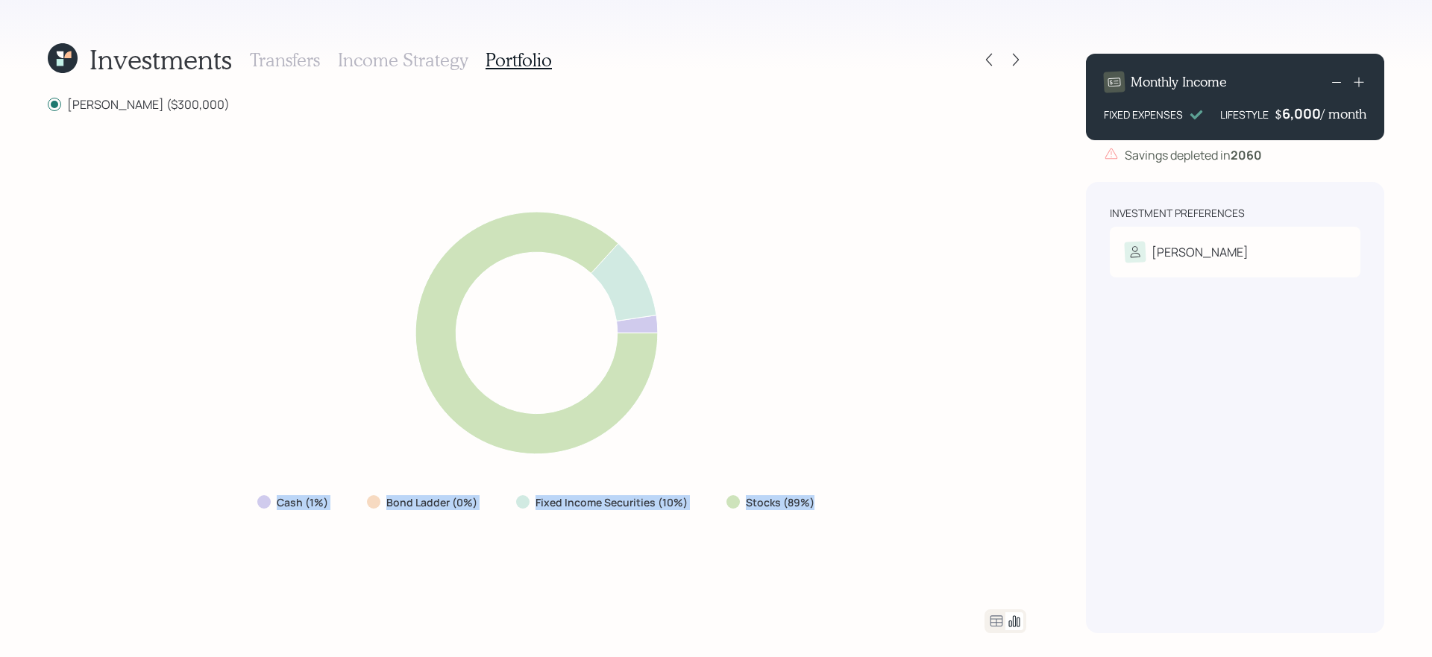
click at [26, 538] on div "Investments Transfers Income Strategy Portfolio Roth ($300,000) Cash (1%) Bond …" at bounding box center [716, 328] width 1432 height 657
click at [288, 504] on label "Cash (1%)" at bounding box center [302, 502] width 51 height 15
click at [994, 554] on icon at bounding box center [997, 622] width 18 height 18
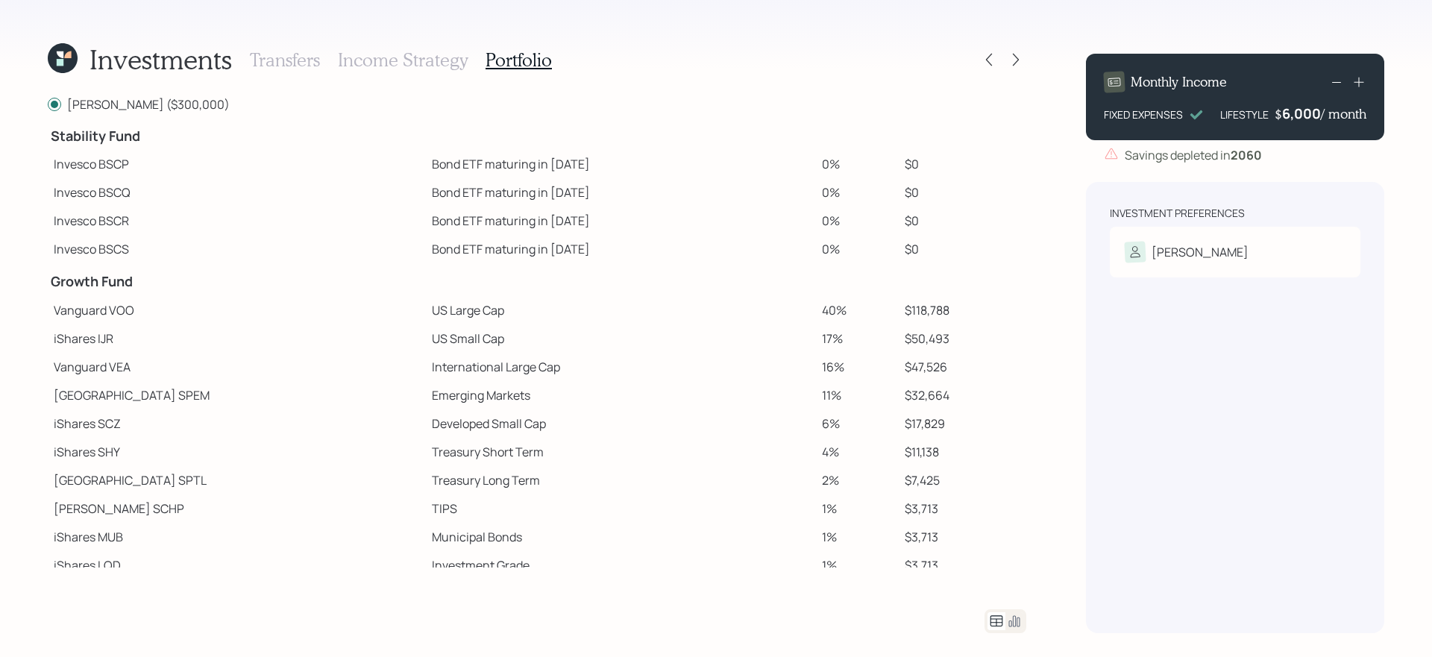
scroll to position [86, 0]
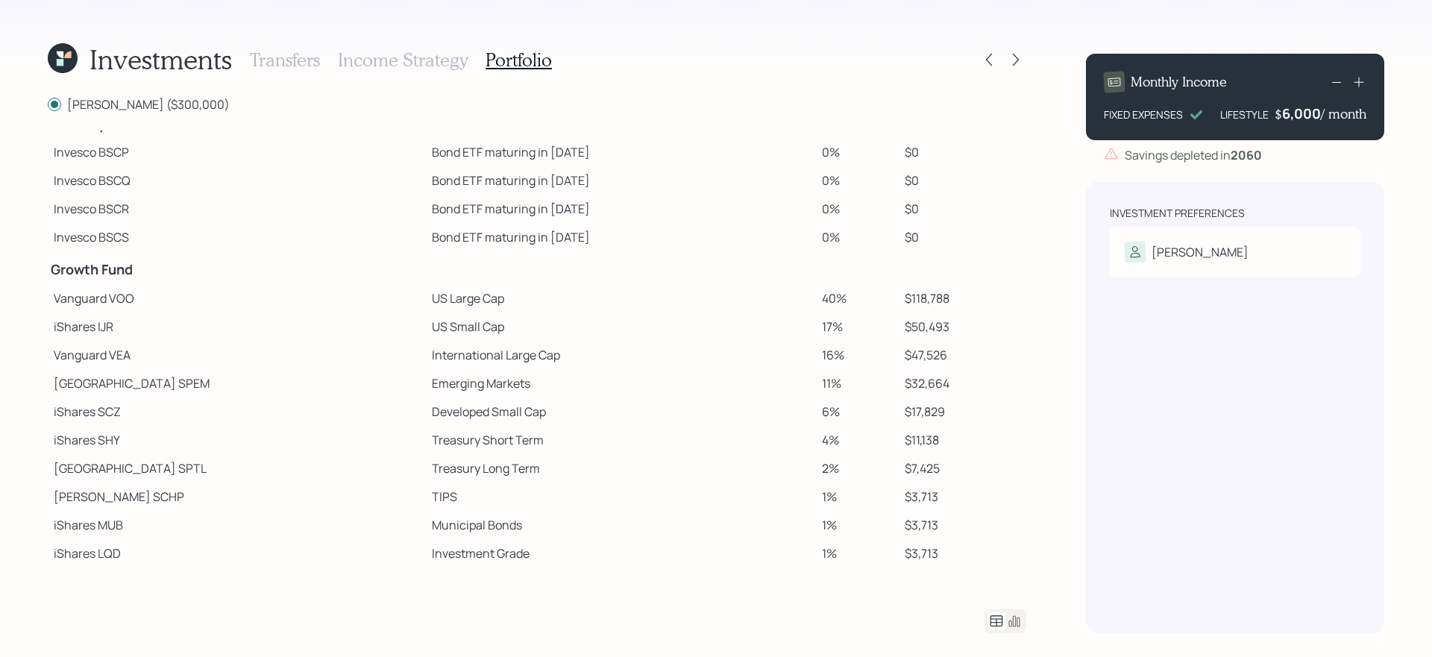
click at [426, 298] on td "US Large Cap" at bounding box center [621, 298] width 390 height 28
click at [512, 353] on td "International Large Cap" at bounding box center [621, 355] width 390 height 28
drag, startPoint x: 319, startPoint y: 302, endPoint x: 438, endPoint y: 330, distance: 122.5
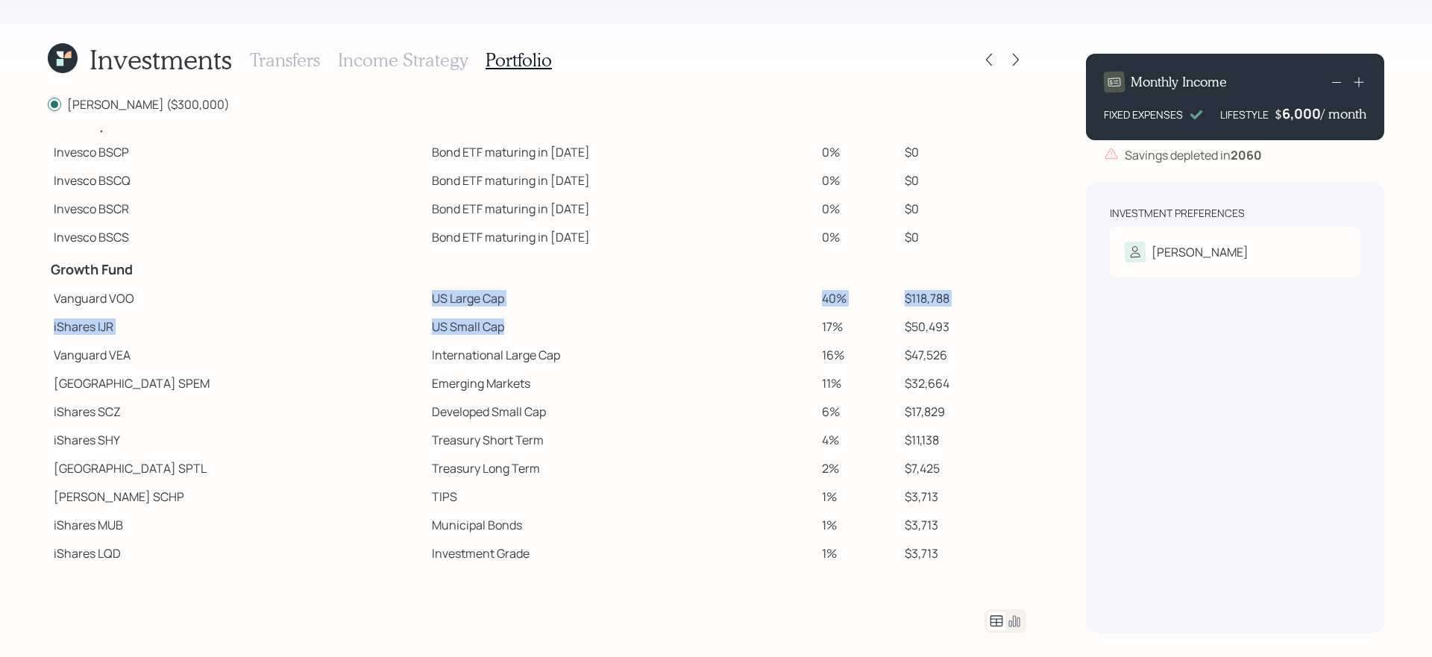
click at [438, 330] on tbody "Spend Fund CASH Cash (Account Management) 1% $3,000 Stability Fund Invesco BSCP…" at bounding box center [537, 306] width 979 height 523
click at [302, 369] on td "State Street SPEM" at bounding box center [237, 383] width 378 height 28
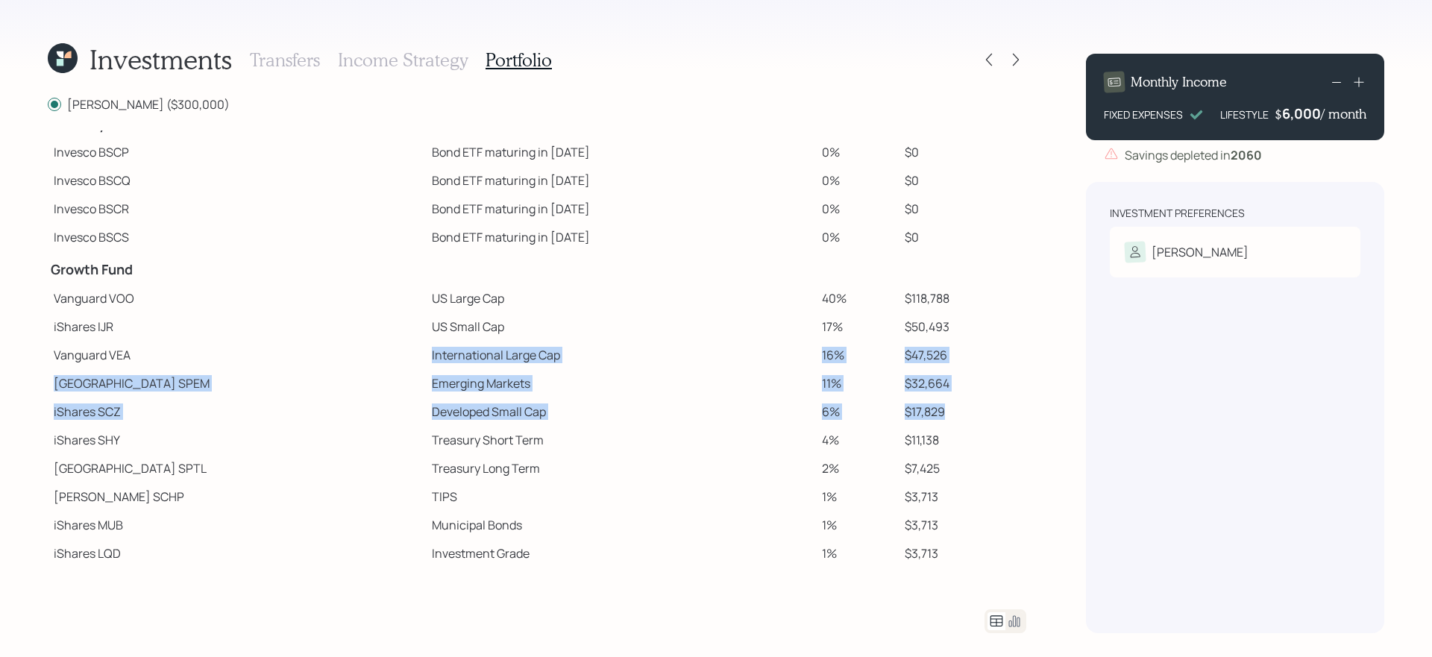
drag, startPoint x: 318, startPoint y: 358, endPoint x: 987, endPoint y: 409, distance: 671.1
click at [987, 409] on tbody "Spend Fund CASH Cash (Account Management) 1% $3,000 Stability Fund Invesco BSCP…" at bounding box center [537, 306] width 979 height 523
click at [987, 409] on td "$17,829" at bounding box center [963, 412] width 128 height 28
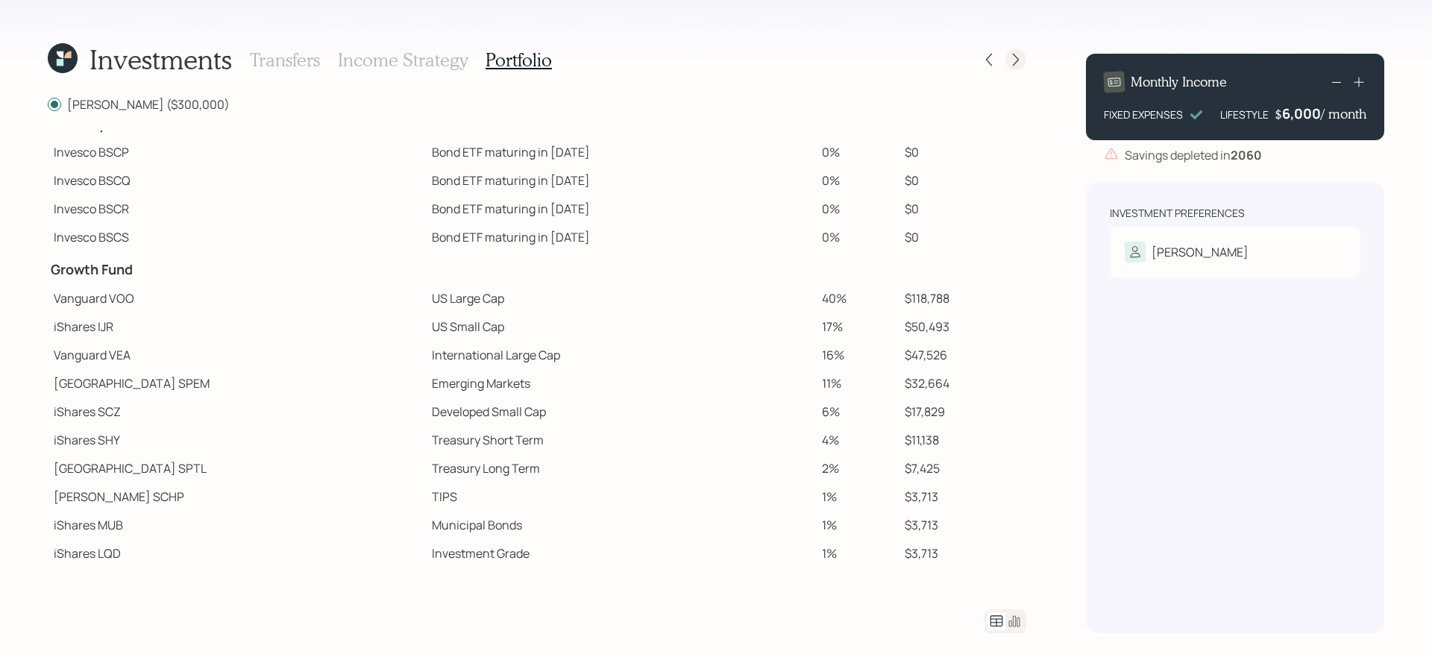
click at [1025, 60] on div at bounding box center [1016, 59] width 21 height 21
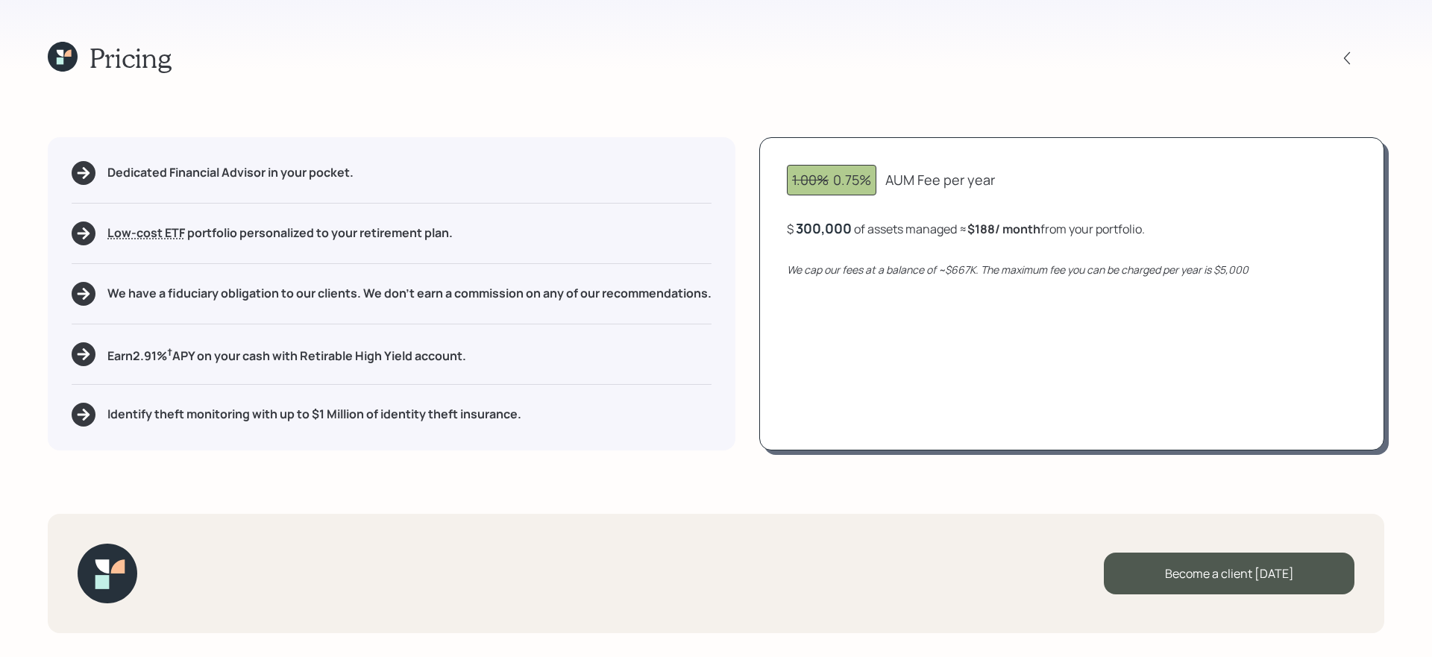
click at [968, 266] on icon "We cap our fees at a balance of ~$667K. The maximum fee you can be charged per …" at bounding box center [1018, 270] width 462 height 14
click at [829, 230] on div "300000" at bounding box center [822, 228] width 52 height 18
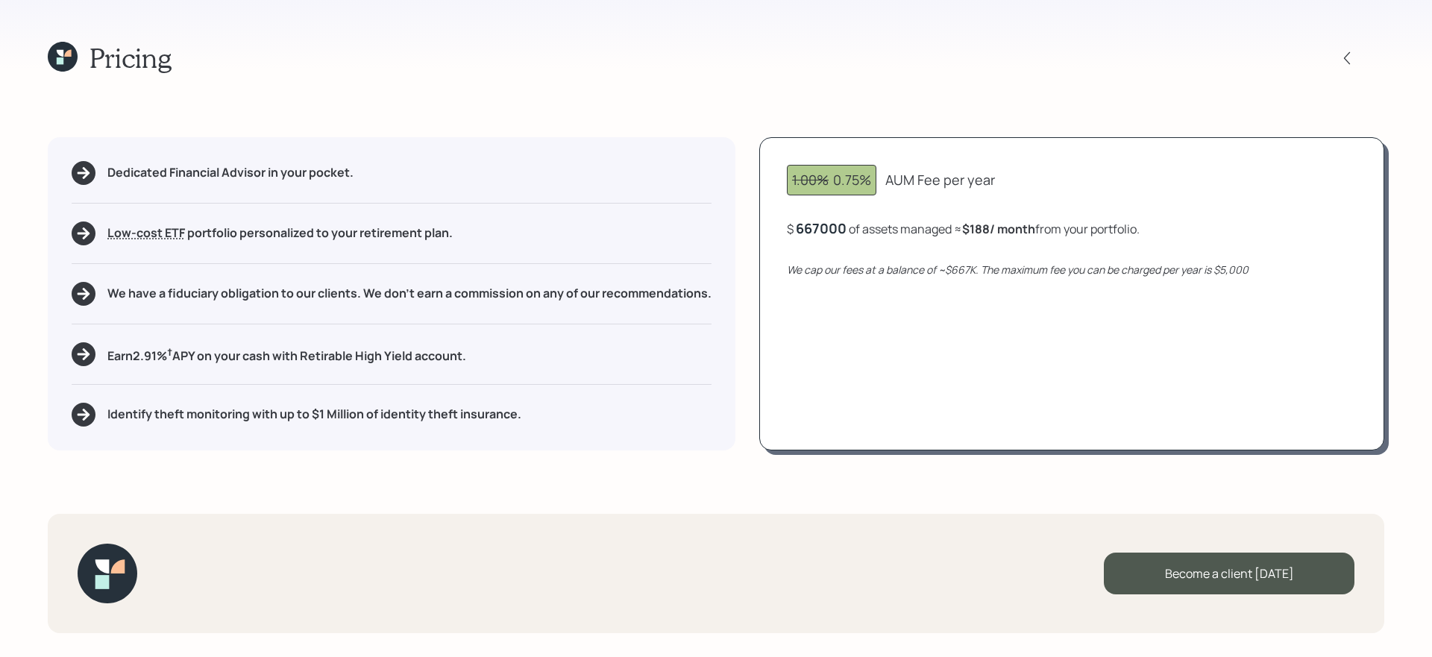
click at [880, 371] on div "1.00% 0.75% AUM Fee per year $ 667000 of assets managed ≈ $188 / month from you…" at bounding box center [1071, 293] width 625 height 313
click at [822, 233] on div "667,000" at bounding box center [823, 228] width 54 height 18
click at [822, 233] on div "667000" at bounding box center [821, 228] width 51 height 18
click at [842, 332] on div "1.00% 0.75% Base AUM Fee per year $ 1,500,000 of assets managed ≈ $417 / month …" at bounding box center [1071, 293] width 625 height 313
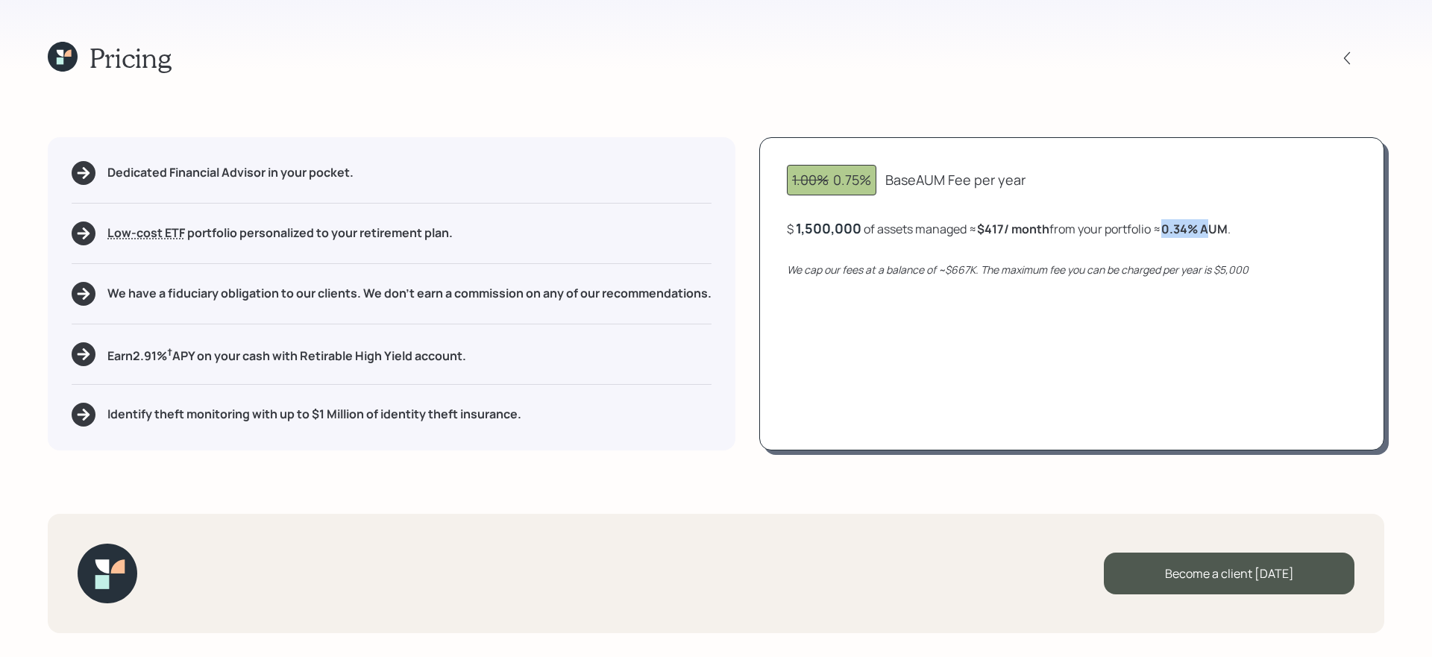
drag, startPoint x: 1175, startPoint y: 231, endPoint x: 1221, endPoint y: 230, distance: 45.5
click at [1096, 230] on b "0.34 % AUM" at bounding box center [1195, 229] width 66 height 16
click at [838, 231] on div "1,500,000" at bounding box center [829, 228] width 66 height 18
click at [838, 231] on div "1500000" at bounding box center [825, 228] width 59 height 18
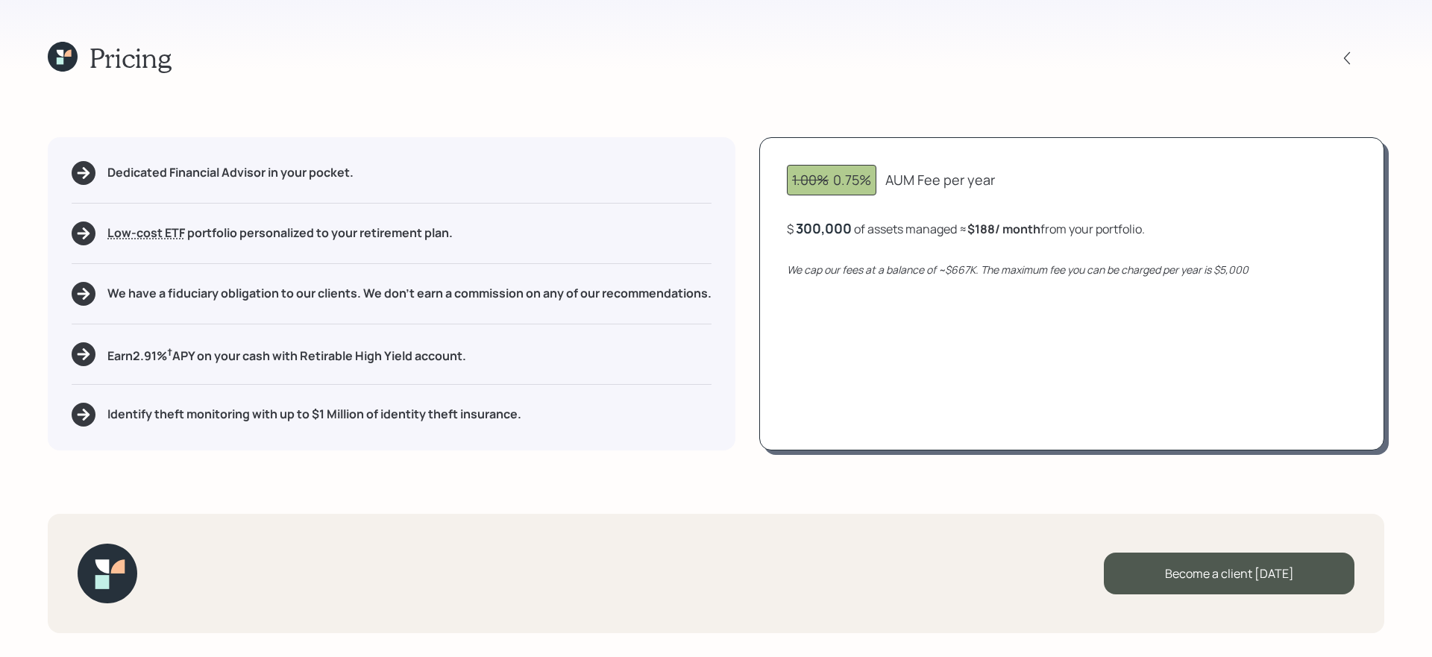
click at [836, 440] on div "1.00% 0.75% AUM Fee per year $ 300,000 of assets managed ≈ $188 / month from yo…" at bounding box center [1071, 293] width 625 height 313
click at [270, 363] on h5 "Earn 2.91 % † APY on your cash with Retirable High Yield account." at bounding box center [286, 354] width 359 height 19
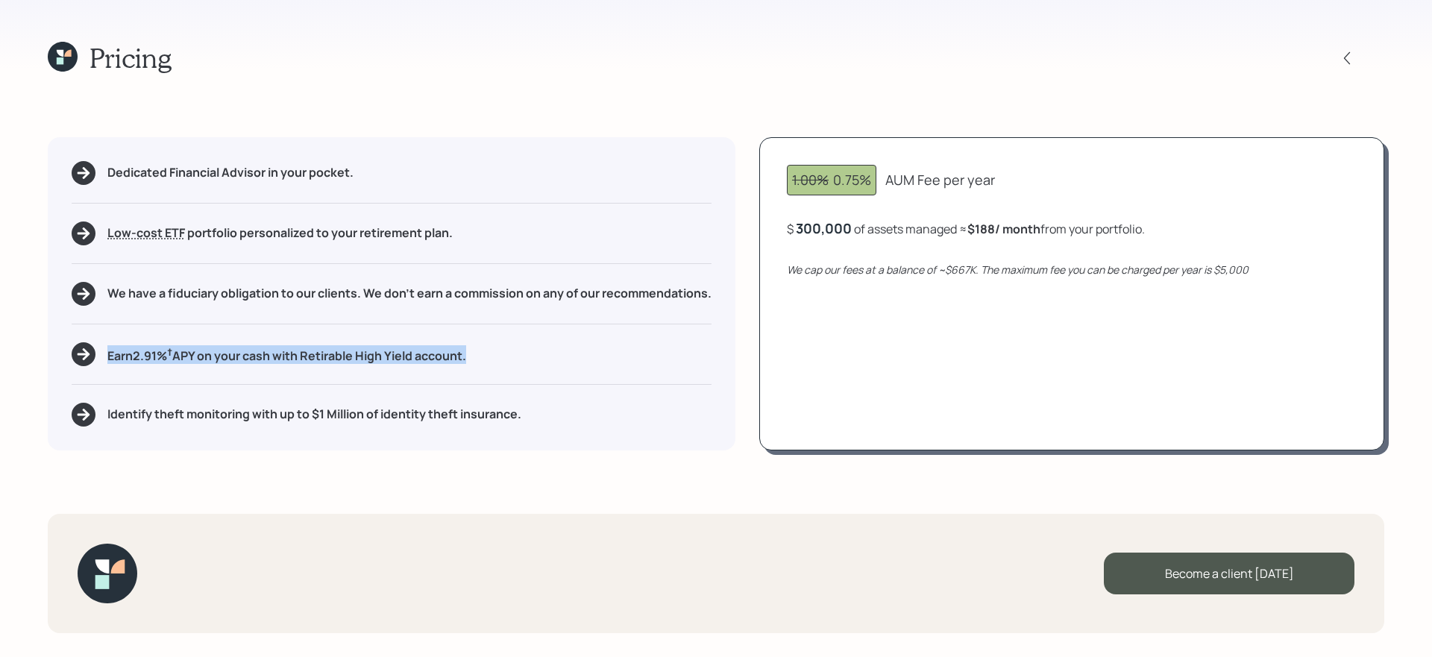
click at [270, 363] on h5 "Earn 2.91 % † APY on your cash with Retirable High Yield account." at bounding box center [286, 354] width 359 height 19
click at [373, 489] on div "Pricing Dedicated Financial Advisor in your pocket. Low-cost ETF Retirable uses…" at bounding box center [716, 328] width 1432 height 657
click at [412, 416] on h5 "Identify theft monitoring with up to $1 Million of identity theft insurance." at bounding box center [314, 414] width 414 height 14
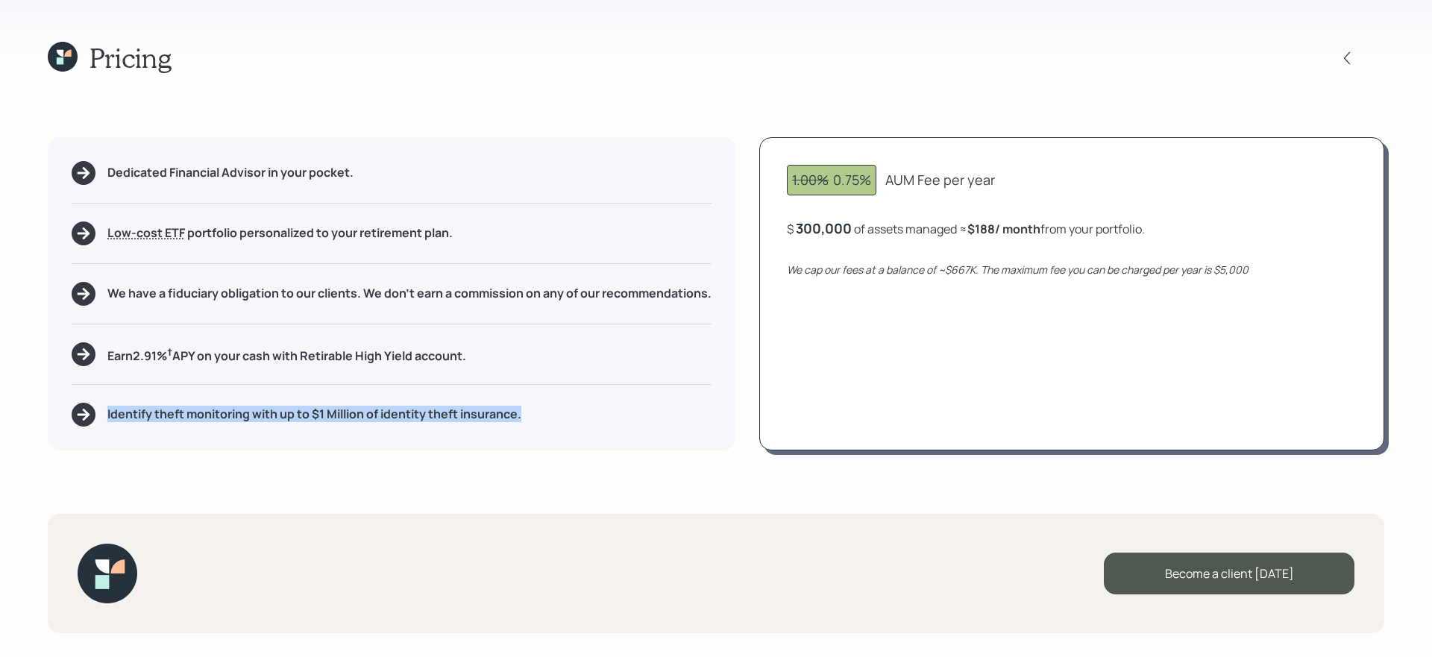
click at [412, 416] on h5 "Identify theft monitoring with up to $1 Million of identity theft insurance." at bounding box center [314, 414] width 414 height 14
click at [54, 57] on icon at bounding box center [63, 57] width 30 height 30
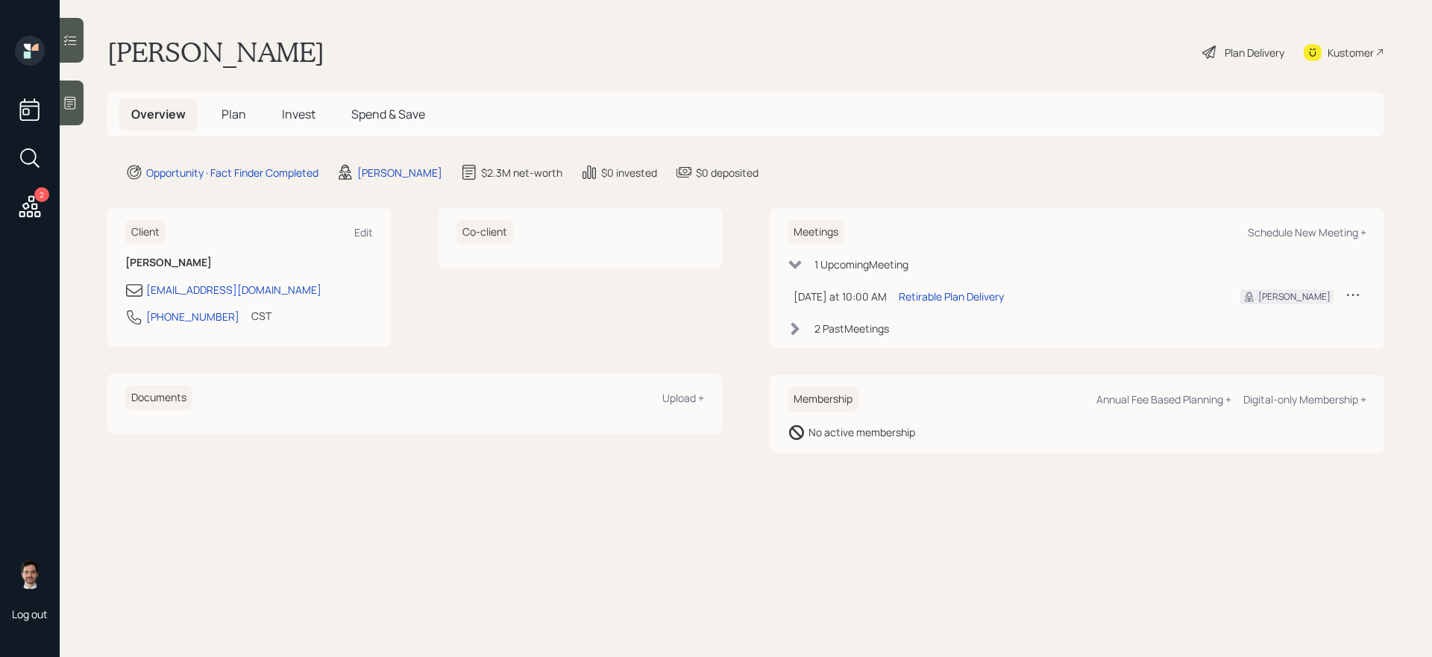
click at [1096, 222] on div "Meetings Schedule New Meeting +" at bounding box center [1077, 232] width 579 height 25
click at [1096, 230] on div "Schedule New Meeting +" at bounding box center [1307, 232] width 119 height 14
select select "ef6b64e1-8f62-4a74-b865-a7df4b35b836"
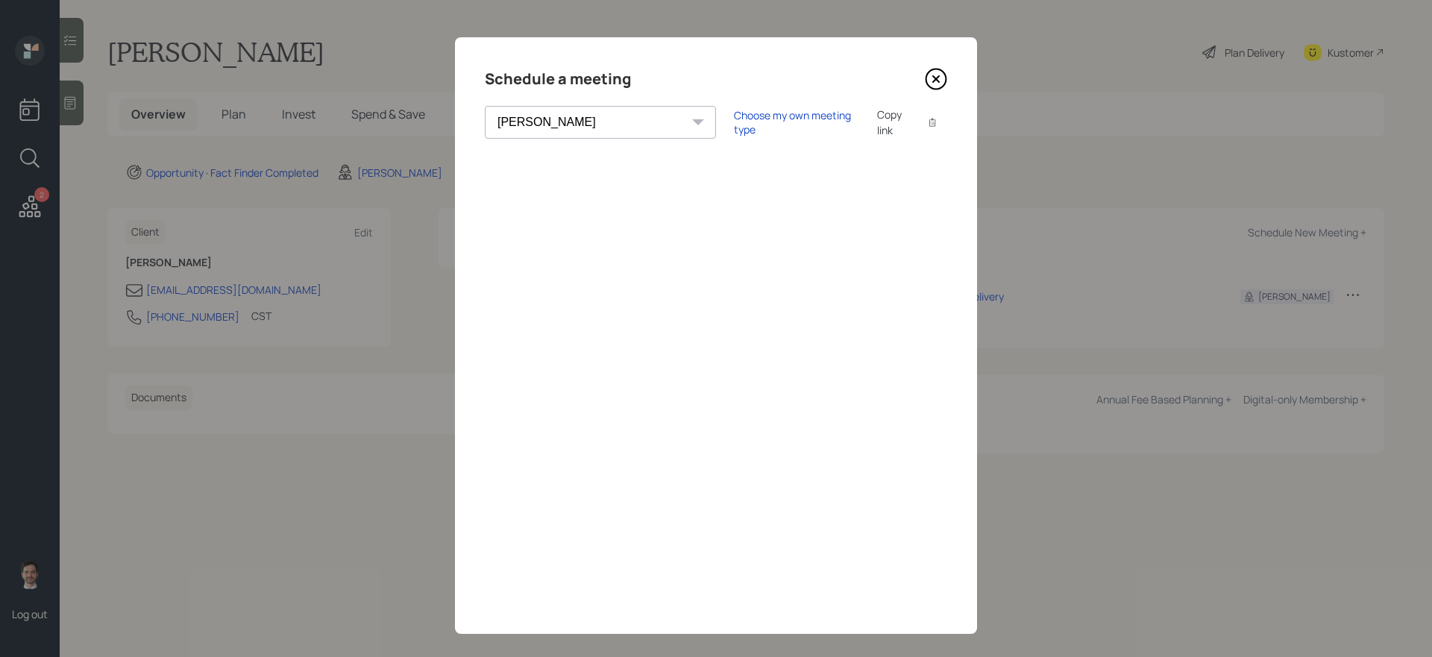
click at [933, 74] on icon at bounding box center [936, 79] width 22 height 22
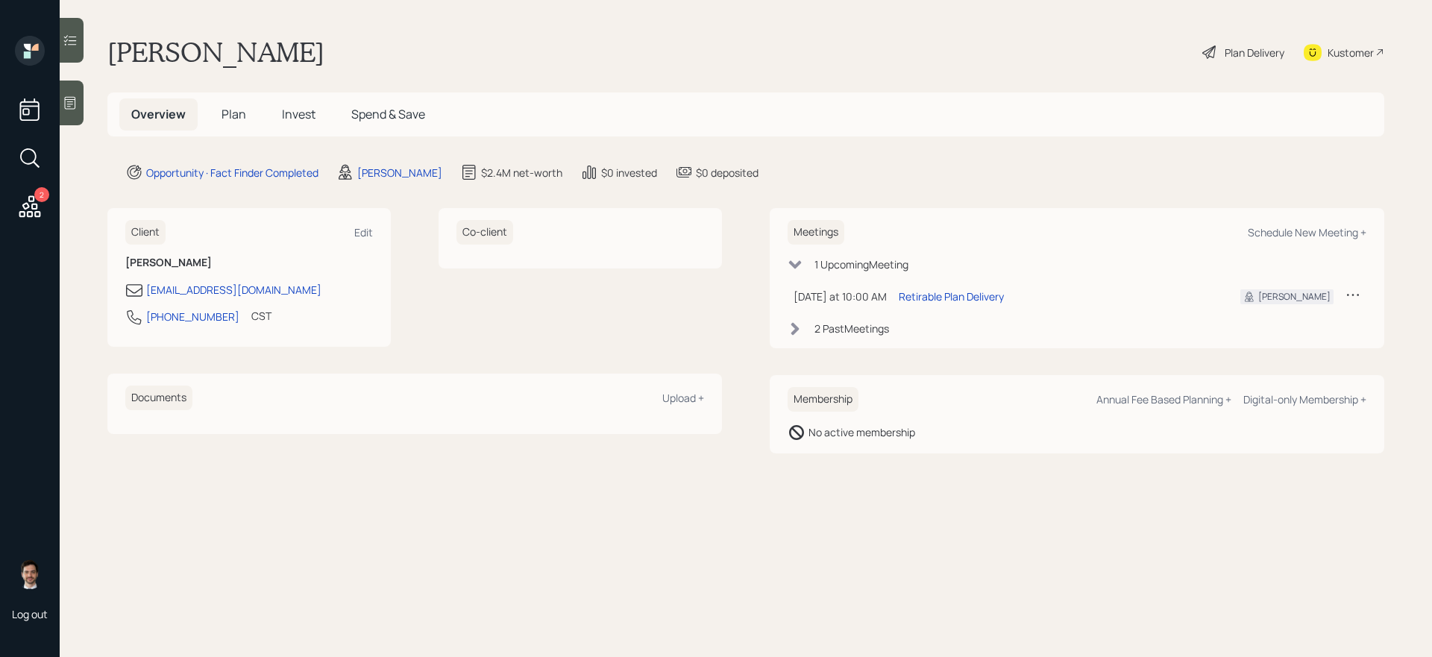
click at [236, 119] on span "Plan" at bounding box center [234, 114] width 25 height 16
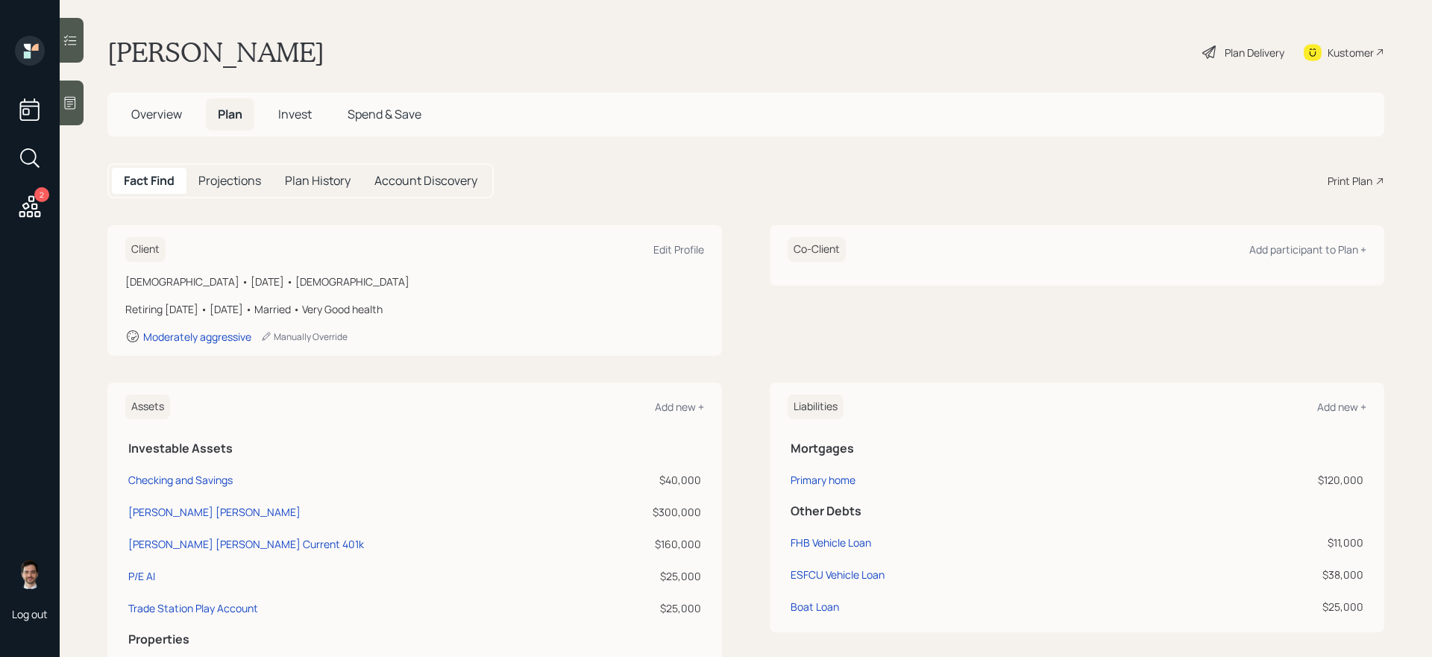
click at [1096, 177] on div "Print Plan" at bounding box center [1350, 181] width 45 height 16
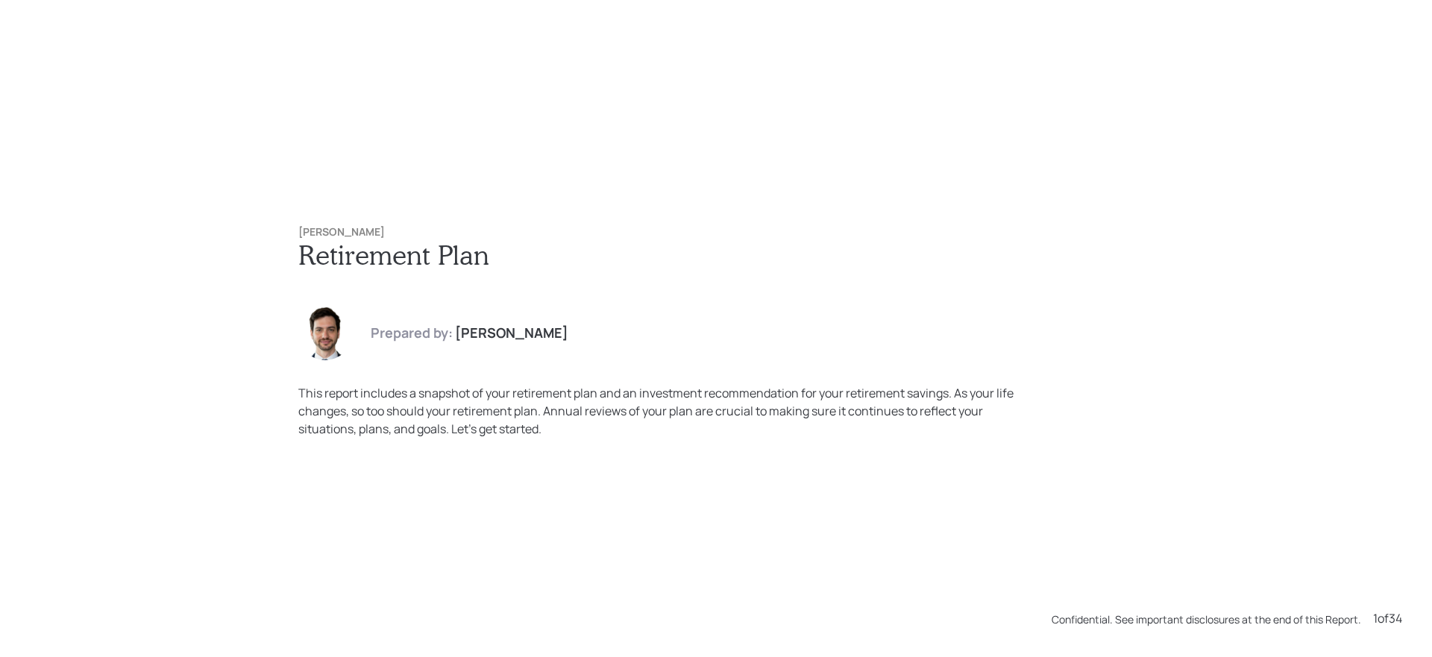
click at [951, 217] on div "[PERSON_NAME] Retirement Plan Prepared by: [PERSON_NAME] This report includes a…" at bounding box center [716, 332] width 895 height 272
